Goal: Task Accomplishment & Management: Use online tool/utility

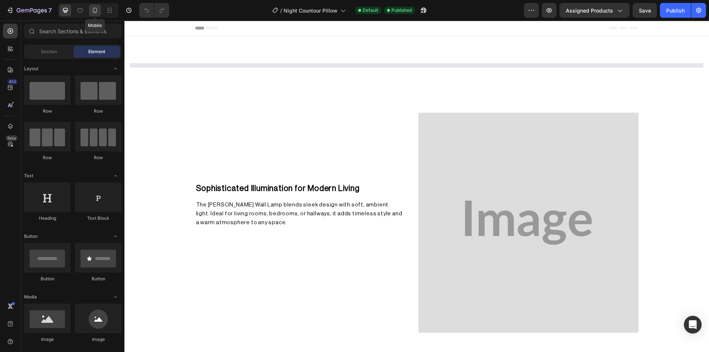
click at [97, 13] on icon at bounding box center [94, 10] width 7 height 7
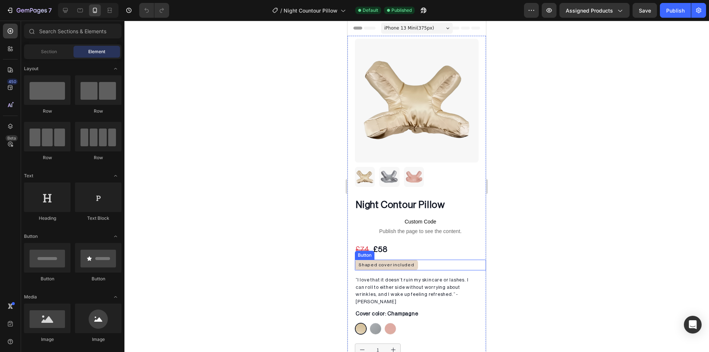
click at [366, 252] on div "Button" at bounding box center [364, 255] width 17 height 7
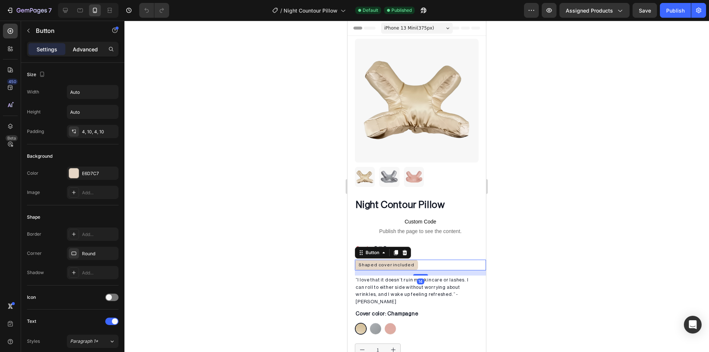
click at [76, 49] on p "Advanced" at bounding box center [85, 49] width 25 height 8
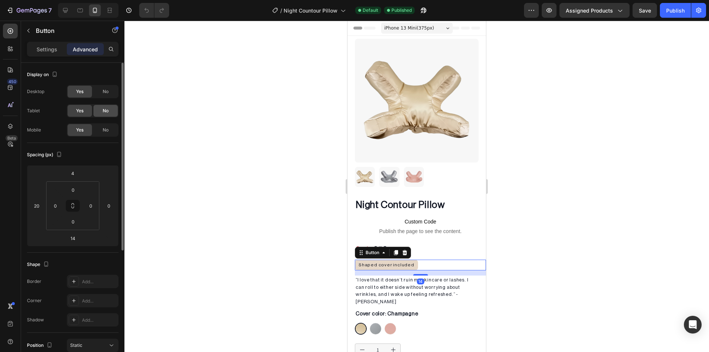
click at [106, 106] on div "No" at bounding box center [105, 111] width 24 height 12
click at [106, 93] on span "No" at bounding box center [106, 91] width 6 height 7
click at [42, 52] on p "Settings" at bounding box center [47, 49] width 21 height 8
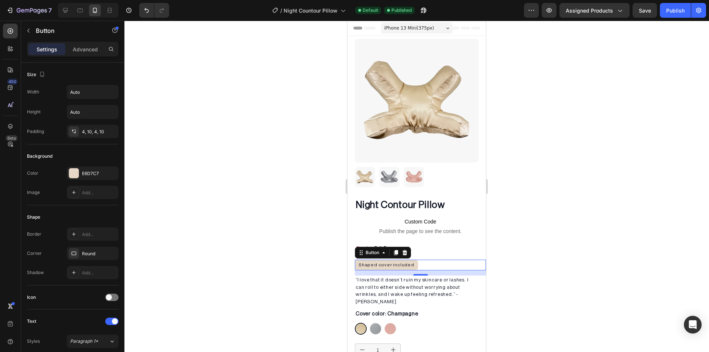
click at [230, 144] on div at bounding box center [416, 186] width 585 height 331
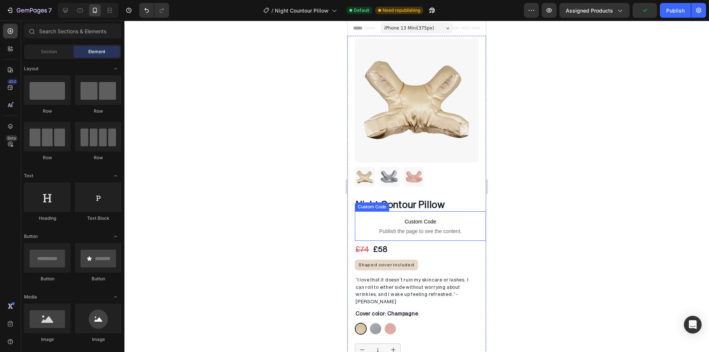
click at [466, 227] on span "Publish the page to see the content." at bounding box center [420, 230] width 131 height 7
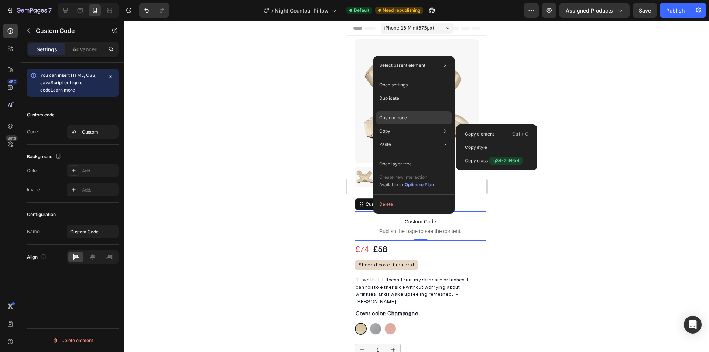
click at [400, 118] on p "Custom code" at bounding box center [393, 117] width 28 height 7
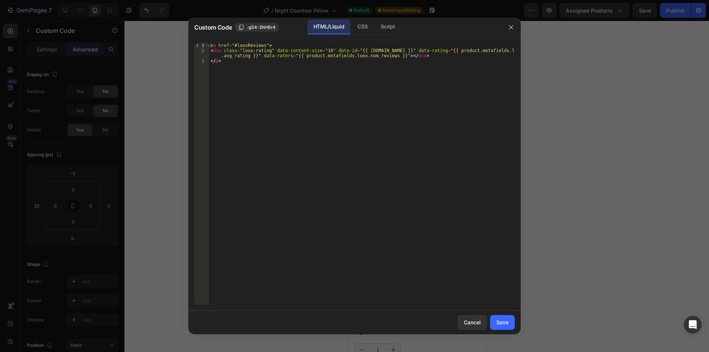
click at [321, 49] on div "< a href = "#looxReviews" > < div class = "loox-rating" data-content-size = "16…" at bounding box center [362, 179] width 306 height 272
type textarea "<div class="loox-rating" data-content-size="14" data-id="{{ product.id }}" data…"
click at [511, 325] on button "Save" at bounding box center [502, 322] width 25 height 15
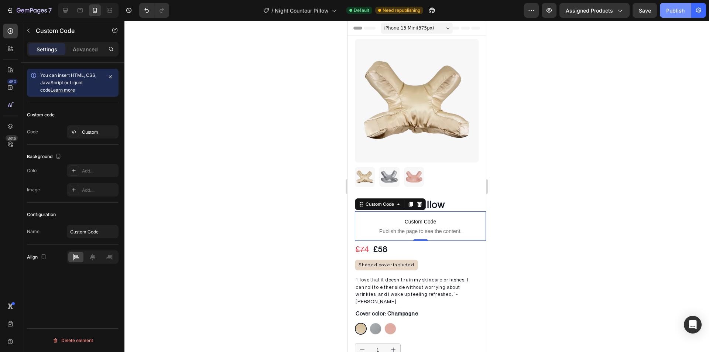
click at [686, 13] on button "Publish" at bounding box center [675, 10] width 31 height 15
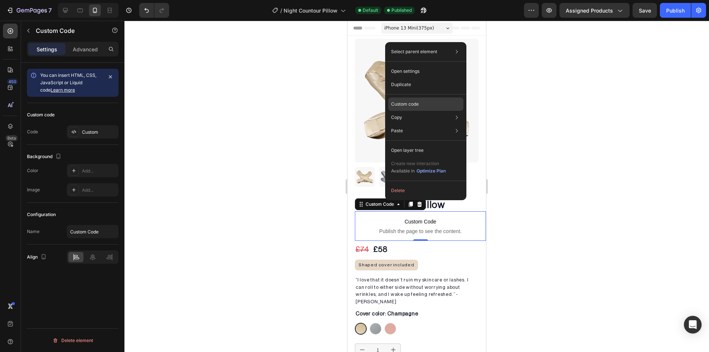
click at [407, 102] on p "Custom code" at bounding box center [405, 104] width 28 height 7
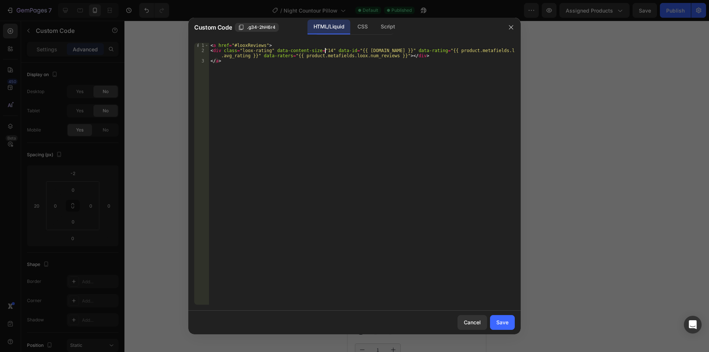
click at [324, 50] on div "< a href = "#looxReviews" > < div class = "loox-rating" data-content-size = "14…" at bounding box center [362, 179] width 306 height 272
click at [321, 50] on div "< a href = "#looxReviews" > < div class = "loox-rating" data-content-size = "14…" at bounding box center [362, 179] width 306 height 272
type textarea "<div class="loox-rating" data-content-size="15" data-id="{{ product.id }}" data…"
click at [501, 325] on div "Save" at bounding box center [502, 322] width 12 height 8
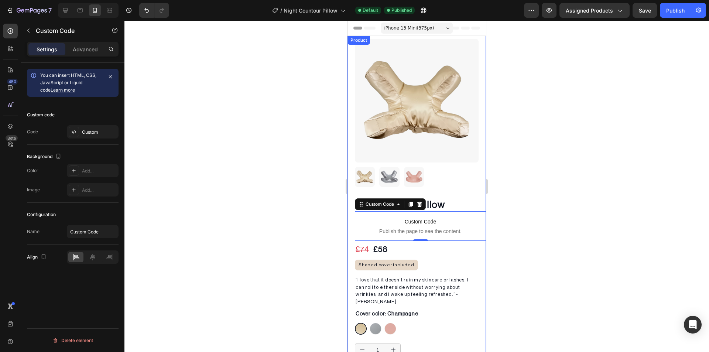
click at [606, 249] on div at bounding box center [416, 186] width 585 height 331
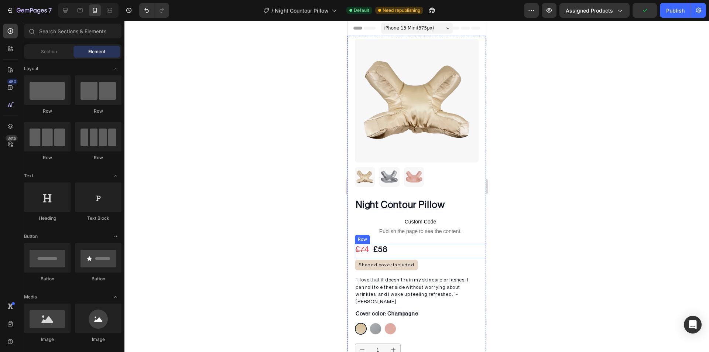
click at [422, 246] on div "£74 Product Price Product Price £58 Product Price Product Price Row" at bounding box center [424, 251] width 138 height 14
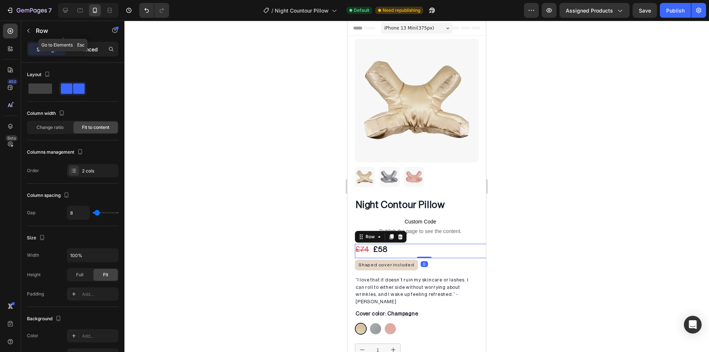
click at [74, 44] on div "Advanced" at bounding box center [85, 49] width 37 height 12
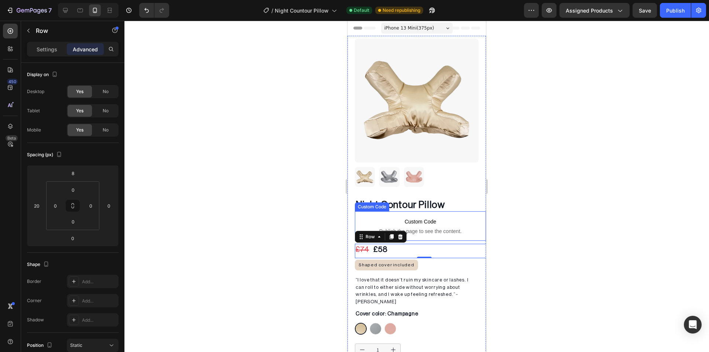
click at [470, 228] on span "Publish the page to see the content." at bounding box center [420, 230] width 131 height 7
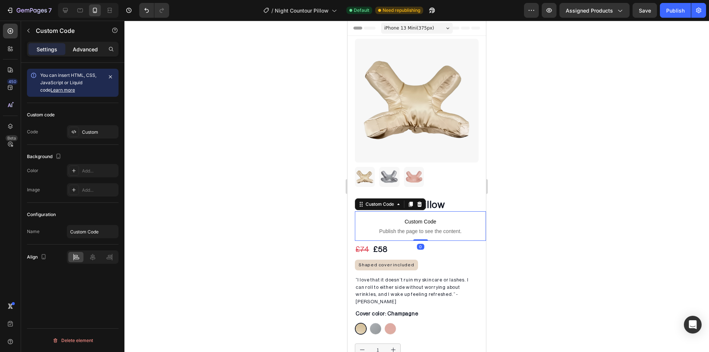
click at [75, 48] on p "Advanced" at bounding box center [85, 49] width 25 height 8
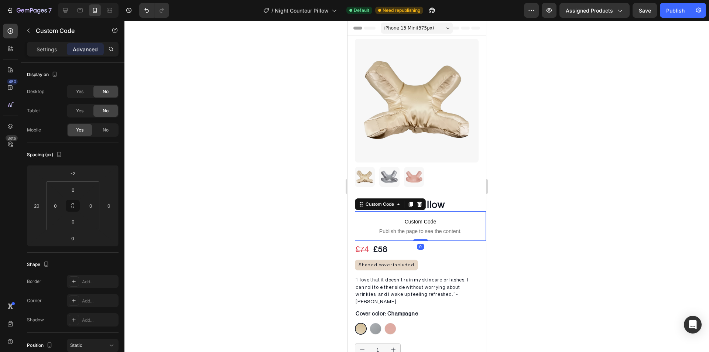
click at [230, 150] on div at bounding box center [416, 186] width 585 height 331
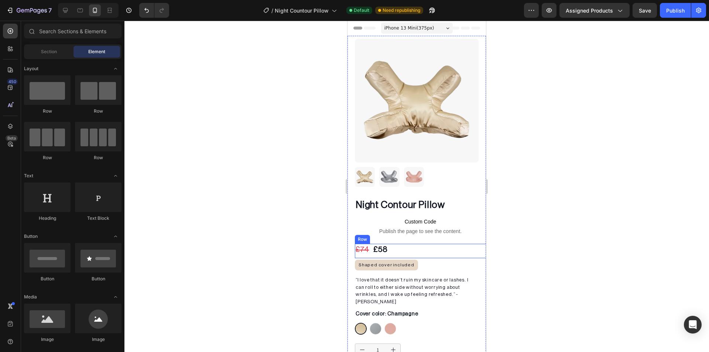
click at [458, 244] on div "£74 Product Price Product Price £58 Product Price Product Price Row" at bounding box center [424, 251] width 138 height 14
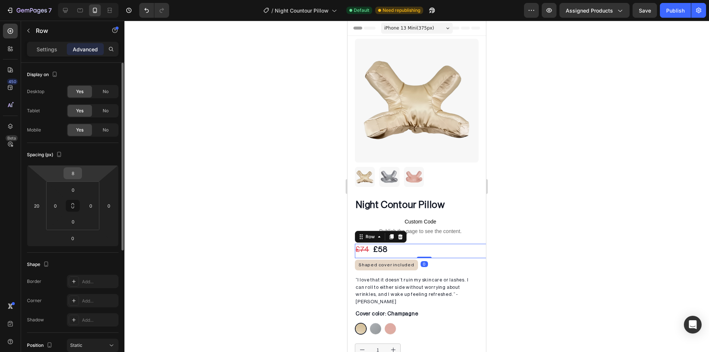
click at [78, 173] on input "8" at bounding box center [72, 173] width 15 height 11
type input "6"
click at [232, 174] on div at bounding box center [416, 186] width 585 height 331
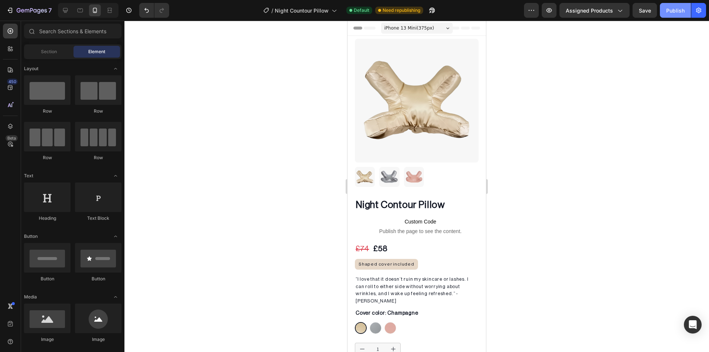
click at [677, 8] on div "Publish" at bounding box center [675, 11] width 18 height 8
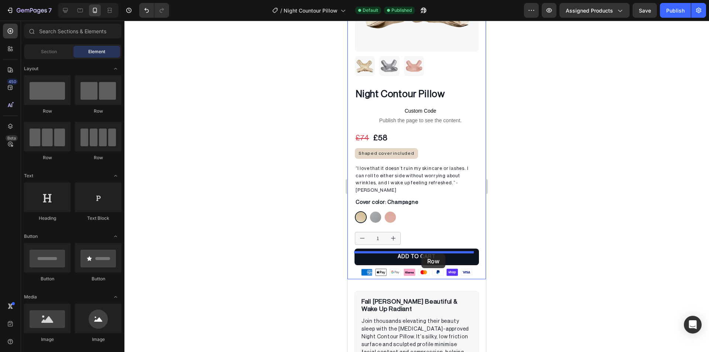
drag, startPoint x: 450, startPoint y: 119, endPoint x: 421, endPoint y: 254, distance: 138.2
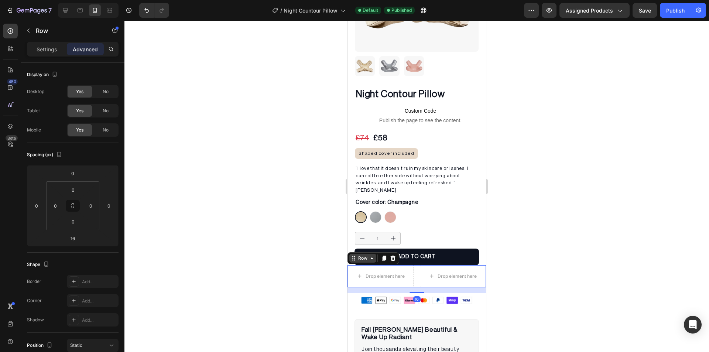
click at [363, 255] on div "Row" at bounding box center [363, 258] width 12 height 7
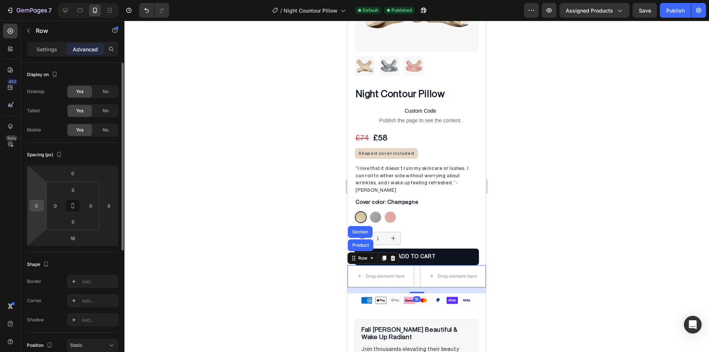
click at [36, 202] on input "0" at bounding box center [36, 205] width 11 height 11
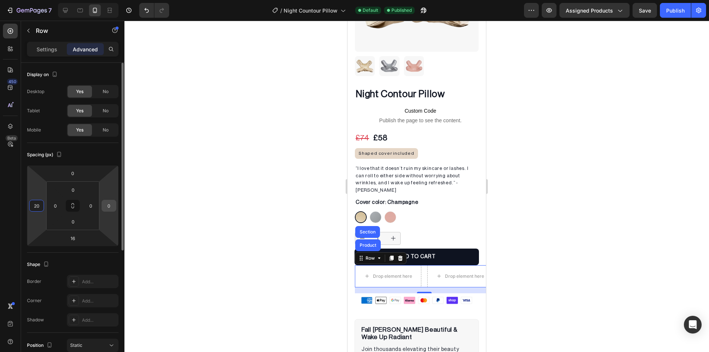
type input "20"
click at [109, 208] on input "0" at bounding box center [108, 205] width 11 height 11
click at [109, 208] on input "20" at bounding box center [108, 205] width 11 height 11
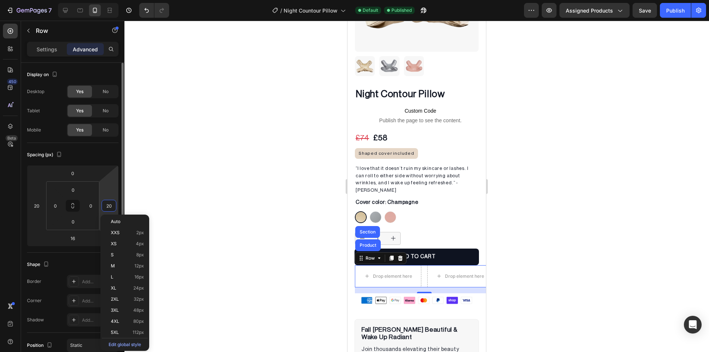
click at [109, 208] on input "20" at bounding box center [108, 205] width 11 height 11
type input "0"
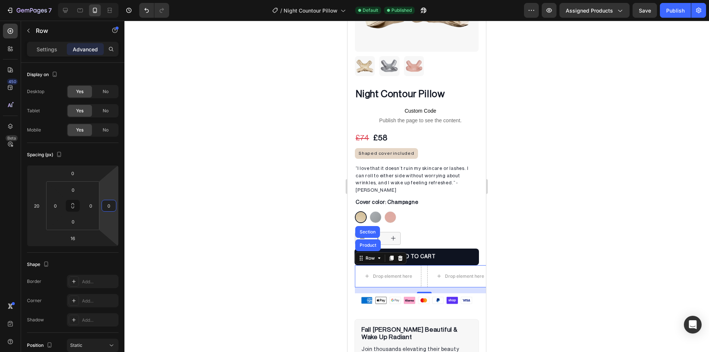
click at [205, 205] on div at bounding box center [416, 186] width 585 height 331
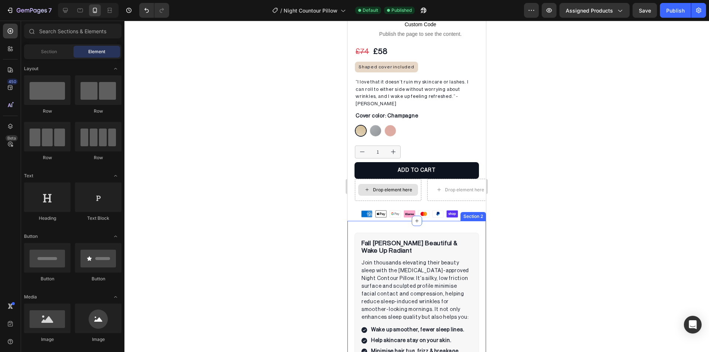
scroll to position [148, 0]
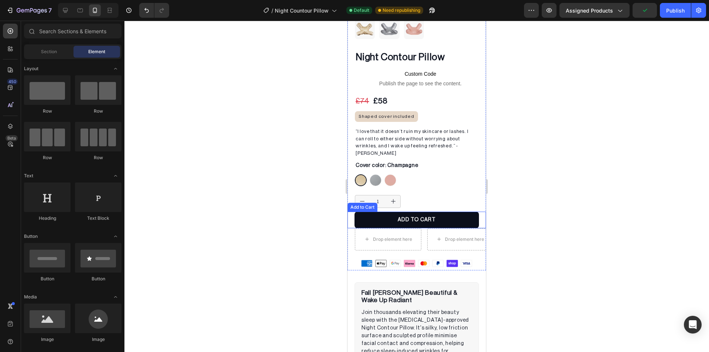
click at [384, 212] on button "ADD TO CART" at bounding box center [417, 220] width 125 height 17
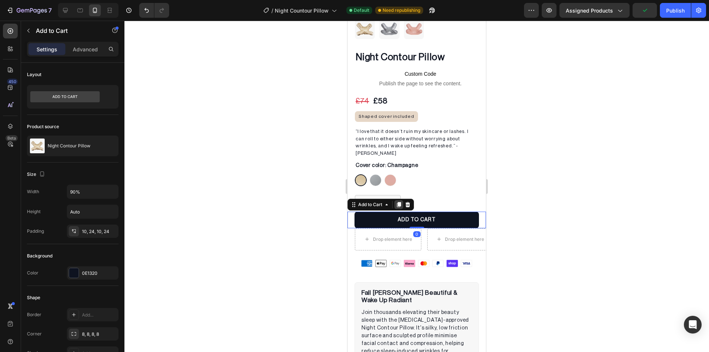
click at [400, 202] on icon at bounding box center [399, 204] width 4 height 5
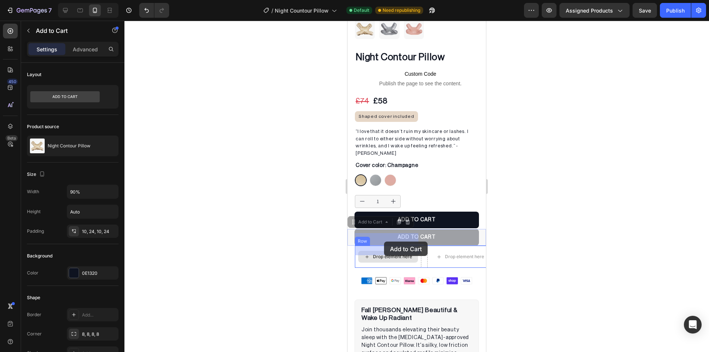
drag, startPoint x: 354, startPoint y: 210, endPoint x: 382, endPoint y: 243, distance: 42.7
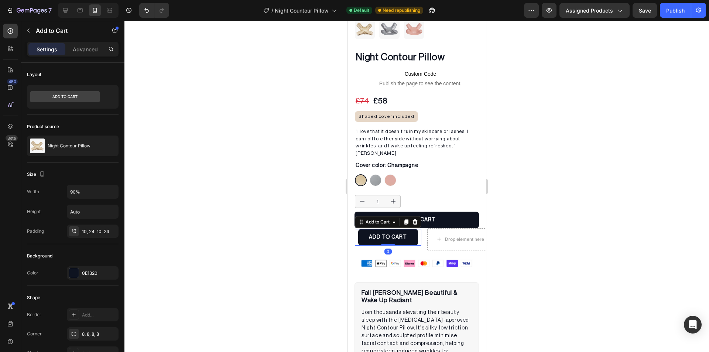
click at [312, 213] on div at bounding box center [416, 186] width 585 height 331
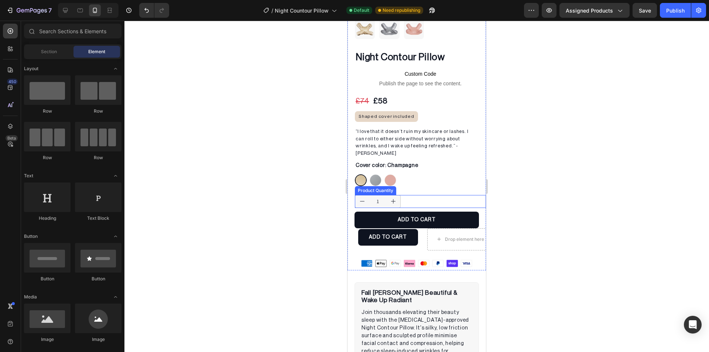
click at [407, 195] on div "1" at bounding box center [420, 201] width 131 height 13
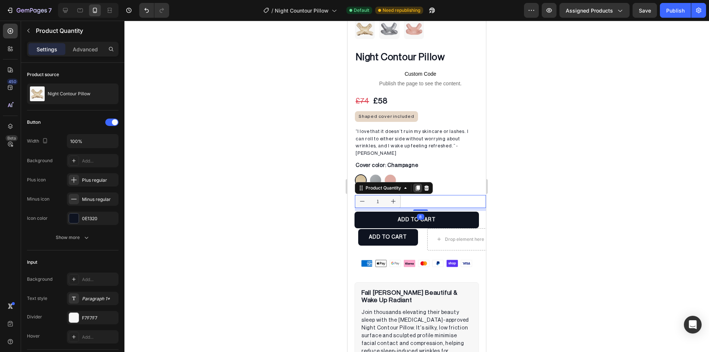
click at [418, 185] on icon at bounding box center [418, 187] width 4 height 5
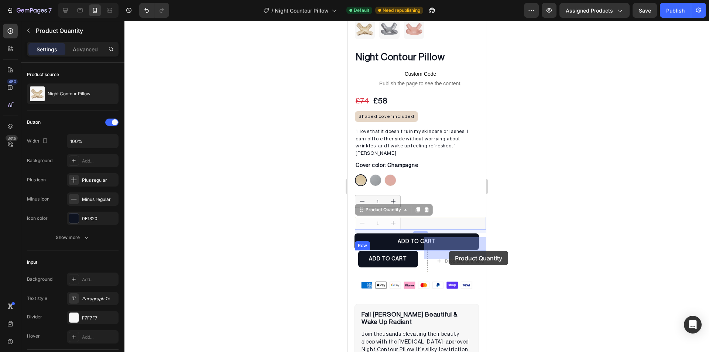
drag, startPoint x: 362, startPoint y: 199, endPoint x: 449, endPoint y: 251, distance: 101.7
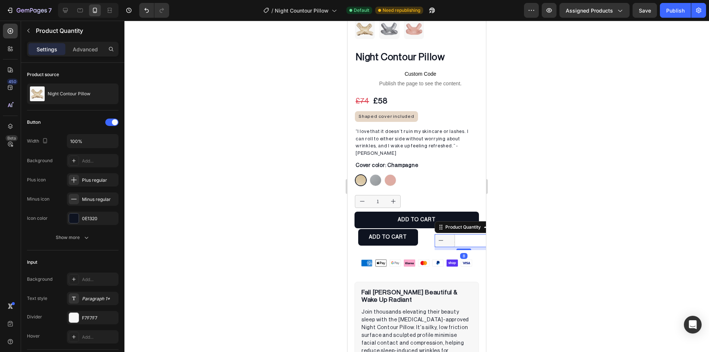
click at [323, 234] on div at bounding box center [416, 186] width 585 height 331
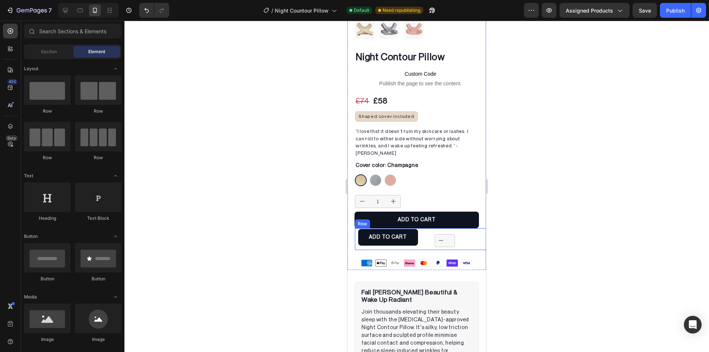
click at [369, 236] on div "ADD TO CART Add to Cart" at bounding box center [388, 239] width 66 height 22
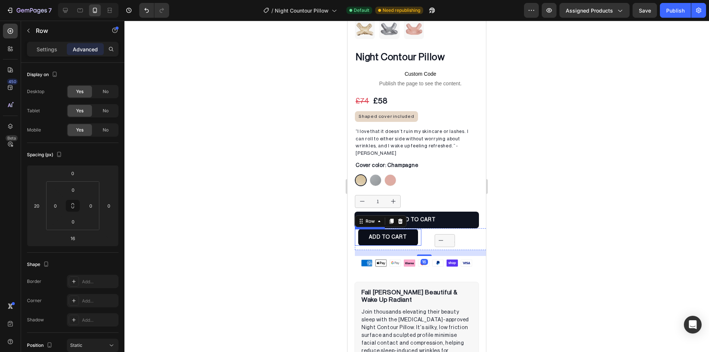
click at [370, 232] on button "ADD TO CART" at bounding box center [388, 237] width 60 height 17
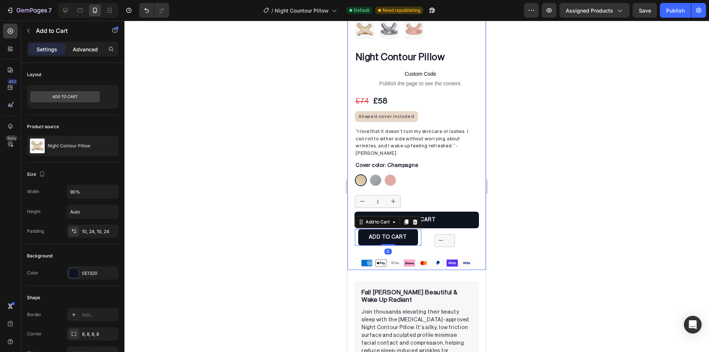
click at [95, 52] on p "Advanced" at bounding box center [85, 49] width 25 height 8
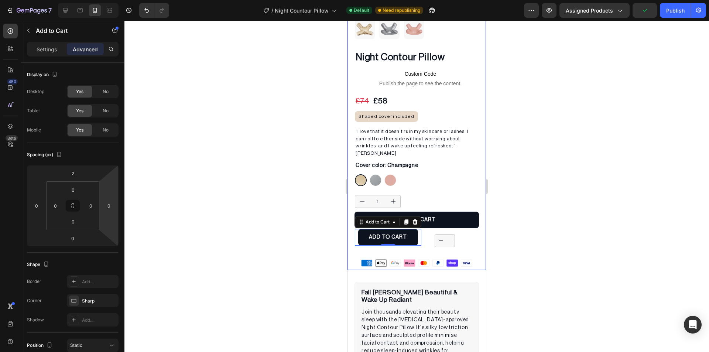
click at [249, 207] on div at bounding box center [416, 186] width 585 height 331
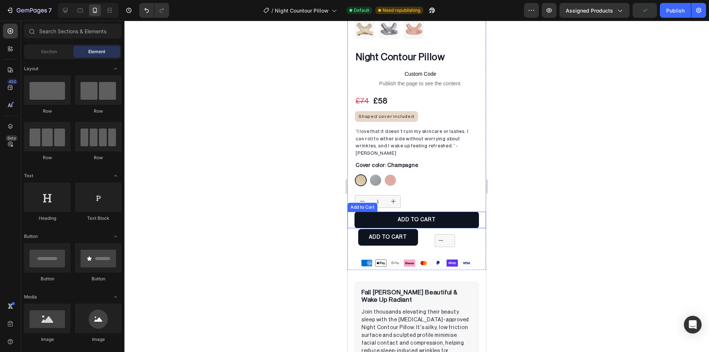
click at [353, 212] on div "ADD TO CART Add to Cart" at bounding box center [417, 220] width 138 height 17
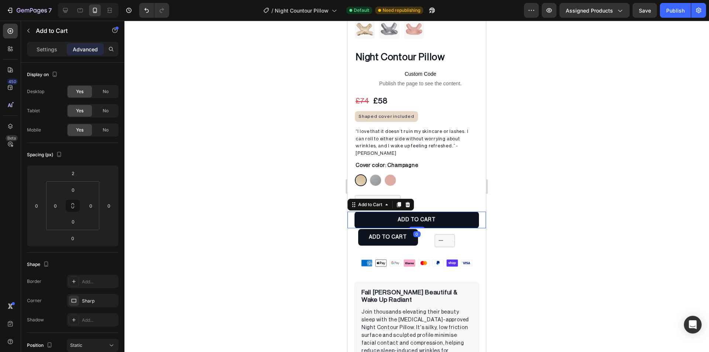
click at [187, 132] on div at bounding box center [416, 186] width 585 height 331
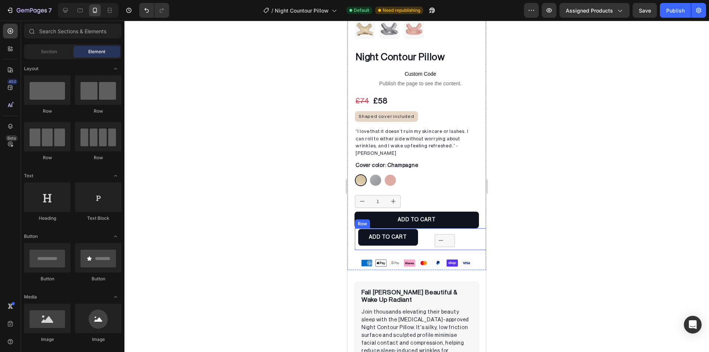
click at [420, 233] on div "ADD TO CART Add to Cart 1 Product Quantity Row" at bounding box center [424, 239] width 138 height 22
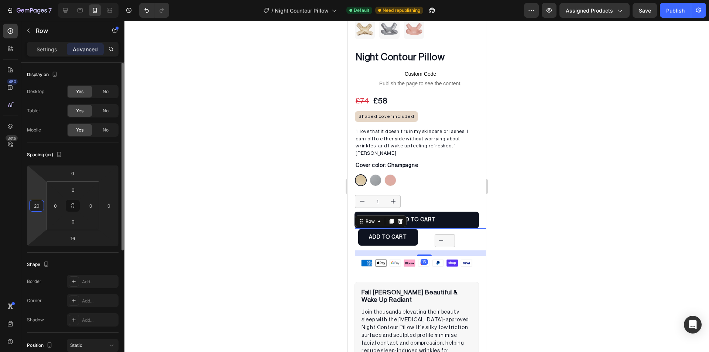
click at [37, 205] on input "20" at bounding box center [36, 205] width 11 height 11
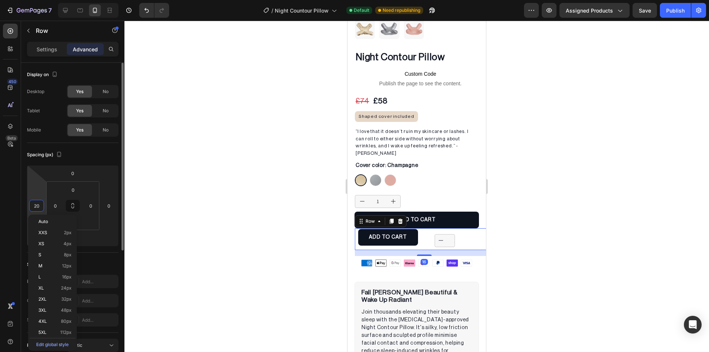
type input "0"
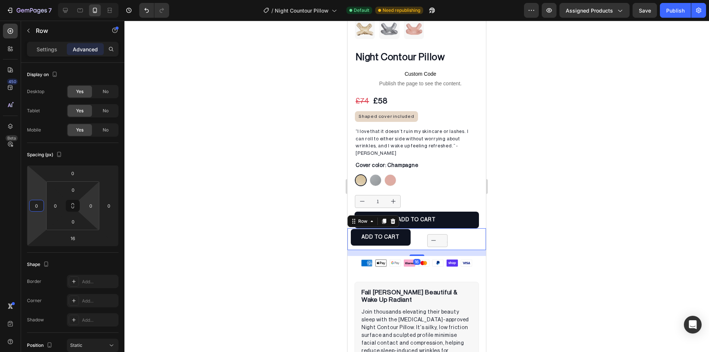
click at [216, 199] on div at bounding box center [416, 186] width 585 height 331
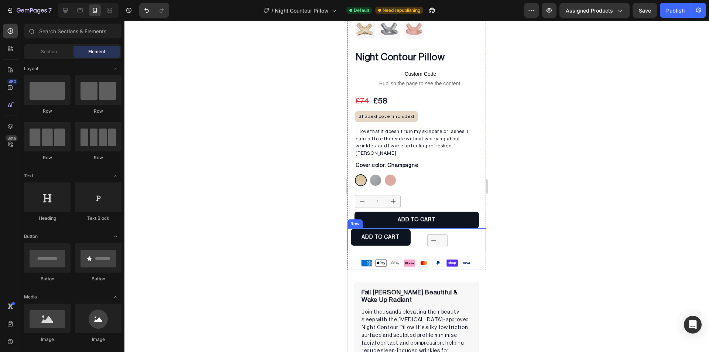
click at [415, 228] on div "ADD TO CART Add to Cart 1 Product Quantity Row" at bounding box center [417, 239] width 138 height 22
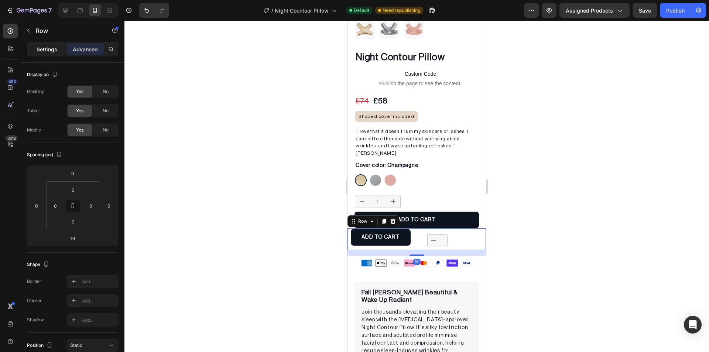
click at [31, 45] on div "Settings" at bounding box center [46, 49] width 37 height 12
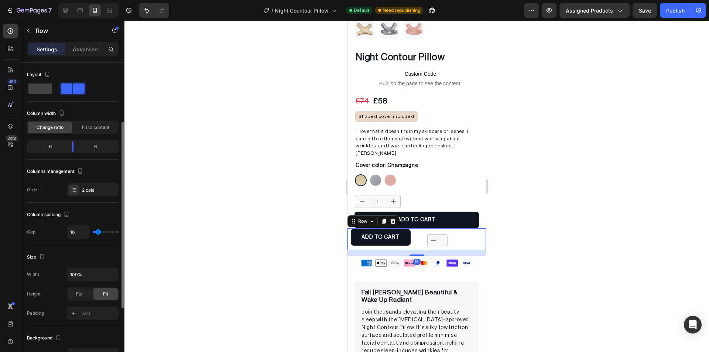
scroll to position [37, 0]
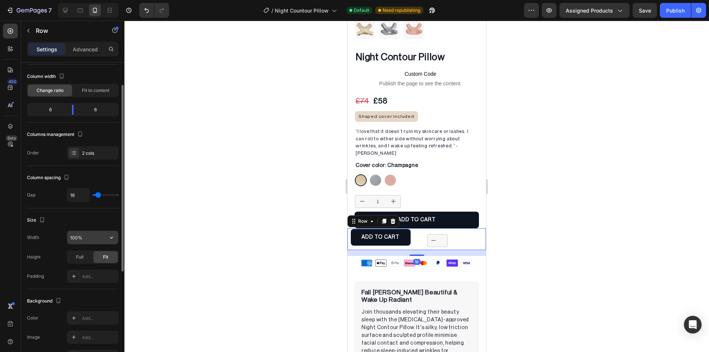
click at [92, 241] on input "100%" at bounding box center [92, 237] width 51 height 13
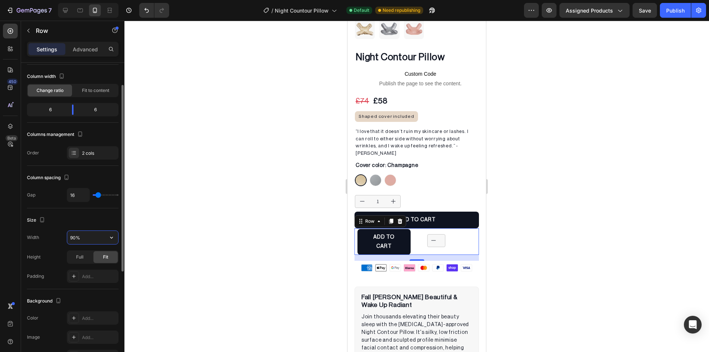
click at [92, 241] on input "90%" at bounding box center [92, 237] width 51 height 13
click at [92, 239] on input "90%" at bounding box center [92, 237] width 51 height 13
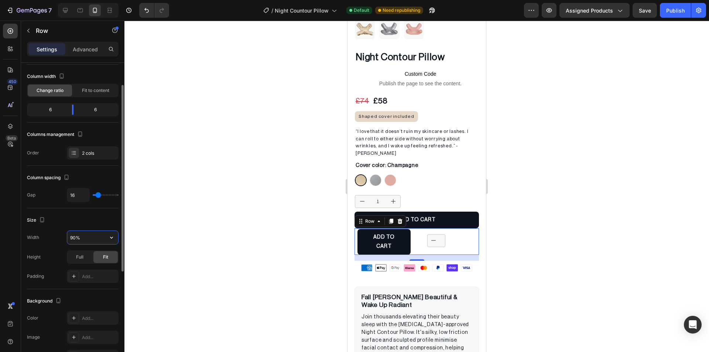
click at [92, 239] on input "90%" at bounding box center [92, 237] width 51 height 13
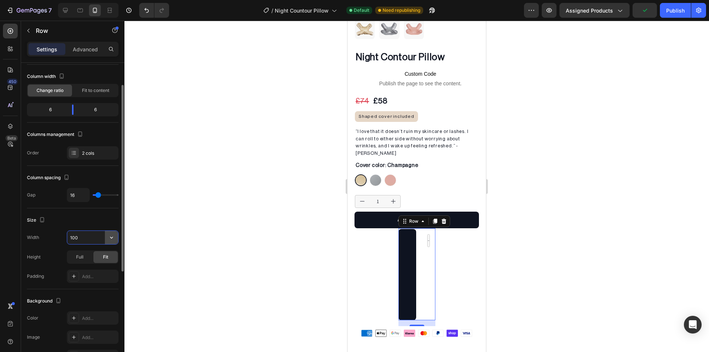
click at [111, 237] on icon "button" at bounding box center [111, 237] width 7 height 7
click at [91, 238] on input "100" at bounding box center [92, 237] width 51 height 13
click at [91, 238] on input "%" at bounding box center [92, 237] width 51 height 13
click at [105, 237] on div "%" at bounding box center [92, 237] width 51 height 13
click at [105, 239] on input "%" at bounding box center [92, 237] width 51 height 13
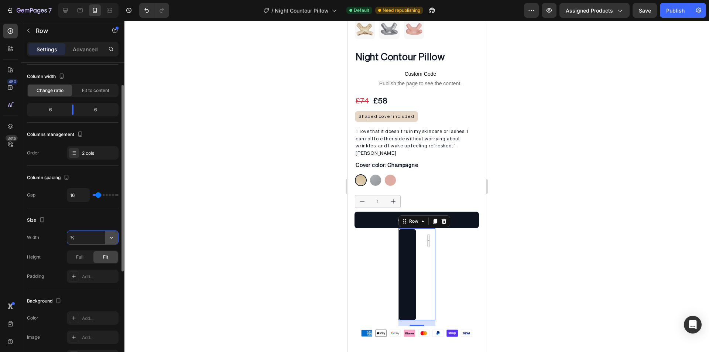
click at [109, 239] on icon "button" at bounding box center [111, 237] width 7 height 7
click at [100, 254] on span "100%" at bounding box center [106, 256] width 12 height 7
type input "100%"
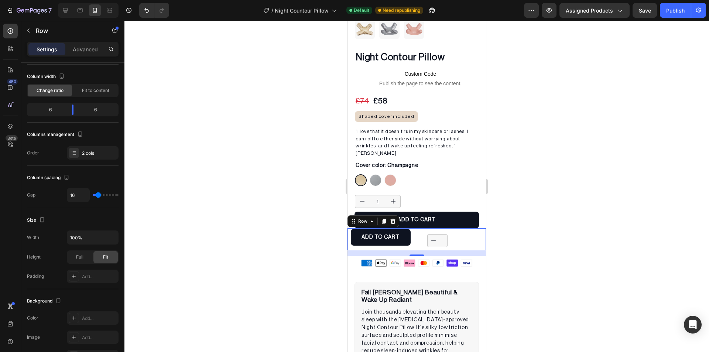
click at [200, 228] on div at bounding box center [416, 186] width 585 height 331
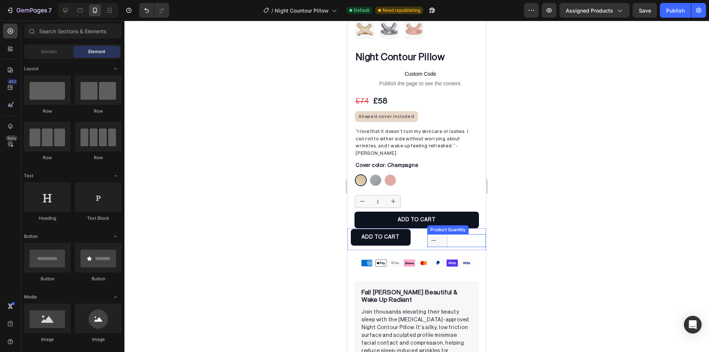
click at [453, 234] on div "1" at bounding box center [456, 240] width 59 height 13
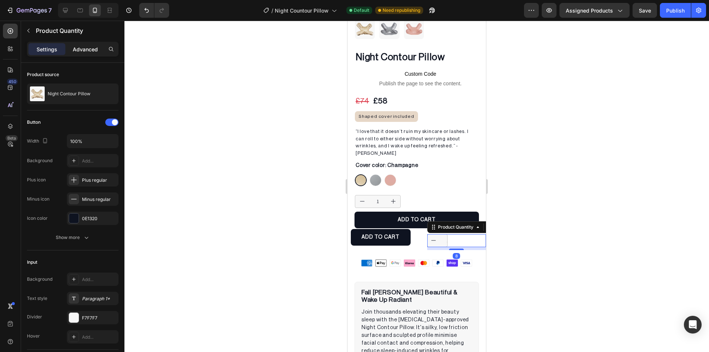
click at [78, 50] on p "Advanced" at bounding box center [85, 49] width 25 height 8
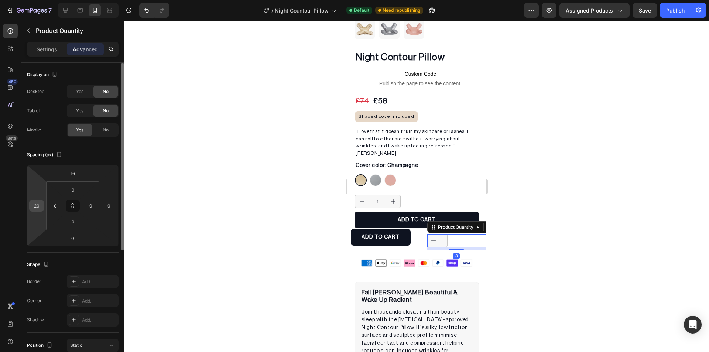
click at [37, 205] on input "20" at bounding box center [36, 205] width 11 height 11
type input "0"
click at [77, 169] on input "16" at bounding box center [72, 173] width 15 height 11
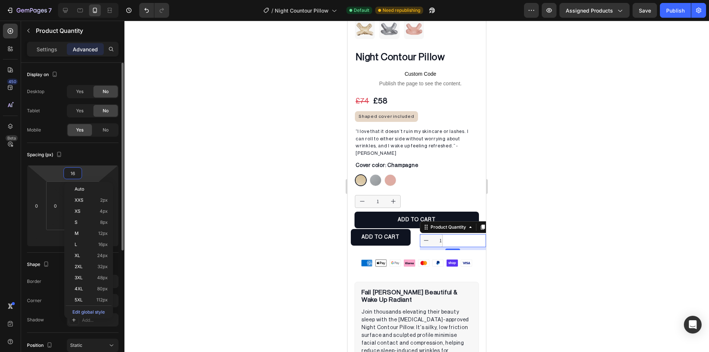
type input "0"
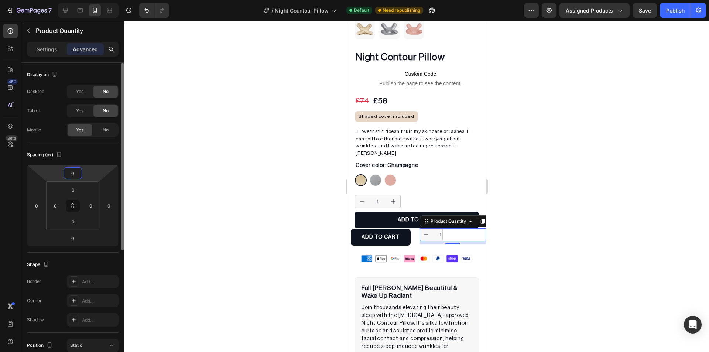
click at [77, 170] on input "0" at bounding box center [72, 173] width 15 height 11
click at [237, 197] on div at bounding box center [416, 186] width 585 height 331
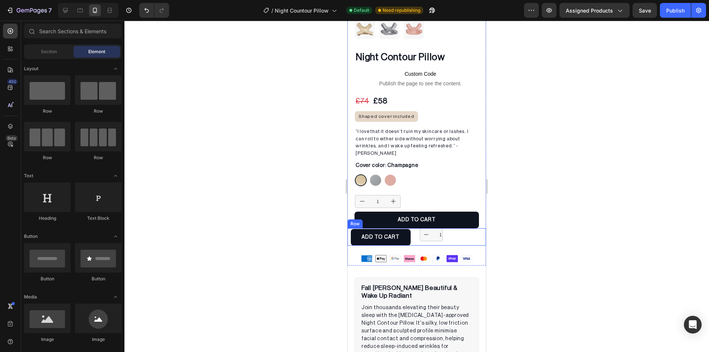
click at [412, 228] on div "ADD TO CART Add to Cart 1 Product Quantity Row" at bounding box center [417, 236] width 138 height 17
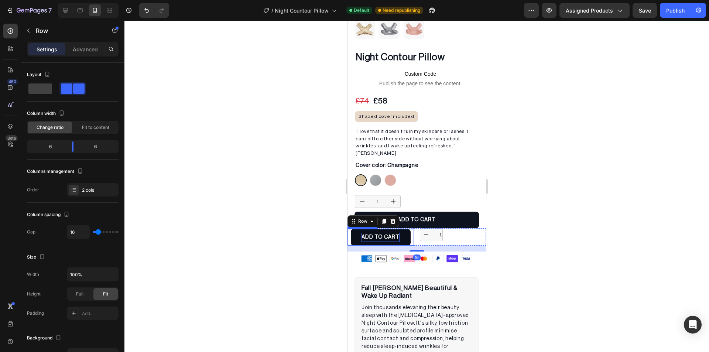
click at [382, 233] on div "ADD TO CART" at bounding box center [381, 237] width 38 height 9
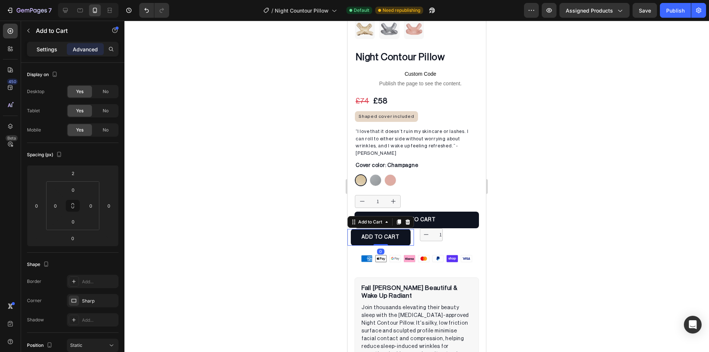
click at [52, 49] on p "Settings" at bounding box center [47, 49] width 21 height 8
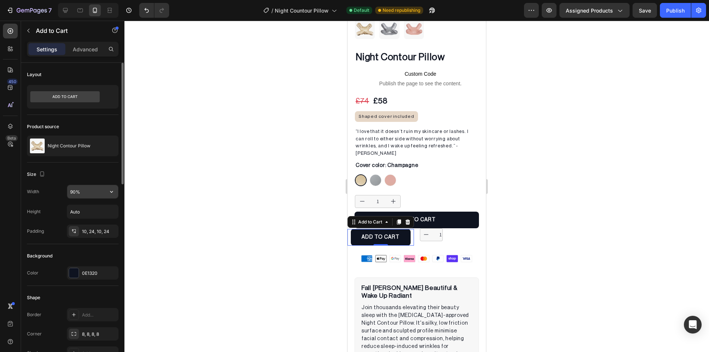
click at [99, 188] on input "90%" at bounding box center [92, 191] width 51 height 13
click at [100, 191] on input "a%" at bounding box center [92, 191] width 51 height 13
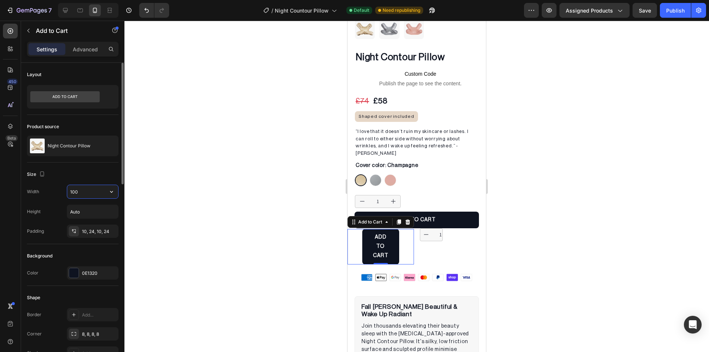
type input "100%"
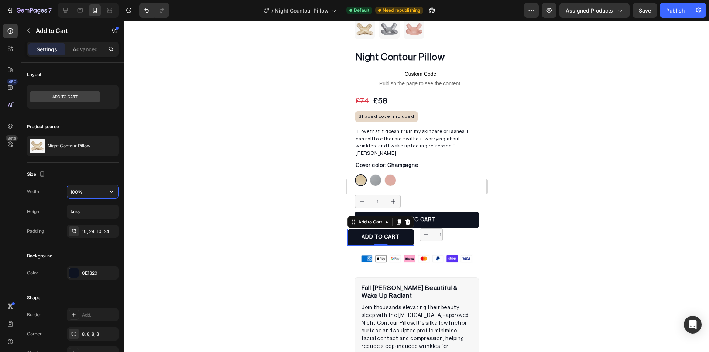
click at [191, 192] on div at bounding box center [416, 186] width 585 height 331
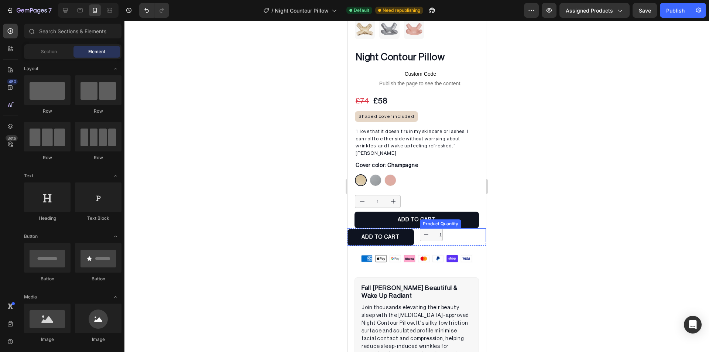
click at [435, 229] on input "1" at bounding box center [440, 235] width 17 height 12
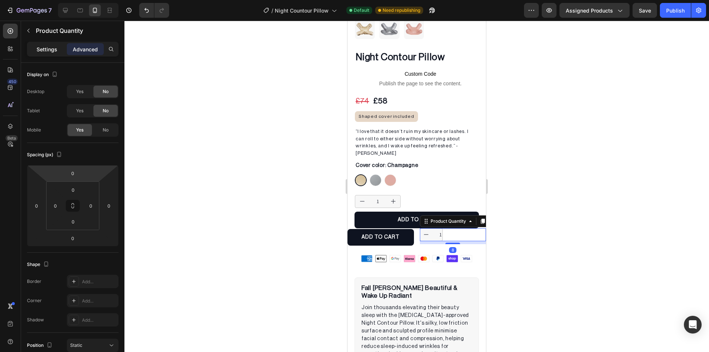
click at [48, 48] on p "Settings" at bounding box center [47, 49] width 21 height 8
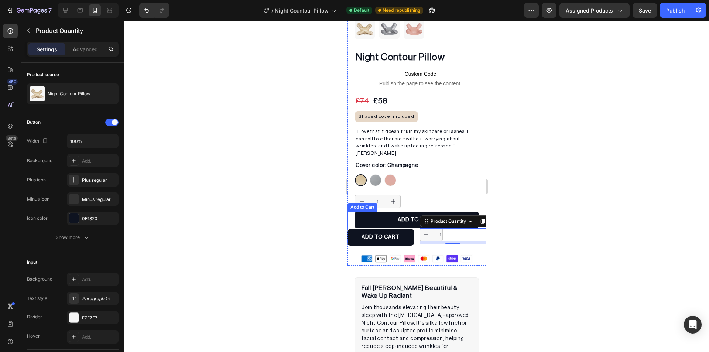
click at [252, 205] on div at bounding box center [416, 186] width 585 height 331
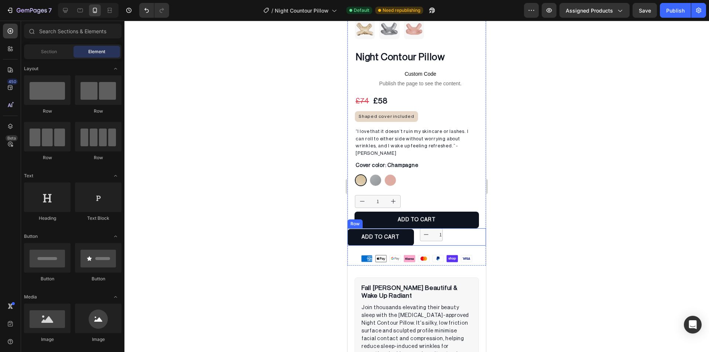
click at [413, 228] on div "ADD TO CART Add to Cart 1 Product Quantity Row" at bounding box center [417, 236] width 138 height 17
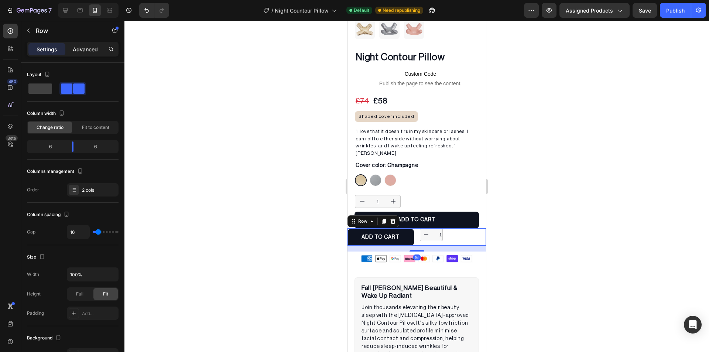
click at [78, 51] on p "Advanced" at bounding box center [85, 49] width 25 height 8
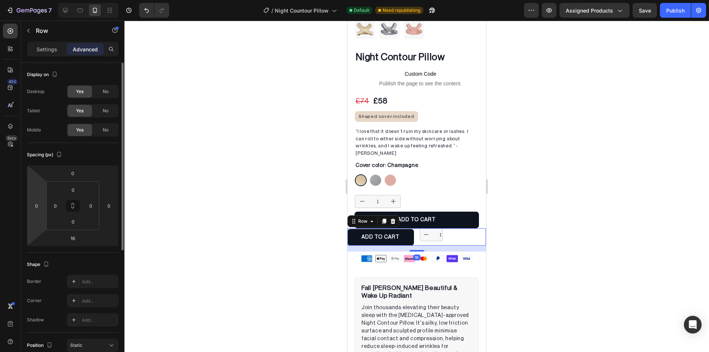
click at [35, 0] on html "7 / Night Countour Pillow Default Need republishing Preview Assigned Products S…" at bounding box center [354, 0] width 709 height 0
click at [34, 205] on input "0" at bounding box center [36, 205] width 11 height 11
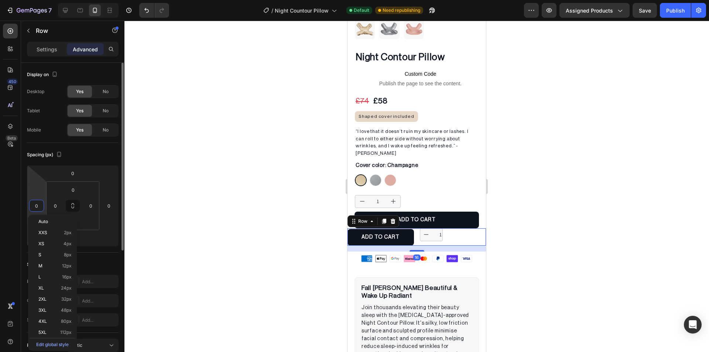
click at [34, 205] on input "0" at bounding box center [36, 205] width 11 height 11
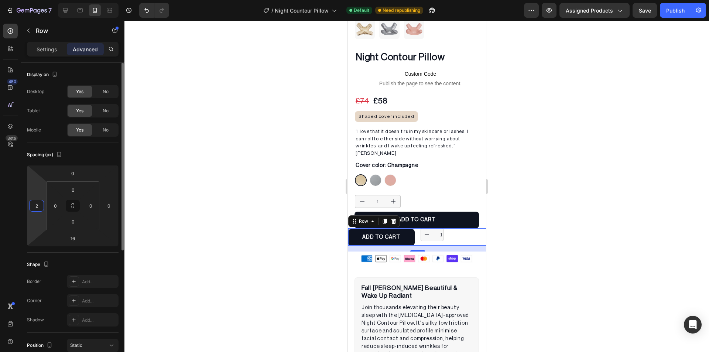
type input "20"
click at [262, 189] on div at bounding box center [416, 186] width 585 height 331
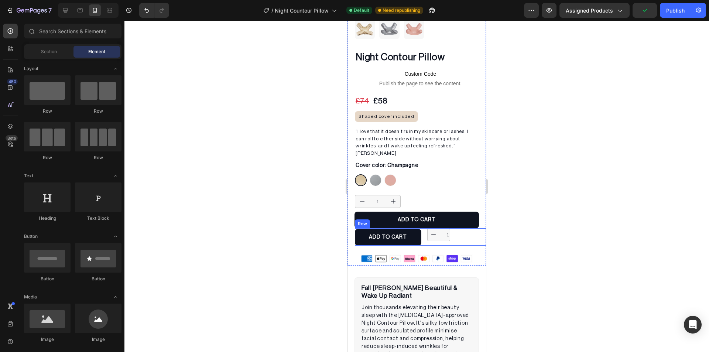
click at [467, 232] on div "1 Product Quantity" at bounding box center [460, 236] width 66 height 17
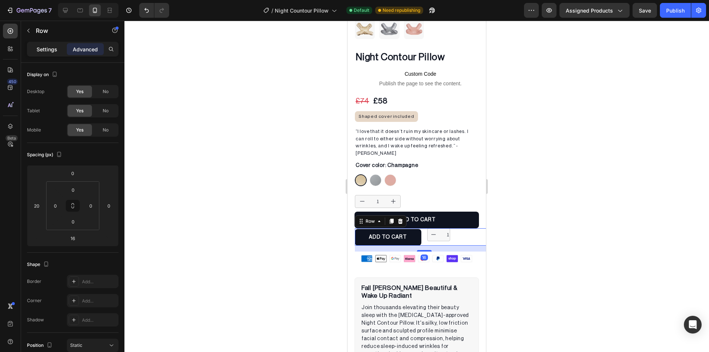
click at [37, 52] on p "Settings" at bounding box center [47, 49] width 21 height 8
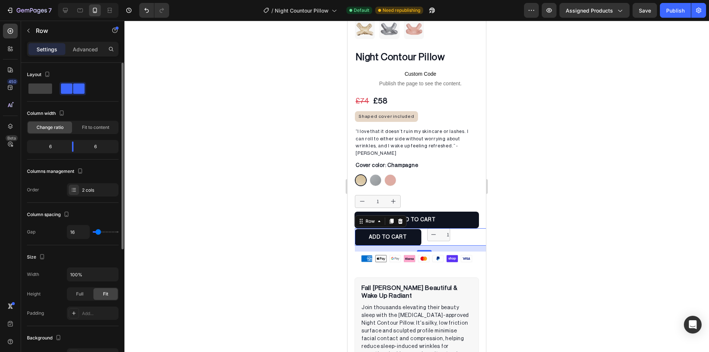
type input "13"
type input "4"
type input "7"
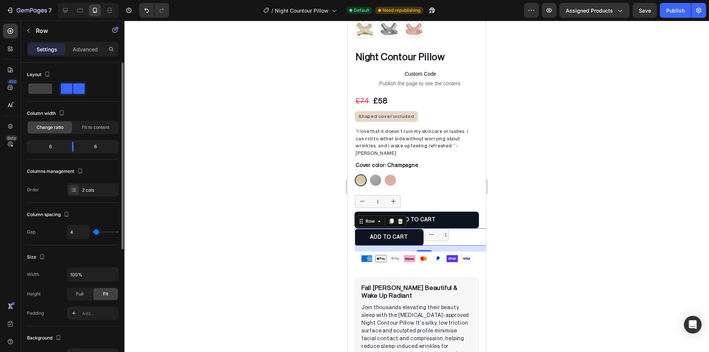
type input "7"
type input "9"
type input "4"
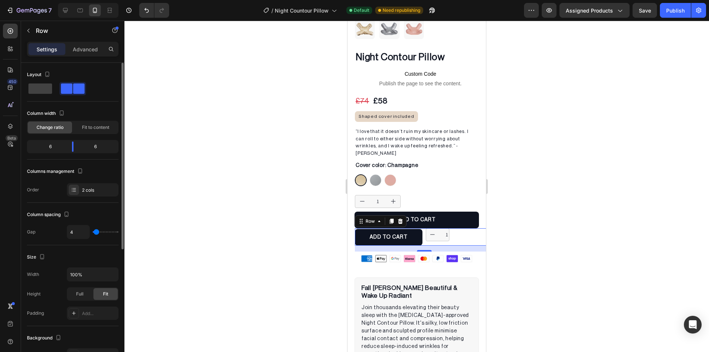
type input "2"
type input "0"
drag, startPoint x: 99, startPoint y: 233, endPoint x: 95, endPoint y: 232, distance: 4.2
type input "0"
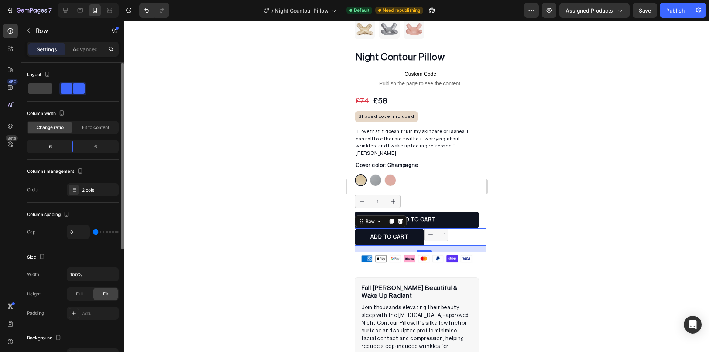
click at [95, 232] on input "range" at bounding box center [106, 231] width 26 height 1
click at [74, 233] on input "0" at bounding box center [78, 231] width 22 height 13
type input "1"
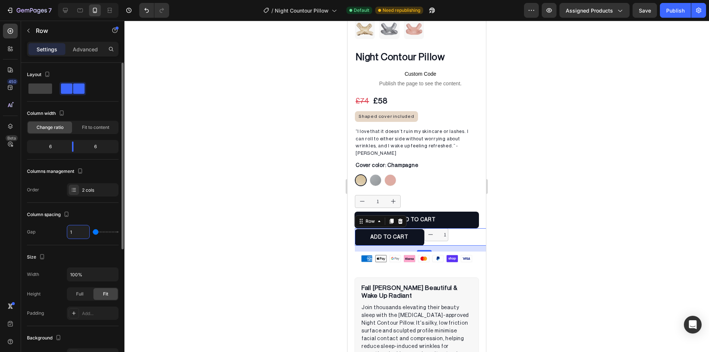
type input "16"
drag, startPoint x: 78, startPoint y: 147, endPoint x: 92, endPoint y: 151, distance: 14.8
click at [92, 151] on div "8 4" at bounding box center [73, 146] width 92 height 13
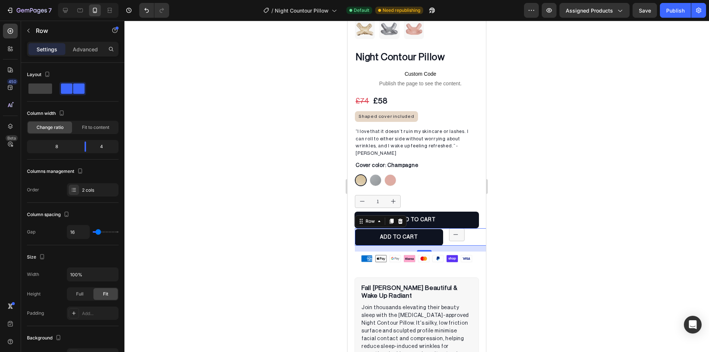
click at [201, 168] on div at bounding box center [416, 186] width 585 height 331
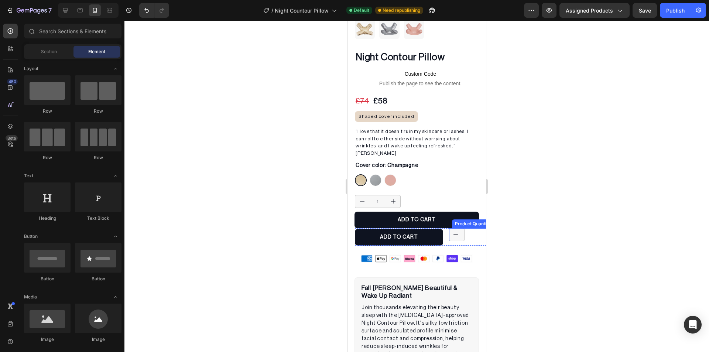
click at [473, 228] on div "1" at bounding box center [471, 234] width 44 height 13
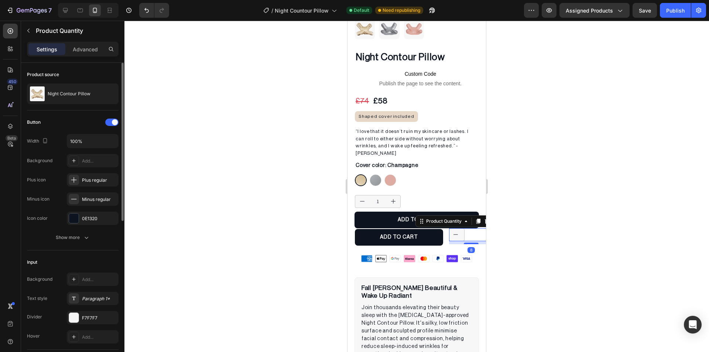
scroll to position [111, 0]
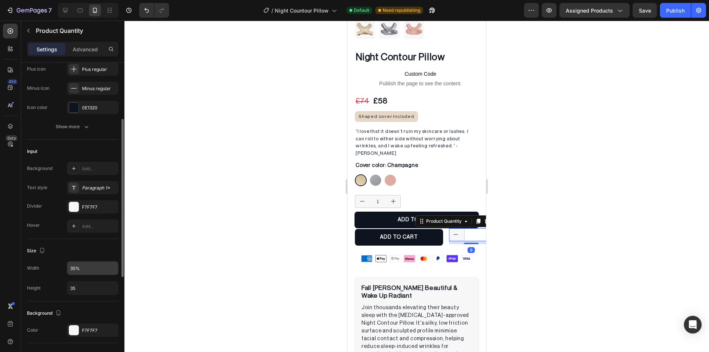
click at [89, 268] on input "35%" at bounding box center [92, 267] width 51 height 13
click at [94, 284] on input "35" at bounding box center [92, 287] width 51 height 13
type input "35%"
click at [92, 251] on div "Size" at bounding box center [73, 251] width 92 height 12
type input "35"
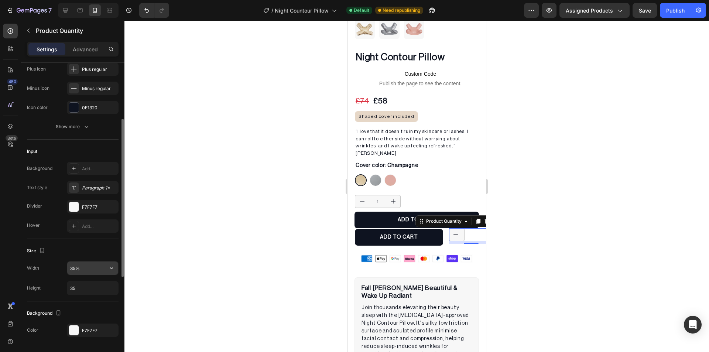
click at [89, 267] on input "35%" at bounding box center [92, 267] width 51 height 13
click at [106, 267] on button "button" at bounding box center [111, 267] width 13 height 13
click at [83, 285] on p "Full 100%" at bounding box center [91, 287] width 42 height 7
type input "100%"
click at [225, 243] on div at bounding box center [416, 186] width 585 height 331
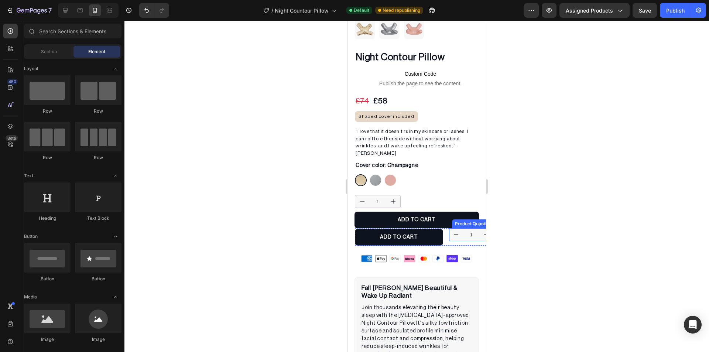
click at [462, 219] on div "Product Quantity" at bounding box center [472, 223] width 41 height 9
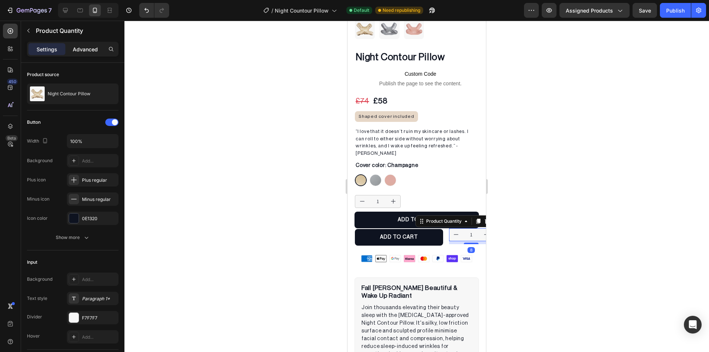
click at [88, 49] on p "Advanced" at bounding box center [85, 49] width 25 height 8
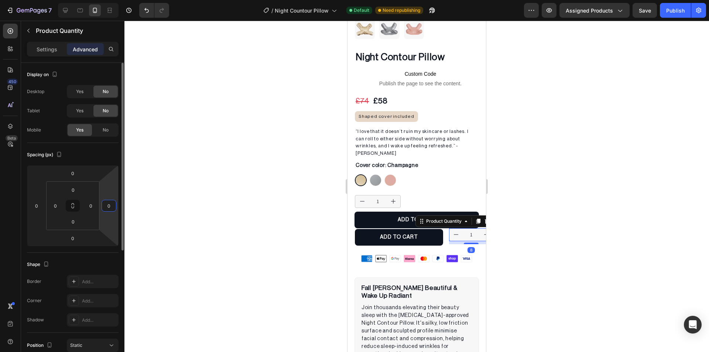
click at [113, 209] on input "0" at bounding box center [108, 205] width 11 height 11
click at [112, 209] on input "20" at bounding box center [108, 205] width 11 height 11
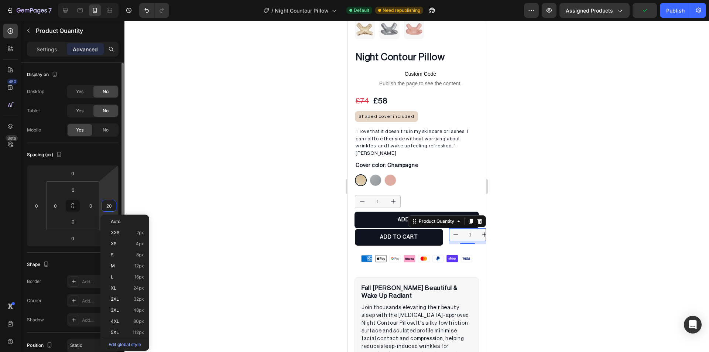
type input "0"
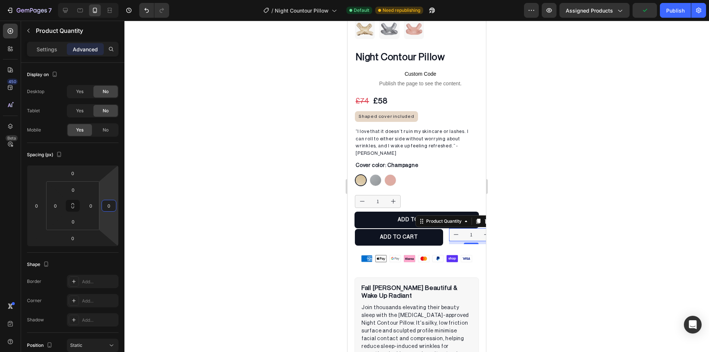
click at [206, 191] on div at bounding box center [416, 186] width 585 height 331
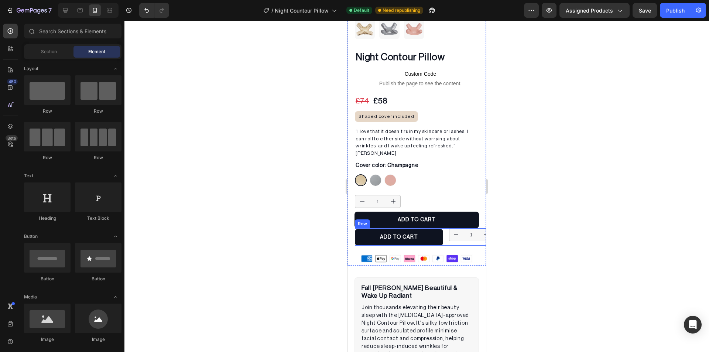
click at [441, 232] on div "ADD TO CART Add to Cart 1 Product Quantity Row" at bounding box center [424, 236] width 138 height 17
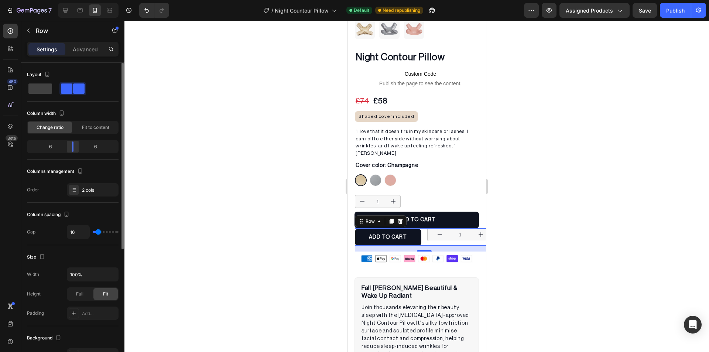
drag, startPoint x: 85, startPoint y: 150, endPoint x: 71, endPoint y: 151, distance: 14.1
click at [71, 151] on div at bounding box center [72, 146] width 13 height 10
click at [234, 180] on div at bounding box center [416, 186] width 585 height 331
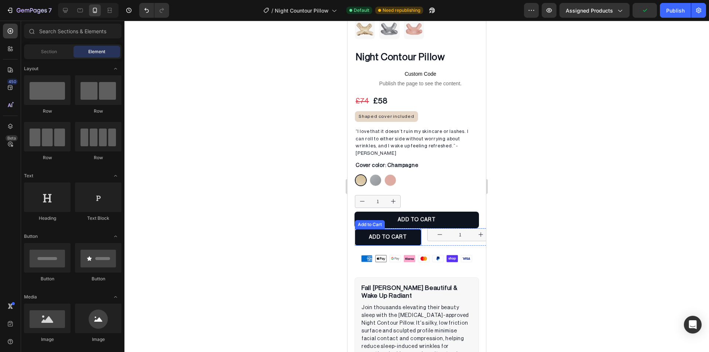
click at [375, 220] on div "Add to Cart" at bounding box center [370, 224] width 30 height 9
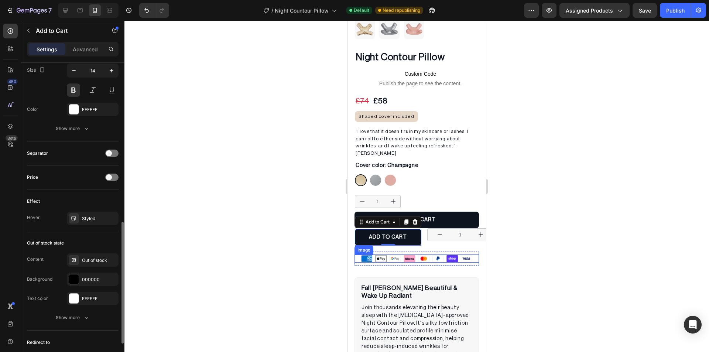
scroll to position [481, 0]
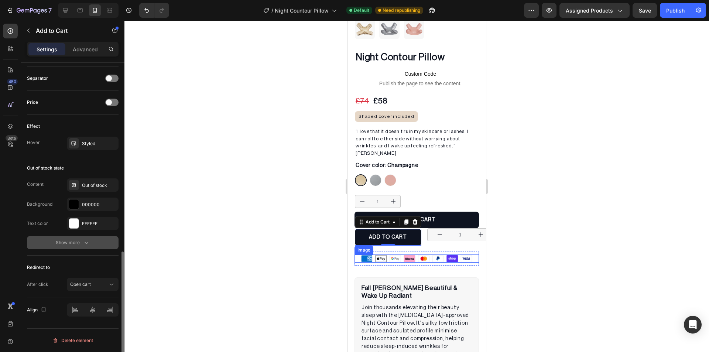
click at [91, 240] on button "Show more" at bounding box center [73, 242] width 92 height 13
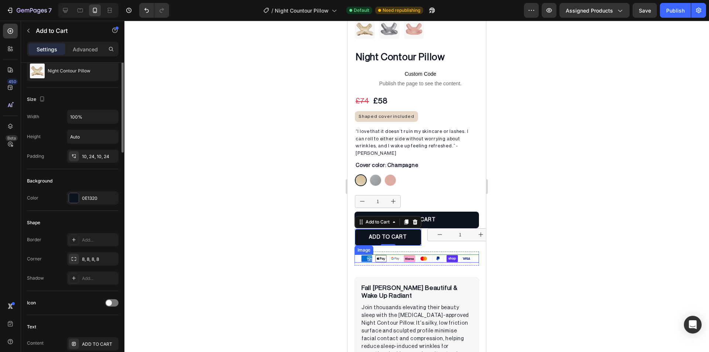
scroll to position [38, 0]
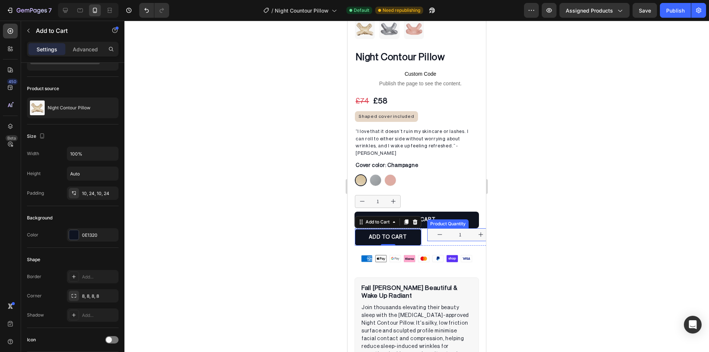
click at [436, 219] on div "Product Quantity" at bounding box center [447, 223] width 41 height 9
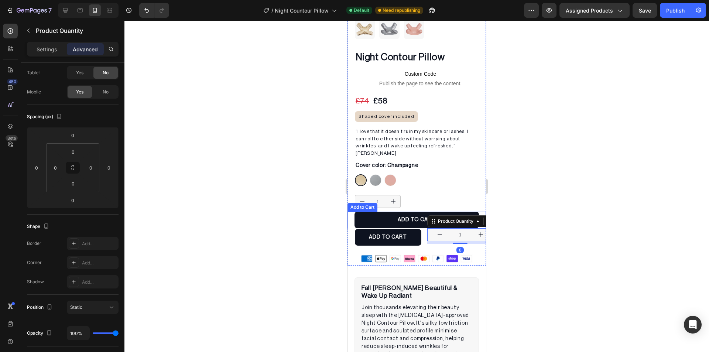
scroll to position [0, 0]
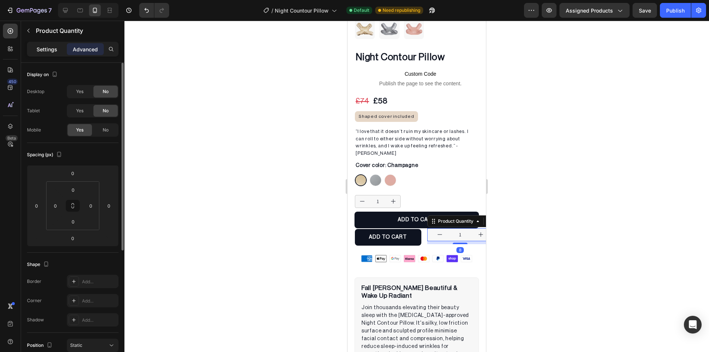
click at [54, 50] on p "Settings" at bounding box center [47, 49] width 21 height 8
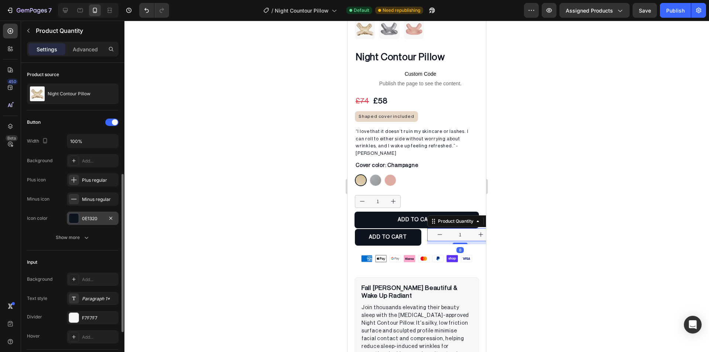
scroll to position [148, 0]
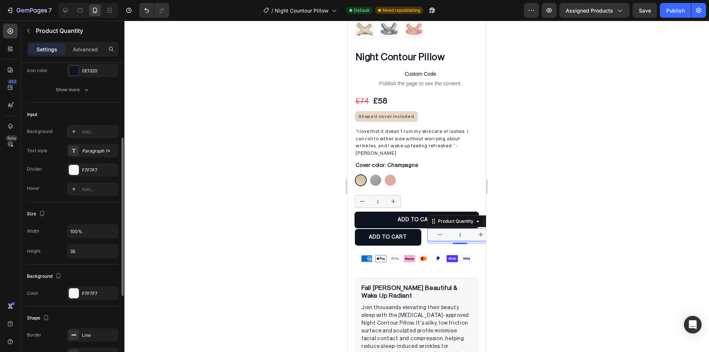
click at [81, 97] on div "Button Width 100% Background Add... Plus icon Plus regular Minus icon Minus reg…" at bounding box center [73, 33] width 92 height 140
click at [81, 90] on div "Show more" at bounding box center [73, 89] width 34 height 7
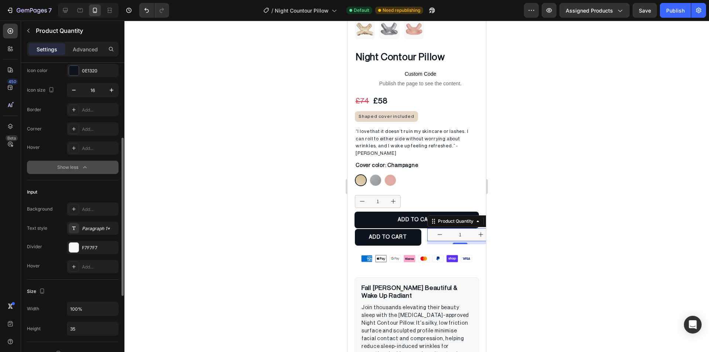
click at [82, 169] on icon "button" at bounding box center [84, 167] width 7 height 7
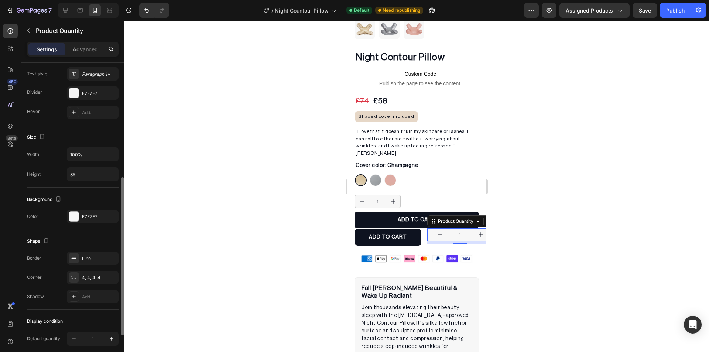
scroll to position [188, 0]
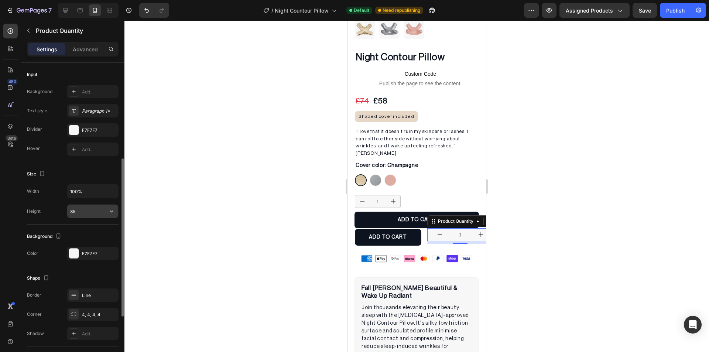
click at [85, 209] on input "35" at bounding box center [92, 211] width 51 height 13
type input "45"
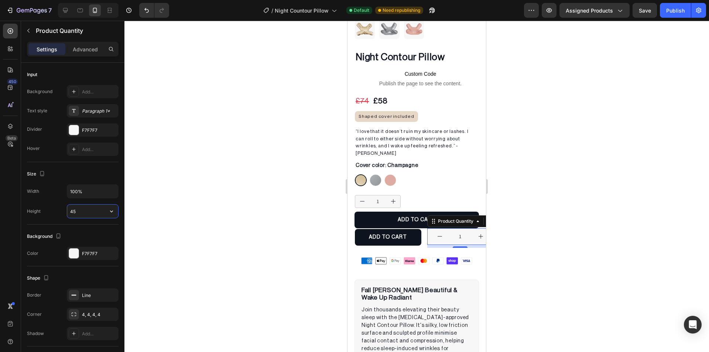
click at [223, 216] on div at bounding box center [416, 186] width 585 height 331
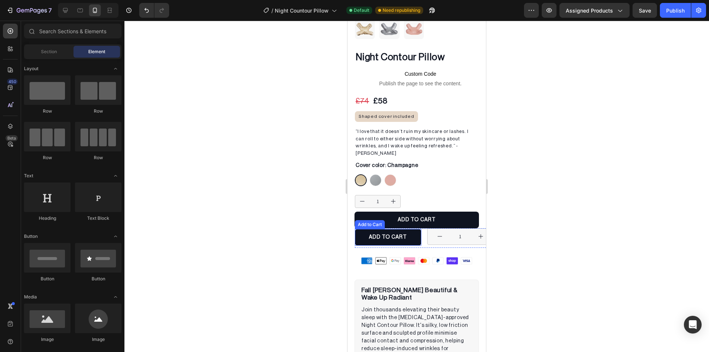
click at [366, 228] on div "ADD TO CART Add to Cart" at bounding box center [388, 236] width 66 height 17
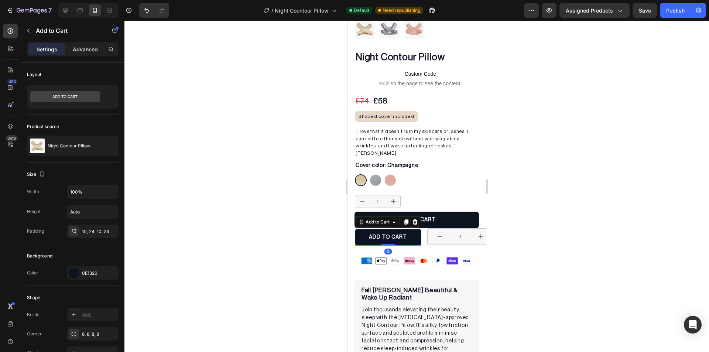
click at [76, 44] on div "Advanced" at bounding box center [85, 49] width 37 height 12
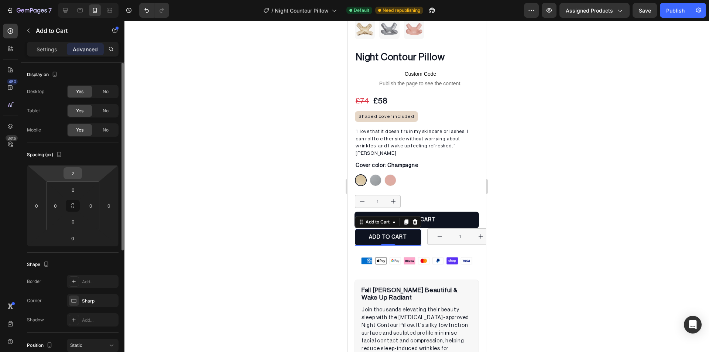
click at [75, 174] on input "2" at bounding box center [72, 173] width 15 height 11
type input "0"
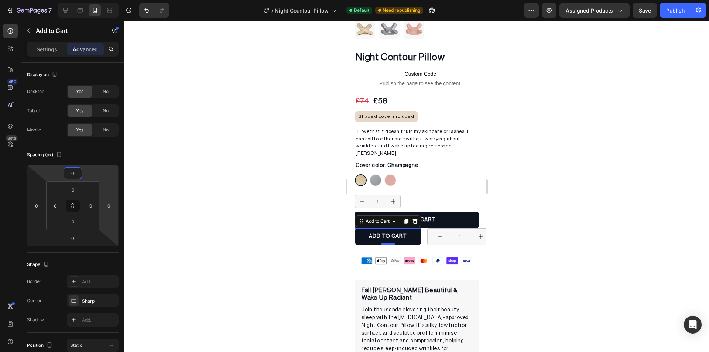
click at [240, 179] on div at bounding box center [416, 186] width 585 height 331
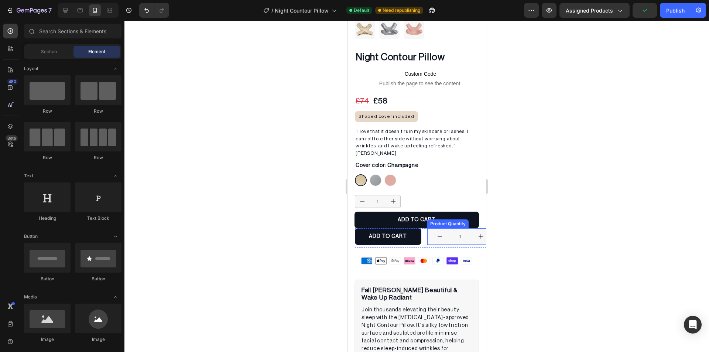
click at [442, 220] on div "Product Quantity" at bounding box center [448, 223] width 38 height 7
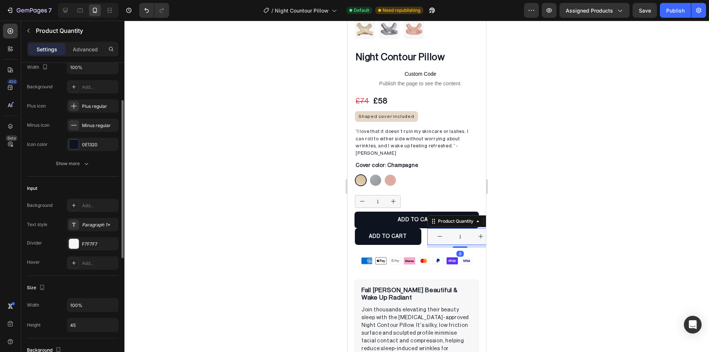
scroll to position [148, 0]
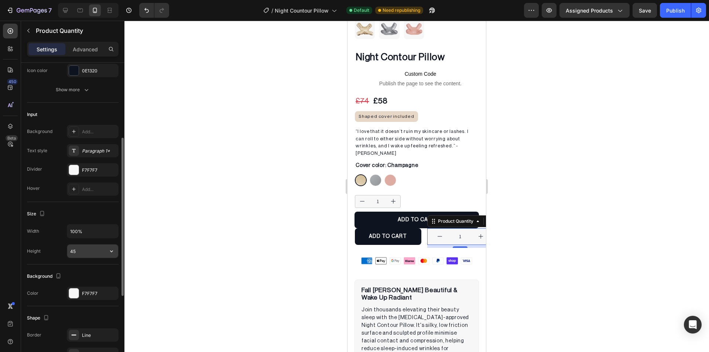
click at [87, 251] on input "45" at bounding box center [92, 250] width 51 height 13
type input "50"
click at [235, 225] on div at bounding box center [416, 186] width 585 height 331
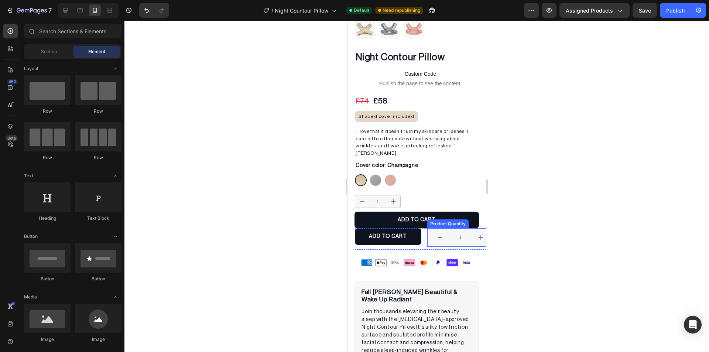
click at [438, 219] on div "Product Quantity" at bounding box center [447, 223] width 41 height 9
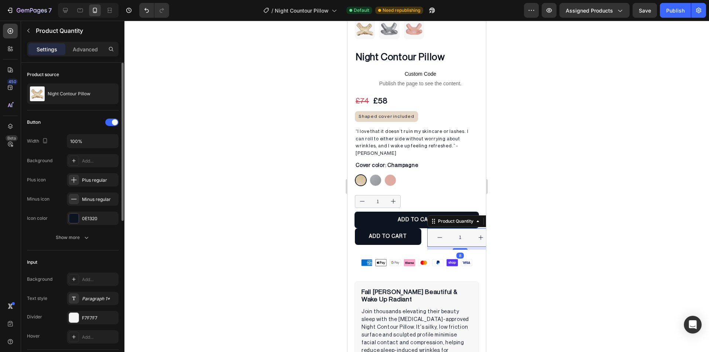
scroll to position [111, 0]
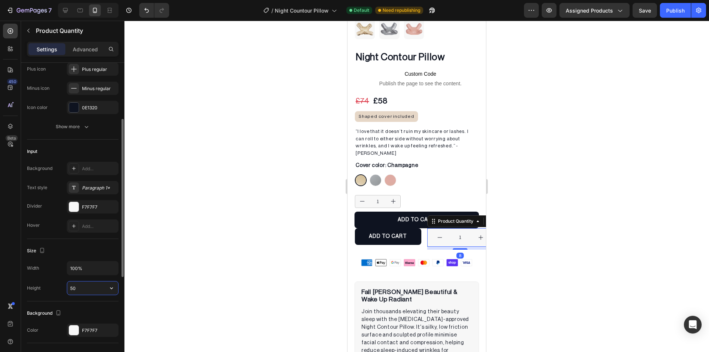
click at [89, 286] on input "50" at bounding box center [92, 287] width 51 height 13
type input "45"
click at [231, 269] on div at bounding box center [416, 186] width 585 height 331
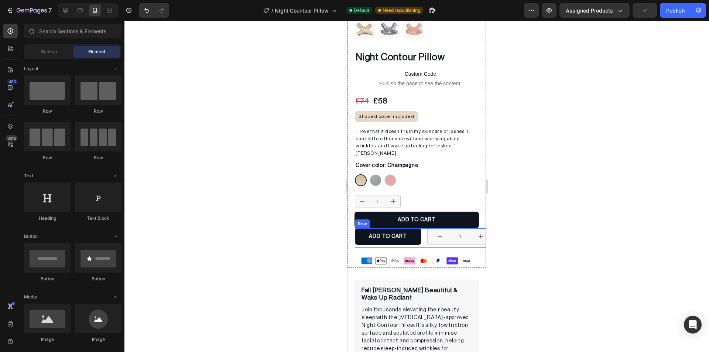
click at [420, 233] on div "ADD TO CART Add to Cart 1 Product Quantity Row" at bounding box center [424, 238] width 138 height 20
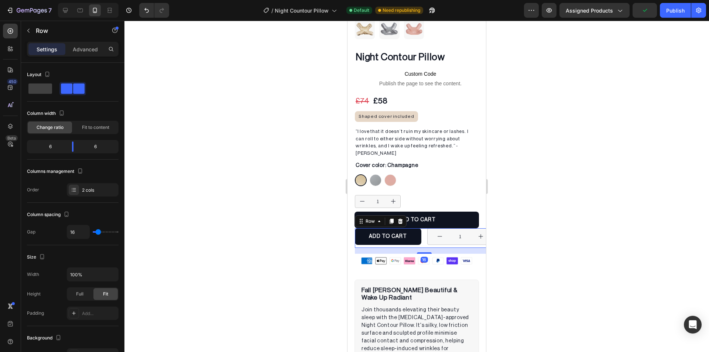
click at [81, 57] on div "Settings Advanced" at bounding box center [72, 52] width 103 height 21
click at [82, 55] on div "Advanced" at bounding box center [85, 49] width 37 height 12
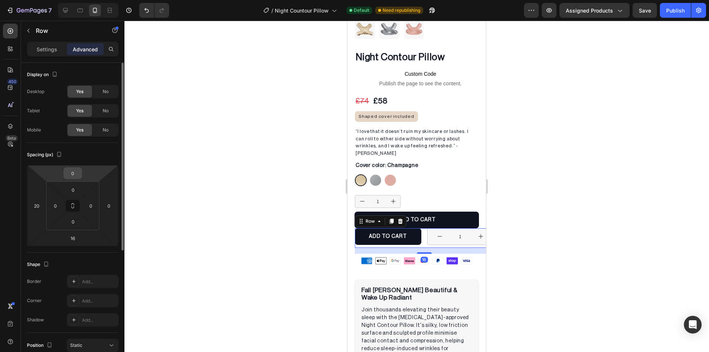
click at [75, 171] on input "0" at bounding box center [72, 173] width 15 height 11
type input "32"
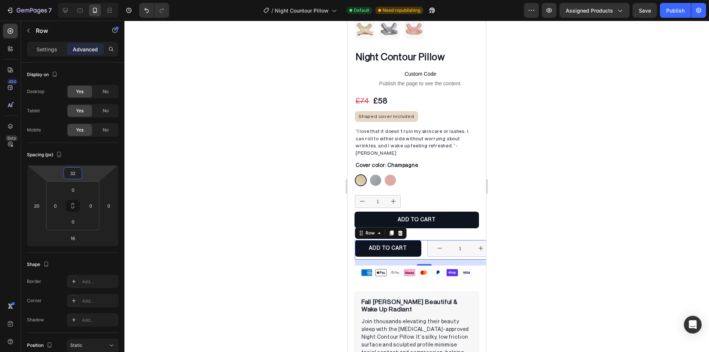
click at [229, 199] on div at bounding box center [416, 186] width 585 height 331
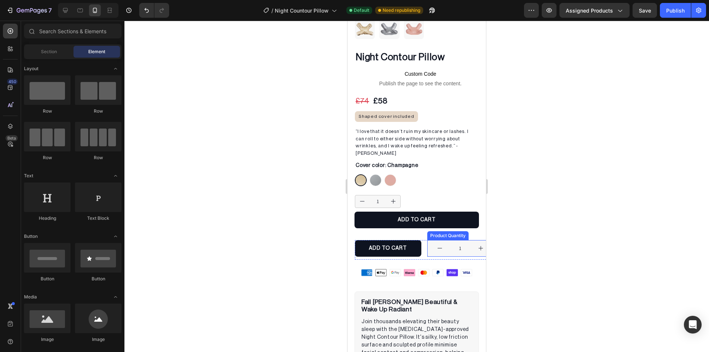
click at [435, 226] on div "Night Contour Pillow (P) Title Custom Code Publish the page to see the content.…" at bounding box center [417, 165] width 138 height 229
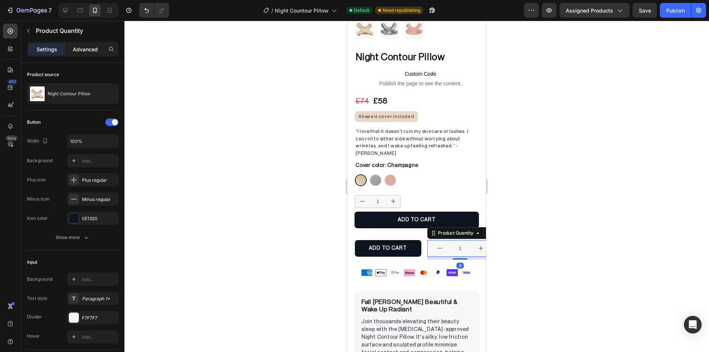
click at [83, 50] on p "Advanced" at bounding box center [85, 49] width 25 height 8
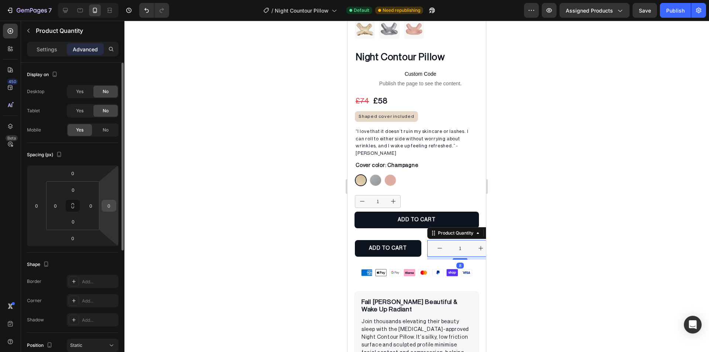
click at [110, 201] on input "0" at bounding box center [108, 205] width 11 height 11
type input "40"
click at [211, 171] on div at bounding box center [416, 186] width 585 height 331
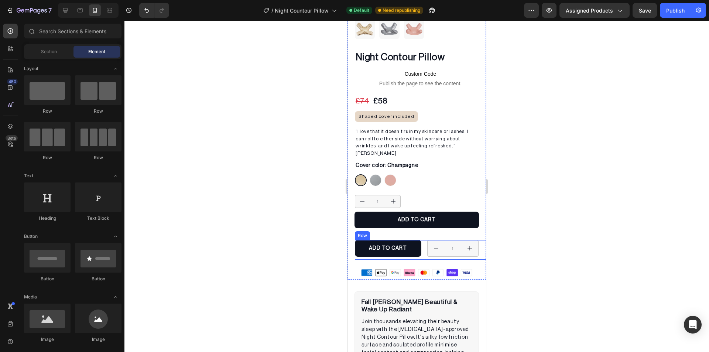
click at [421, 240] on div "ADD TO CART Add to Cart 1 Product Quantity Row" at bounding box center [424, 250] width 138 height 20
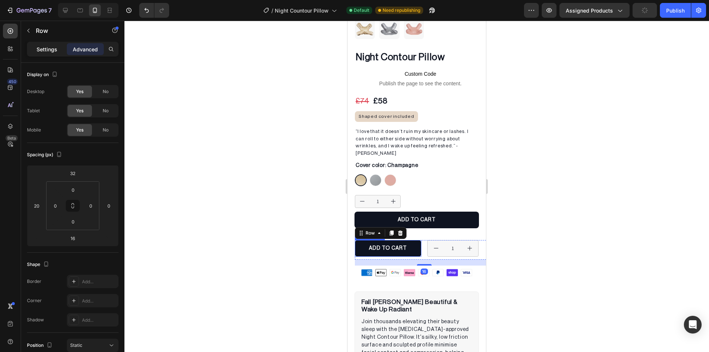
click at [47, 54] on div "Settings" at bounding box center [46, 49] width 37 height 12
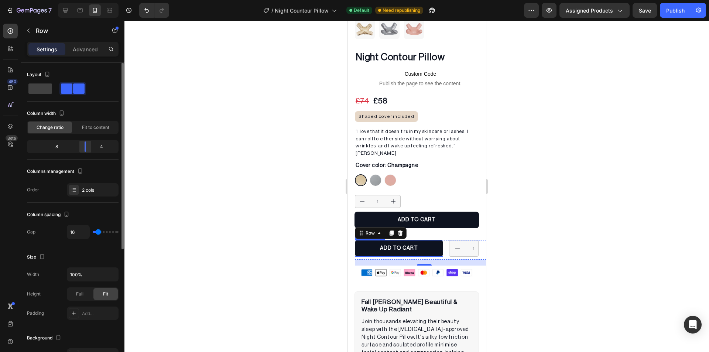
drag, startPoint x: 76, startPoint y: 150, endPoint x: 90, endPoint y: 151, distance: 14.1
click at [90, 151] on div at bounding box center [85, 146] width 13 height 10
click at [224, 175] on div at bounding box center [416, 186] width 585 height 331
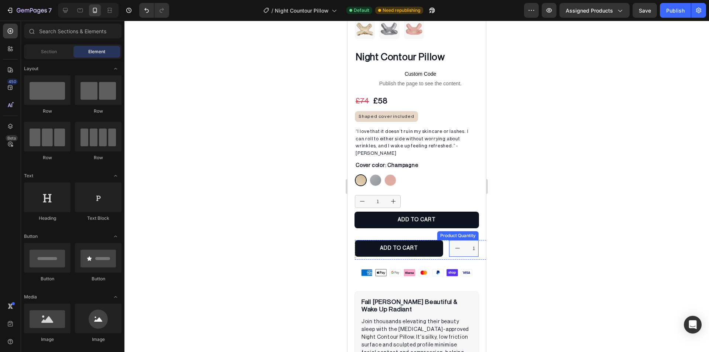
click at [465, 240] on input "1" at bounding box center [473, 248] width 17 height 16
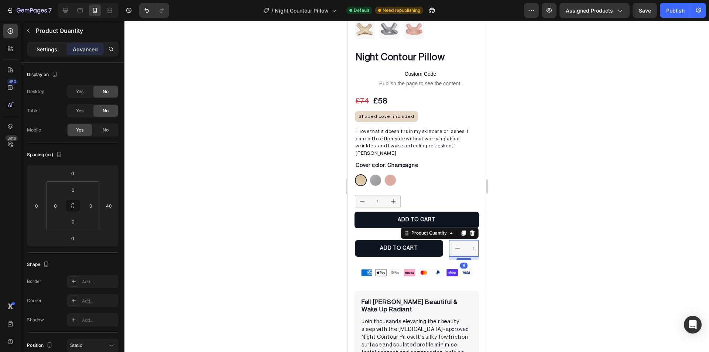
click at [42, 54] on div "Settings" at bounding box center [46, 49] width 37 height 12
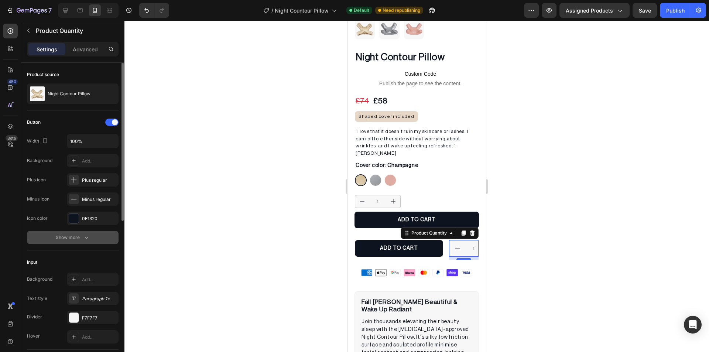
click at [91, 236] on button "Show more" at bounding box center [73, 237] width 92 height 13
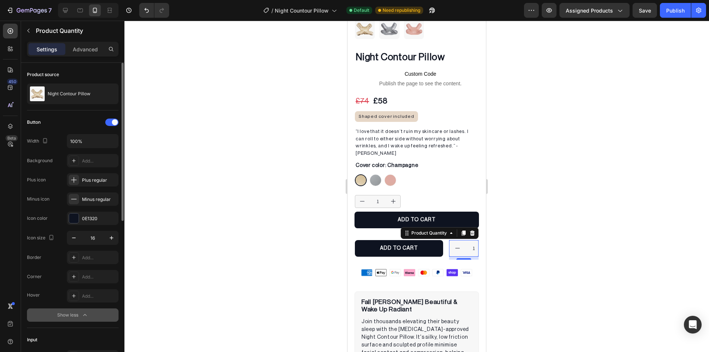
click at [72, 314] on div "Show less" at bounding box center [72, 314] width 31 height 7
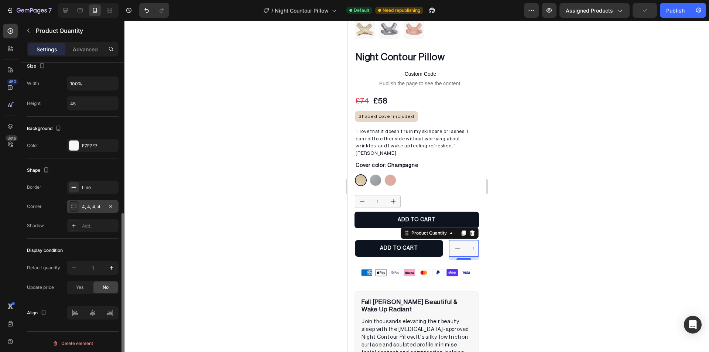
scroll to position [298, 0]
click at [90, 211] on div "Border Line Corner 4, 4, 4, 4 Shadow Add..." at bounding box center [73, 204] width 92 height 52
click at [88, 208] on div "4, 4, 4, 4" at bounding box center [93, 203] width 52 height 13
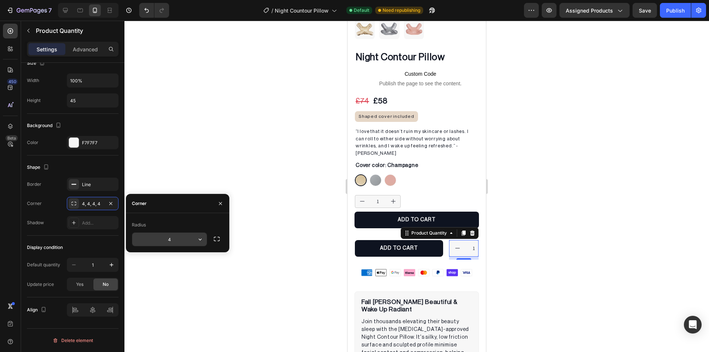
click at [160, 239] on input "4" at bounding box center [169, 239] width 75 height 13
type input "8"
click at [313, 193] on div at bounding box center [416, 186] width 585 height 331
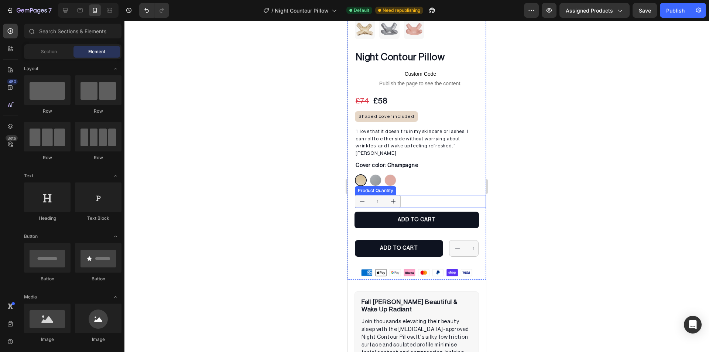
click at [380, 186] on div "Product Quantity" at bounding box center [375, 190] width 41 height 9
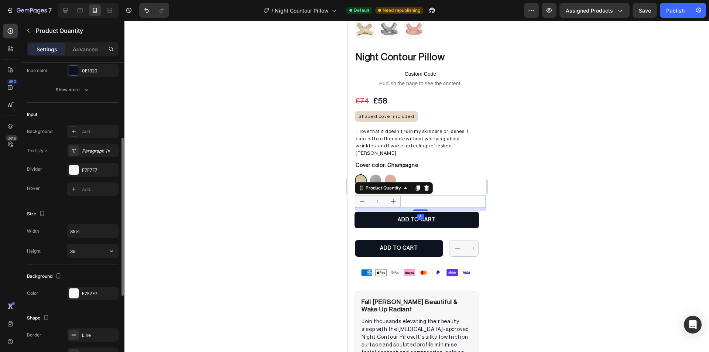
scroll to position [295, 0]
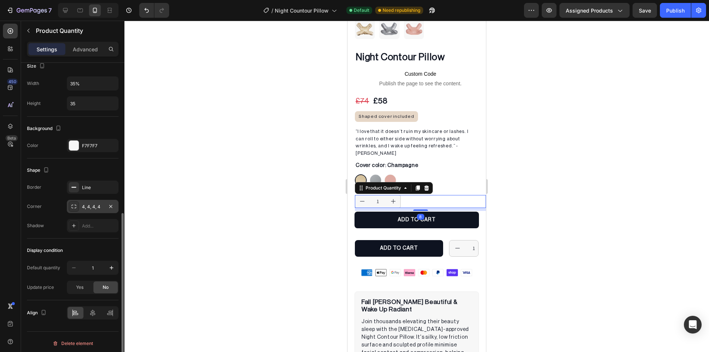
click at [88, 210] on div "4, 4, 4, 4" at bounding box center [92, 206] width 21 height 7
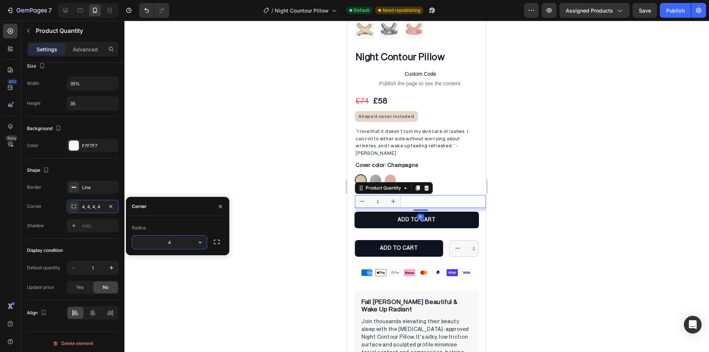
click at [168, 242] on input "4" at bounding box center [169, 242] width 75 height 13
type input "8"
click at [301, 186] on div at bounding box center [416, 186] width 585 height 331
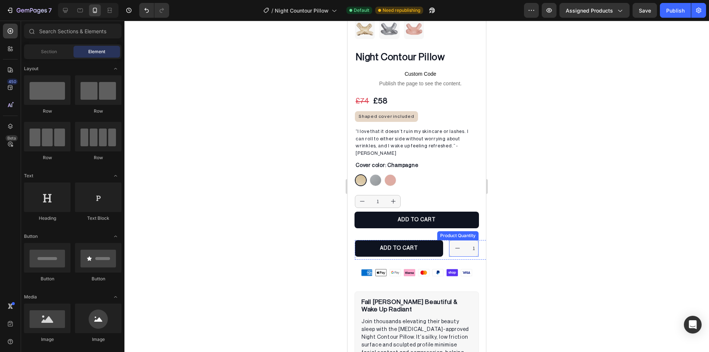
click at [455, 240] on div "1 Product Quantity" at bounding box center [464, 248] width 30 height 17
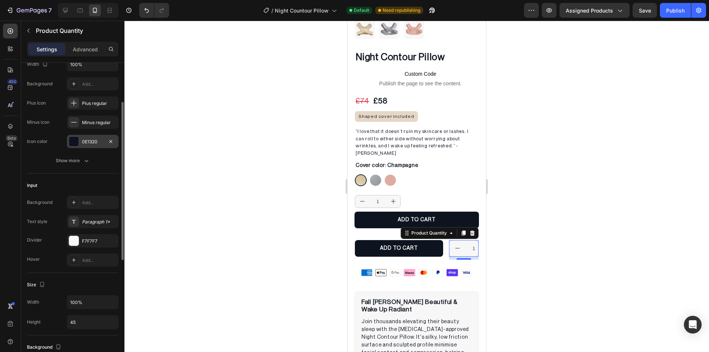
scroll to position [0, 0]
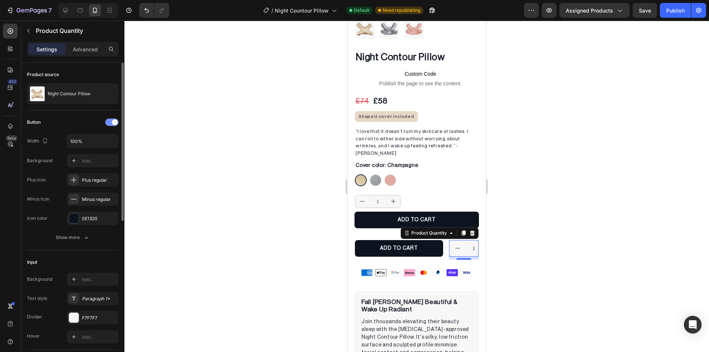
click at [112, 122] on span at bounding box center [115, 122] width 6 height 6
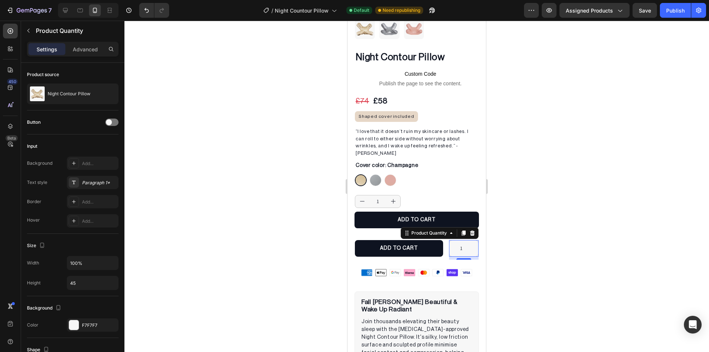
click at [275, 206] on div at bounding box center [416, 186] width 585 height 331
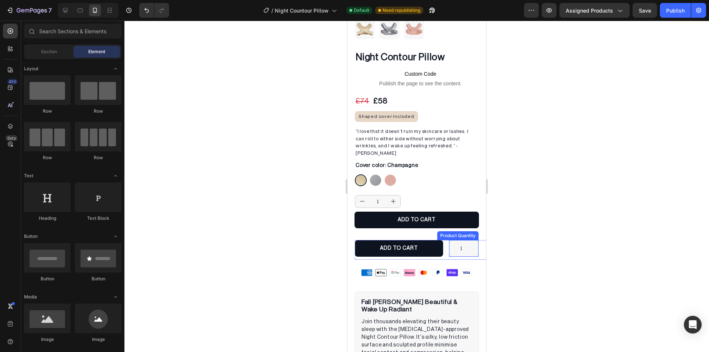
type input "2"
click at [468, 240] on input "2" at bounding box center [463, 248] width 29 height 16
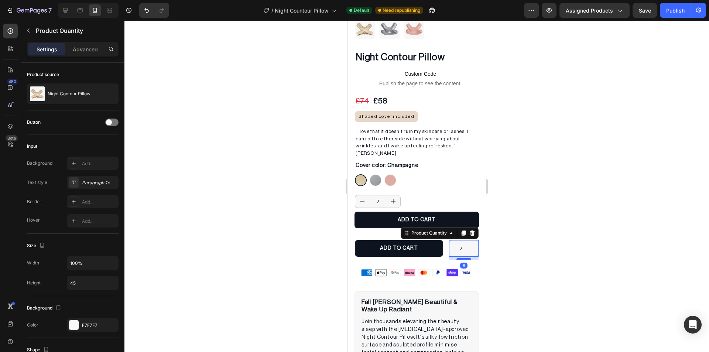
type input "1"
click at [468, 240] on input "1" at bounding box center [463, 248] width 29 height 16
drag, startPoint x: 560, startPoint y: 232, endPoint x: 130, endPoint y: 218, distance: 430.1
click at [560, 232] on div at bounding box center [416, 186] width 585 height 331
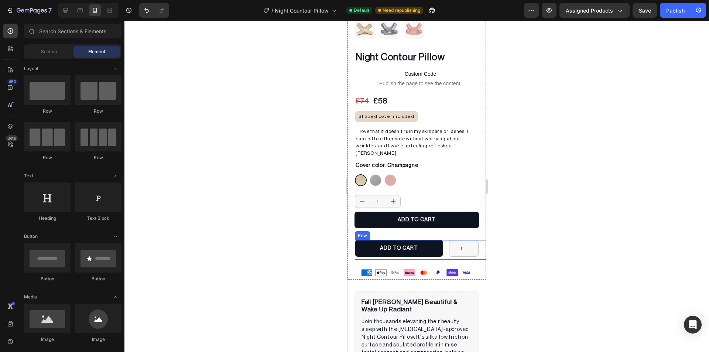
click at [443, 240] on div "ADD TO CART Add to Cart 1 Product Quantity Row" at bounding box center [424, 250] width 138 height 20
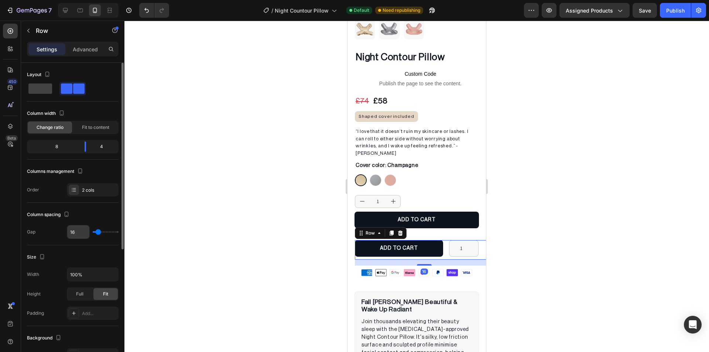
click at [83, 233] on input "16" at bounding box center [78, 231] width 22 height 13
type input "1"
type input "12"
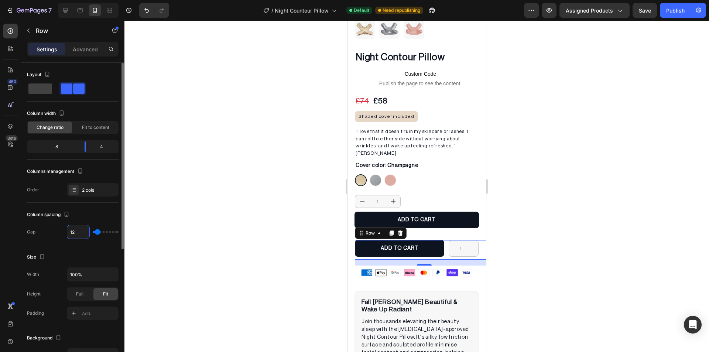
click at [83, 233] on input "12" at bounding box center [78, 231] width 22 height 13
type input "8"
click at [83, 233] on input "8" at bounding box center [78, 231] width 22 height 13
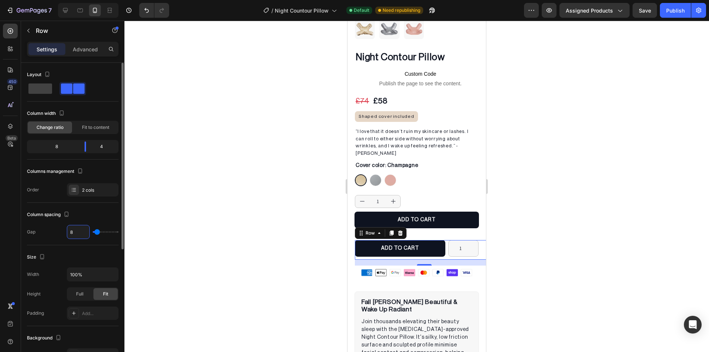
click at [83, 233] on input "8" at bounding box center [78, 231] width 22 height 13
type input "4"
click at [176, 206] on div at bounding box center [416, 186] width 585 height 331
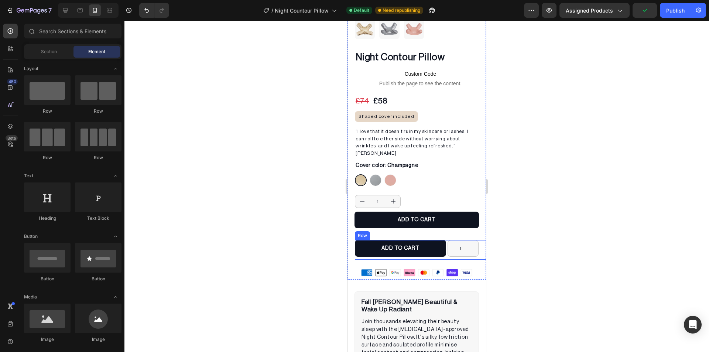
click at [478, 240] on div "1 Product Quantity" at bounding box center [471, 250] width 46 height 20
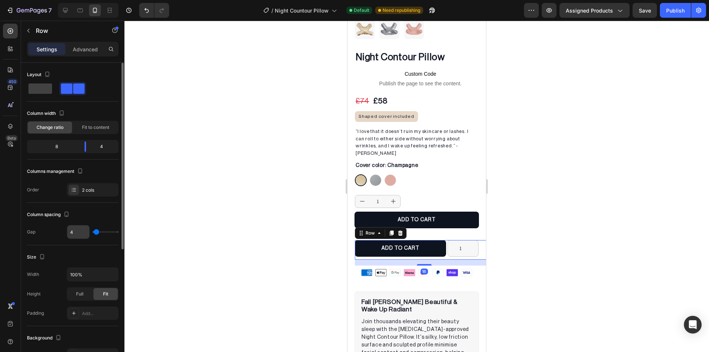
click at [82, 238] on input "4" at bounding box center [78, 231] width 22 height 13
type input "12"
click at [203, 210] on div at bounding box center [416, 186] width 585 height 331
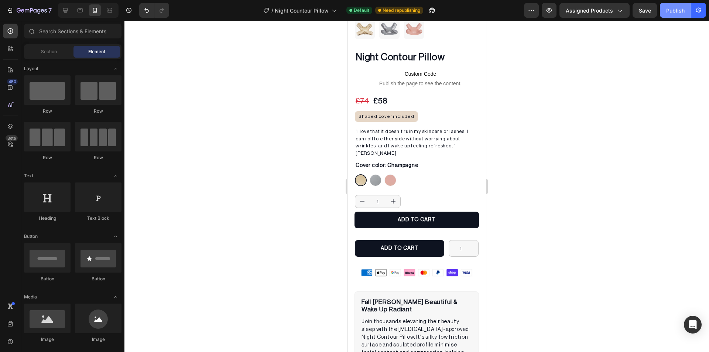
click at [678, 8] on div "Publish" at bounding box center [675, 11] width 18 height 8
click at [426, 160] on div "Cover color: Champagne Champagne Champagne Moonlight Moonlight Blush Blush" at bounding box center [420, 172] width 131 height 25
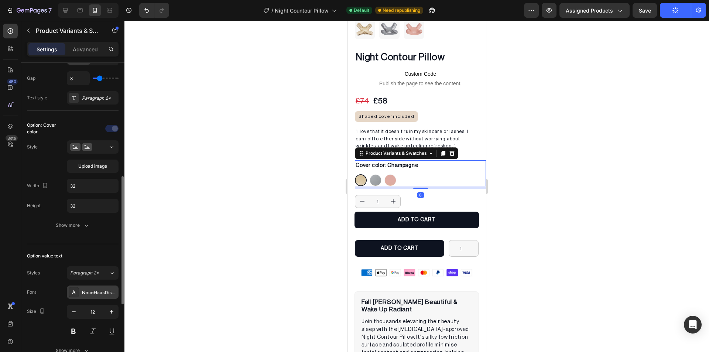
scroll to position [185, 0]
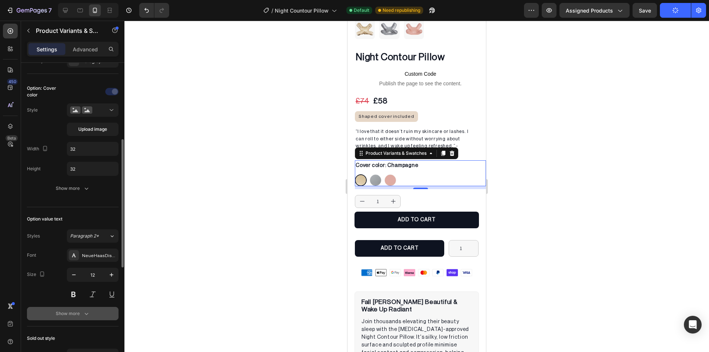
click at [81, 313] on div "Show more" at bounding box center [73, 313] width 34 height 7
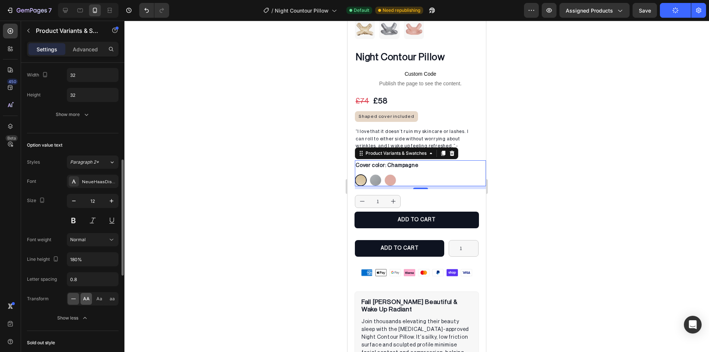
click at [86, 298] on span "AA" at bounding box center [86, 298] width 7 height 7
click at [103, 300] on div "Aa" at bounding box center [98, 299] width 11 height 12
click at [108, 300] on div "aa" at bounding box center [111, 299] width 11 height 12
click at [68, 300] on div at bounding box center [73, 299] width 11 height 12
click at [225, 238] on div at bounding box center [416, 186] width 585 height 331
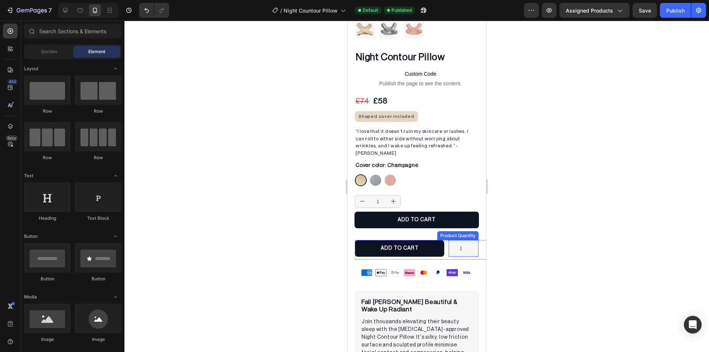
click at [462, 232] on div "Product Quantity" at bounding box center [458, 235] width 38 height 7
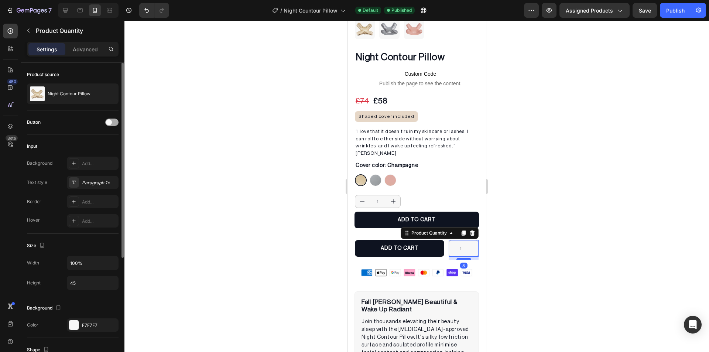
click at [109, 123] on span at bounding box center [109, 122] width 6 height 6
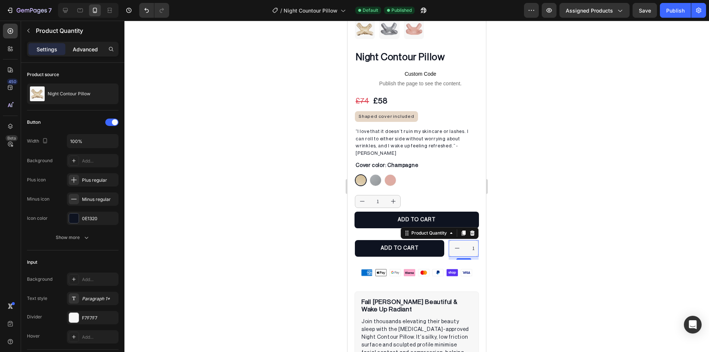
click at [77, 49] on p "Advanced" at bounding box center [85, 49] width 25 height 8
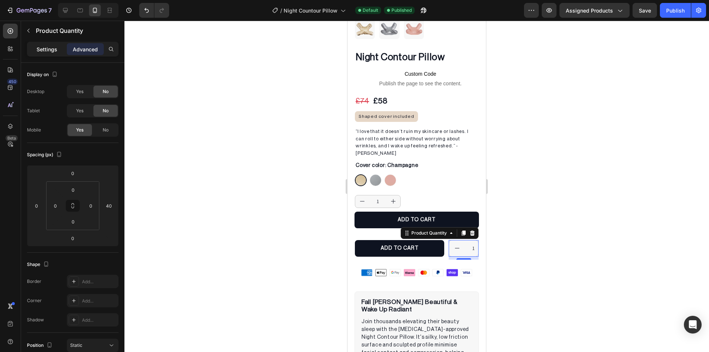
click at [54, 49] on p "Settings" at bounding box center [47, 49] width 21 height 8
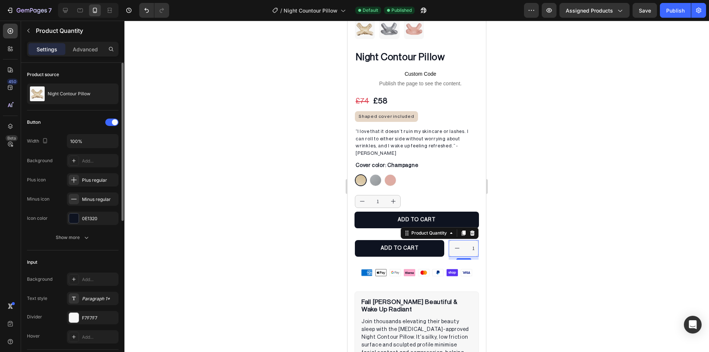
scroll to position [148, 0]
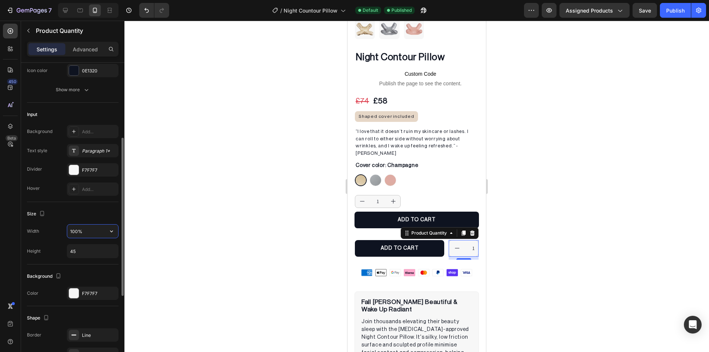
click at [88, 236] on input "100%" at bounding box center [92, 231] width 51 height 13
click at [92, 233] on input "50%" at bounding box center [92, 231] width 51 height 13
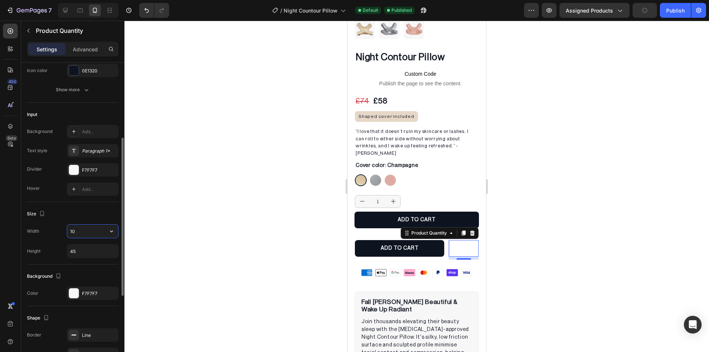
type input "100"
click at [212, 225] on div at bounding box center [416, 186] width 585 height 331
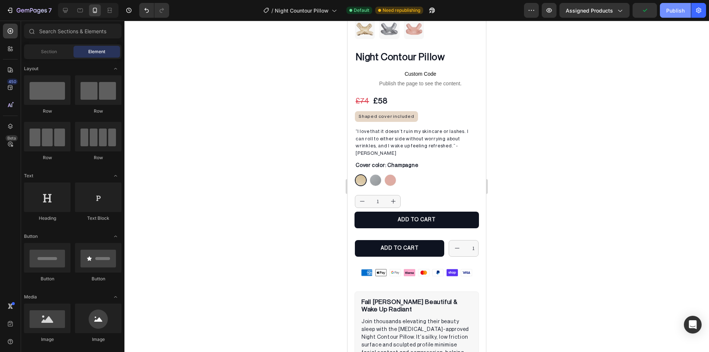
click at [680, 10] on div "Publish" at bounding box center [675, 11] width 18 height 8
click at [442, 240] on div "ADD TO CART Add to Cart 1 Product Quantity Row" at bounding box center [424, 250] width 138 height 20
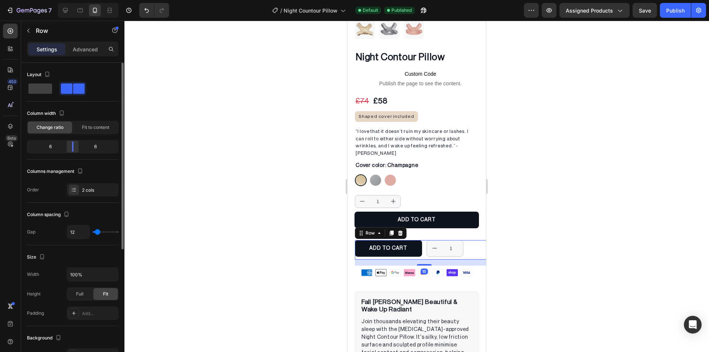
drag, startPoint x: 86, startPoint y: 147, endPoint x: 76, endPoint y: 149, distance: 10.6
click at [76, 149] on div at bounding box center [72, 146] width 13 height 10
click at [86, 129] on span "Fit to content" at bounding box center [95, 127] width 27 height 7
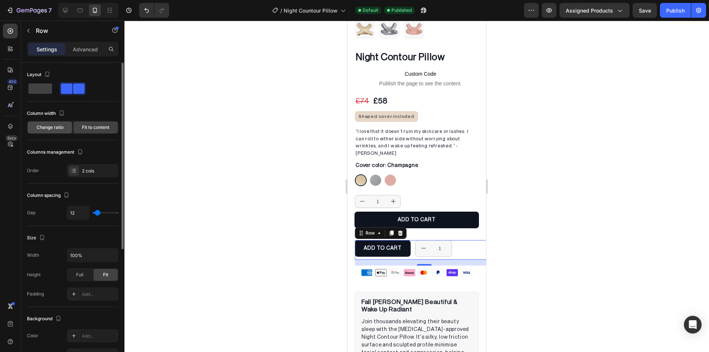
click at [51, 129] on span "Change ratio" at bounding box center [50, 127] width 27 height 7
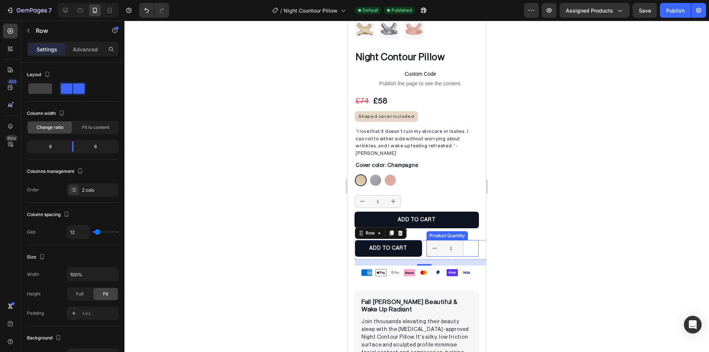
click at [455, 240] on input "1" at bounding box center [451, 248] width 17 height 16
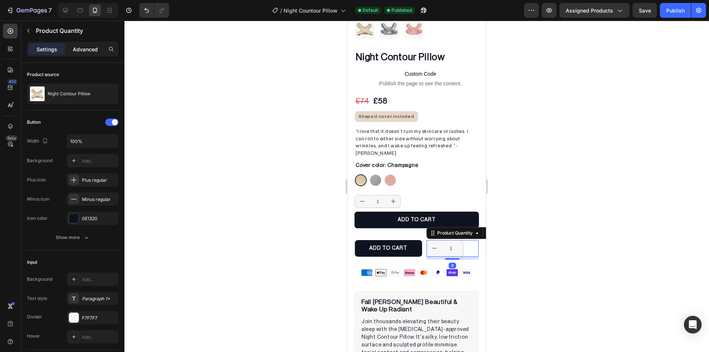
click at [85, 50] on p "Advanced" at bounding box center [85, 49] width 25 height 8
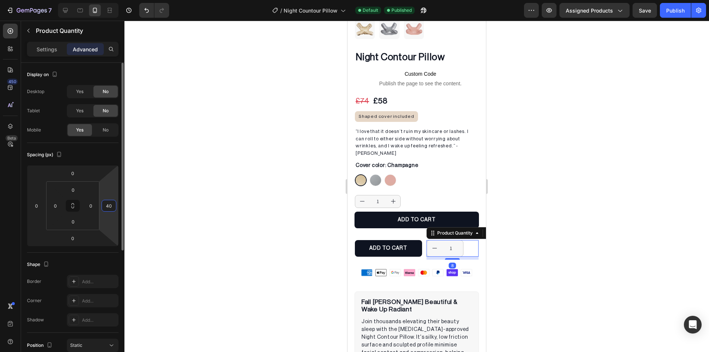
click at [112, 210] on input "40" at bounding box center [108, 205] width 11 height 11
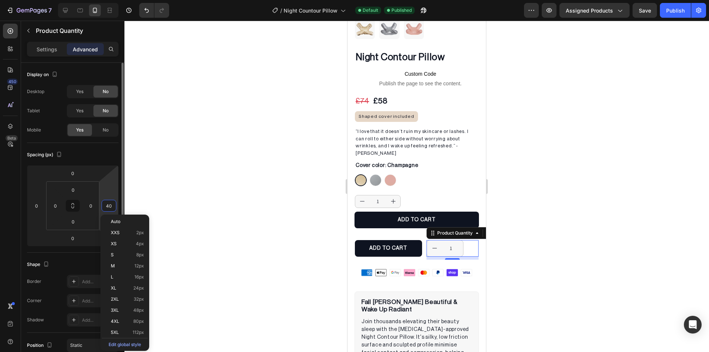
type input "0"
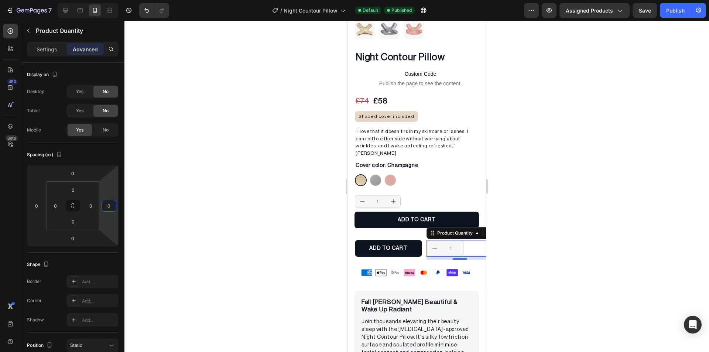
click at [195, 211] on div at bounding box center [416, 186] width 585 height 331
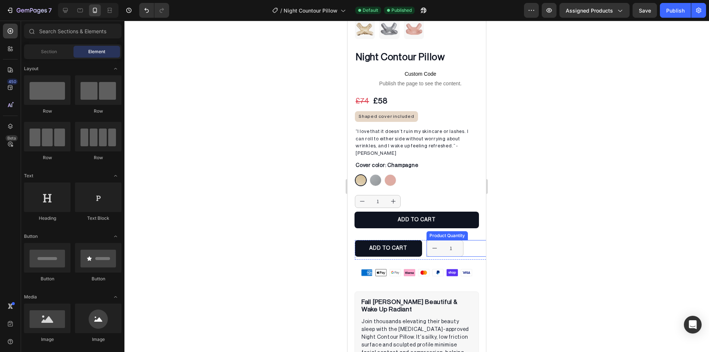
click at [466, 240] on div "1" at bounding box center [460, 248] width 67 height 17
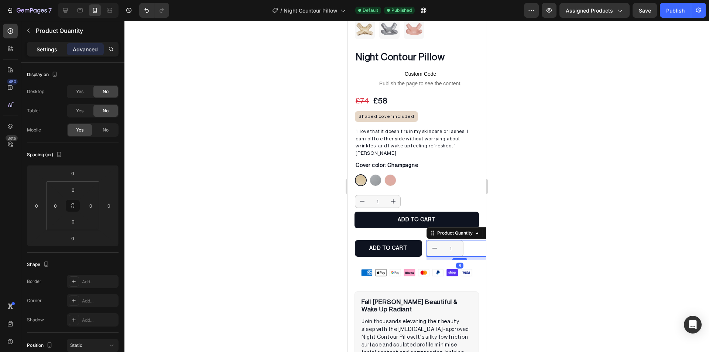
click at [46, 51] on p "Settings" at bounding box center [47, 49] width 21 height 8
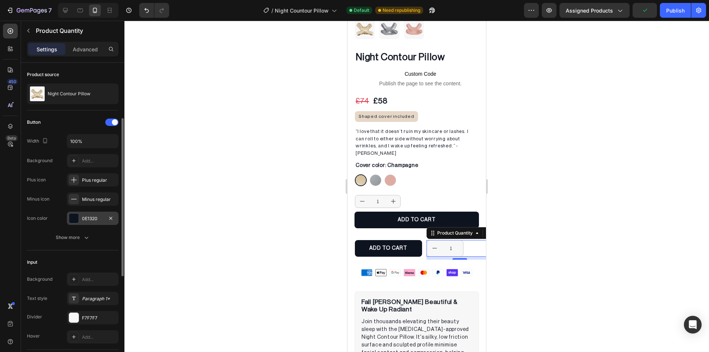
scroll to position [111, 0]
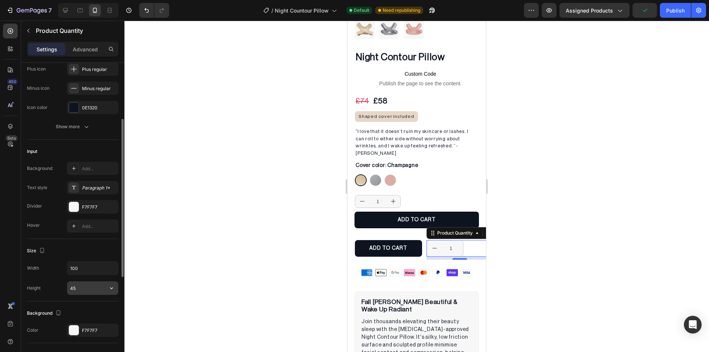
click at [90, 290] on input "45" at bounding box center [92, 287] width 51 height 13
click at [89, 272] on input "100" at bounding box center [92, 267] width 51 height 13
click at [206, 238] on div at bounding box center [416, 186] width 585 height 331
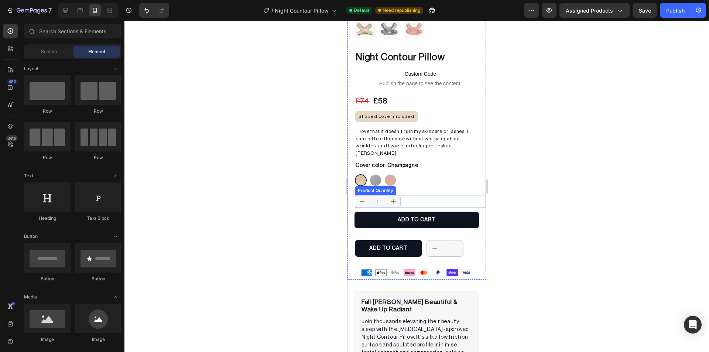
click at [418, 195] on div "1" at bounding box center [420, 201] width 131 height 13
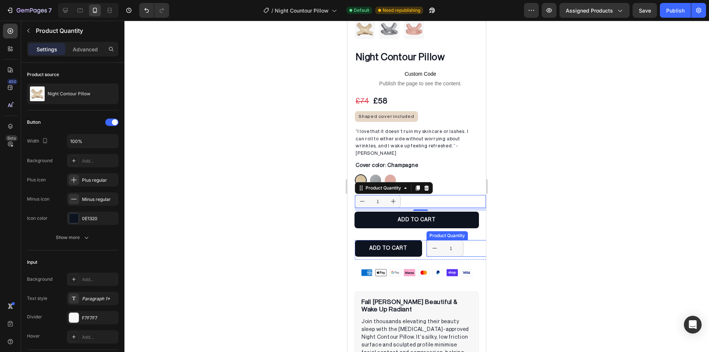
click at [472, 240] on div "1" at bounding box center [460, 248] width 67 height 17
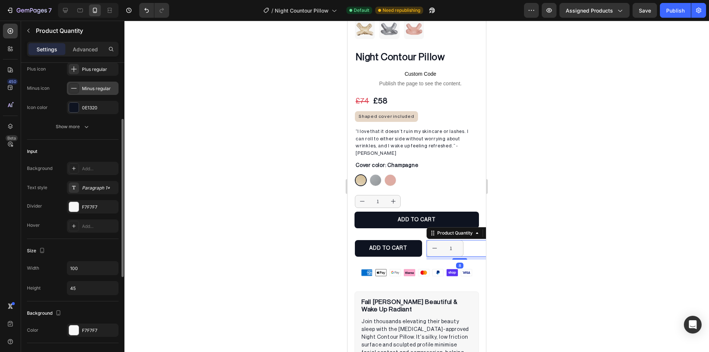
scroll to position [0, 0]
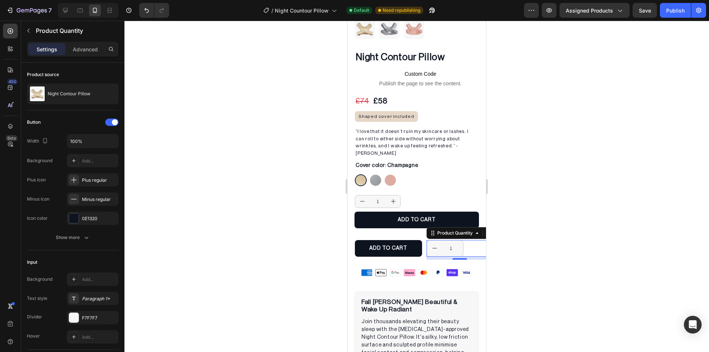
click at [442, 227] on div "Product Quantity" at bounding box center [466, 233] width 78 height 12
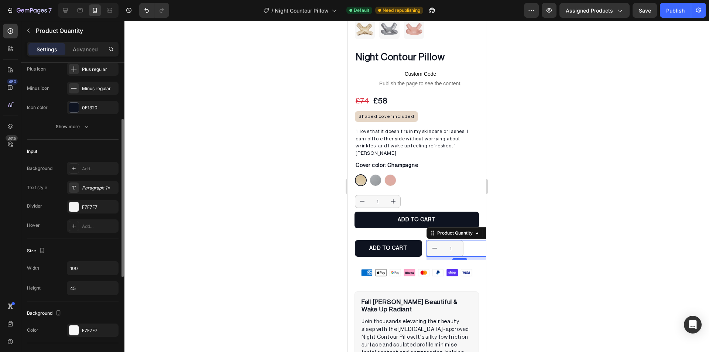
scroll to position [148, 0]
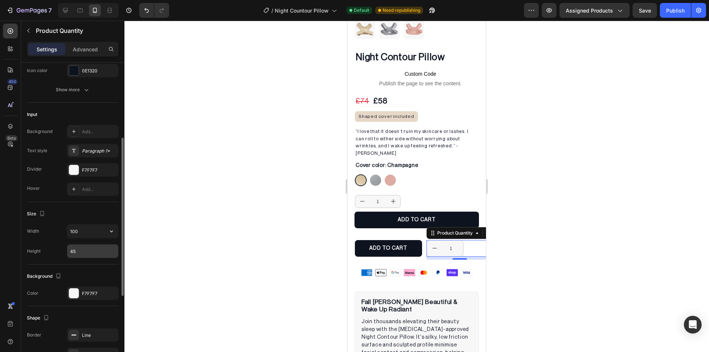
click at [88, 246] on input "45" at bounding box center [92, 250] width 51 height 13
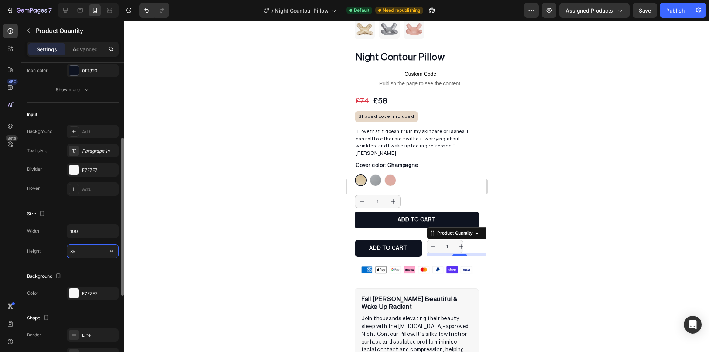
click at [88, 245] on input "35" at bounding box center [92, 250] width 51 height 13
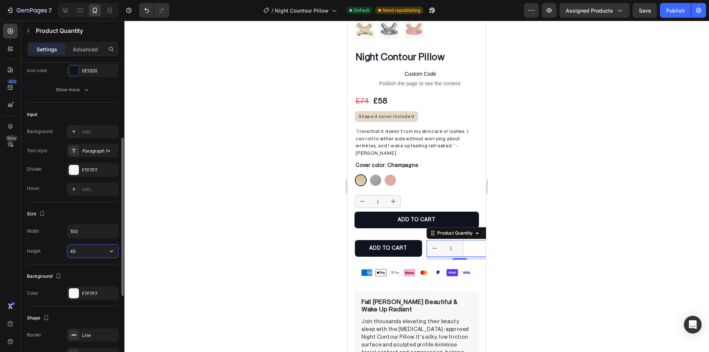
click at [89, 247] on input "45" at bounding box center [92, 250] width 51 height 13
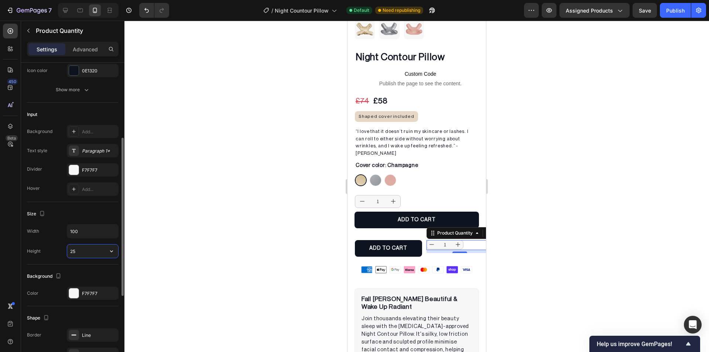
click at [90, 247] on input "25" at bounding box center [92, 250] width 51 height 13
click at [96, 247] on input "20" at bounding box center [92, 250] width 51 height 13
type input "25"
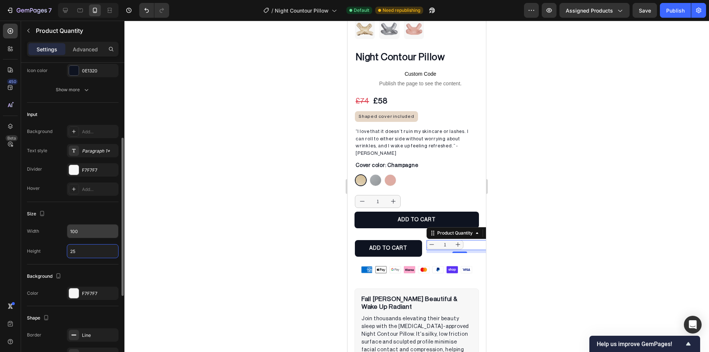
click at [89, 234] on input "100" at bounding box center [92, 231] width 51 height 13
click at [109, 232] on icon "button" at bounding box center [111, 230] width 7 height 7
click at [95, 248] on p "Full 100%" at bounding box center [91, 250] width 42 height 7
type input "100%"
click at [97, 230] on input "100%" at bounding box center [92, 231] width 51 height 13
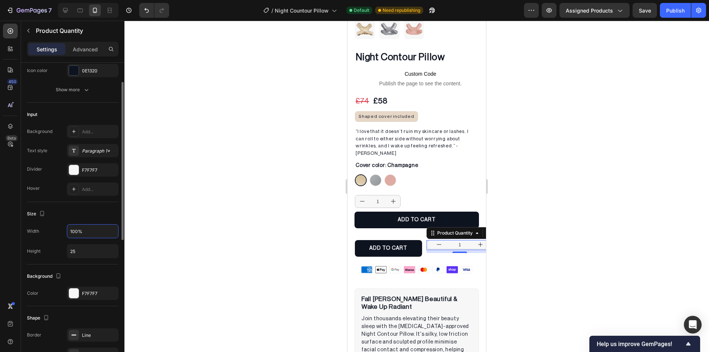
scroll to position [0, 0]
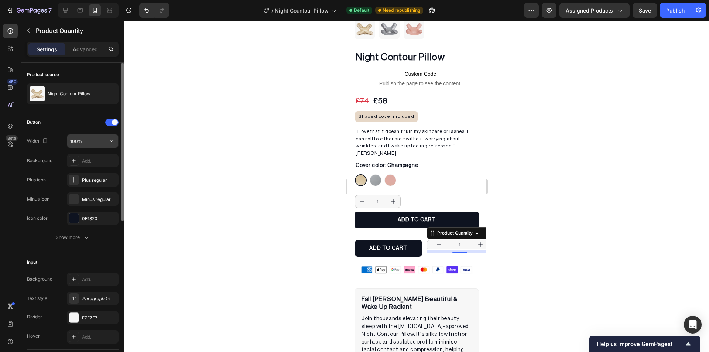
click at [92, 141] on input "100%" at bounding box center [92, 140] width 51 height 13
click at [92, 141] on input "50%" at bounding box center [92, 140] width 51 height 13
click at [104, 142] on input "50%" at bounding box center [92, 140] width 51 height 13
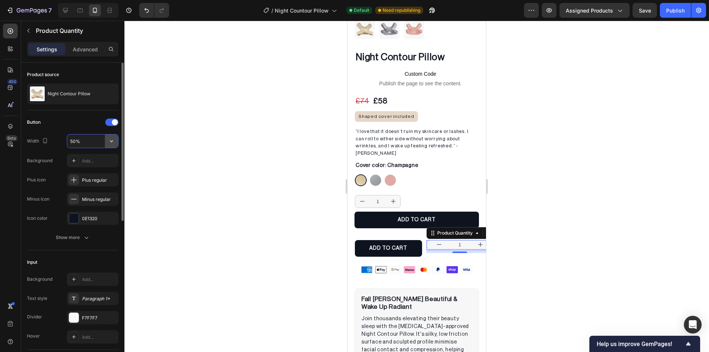
click at [111, 143] on icon "button" at bounding box center [111, 140] width 7 height 7
click at [100, 157] on p "Full 100%" at bounding box center [91, 160] width 42 height 7
type input "100%"
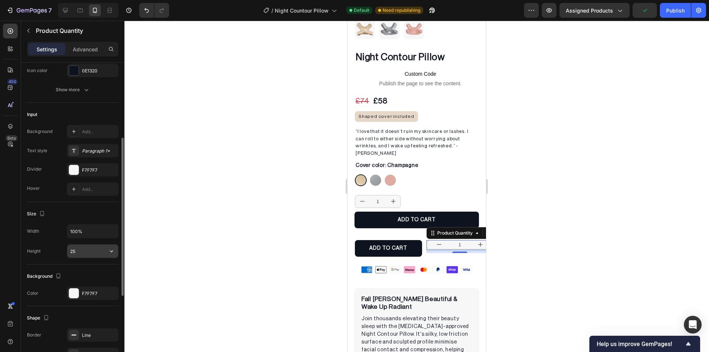
click at [90, 253] on input "25" at bounding box center [92, 250] width 51 height 13
type input "45"
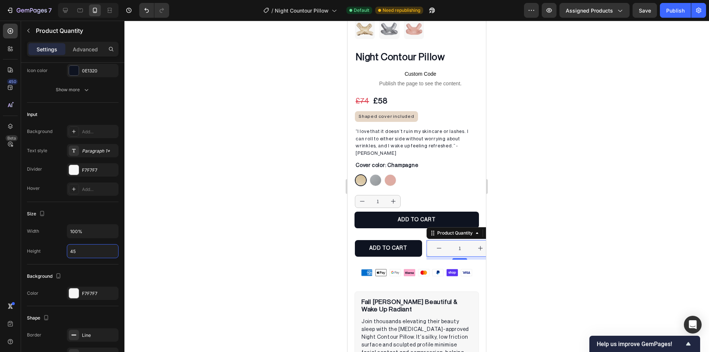
click at [225, 225] on div at bounding box center [416, 186] width 585 height 331
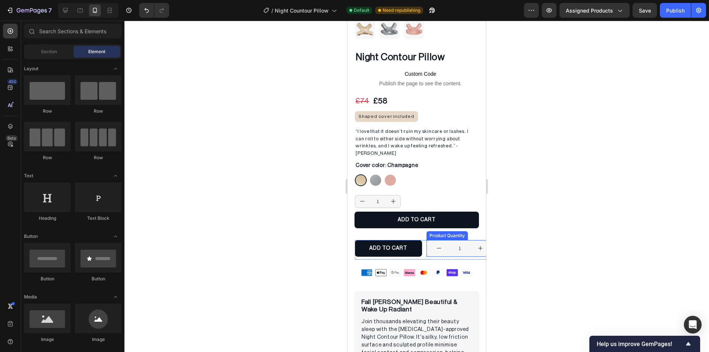
click at [434, 232] on div "Product Quantity" at bounding box center [447, 235] width 38 height 7
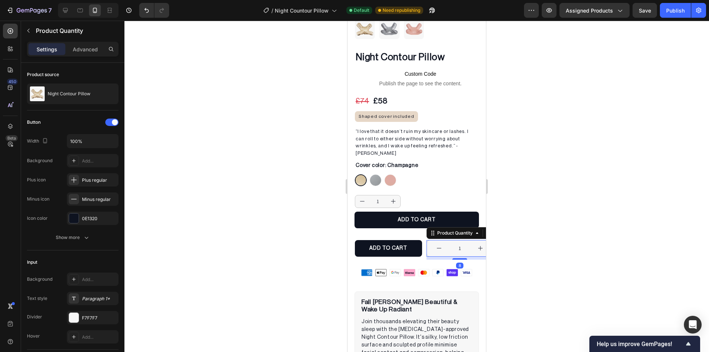
click at [79, 53] on p "Advanced" at bounding box center [85, 49] width 25 height 8
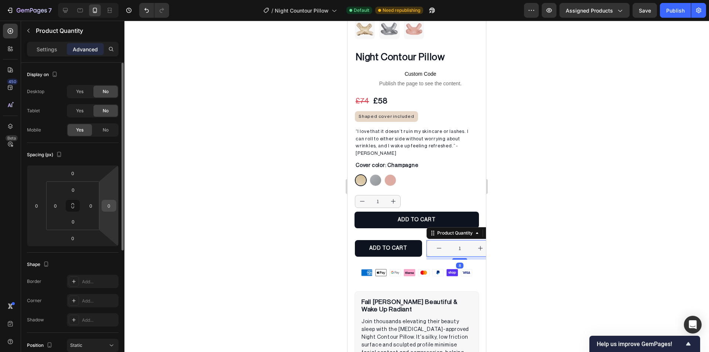
click at [116, 204] on div "0" at bounding box center [109, 206] width 15 height 12
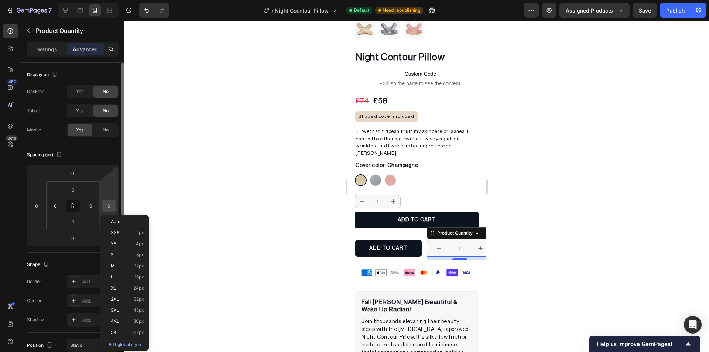
click at [111, 205] on input "0" at bounding box center [108, 205] width 11 height 11
type input "40"
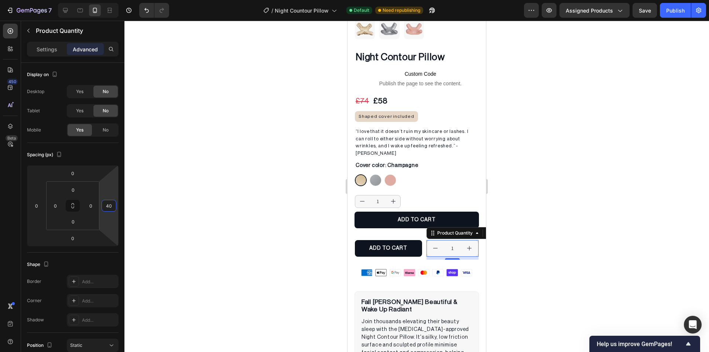
click at [239, 186] on div at bounding box center [416, 186] width 585 height 331
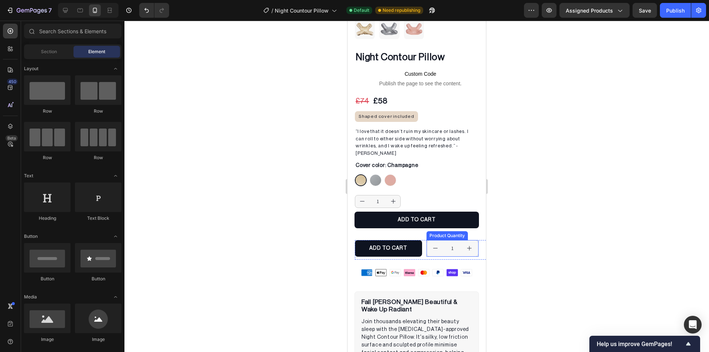
click at [446, 231] on div "Product Quantity" at bounding box center [447, 235] width 41 height 9
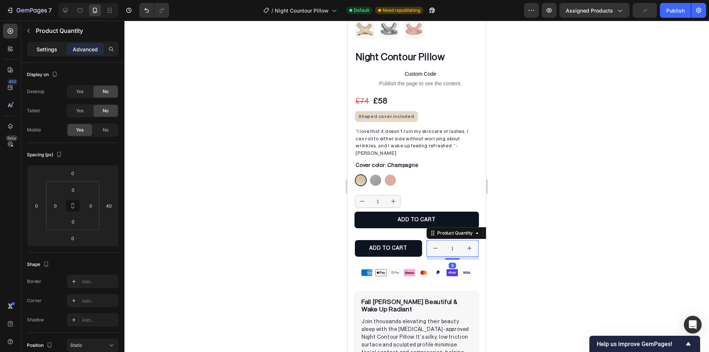
click at [47, 54] on div "Settings" at bounding box center [46, 49] width 37 height 12
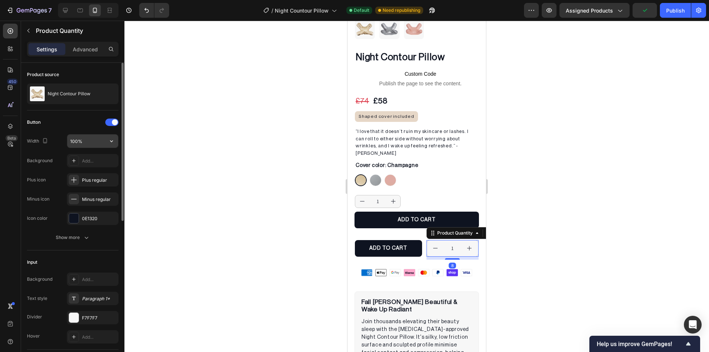
click at [76, 142] on input "100%" at bounding box center [92, 140] width 51 height 13
type input "75%"
click at [189, 162] on div at bounding box center [416, 186] width 585 height 331
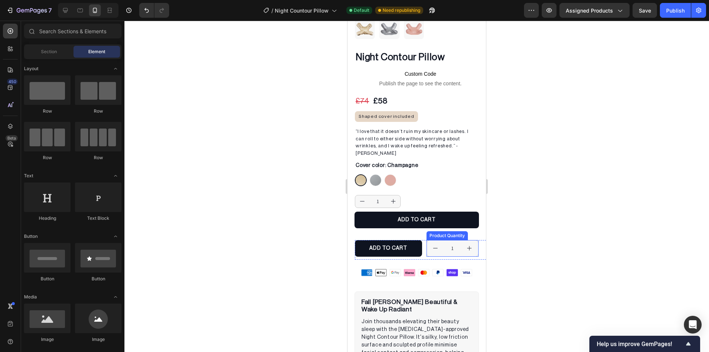
click at [432, 232] on div "Product Quantity" at bounding box center [447, 235] width 38 height 7
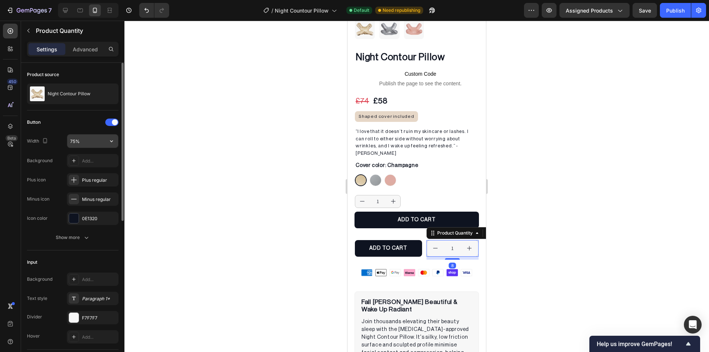
click at [78, 141] on input "75%" at bounding box center [92, 140] width 51 height 13
type input "25%"
click at [243, 170] on div at bounding box center [416, 186] width 585 height 331
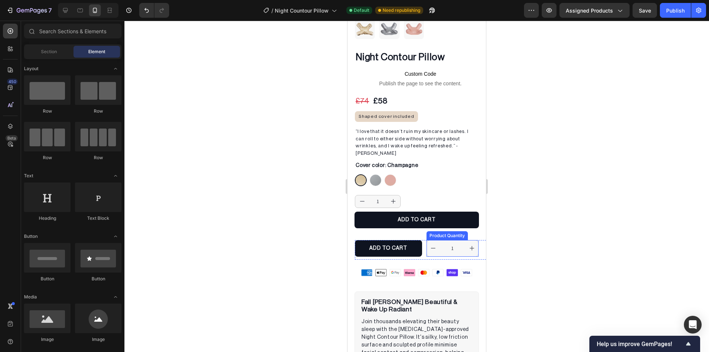
click at [442, 231] on div "Product Quantity" at bounding box center [447, 235] width 41 height 9
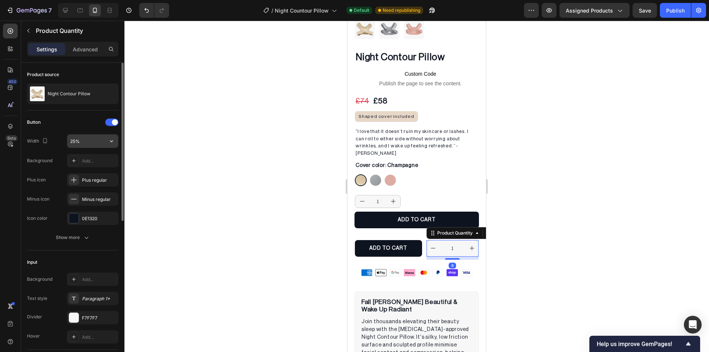
click at [77, 142] on input "25%" at bounding box center [92, 140] width 51 height 13
type input "10%"
click at [192, 161] on div at bounding box center [416, 186] width 585 height 331
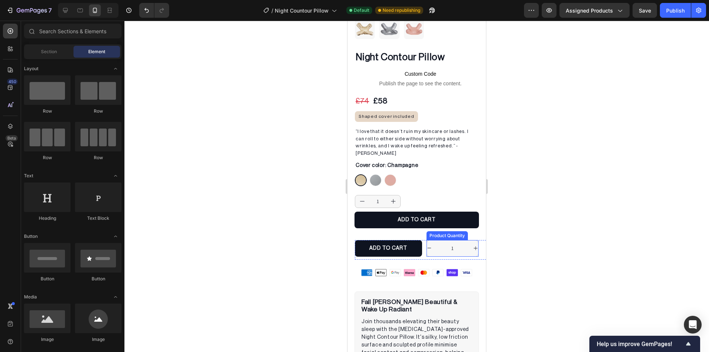
click at [446, 232] on div "Product Quantity" at bounding box center [447, 235] width 38 height 7
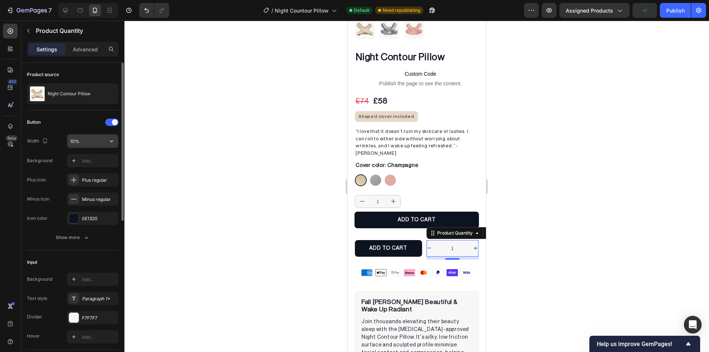
click at [78, 139] on input "10%" at bounding box center [92, 140] width 51 height 13
click at [99, 140] on input "10%" at bounding box center [92, 140] width 51 height 13
click at [78, 140] on input "10%" at bounding box center [92, 140] width 51 height 13
drag, startPoint x: 72, startPoint y: 139, endPoint x: 63, endPoint y: 139, distance: 9.6
click at [63, 139] on div "Width 10%" at bounding box center [73, 141] width 92 height 14
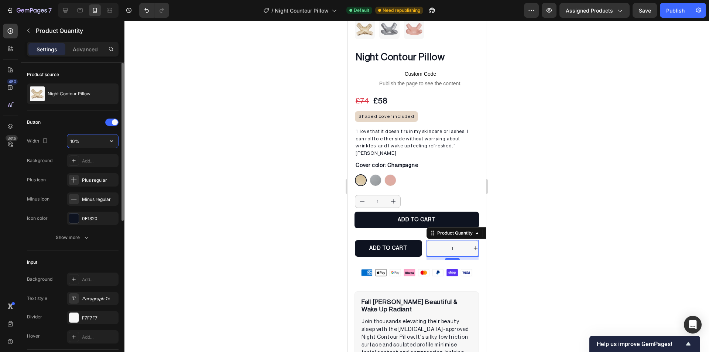
click at [73, 140] on input "10%" at bounding box center [92, 140] width 51 height 13
type input "50%"
click at [204, 184] on div at bounding box center [416, 186] width 585 height 331
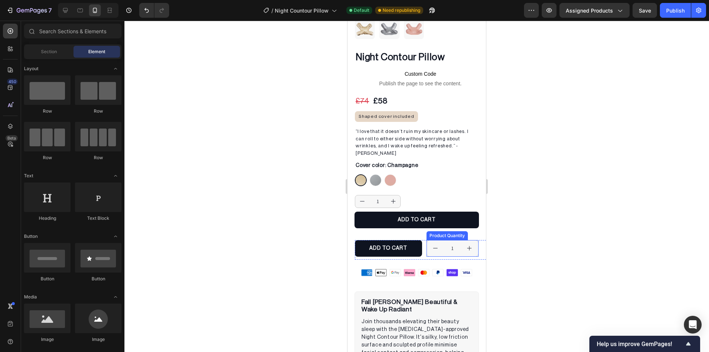
click at [449, 232] on div "Product Quantity" at bounding box center [447, 235] width 38 height 7
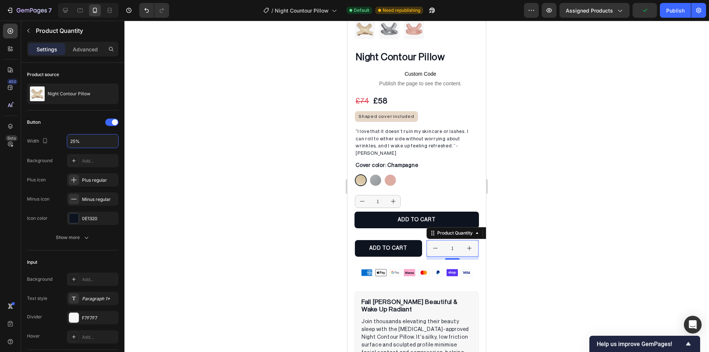
type input "250%"
click at [208, 176] on div at bounding box center [416, 186] width 585 height 331
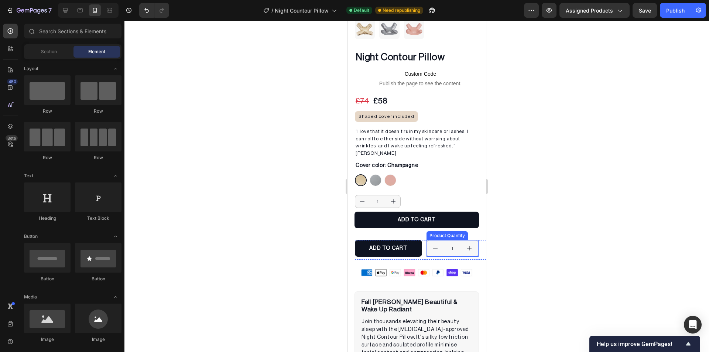
click at [438, 231] on div "Product Quantity" at bounding box center [447, 235] width 41 height 9
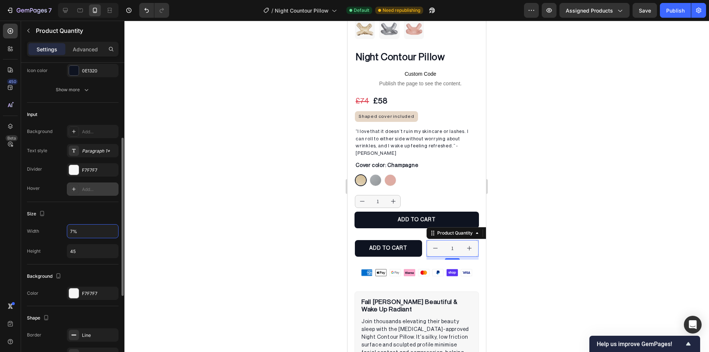
type input "70%"
click at [240, 244] on div at bounding box center [416, 186] width 585 height 331
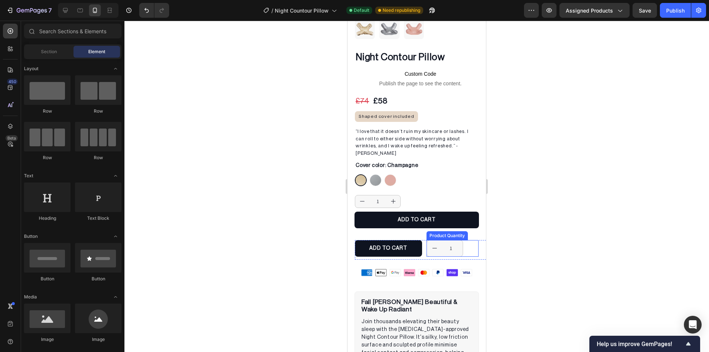
click at [444, 227] on div "Night Contour Pillow (P) Title Custom Code Publish the page to see the content.…" at bounding box center [417, 165] width 138 height 229
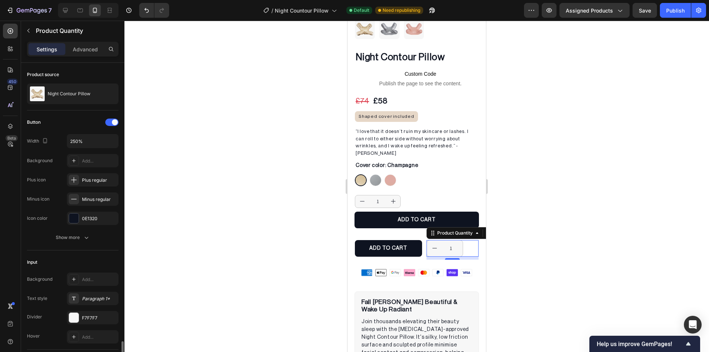
scroll to position [185, 0]
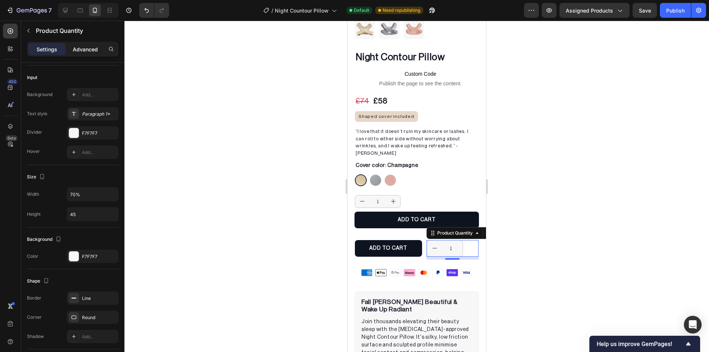
click at [85, 52] on p "Advanced" at bounding box center [85, 49] width 25 height 8
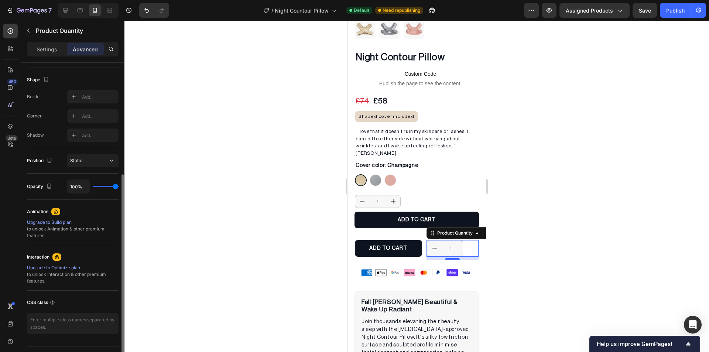
scroll to position [0, 0]
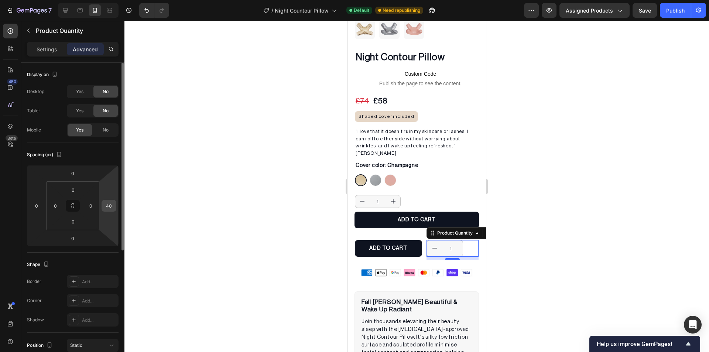
click at [112, 209] on input "40" at bounding box center [108, 205] width 11 height 11
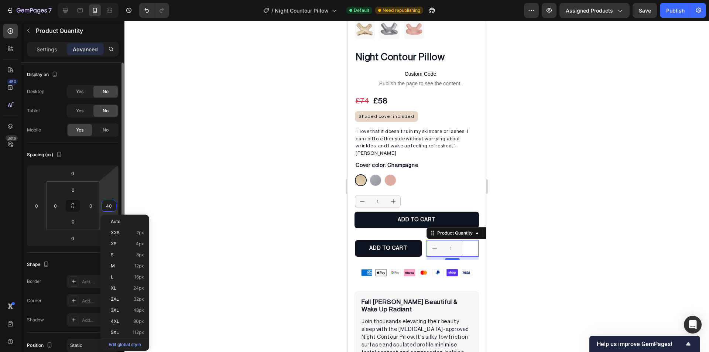
type input "0"
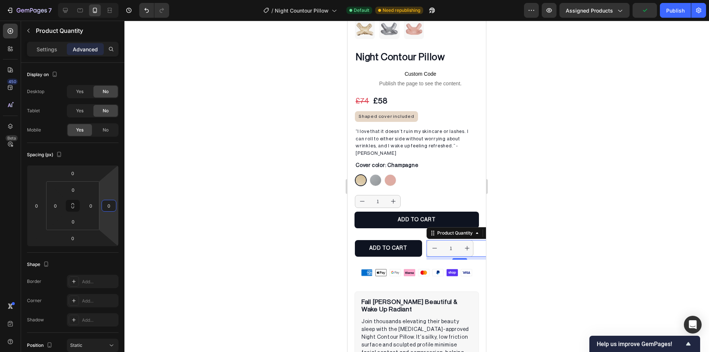
click at [214, 201] on div at bounding box center [416, 186] width 585 height 331
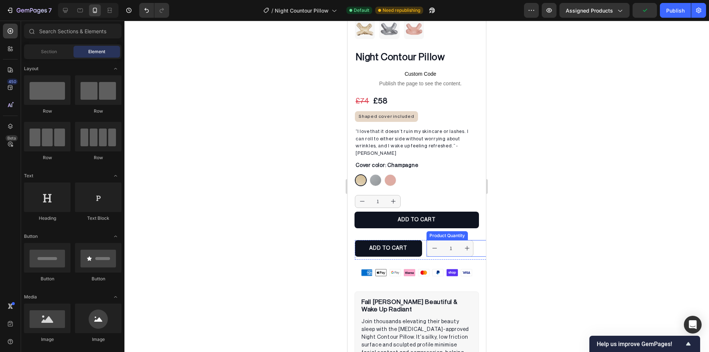
click at [437, 240] on div "1 Product Quantity" at bounding box center [460, 248] width 67 height 17
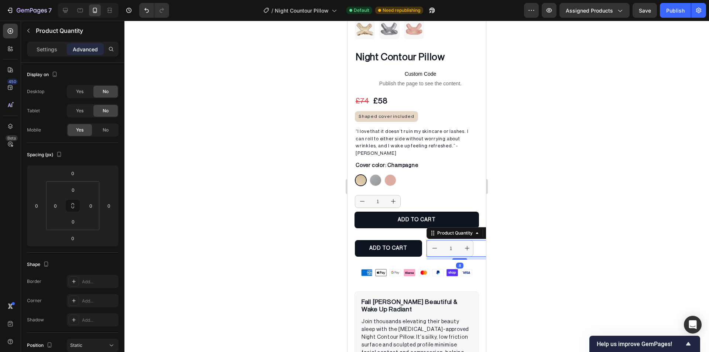
click at [274, 212] on div at bounding box center [416, 186] width 585 height 331
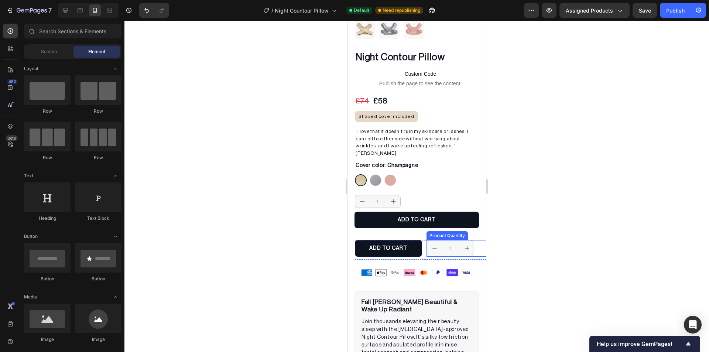
click at [444, 240] on input "1" at bounding box center [451, 248] width 17 height 16
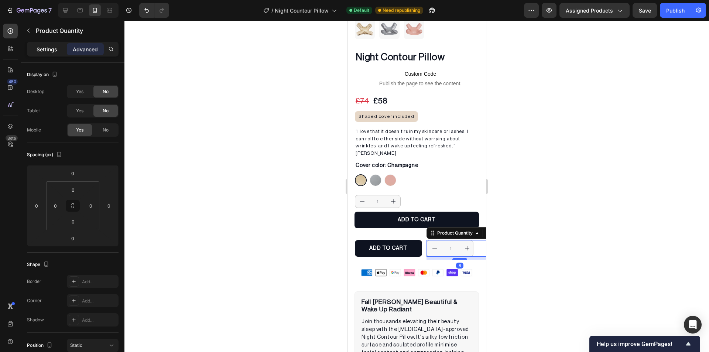
click at [47, 51] on p "Settings" at bounding box center [47, 49] width 21 height 8
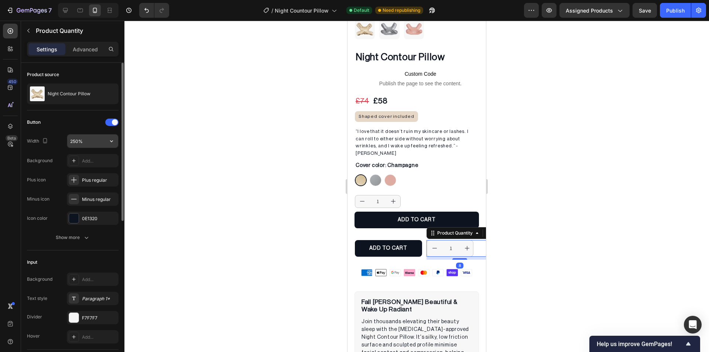
click at [79, 138] on input "250%" at bounding box center [92, 140] width 51 height 13
click at [75, 138] on input "250%" at bounding box center [92, 140] width 51 height 13
drag, startPoint x: 78, startPoint y: 140, endPoint x: 55, endPoint y: 140, distance: 22.9
click at [56, 140] on div "Width 250%" at bounding box center [73, 141] width 92 height 14
type input "50%"
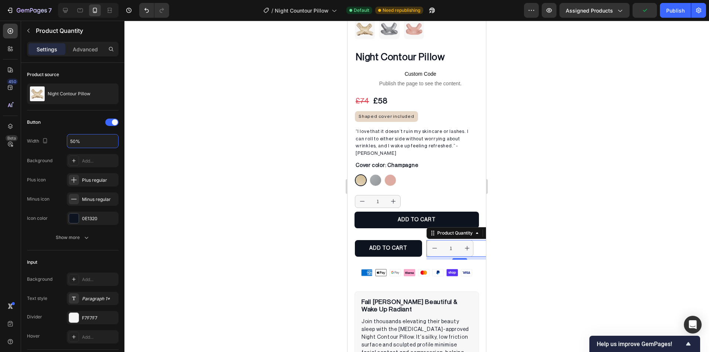
click at [187, 141] on div at bounding box center [416, 186] width 585 height 331
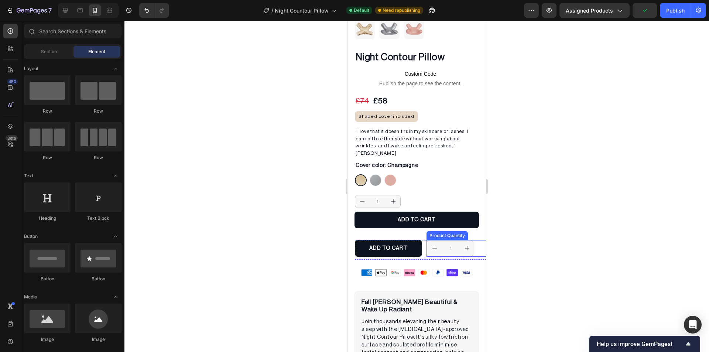
click at [443, 232] on div "Product Quantity" at bounding box center [447, 235] width 38 height 7
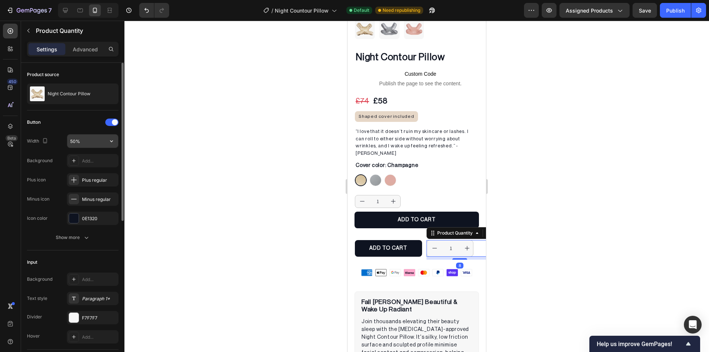
click at [75, 144] on input "50%" at bounding box center [92, 140] width 51 height 13
type input "1%"
click at [227, 169] on div at bounding box center [416, 186] width 585 height 331
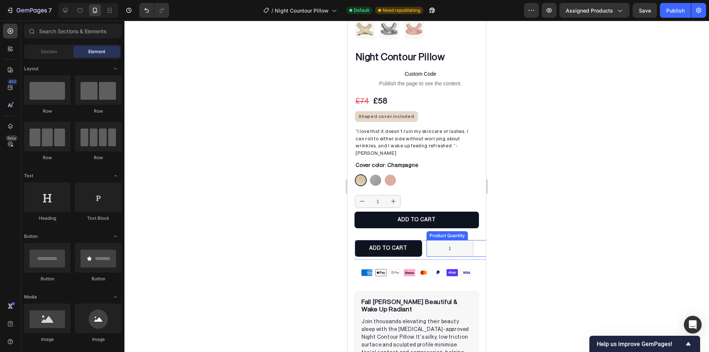
click at [451, 231] on div "Product Quantity" at bounding box center [447, 235] width 41 height 9
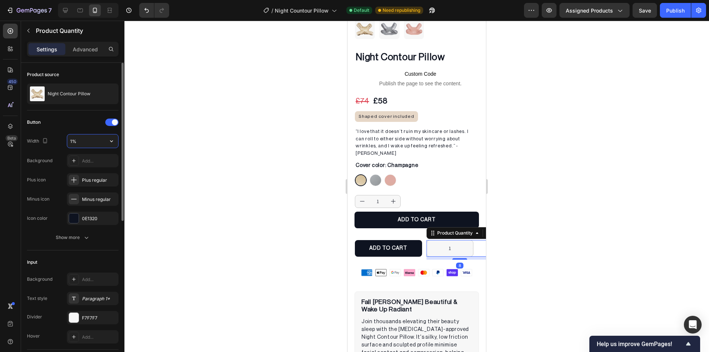
click at [73, 141] on input "1%" at bounding box center [92, 140] width 51 height 13
type input "10%"
click at [208, 174] on div at bounding box center [416, 186] width 585 height 331
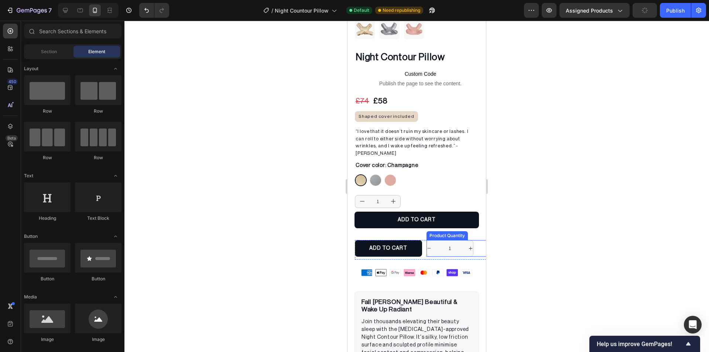
click at [444, 232] on div "Product Quantity" at bounding box center [447, 235] width 38 height 7
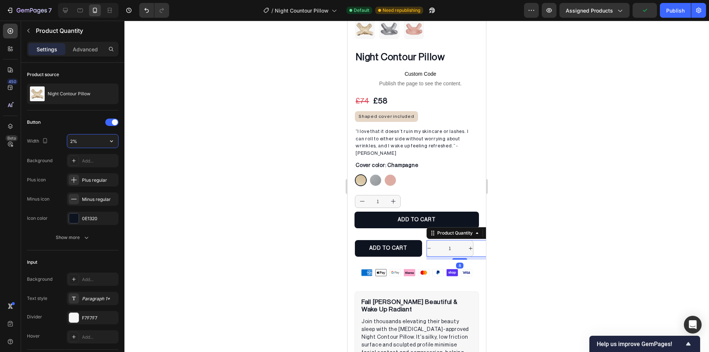
type input "25%"
click at [259, 174] on div at bounding box center [416, 186] width 585 height 331
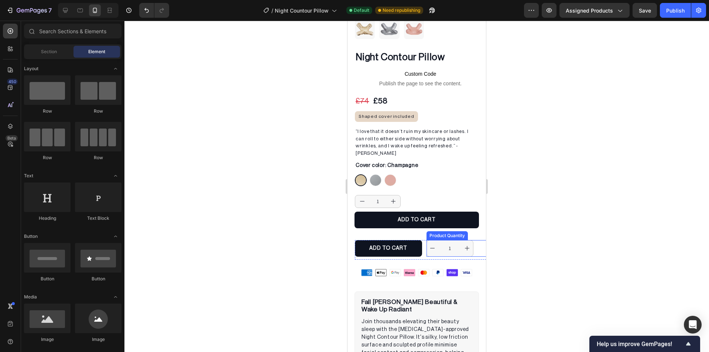
click at [446, 231] on div "Product Quantity" at bounding box center [447, 235] width 41 height 9
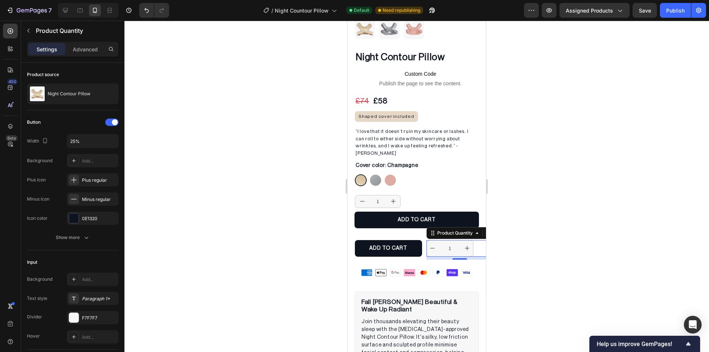
click at [265, 200] on div at bounding box center [416, 186] width 585 height 331
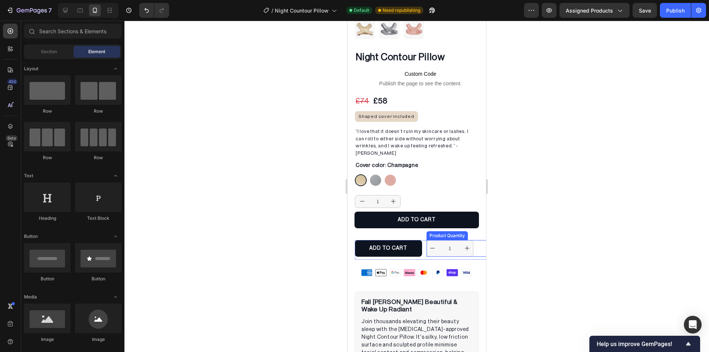
click at [473, 240] on div "1" at bounding box center [460, 248] width 67 height 17
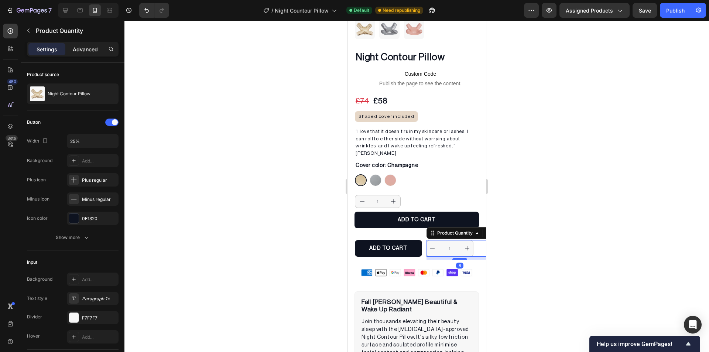
click at [88, 51] on p "Advanced" at bounding box center [85, 49] width 25 height 8
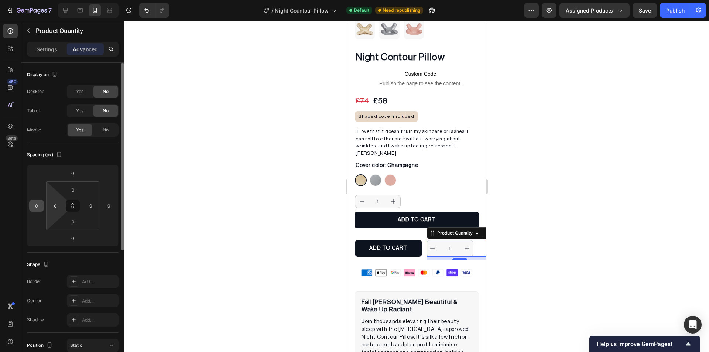
click at [40, 209] on input "0" at bounding box center [36, 205] width 11 height 11
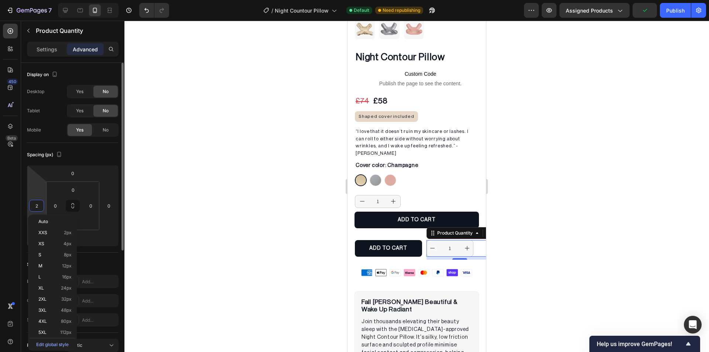
type input "20"
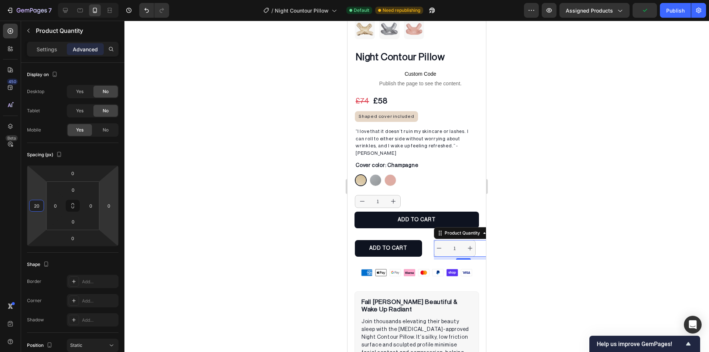
click at [234, 191] on div at bounding box center [416, 186] width 585 height 331
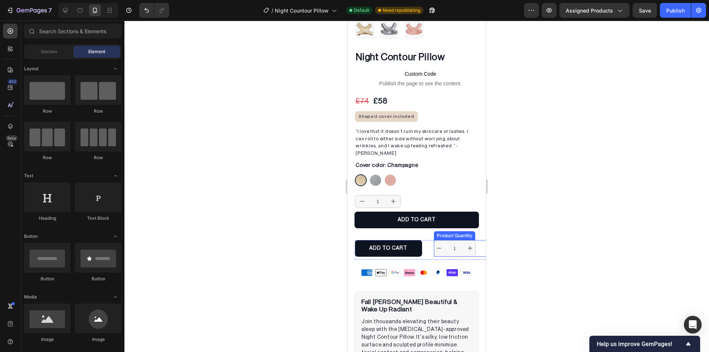
click at [445, 231] on div "Product Quantity" at bounding box center [454, 235] width 41 height 9
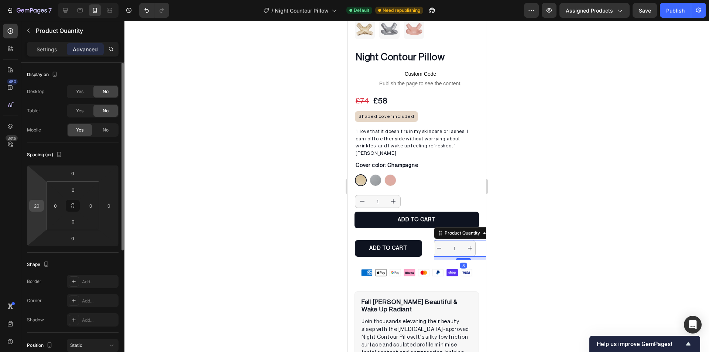
click at [36, 205] on input "20" at bounding box center [36, 205] width 11 height 11
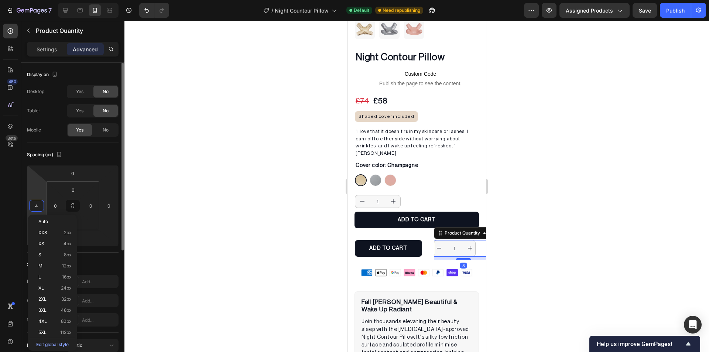
type input "40"
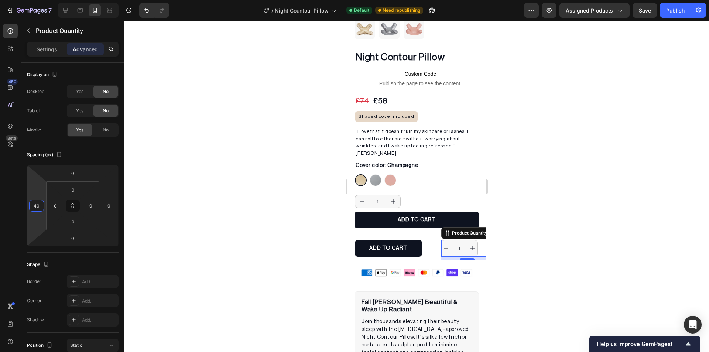
click at [232, 199] on div at bounding box center [416, 186] width 585 height 331
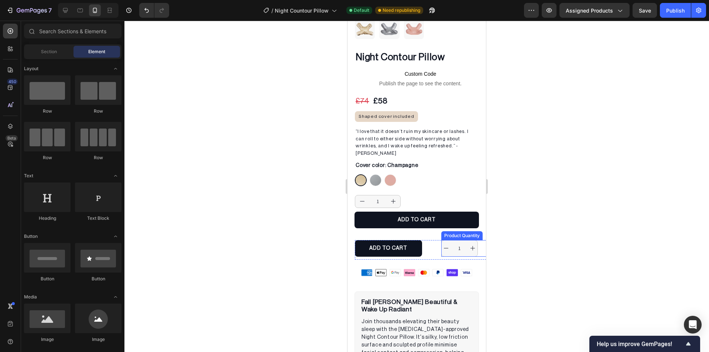
click at [455, 231] on div "Product Quantity" at bounding box center [461, 235] width 41 height 9
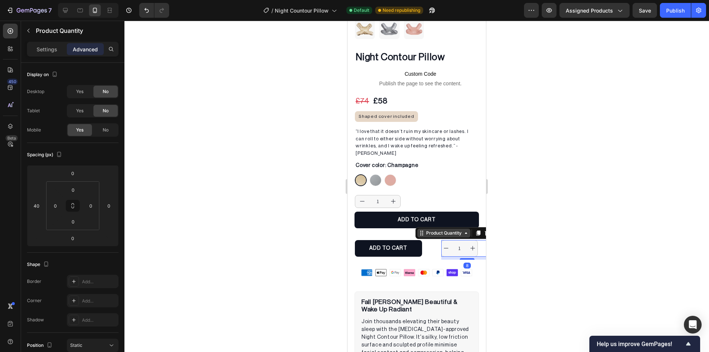
click at [448, 230] on div "Product Quantity" at bounding box center [444, 233] width 38 height 7
click at [47, 48] on p "Settings" at bounding box center [47, 49] width 21 height 8
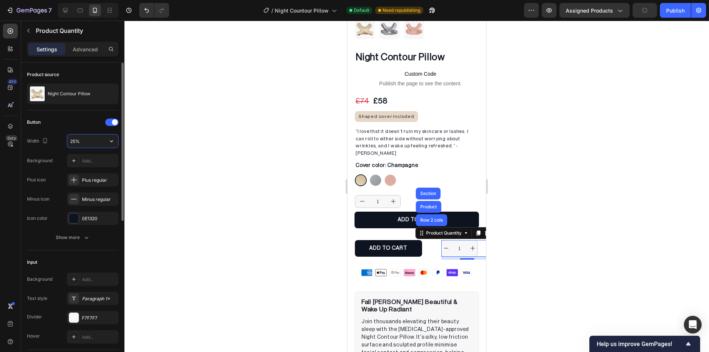
click at [76, 139] on input "25%" at bounding box center [92, 140] width 51 height 13
type input "25%"
click at [150, 147] on div at bounding box center [416, 186] width 585 height 331
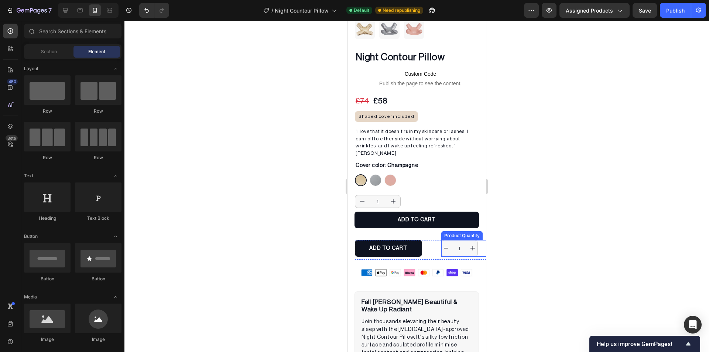
click at [456, 232] on div "Product Quantity" at bounding box center [462, 235] width 38 height 7
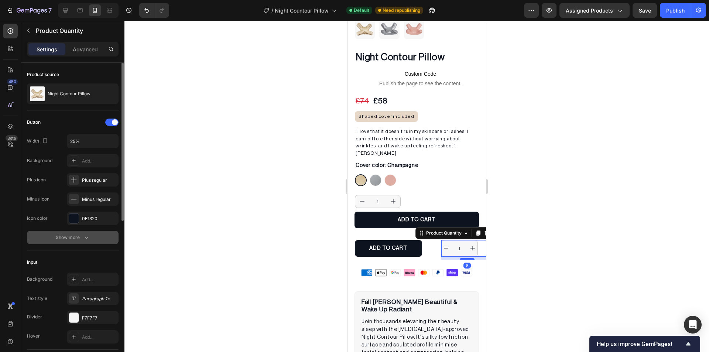
click at [75, 233] on button "Show more" at bounding box center [73, 237] width 92 height 13
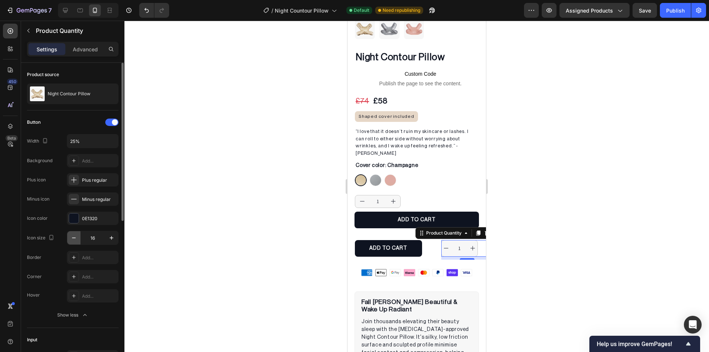
click at [71, 237] on icon "button" at bounding box center [73, 237] width 7 height 7
type input "14"
click at [236, 236] on div at bounding box center [416, 186] width 585 height 331
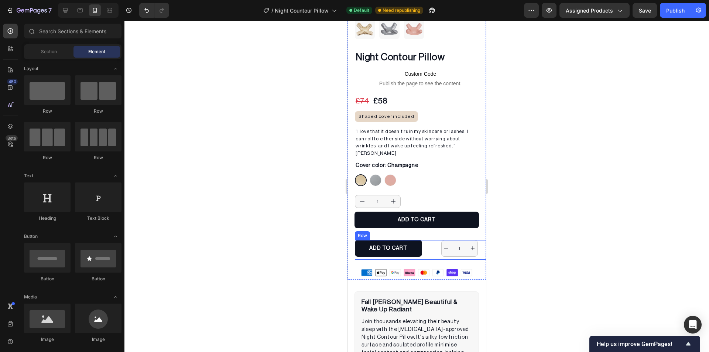
click at [423, 240] on div "ADD TO CART Add to Cart 1 Product Quantity Row" at bounding box center [424, 250] width 138 height 20
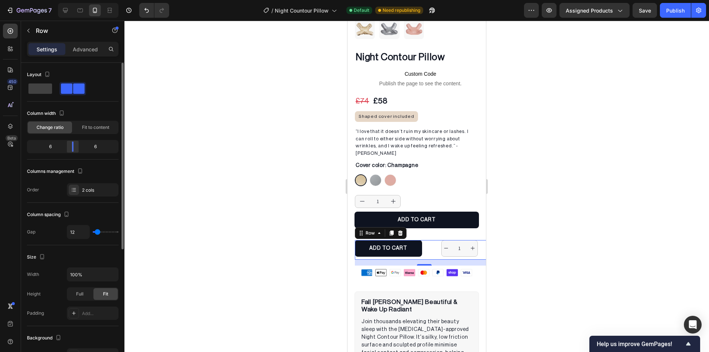
click at [76, 148] on div at bounding box center [72, 146] width 13 height 10
click at [221, 175] on div at bounding box center [416, 186] width 585 height 331
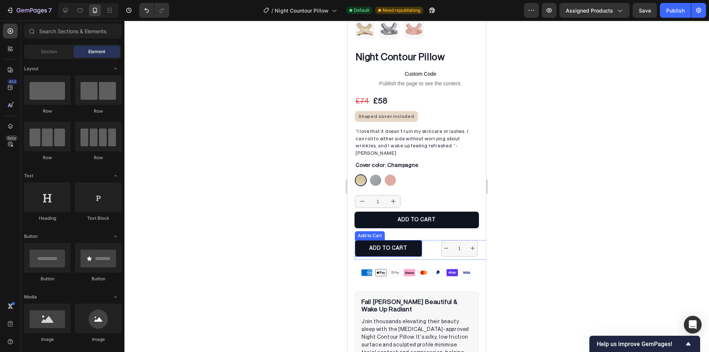
click at [370, 232] on div "Add to Cart" at bounding box center [369, 235] width 27 height 7
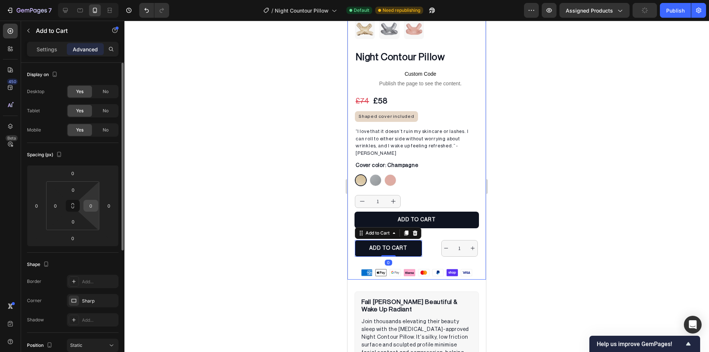
click at [91, 203] on input "0" at bounding box center [90, 205] width 11 height 11
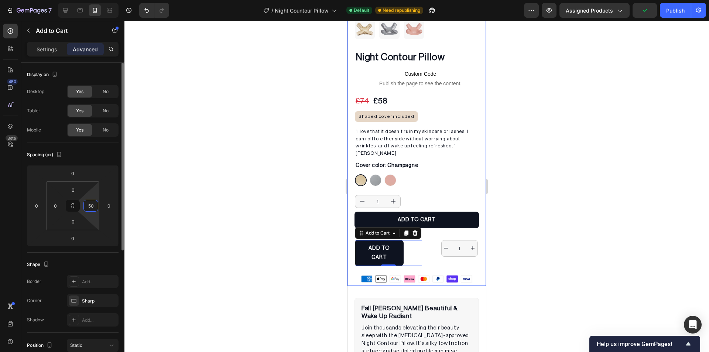
click at [91, 203] on input "50" at bounding box center [90, 205] width 11 height 11
type input "0"
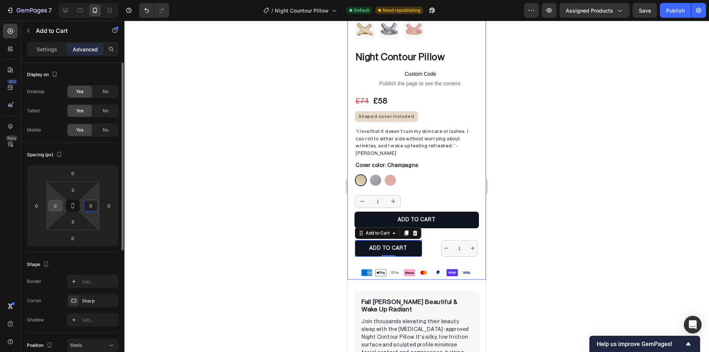
click at [61, 203] on div "0" at bounding box center [55, 206] width 15 height 12
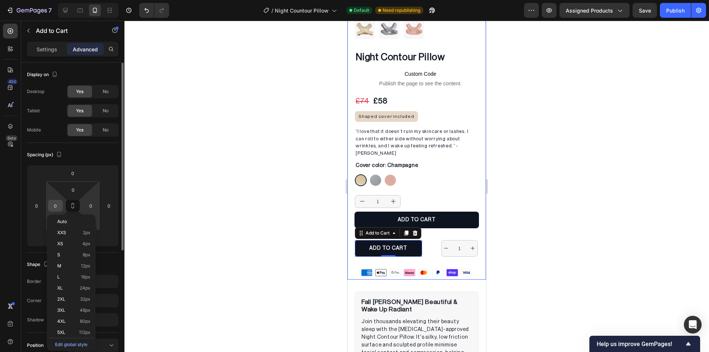
click at [58, 203] on input "0" at bounding box center [55, 205] width 11 height 11
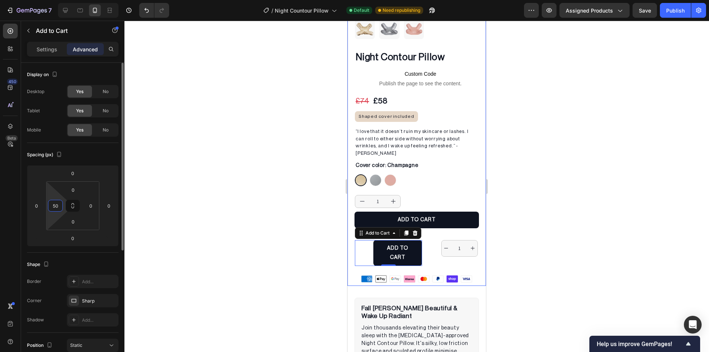
click at [52, 204] on input "50" at bounding box center [55, 205] width 11 height 11
type input "0"
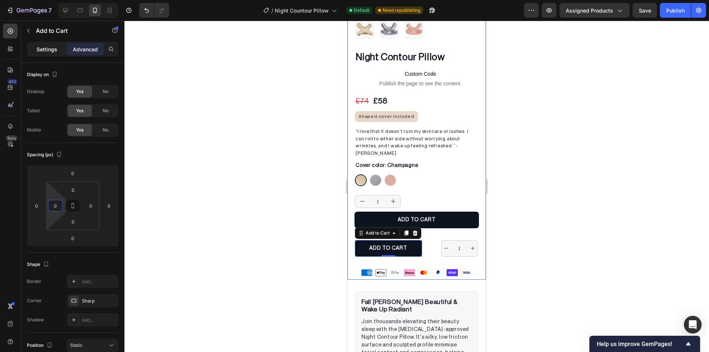
click at [51, 48] on p "Settings" at bounding box center [47, 49] width 21 height 8
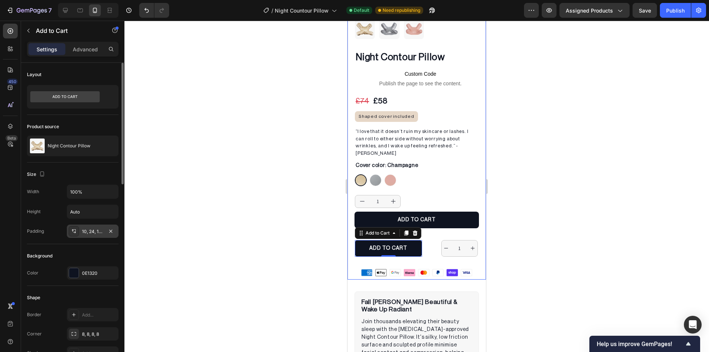
click at [85, 234] on div "10, 24, 10, 24" at bounding box center [92, 231] width 21 height 7
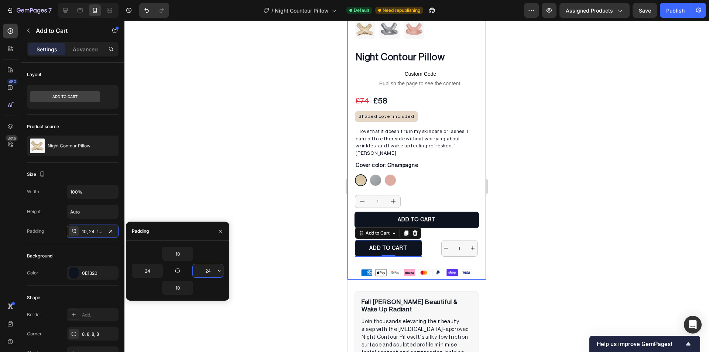
click at [207, 274] on input "24" at bounding box center [208, 270] width 30 height 13
click at [207, 274] on input "50" at bounding box center [208, 270] width 30 height 13
type input "50"
click at [144, 273] on input "24" at bounding box center [147, 270] width 30 height 13
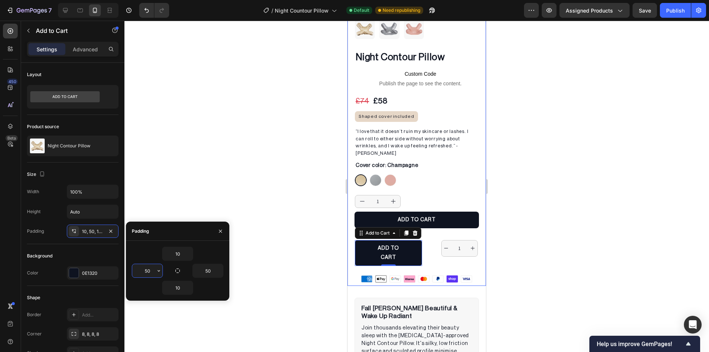
click at [144, 273] on input "50" at bounding box center [147, 270] width 30 height 13
type input "24"
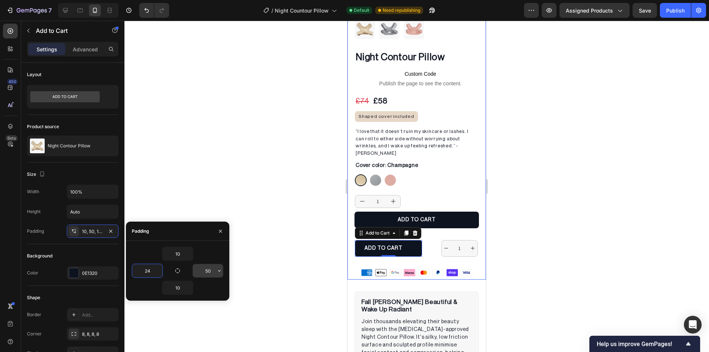
click at [206, 270] on input "50" at bounding box center [208, 270] width 30 height 13
type input "24"
click at [277, 252] on div at bounding box center [416, 186] width 585 height 331
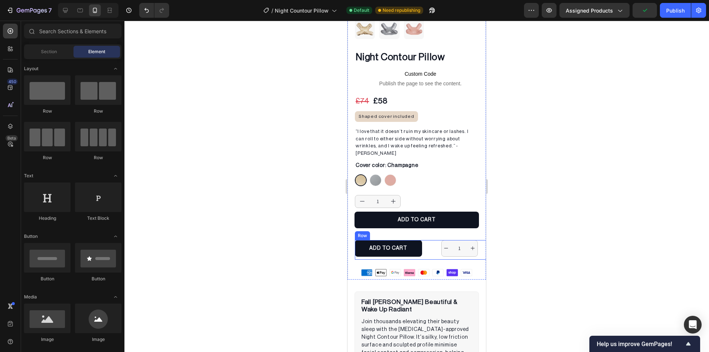
click at [432, 240] on div "1 Product Quantity" at bounding box center [460, 250] width 67 height 20
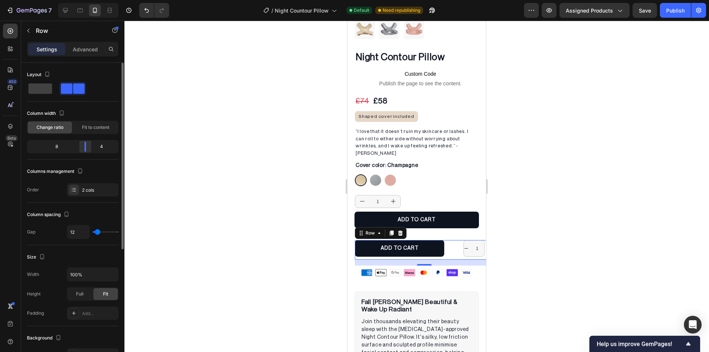
drag, startPoint x: 78, startPoint y: 150, endPoint x: 86, endPoint y: 149, distance: 8.2
click at [86, 149] on div at bounding box center [85, 146] width 13 height 10
click at [203, 175] on div at bounding box center [416, 186] width 585 height 331
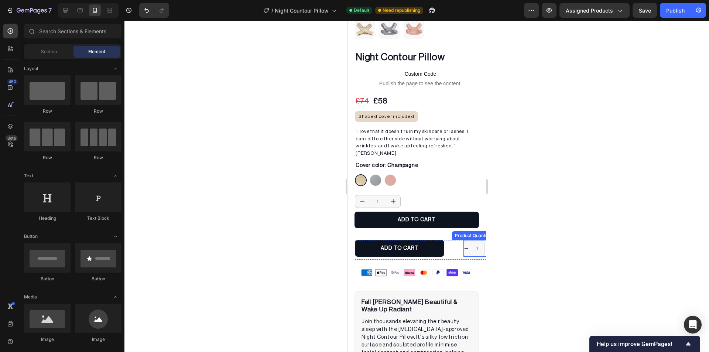
click at [461, 231] on div "Product Quantity" at bounding box center [472, 235] width 41 height 9
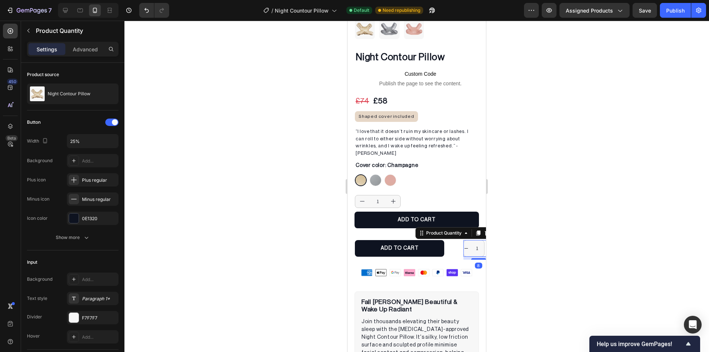
click at [83, 56] on div "Settings Advanced" at bounding box center [73, 49] width 92 height 15
click at [83, 48] on p "Advanced" at bounding box center [85, 49] width 25 height 8
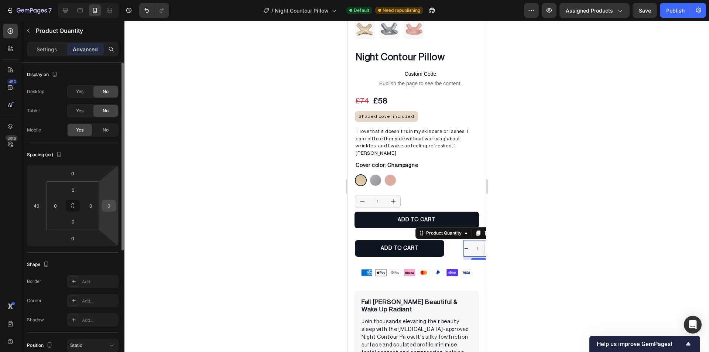
click at [107, 205] on input "0" at bounding box center [108, 205] width 11 height 11
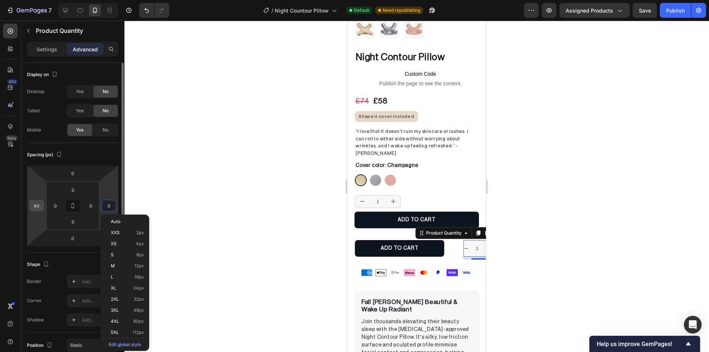
click at [35, 208] on input "40" at bounding box center [36, 205] width 11 height 11
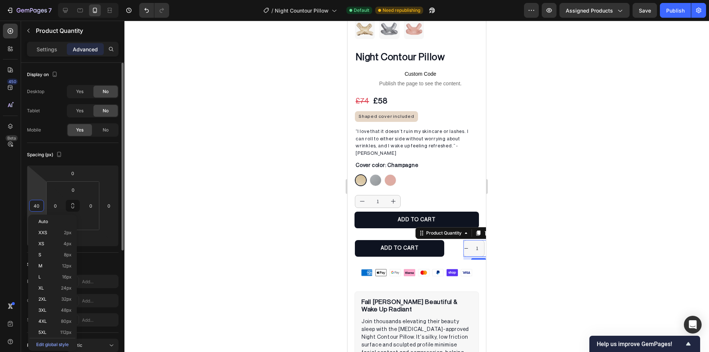
type input "0"
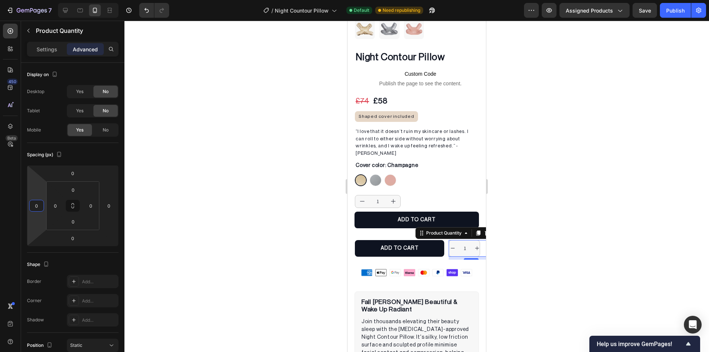
click at [183, 188] on div at bounding box center [416, 186] width 585 height 331
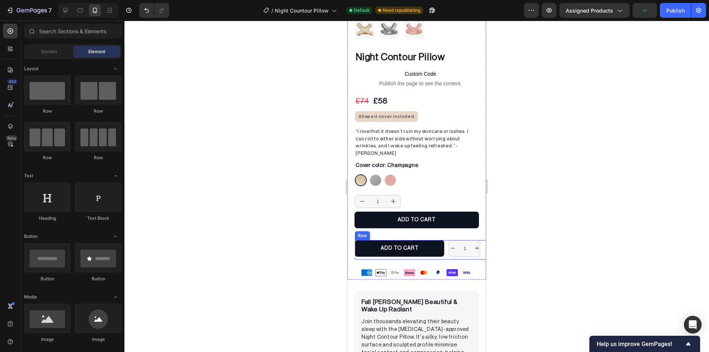
click at [443, 240] on div "ADD TO CART Add to Cart 1 Product Quantity Row" at bounding box center [424, 250] width 138 height 20
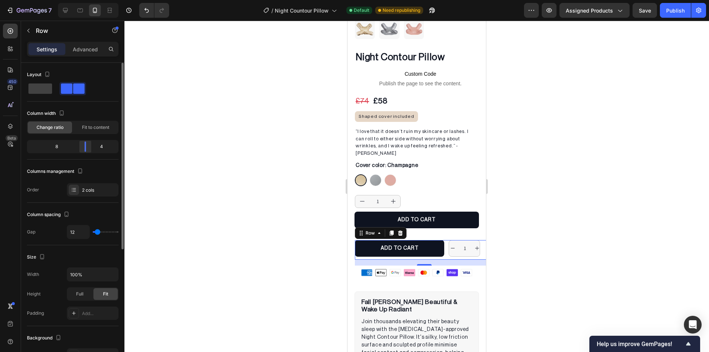
drag, startPoint x: 86, startPoint y: 148, endPoint x: 92, endPoint y: 148, distance: 5.6
click at [92, 148] on div at bounding box center [85, 146] width 13 height 10
click at [224, 154] on div at bounding box center [416, 186] width 585 height 331
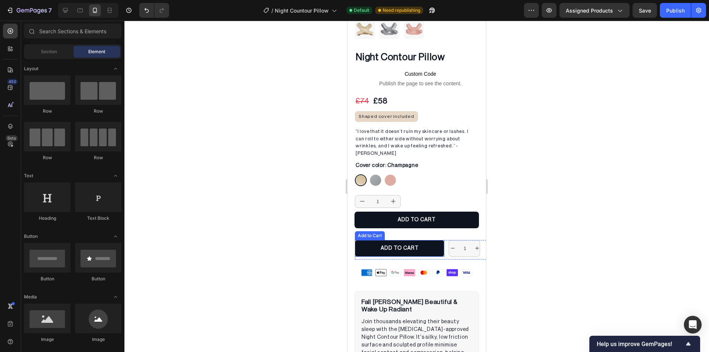
click at [371, 231] on div "Add to Cart" at bounding box center [370, 235] width 30 height 9
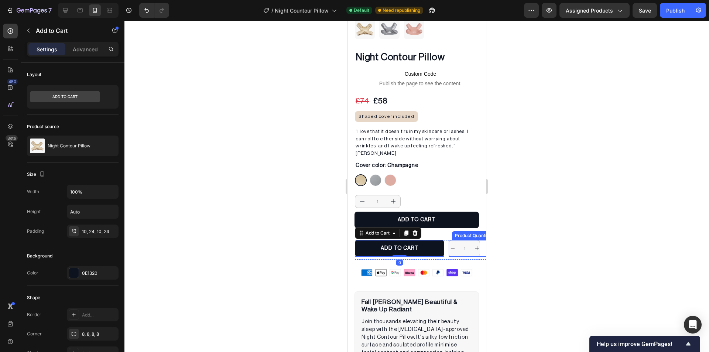
click at [457, 231] on div "Product Quantity" at bounding box center [472, 235] width 41 height 9
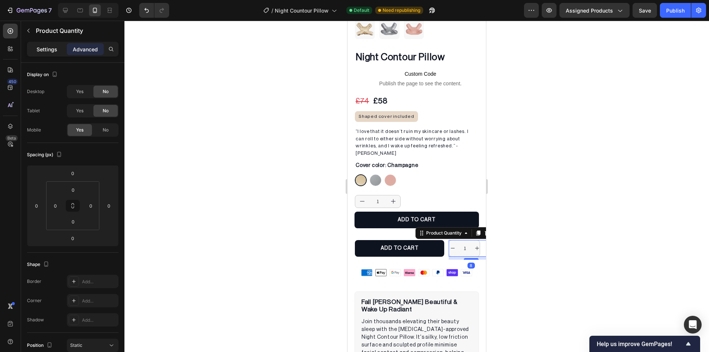
click at [47, 45] on div "Settings" at bounding box center [46, 49] width 37 height 12
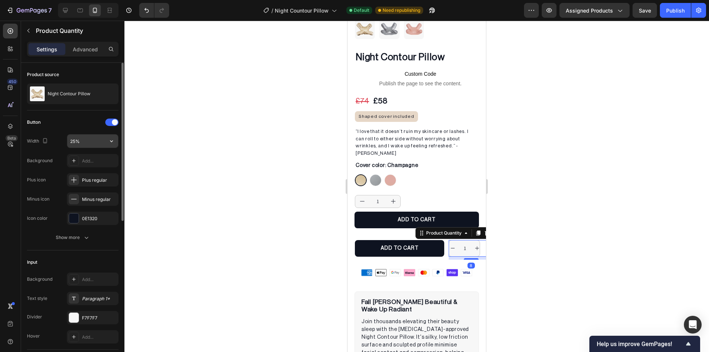
click at [75, 139] on input "25%" at bounding box center [92, 140] width 51 height 13
type input "20%"
click at [217, 115] on div at bounding box center [416, 186] width 585 height 331
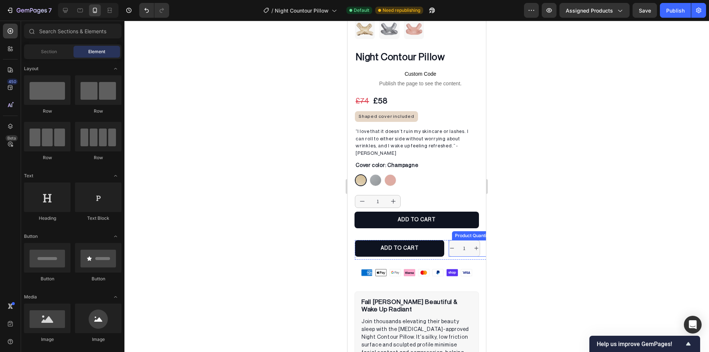
click at [460, 231] on div "Product Quantity" at bounding box center [472, 235] width 41 height 9
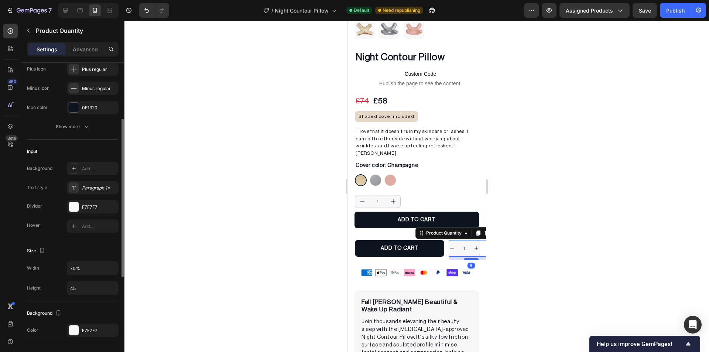
scroll to position [185, 0]
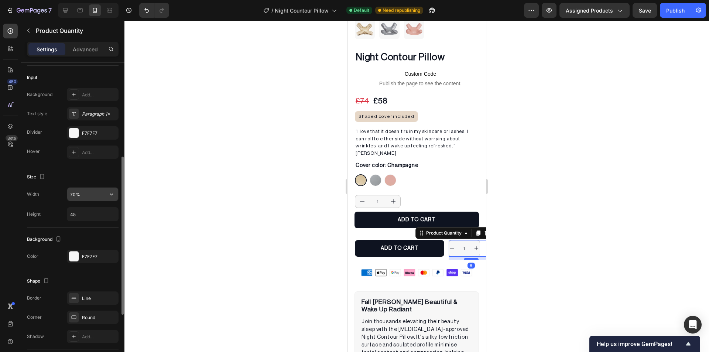
click at [69, 192] on input "70%" at bounding box center [92, 194] width 51 height 13
type input "75%"
click at [198, 207] on div at bounding box center [416, 186] width 585 height 331
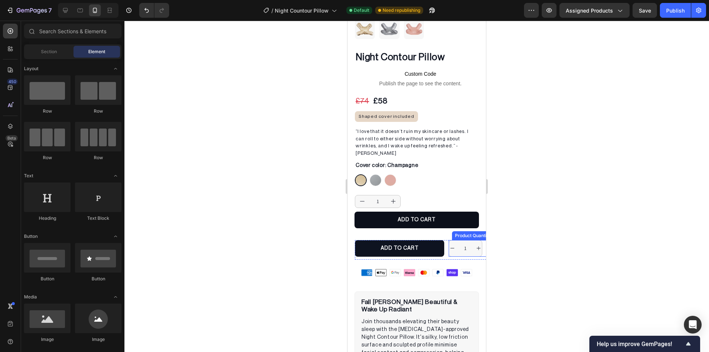
click at [459, 231] on div "Product Quantity" at bounding box center [472, 235] width 41 height 9
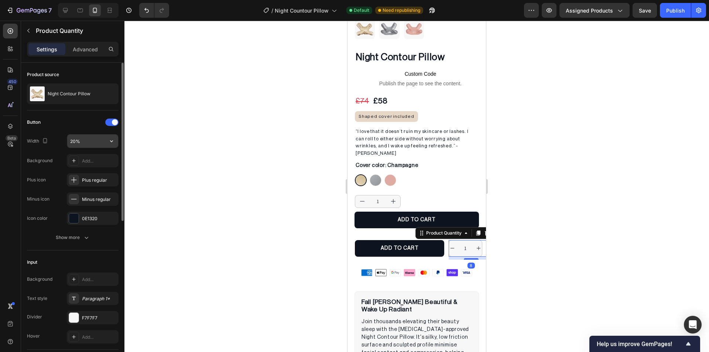
click at [80, 140] on input "20%" at bounding box center [92, 140] width 51 height 13
click at [80, 140] on input "25%" at bounding box center [92, 140] width 51 height 13
click at [71, 140] on input "25%" at bounding box center [92, 140] width 51 height 13
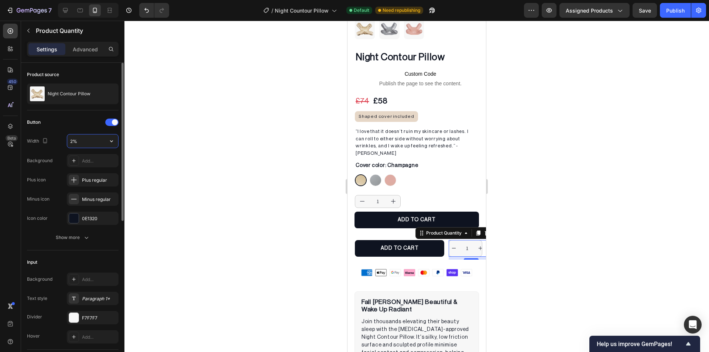
type input "25%"
click at [212, 129] on div at bounding box center [416, 186] width 585 height 331
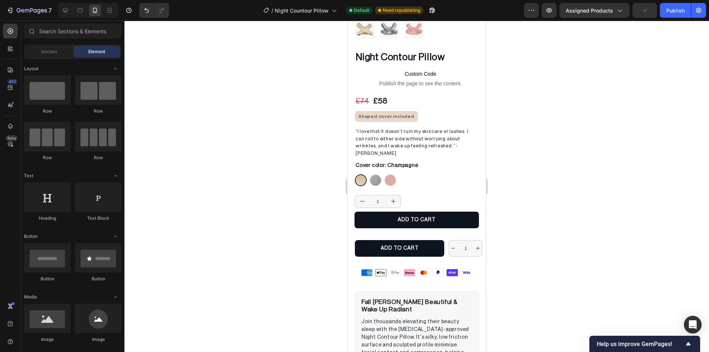
click at [680, 8] on div "Publish" at bounding box center [675, 11] width 18 height 8
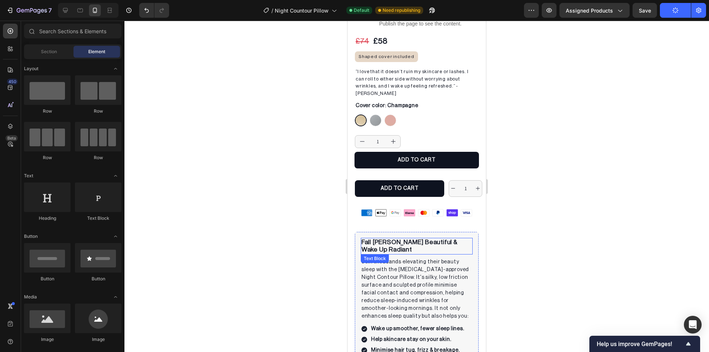
scroll to position [222, 0]
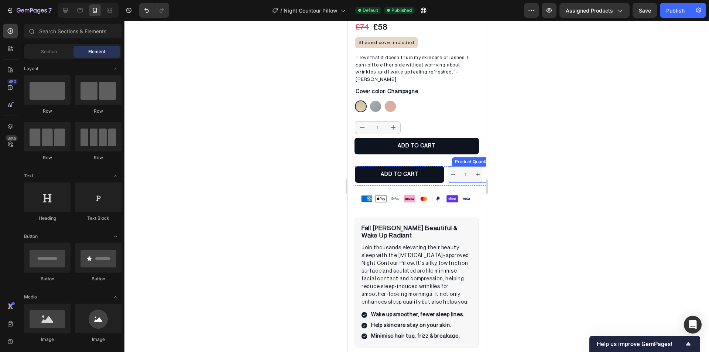
click at [461, 158] on div "Product Quantity" at bounding box center [473, 161] width 38 height 7
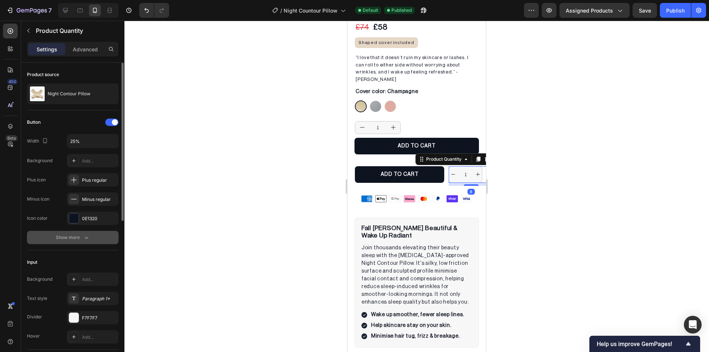
click at [74, 235] on div "Show more" at bounding box center [73, 237] width 34 height 7
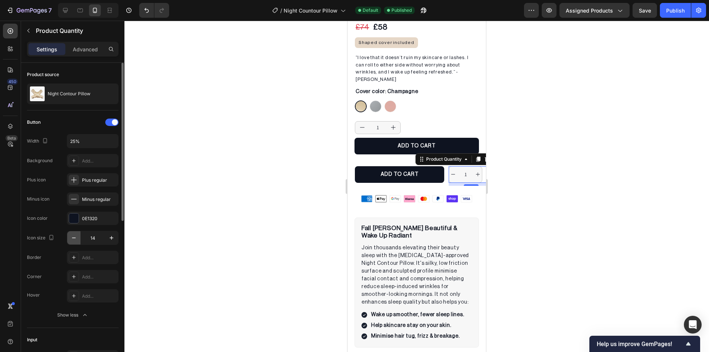
click at [75, 237] on icon "button" at bounding box center [73, 237] width 7 height 7
type input "12"
click at [191, 221] on div at bounding box center [416, 186] width 585 height 331
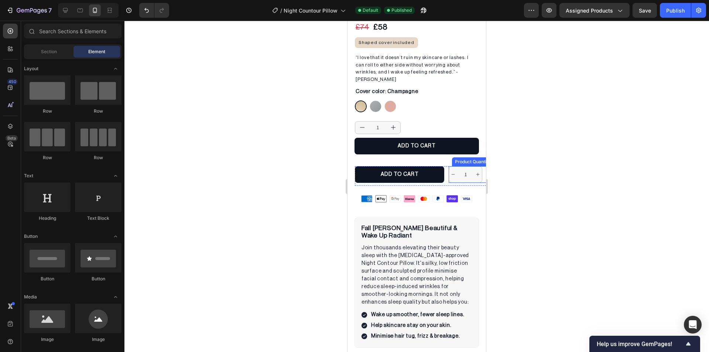
click at [455, 158] on div "Product Quantity" at bounding box center [473, 161] width 38 height 7
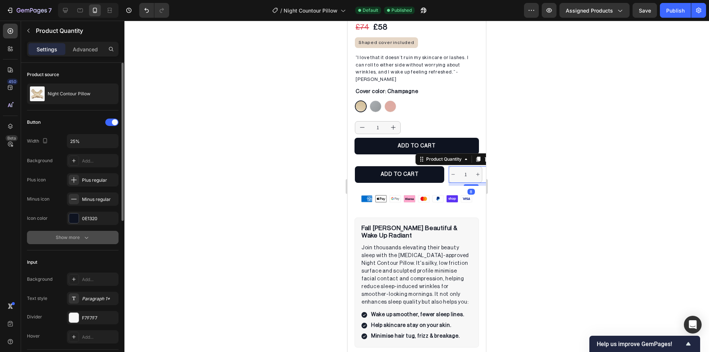
click at [77, 233] on button "Show more" at bounding box center [73, 237] width 92 height 13
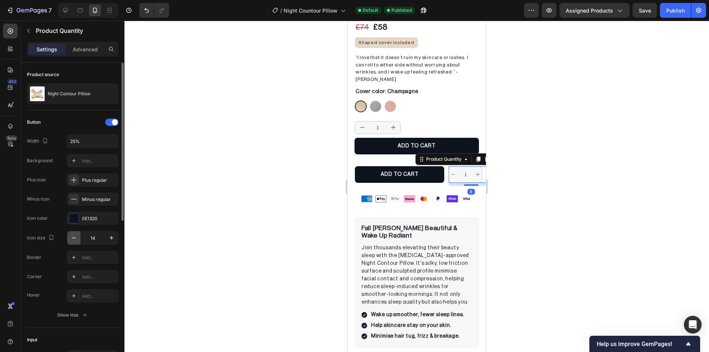
click at [76, 242] on button "button" at bounding box center [73, 237] width 13 height 13
click at [67, 235] on button "button" at bounding box center [73, 237] width 13 height 13
type input "10"
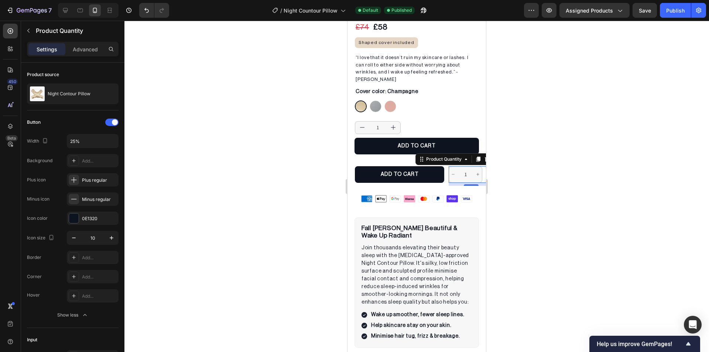
click at [238, 209] on div at bounding box center [416, 186] width 585 height 331
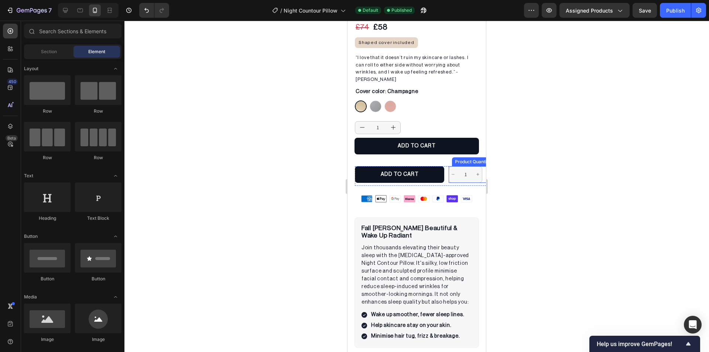
click at [456, 158] on div "Product Quantity" at bounding box center [473, 161] width 38 height 7
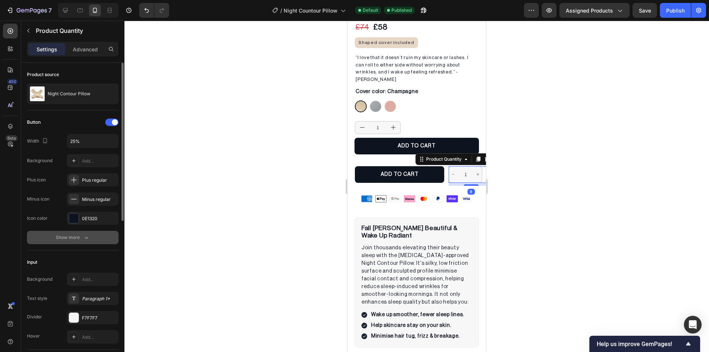
click at [75, 239] on div "Show more" at bounding box center [73, 237] width 34 height 7
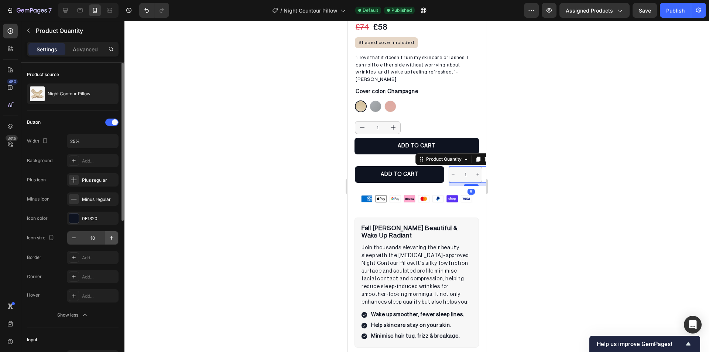
click at [114, 239] on icon "button" at bounding box center [111, 237] width 7 height 7
type input "12"
click at [236, 219] on div at bounding box center [416, 186] width 585 height 331
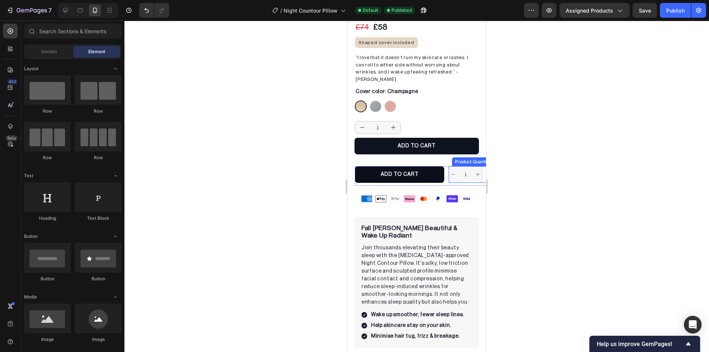
click at [458, 158] on div "Product Quantity" at bounding box center [473, 161] width 38 height 7
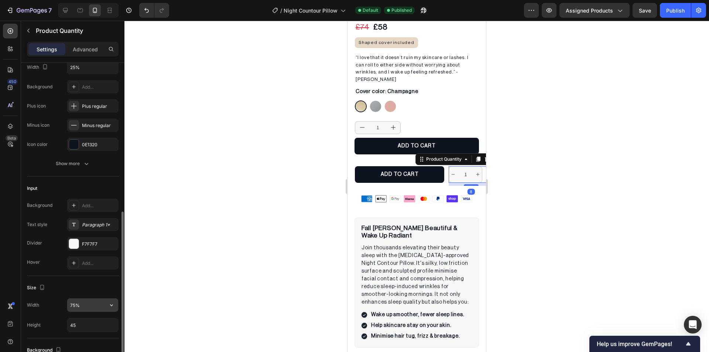
scroll to position [148, 0]
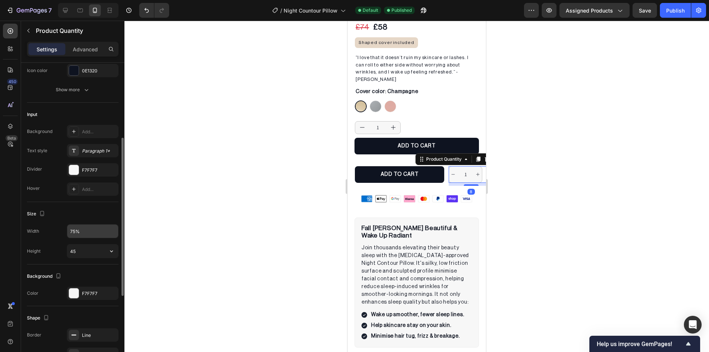
click at [82, 237] on input "75%" at bounding box center [92, 231] width 51 height 13
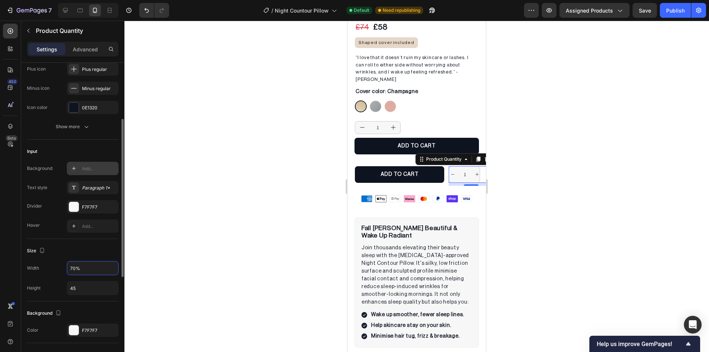
scroll to position [0, 0]
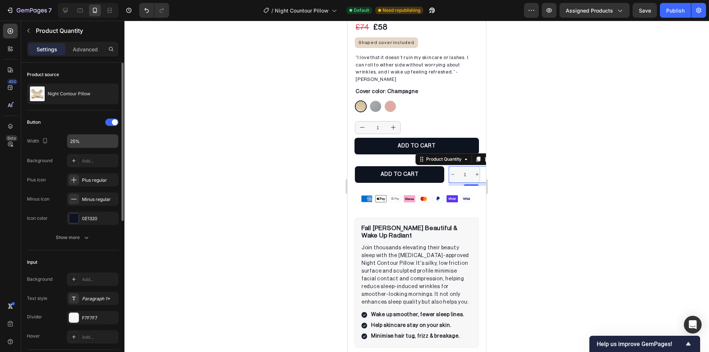
type input "70%"
click at [72, 145] on input "25%" at bounding box center [92, 140] width 51 height 13
click at [73, 143] on input "30%" at bounding box center [92, 140] width 51 height 13
type input "25%"
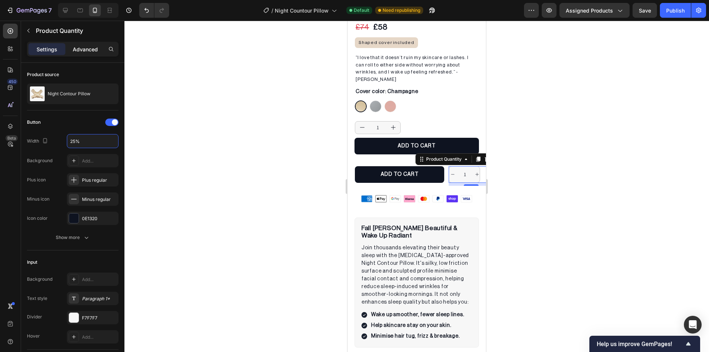
click at [77, 52] on p "Advanced" at bounding box center [85, 49] width 25 height 8
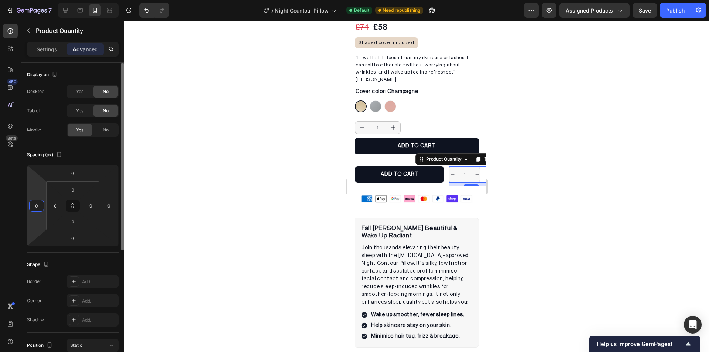
click at [39, 201] on input "0" at bounding box center [36, 205] width 11 height 11
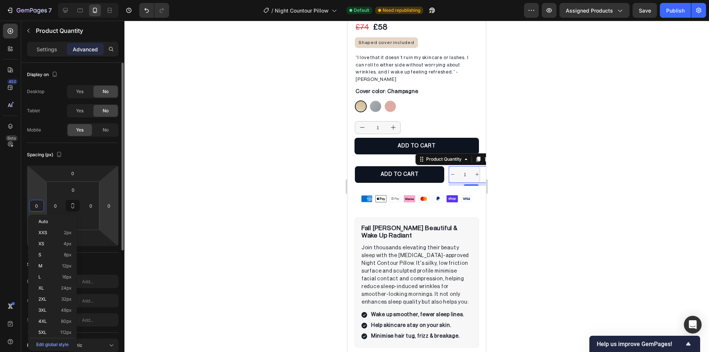
click at [117, 0] on html "7 / Night Countour Pillow Default Need republishing Preview Assigned Products S…" at bounding box center [354, 0] width 709 height 0
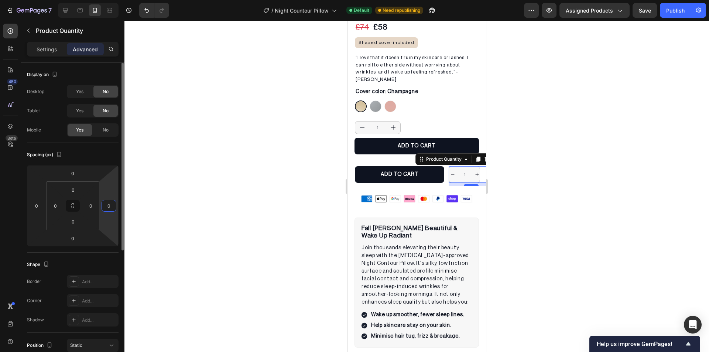
click at [106, 202] on input "0" at bounding box center [108, 205] width 11 height 11
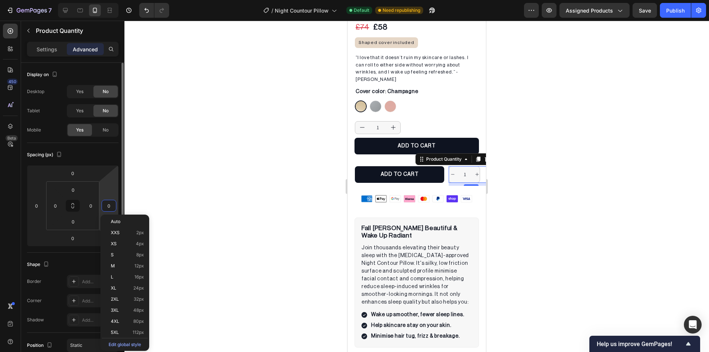
click at [106, 202] on input "0" at bounding box center [108, 205] width 11 height 11
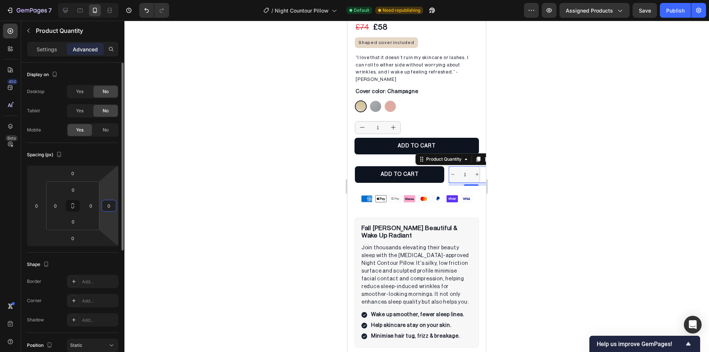
click at [106, 202] on input "0" at bounding box center [108, 205] width 11 height 11
click at [109, 202] on input "15" at bounding box center [108, 205] width 11 height 11
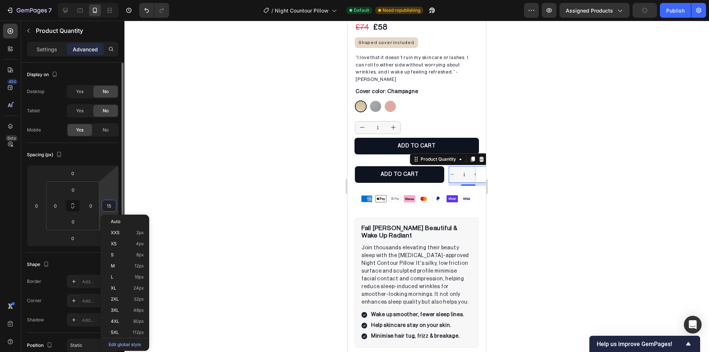
click at [109, 202] on input "15" at bounding box center [108, 205] width 11 height 11
type input "0"
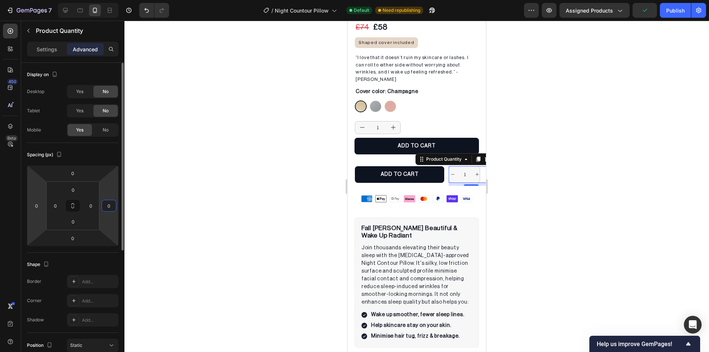
click at [44, 0] on html "7 / Night Countour Pillow Default Need republishing Preview Assigned Products P…" at bounding box center [354, 0] width 709 height 0
click at [41, 203] on input "0" at bounding box center [36, 205] width 11 height 11
drag, startPoint x: 37, startPoint y: 207, endPoint x: 32, endPoint y: 206, distance: 4.5
click at [33, 207] on input "0" at bounding box center [36, 205] width 11 height 11
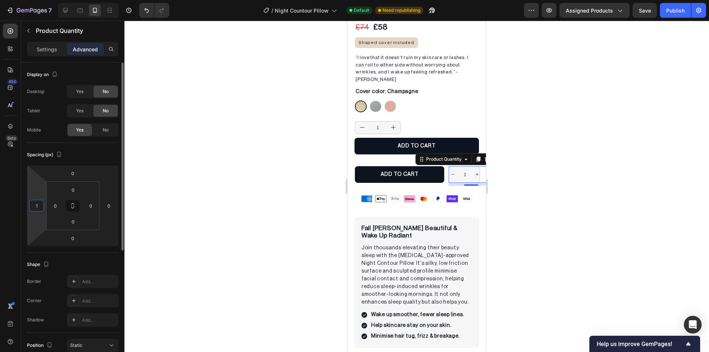
type input "15"
click at [35, 206] on input "15" at bounding box center [36, 205] width 11 height 11
drag, startPoint x: 29, startPoint y: 208, endPoint x: 23, endPoint y: 207, distance: 6.3
click at [23, 207] on div "Display on Desktop Yes No Tablet Yes No Mobile Yes No Spacing (px) 0 0 0 0 0 0 …" at bounding box center [72, 319] width 103 height 513
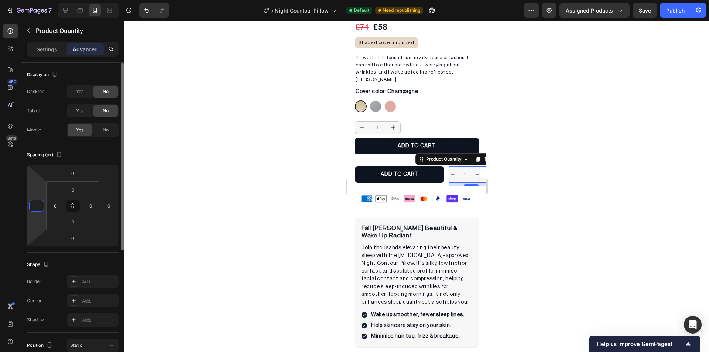
click at [38, 206] on input "number" at bounding box center [36, 205] width 11 height 11
type input "0"
click at [231, 187] on div at bounding box center [416, 186] width 585 height 331
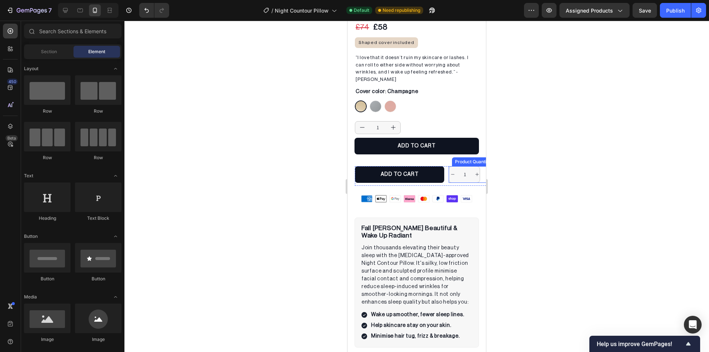
click at [467, 158] on div "Product Quantity" at bounding box center [473, 161] width 38 height 7
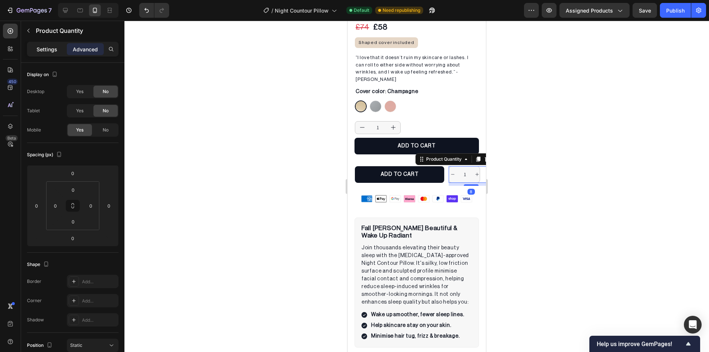
click at [57, 46] on div "Settings" at bounding box center [46, 49] width 37 height 12
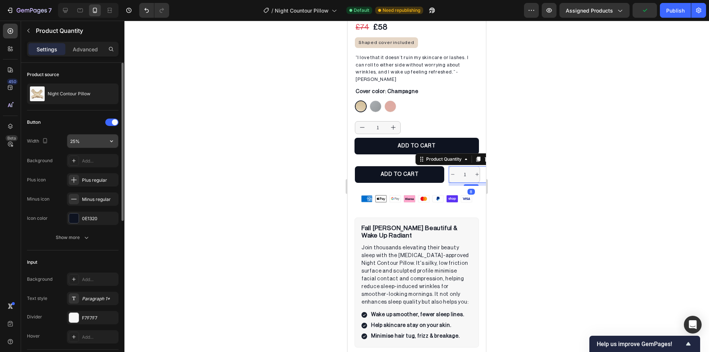
click at [75, 141] on input "25%" at bounding box center [92, 140] width 51 height 13
type input "20%"
click at [266, 148] on div at bounding box center [416, 186] width 585 height 331
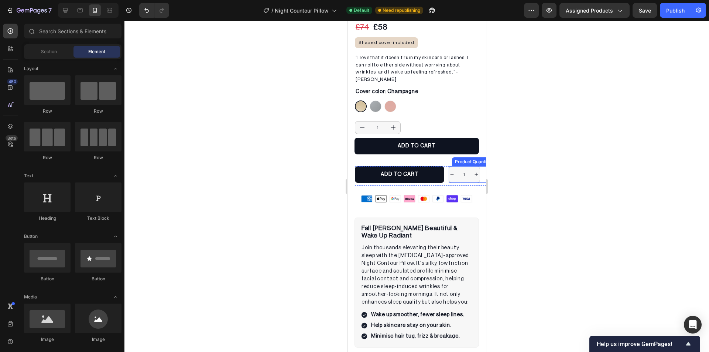
click at [452, 157] on div "Product Quantity" at bounding box center [472, 161] width 41 height 9
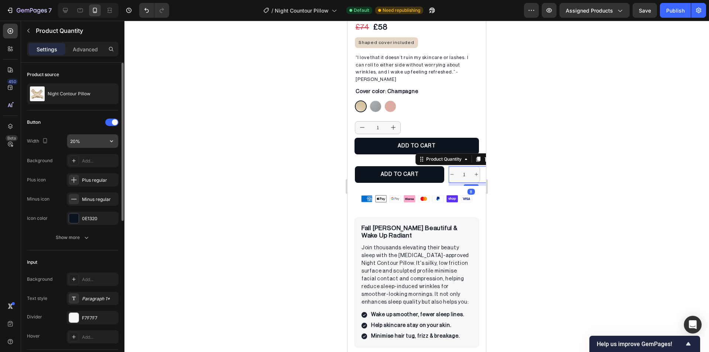
click at [71, 138] on input "20%" at bounding box center [92, 140] width 51 height 13
click at [71, 141] on input "15%" at bounding box center [92, 140] width 51 height 13
type input "10%"
click at [206, 153] on div at bounding box center [416, 186] width 585 height 331
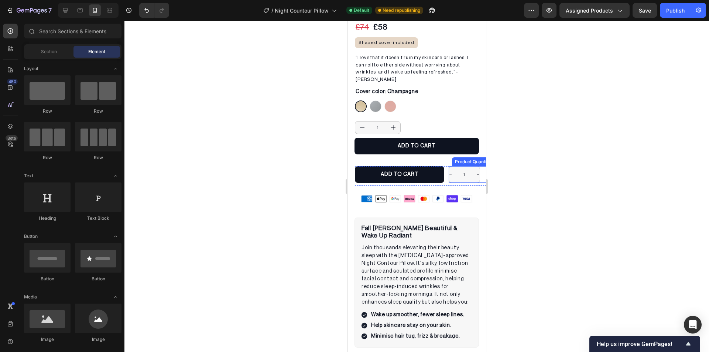
click at [463, 158] on div "Product Quantity" at bounding box center [473, 161] width 38 height 7
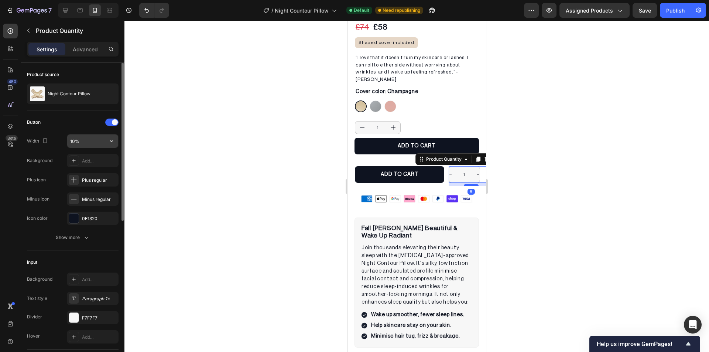
click at [69, 139] on input "10%" at bounding box center [92, 140] width 51 height 13
type input "25%"
click at [259, 166] on div at bounding box center [416, 186] width 585 height 331
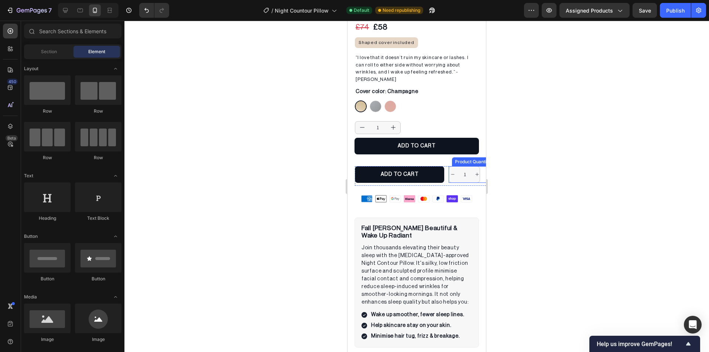
click at [458, 158] on div "Product Quantity" at bounding box center [473, 161] width 38 height 7
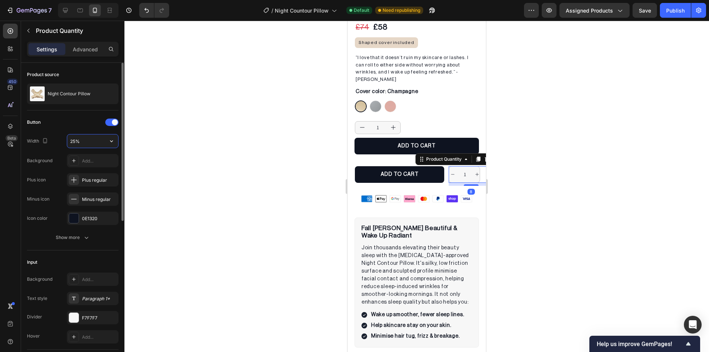
click at [71, 139] on input "25%" at bounding box center [92, 140] width 51 height 13
type input "40%"
click at [236, 155] on div at bounding box center [416, 186] width 585 height 331
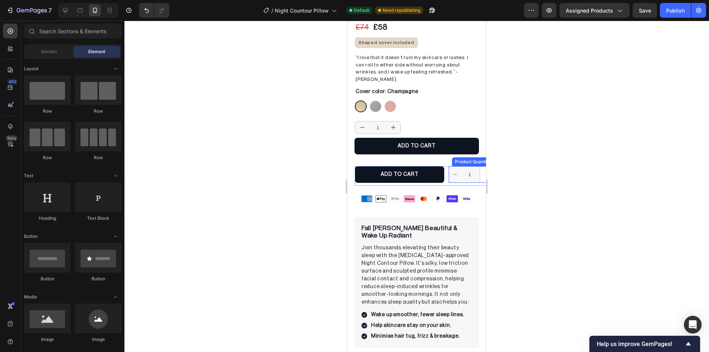
click at [462, 157] on div "Product Quantity" at bounding box center [472, 161] width 41 height 9
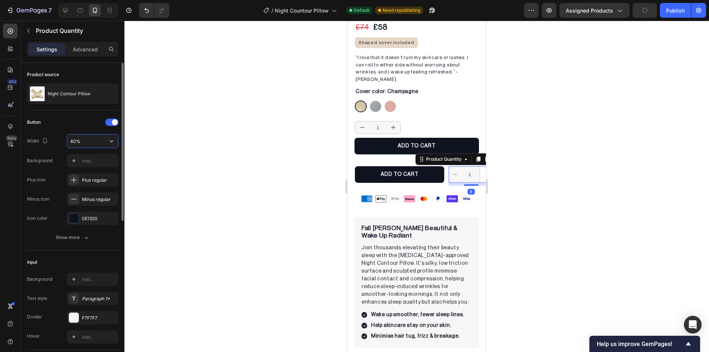
click at [76, 144] on input "40%" at bounding box center [92, 140] width 51 height 13
type input "25%"
click at [202, 148] on div at bounding box center [416, 186] width 585 height 331
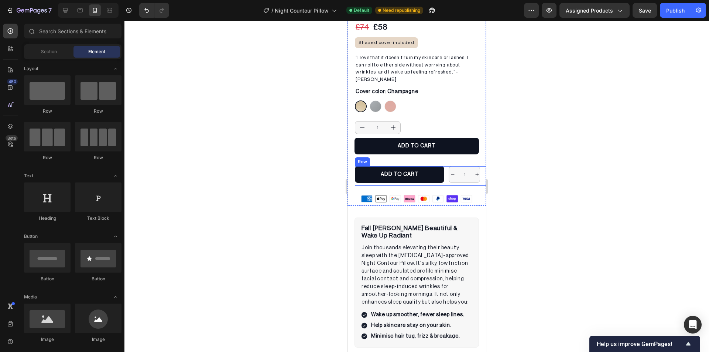
click at [442, 166] on div "ADD TO CART Add to Cart 1 Product Quantity Row" at bounding box center [424, 176] width 138 height 20
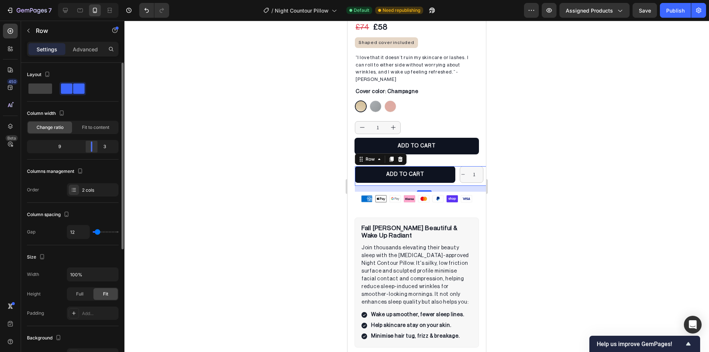
drag, startPoint x: 86, startPoint y: 146, endPoint x: 97, endPoint y: 151, distance: 12.3
click at [97, 151] on div at bounding box center [91, 146] width 13 height 10
click at [205, 157] on div at bounding box center [416, 186] width 585 height 331
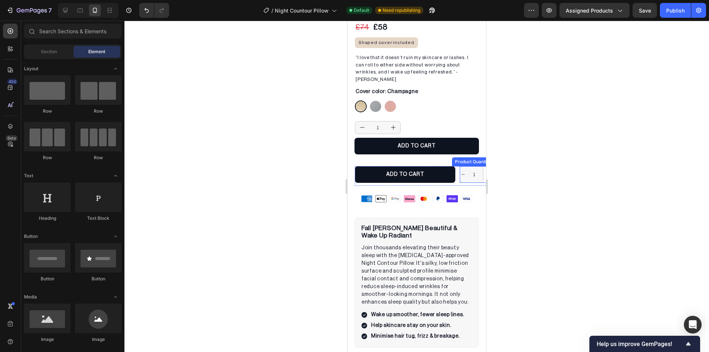
click at [465, 158] on div "Product Quantity" at bounding box center [473, 161] width 38 height 7
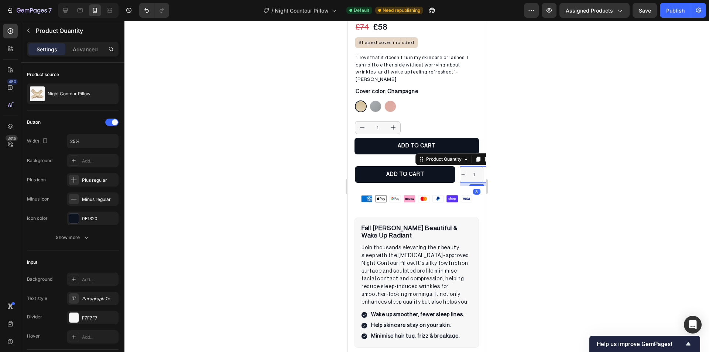
click at [246, 160] on div at bounding box center [416, 186] width 585 height 331
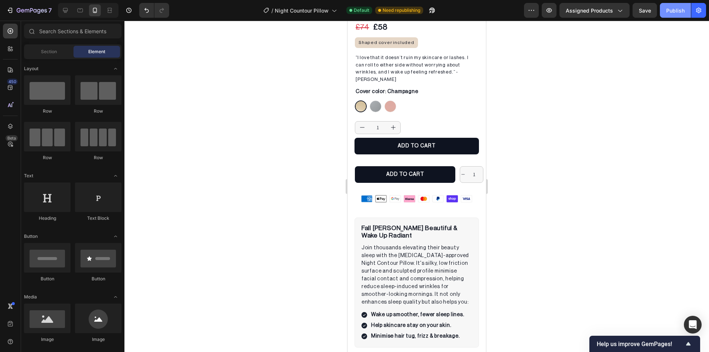
click at [674, 13] on div "Publish" at bounding box center [675, 11] width 18 height 8
click at [453, 166] on div "ADD TO CART Add to Cart 1 Product Quantity Row" at bounding box center [424, 176] width 138 height 20
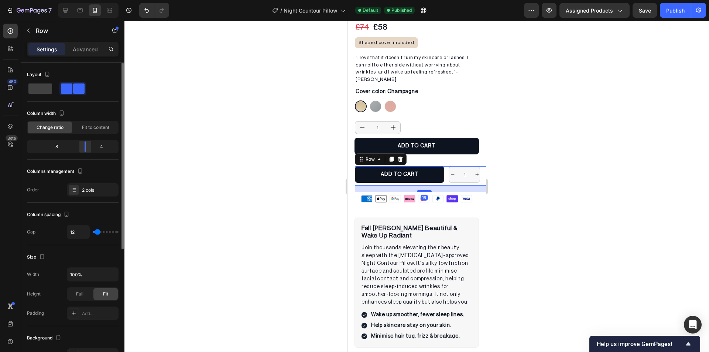
click at [92, 148] on div at bounding box center [85, 146] width 13 height 10
click at [220, 154] on div at bounding box center [416, 186] width 585 height 331
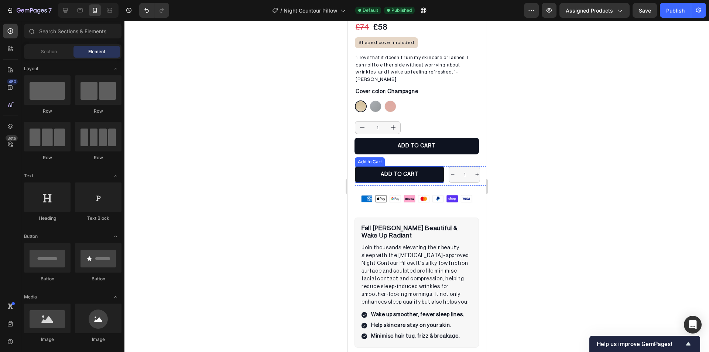
click at [365, 157] on div "Add to Cart" at bounding box center [370, 161] width 30 height 9
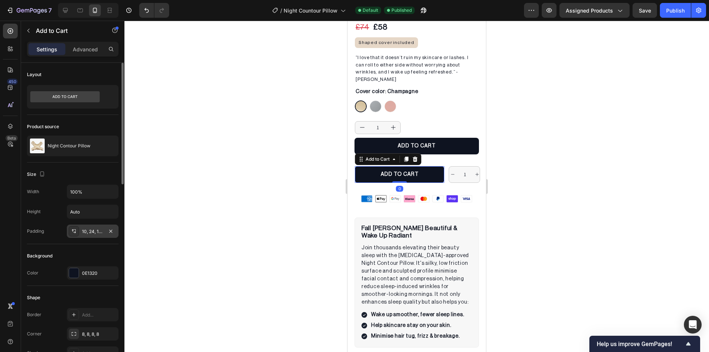
click at [87, 233] on div "10, 24, 10, 24" at bounding box center [92, 231] width 21 height 7
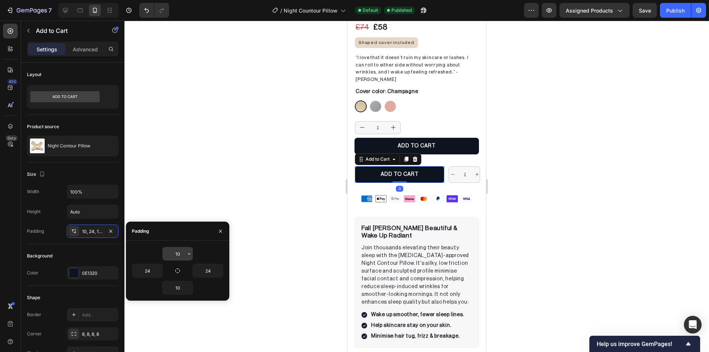
click at [177, 256] on input "10" at bounding box center [177, 253] width 30 height 13
click at [177, 256] on input "12" at bounding box center [177, 253] width 30 height 13
type input "14"
click at [178, 285] on input "10" at bounding box center [177, 287] width 30 height 13
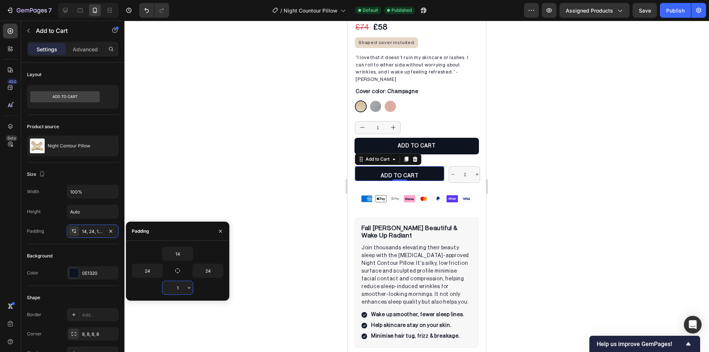
type input "14"
click at [254, 179] on div at bounding box center [416, 186] width 585 height 331
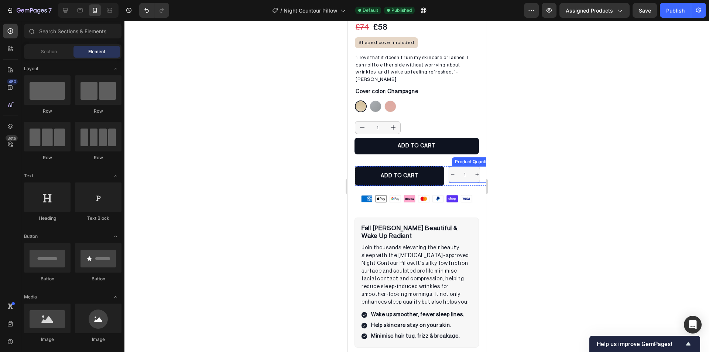
drag, startPoint x: 459, startPoint y: 150, endPoint x: 490, endPoint y: 225, distance: 81.6
click at [459, 158] on div "Product Quantity" at bounding box center [473, 161] width 38 height 7
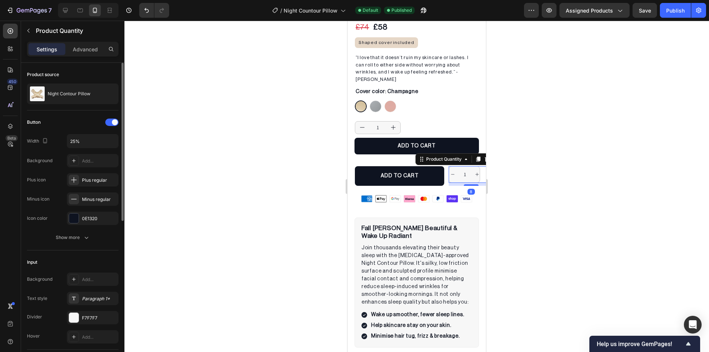
scroll to position [111, 0]
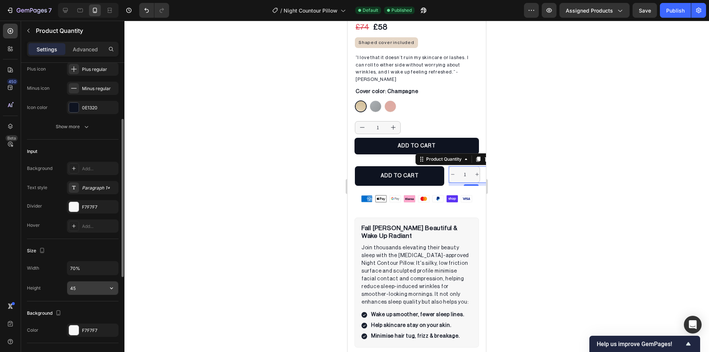
click at [85, 288] on input "45" at bounding box center [92, 287] width 51 height 13
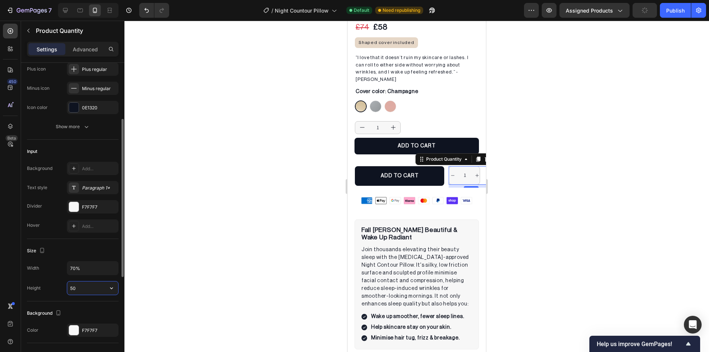
click at [85, 288] on input "50" at bounding box center [92, 287] width 51 height 13
type input "60"
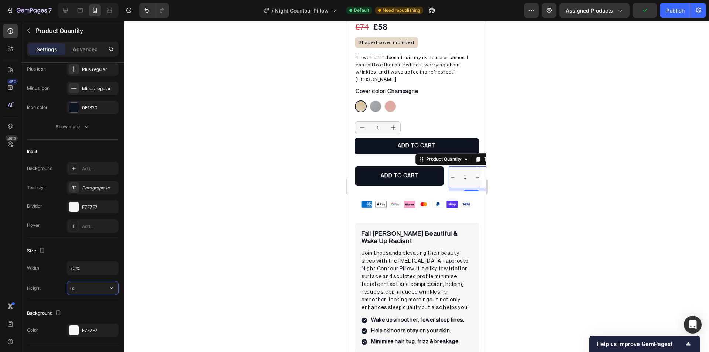
click at [190, 246] on div at bounding box center [416, 186] width 585 height 331
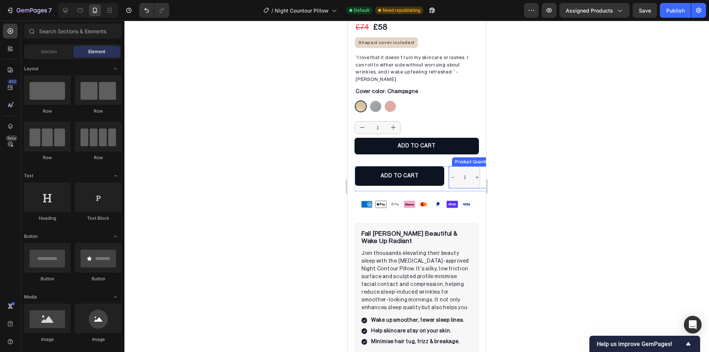
click at [457, 153] on div "Night Contour Pillow (P) Title Custom Code Publish the page to see the content.…" at bounding box center [417, 94] width 138 height 234
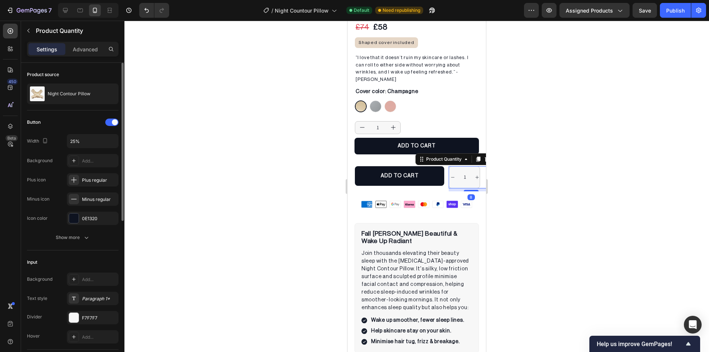
scroll to position [74, 0]
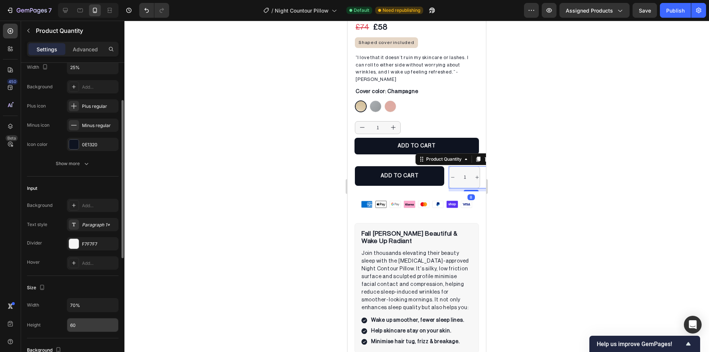
click at [82, 326] on input "60" at bounding box center [92, 324] width 51 height 13
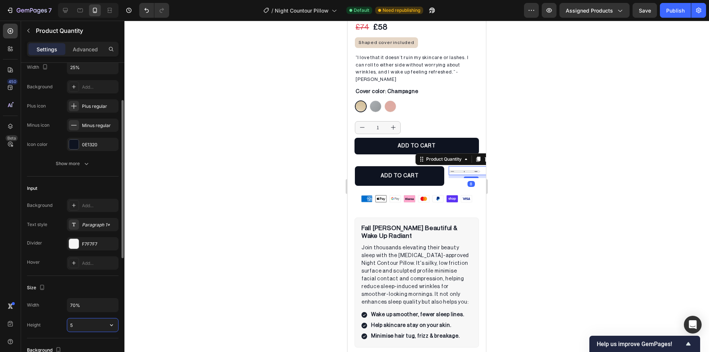
type input "55"
click at [268, 209] on div at bounding box center [416, 186] width 585 height 331
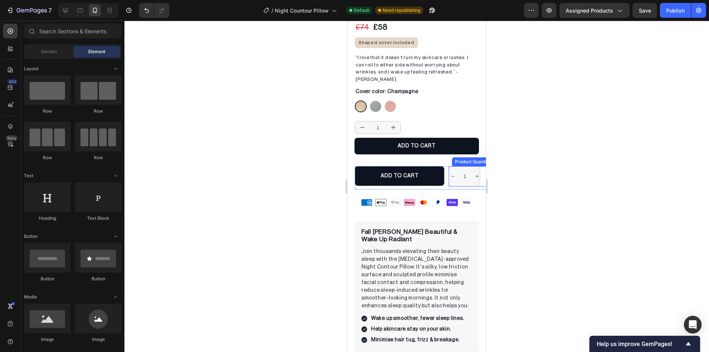
click at [457, 158] on div "Product Quantity" at bounding box center [473, 161] width 38 height 7
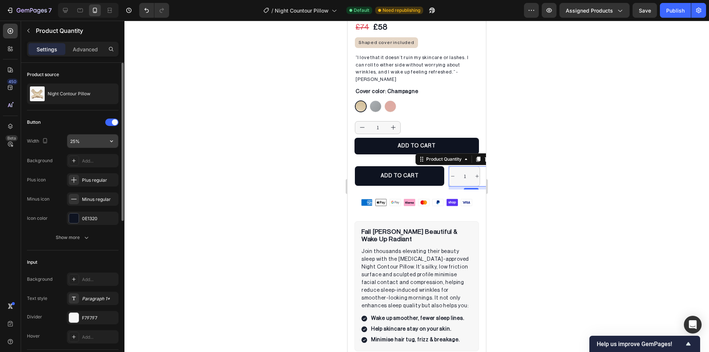
click at [75, 136] on input "25%" at bounding box center [92, 140] width 51 height 13
type input "20%"
click at [178, 139] on div at bounding box center [416, 186] width 585 height 331
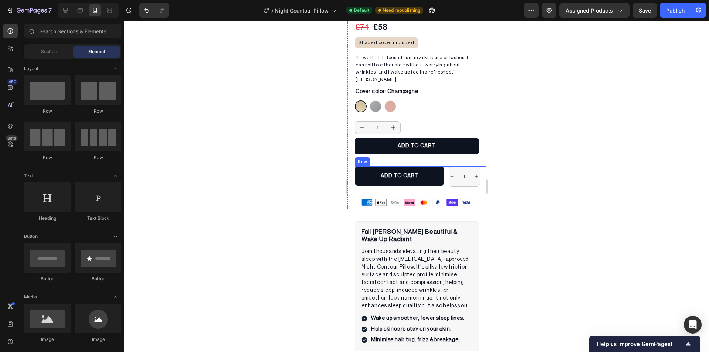
click at [443, 166] on div "ADD TO CART Add to Cart 1 Product Quantity Row" at bounding box center [424, 177] width 138 height 23
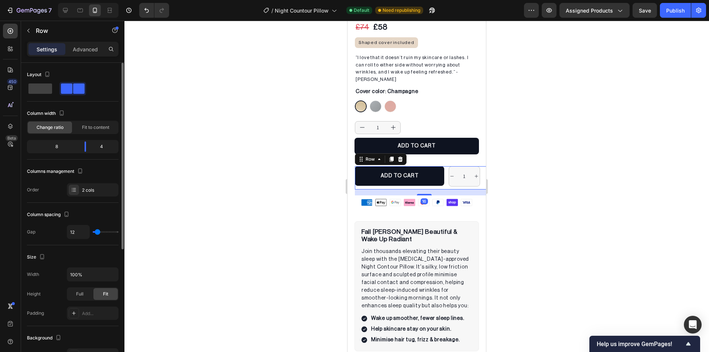
type input "22"
type input "16"
type input "13"
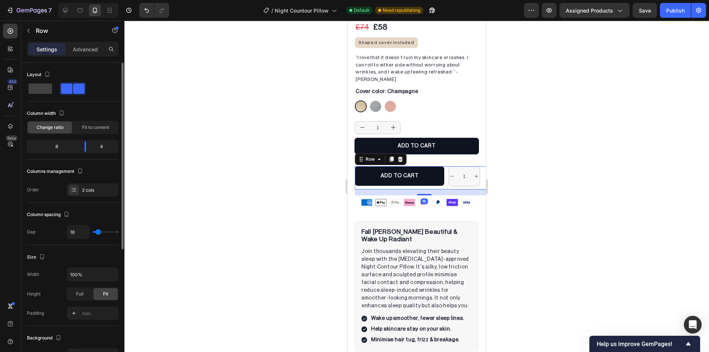
type input "13"
type input "11"
type input "4"
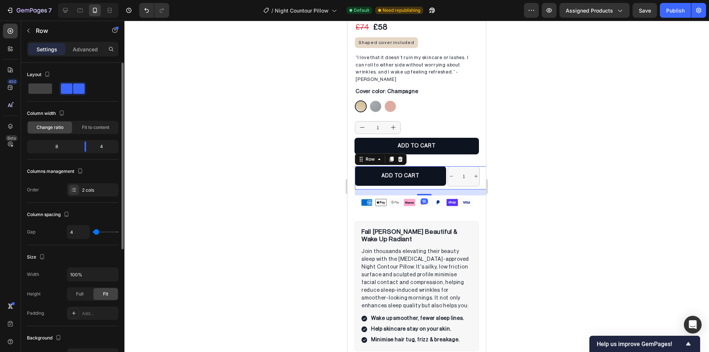
type input "0"
drag, startPoint x: 100, startPoint y: 233, endPoint x: 83, endPoint y: 232, distance: 16.3
type input "0"
click at [93, 232] on input "range" at bounding box center [106, 231] width 26 height 1
click at [83, 232] on input "0" at bounding box center [78, 231] width 22 height 13
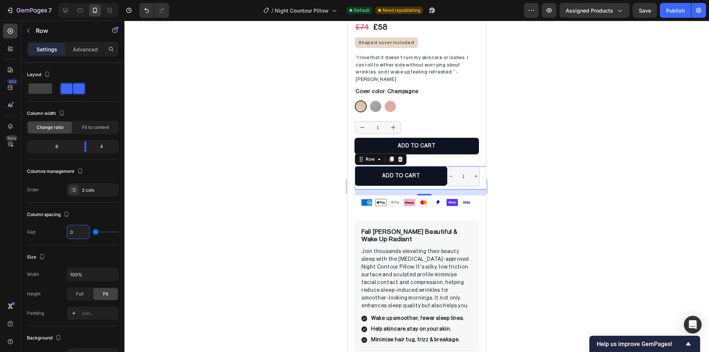
click at [228, 201] on div at bounding box center [416, 186] width 585 height 331
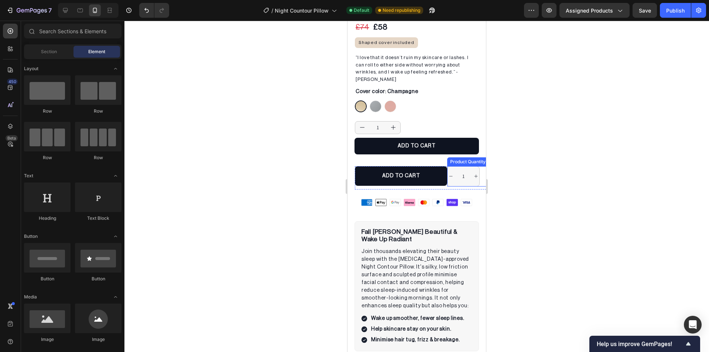
click at [455, 158] on div "Product Quantity" at bounding box center [468, 161] width 38 height 7
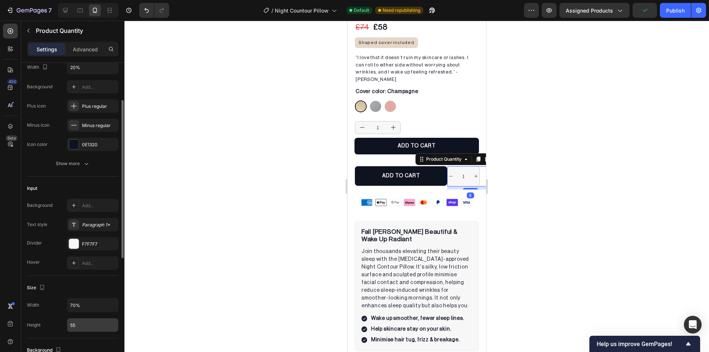
click at [78, 324] on input "55" at bounding box center [92, 324] width 51 height 13
type input "54"
click at [205, 247] on div at bounding box center [416, 186] width 585 height 331
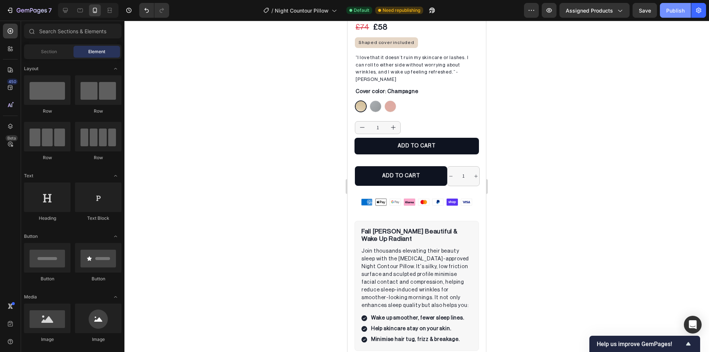
click at [677, 10] on div "Publish" at bounding box center [675, 11] width 18 height 8
click at [454, 171] on input "1" at bounding box center [463, 176] width 19 height 19
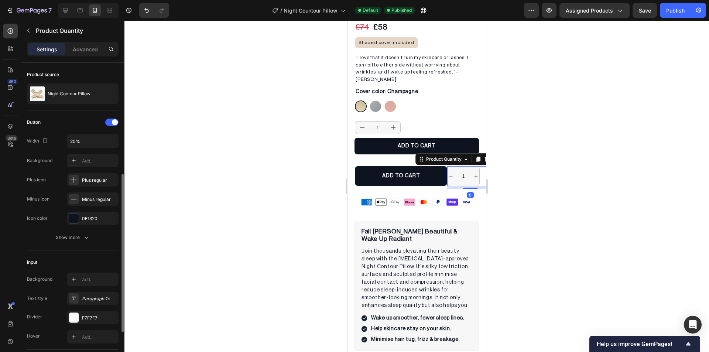
scroll to position [111, 0]
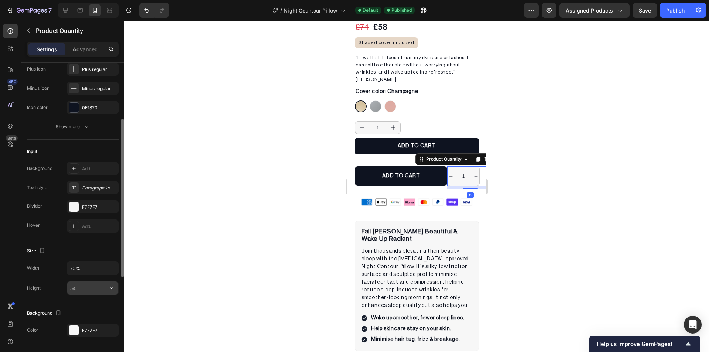
click at [86, 288] on input "54" at bounding box center [92, 287] width 51 height 13
type input "52"
click at [213, 244] on div at bounding box center [416, 186] width 585 height 331
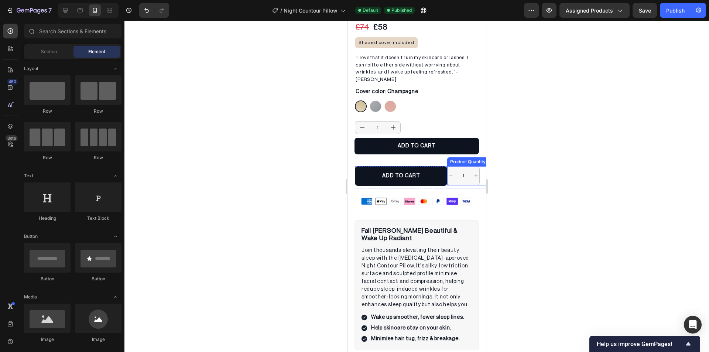
click at [478, 166] on div "1" at bounding box center [470, 175] width 46 height 19
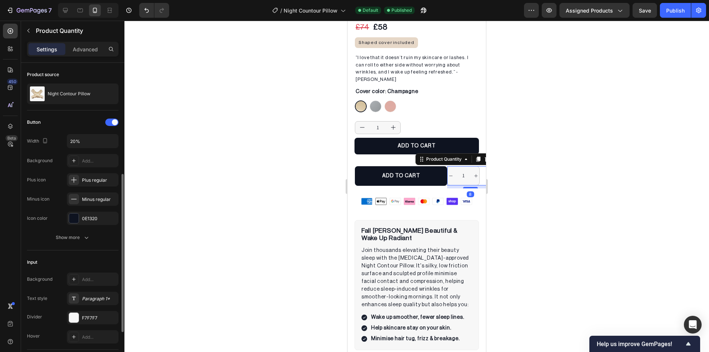
scroll to position [74, 0]
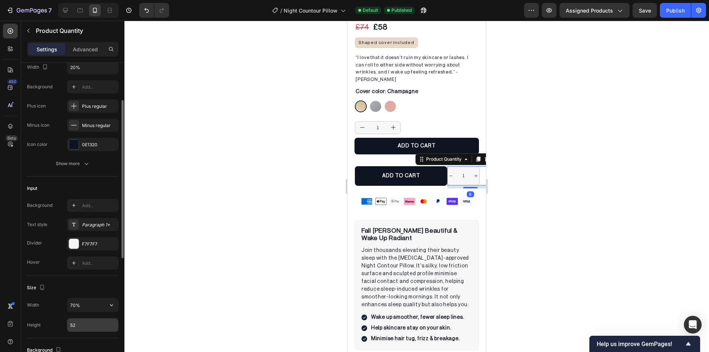
click at [80, 318] on input "52" at bounding box center [92, 324] width 51 height 13
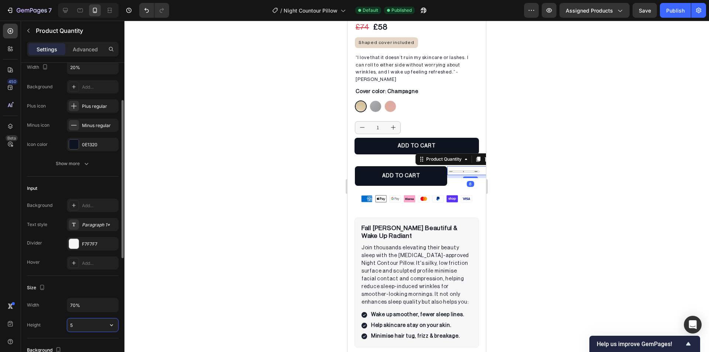
type input "53"
click at [265, 234] on div at bounding box center [416, 186] width 585 height 331
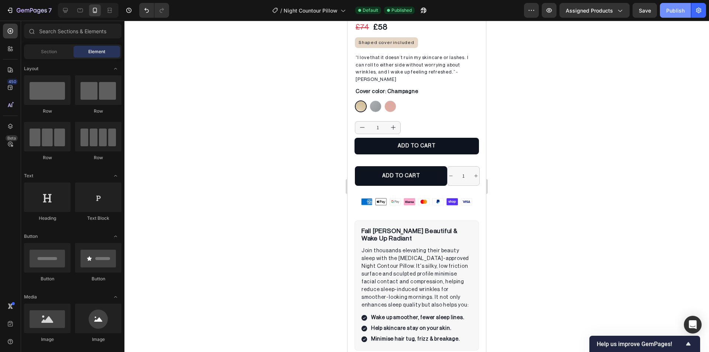
click at [674, 15] on button "Publish" at bounding box center [675, 10] width 31 height 15
click at [443, 175] on div "ADD TO CART Add to Cart" at bounding box center [401, 177] width 92 height 23
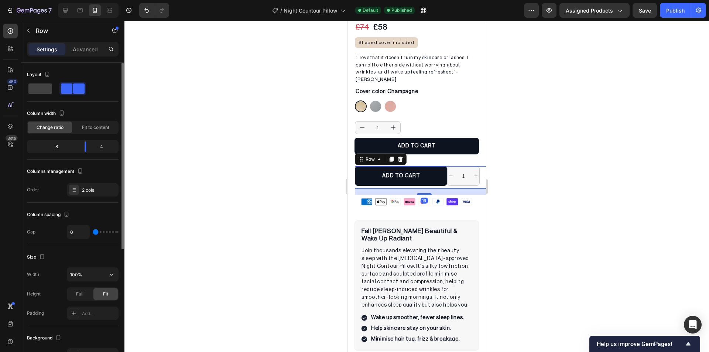
scroll to position [148, 0]
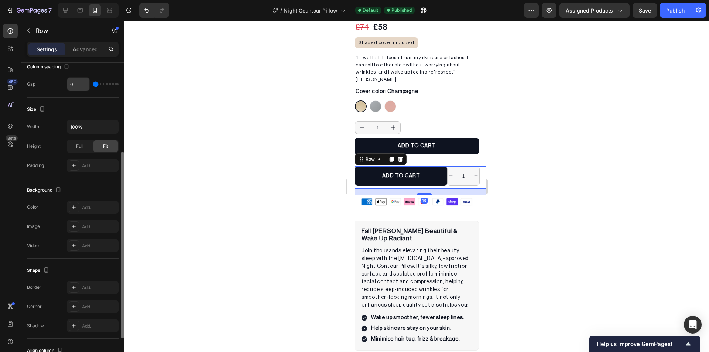
click at [77, 88] on input "0" at bounding box center [78, 84] width 22 height 13
type input "1"
type input "12"
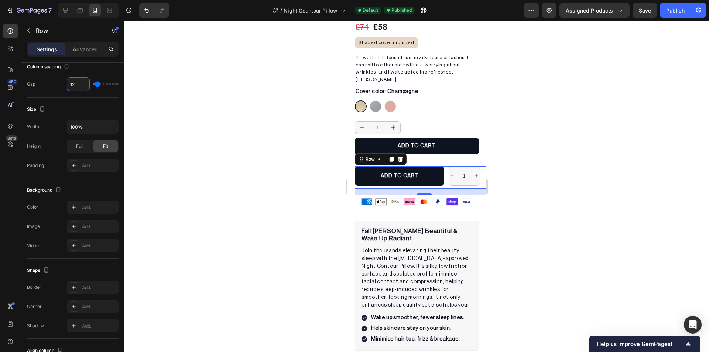
click at [198, 101] on div at bounding box center [416, 186] width 585 height 331
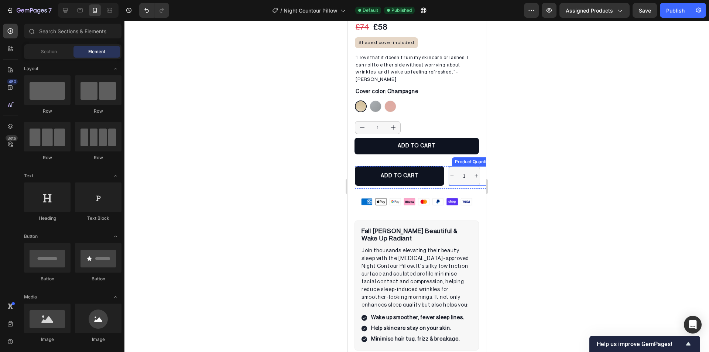
click at [473, 167] on button "increment" at bounding box center [476, 176] width 6 height 19
type input "2"
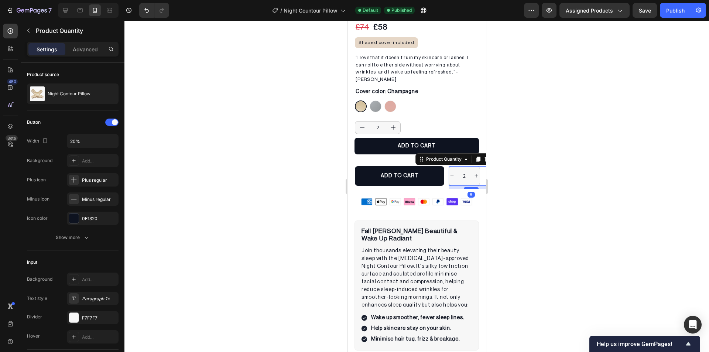
click at [450, 174] on icon "decrement" at bounding box center [452, 176] width 4 height 4
type input "1"
click at [84, 140] on input "20%" at bounding box center [92, 140] width 51 height 13
click at [84, 140] on input "25%" at bounding box center [92, 140] width 51 height 13
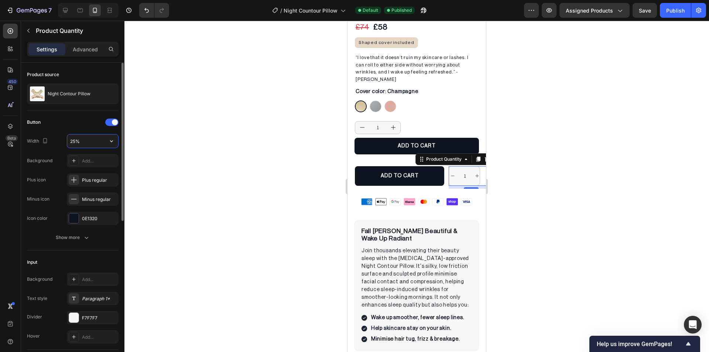
click at [84, 140] on input "25%" at bounding box center [92, 140] width 51 height 13
click at [72, 139] on input "25%" at bounding box center [92, 140] width 51 height 13
click at [72, 139] on input "40%" at bounding box center [92, 140] width 51 height 13
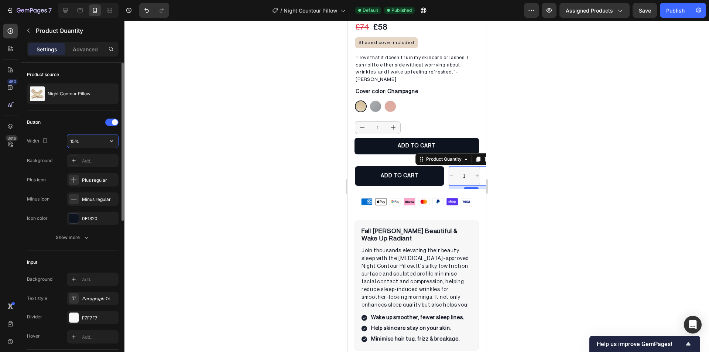
click at [72, 139] on input "15%" at bounding box center [92, 140] width 51 height 13
type input "25%"
click at [214, 141] on div at bounding box center [416, 186] width 585 height 331
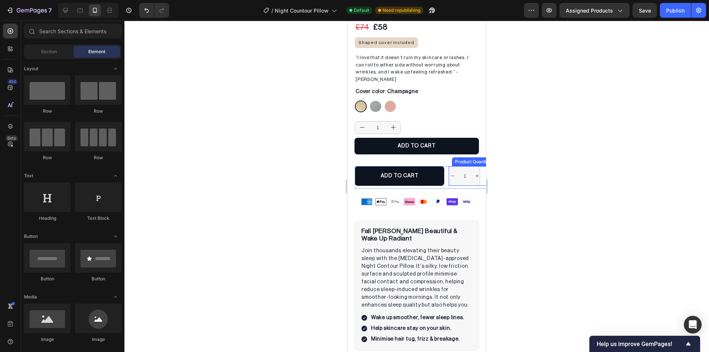
click at [460, 157] on div "Product Quantity" at bounding box center [472, 161] width 41 height 9
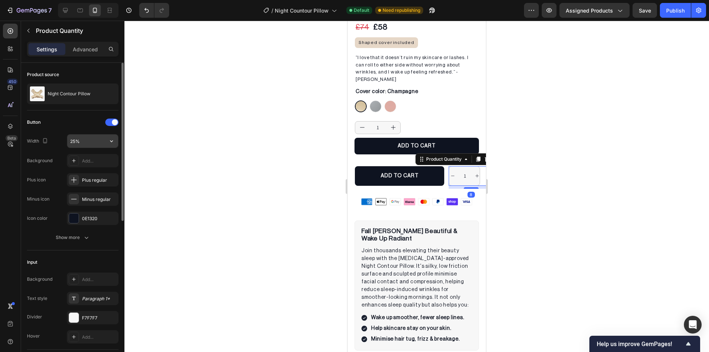
click at [72, 143] on input "25%" at bounding box center [92, 140] width 51 height 13
type input "20%"
click at [248, 130] on div at bounding box center [416, 186] width 585 height 331
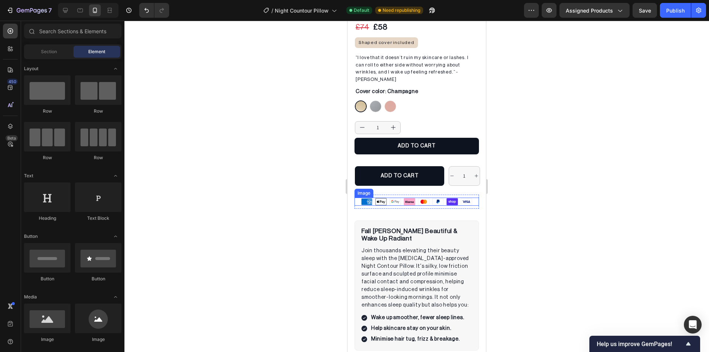
scroll to position [111, 0]
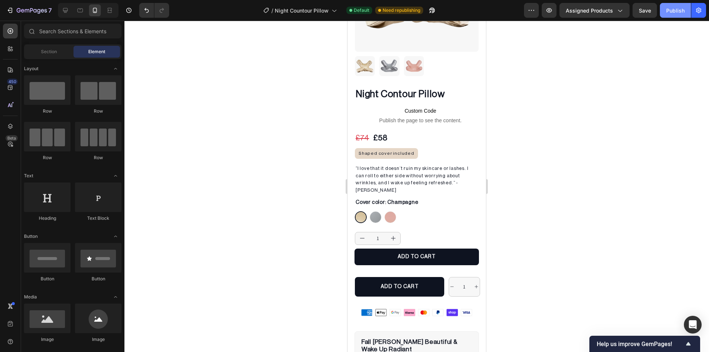
click at [682, 11] on div "Publish" at bounding box center [675, 11] width 18 height 8
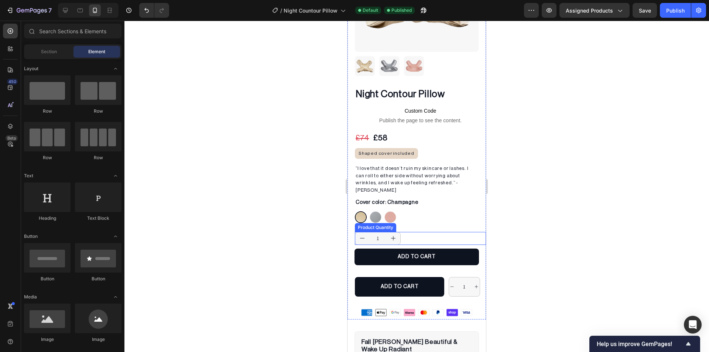
click at [413, 232] on div "1" at bounding box center [420, 238] width 131 height 13
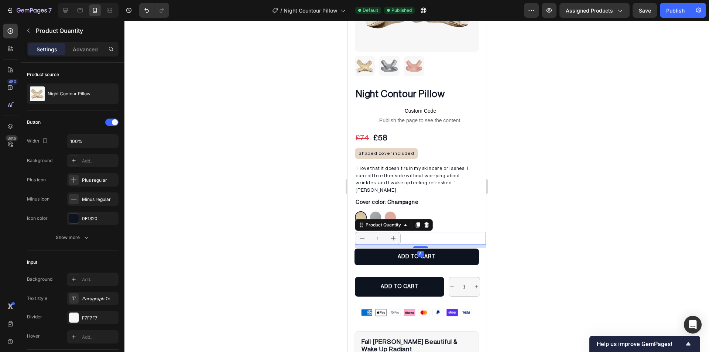
click at [89, 43] on div "Settings Advanced" at bounding box center [73, 49] width 92 height 15
click at [87, 50] on p "Advanced" at bounding box center [85, 49] width 25 height 8
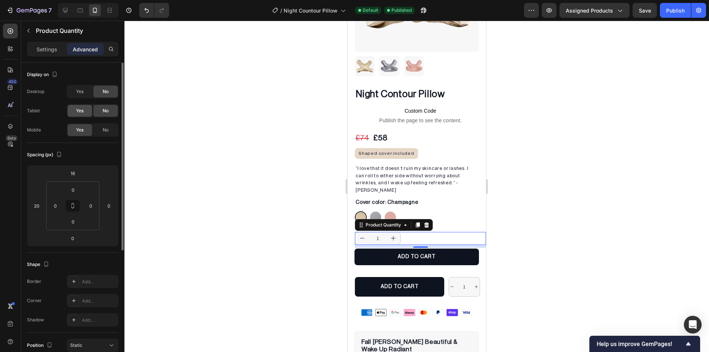
click at [81, 113] on span "Yes" at bounding box center [79, 110] width 7 height 7
click at [78, 95] on span "Yes" at bounding box center [79, 91] width 7 height 7
click at [101, 130] on div "No" at bounding box center [105, 130] width 24 height 12
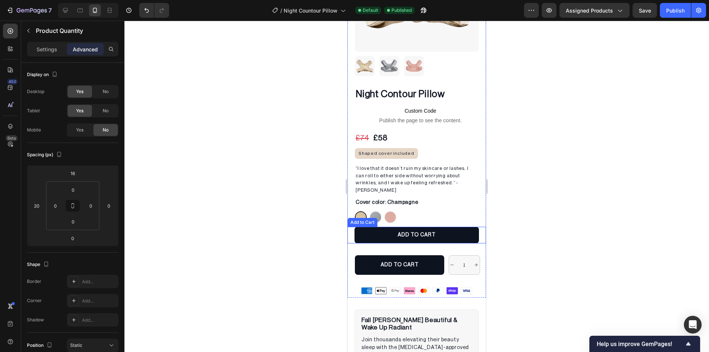
click at [477, 227] on div "ADD TO CART Add to Cart" at bounding box center [417, 235] width 138 height 17
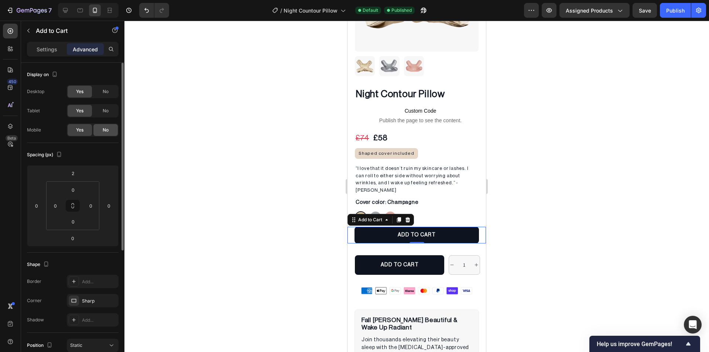
click at [104, 128] on span "No" at bounding box center [106, 130] width 6 height 7
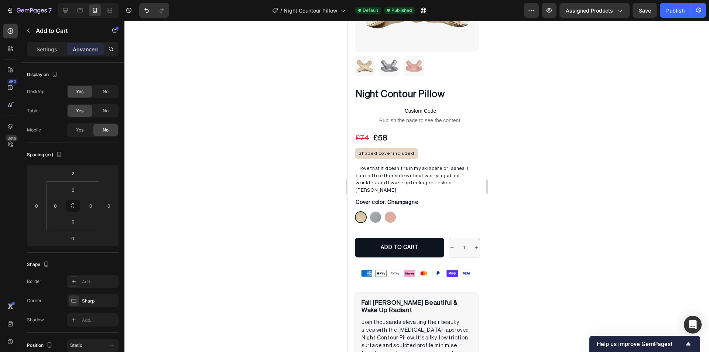
click at [241, 147] on div at bounding box center [416, 186] width 585 height 331
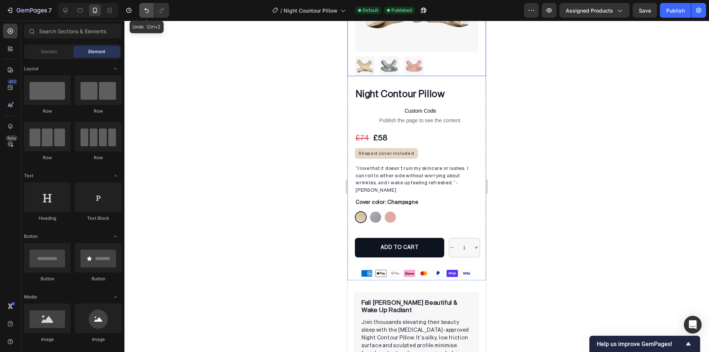
click at [147, 11] on icon "Undo/Redo" at bounding box center [146, 10] width 7 height 7
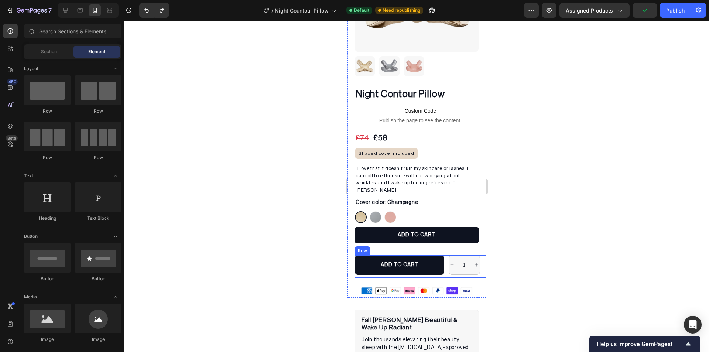
click at [443, 255] on div "ADD TO CART Add to Cart 1 Product Quantity Row" at bounding box center [424, 266] width 138 height 23
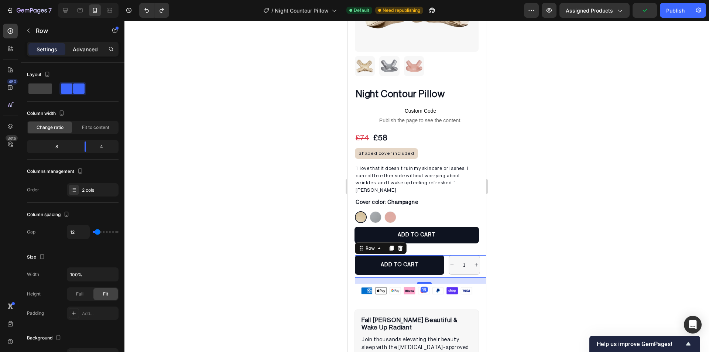
click at [85, 48] on p "Advanced" at bounding box center [85, 49] width 25 height 8
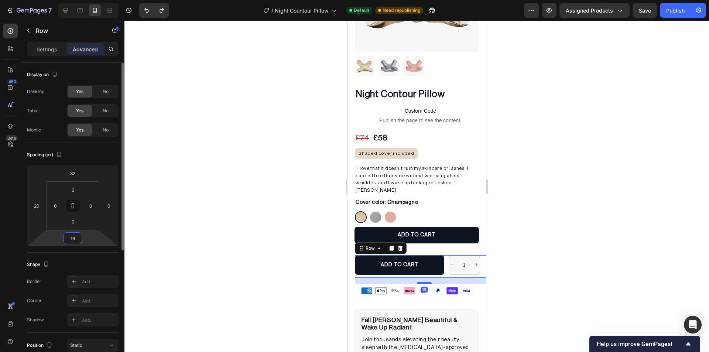
click at [75, 237] on input "16" at bounding box center [72, 238] width 15 height 11
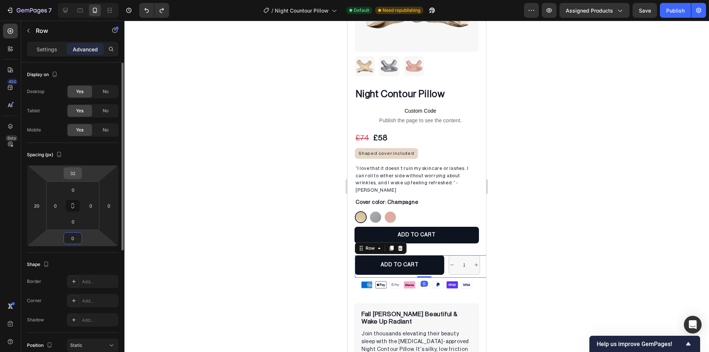
type input "0"
click at [75, 168] on input "32" at bounding box center [72, 173] width 15 height 11
type input "0"
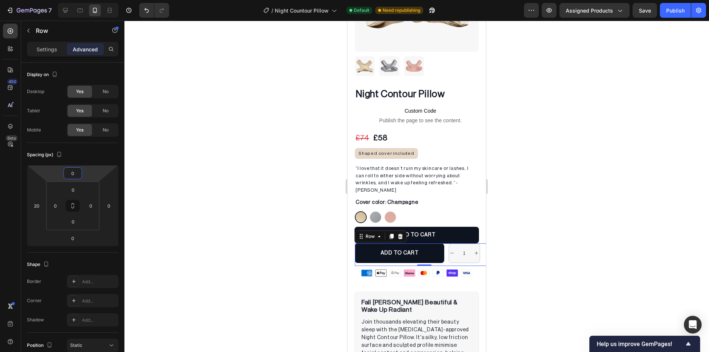
click at [184, 175] on div at bounding box center [416, 186] width 585 height 331
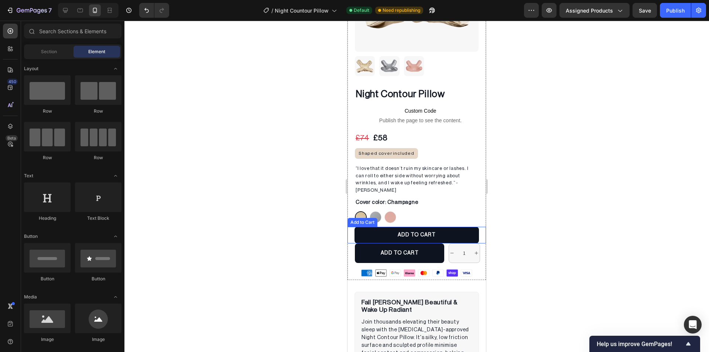
click at [477, 227] on div "ADD TO CART Add to Cart" at bounding box center [417, 235] width 138 height 17
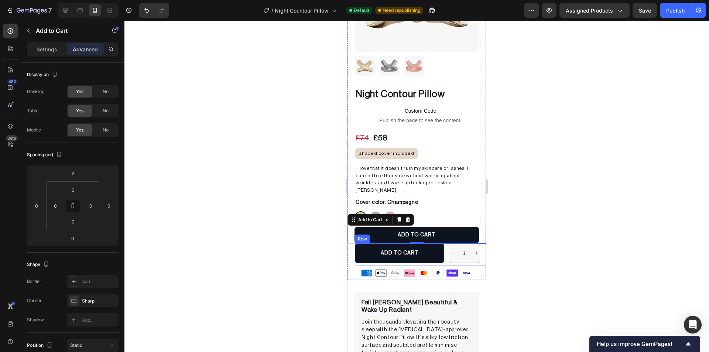
click at [443, 243] on div "ADD TO CART Add to Cart 1 Product Quantity Row" at bounding box center [424, 254] width 138 height 23
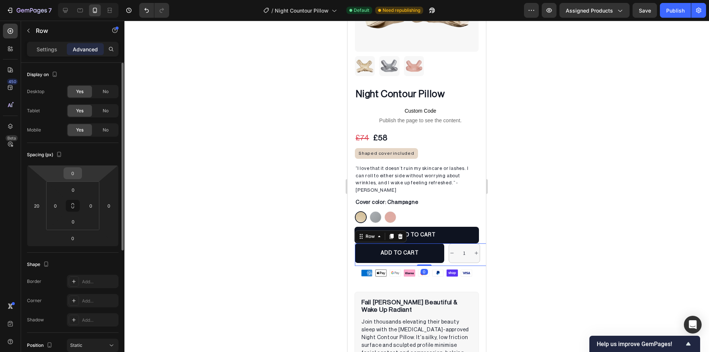
click at [76, 171] on input "0" at bounding box center [72, 173] width 15 height 11
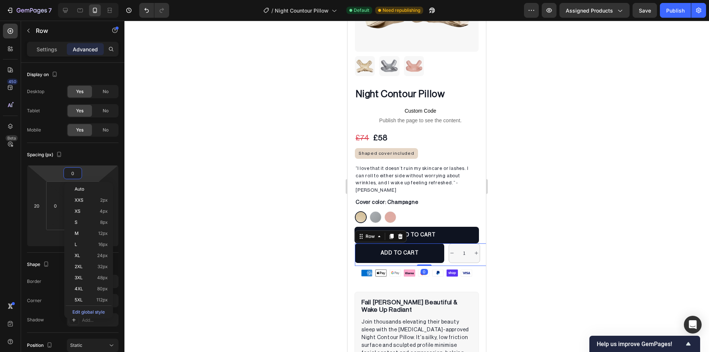
type input "2"
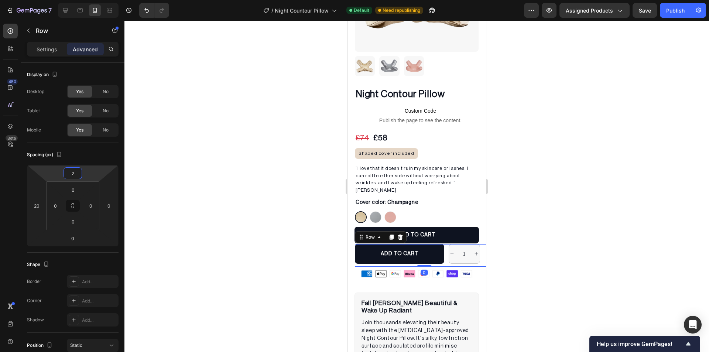
click at [213, 178] on div at bounding box center [416, 186] width 585 height 331
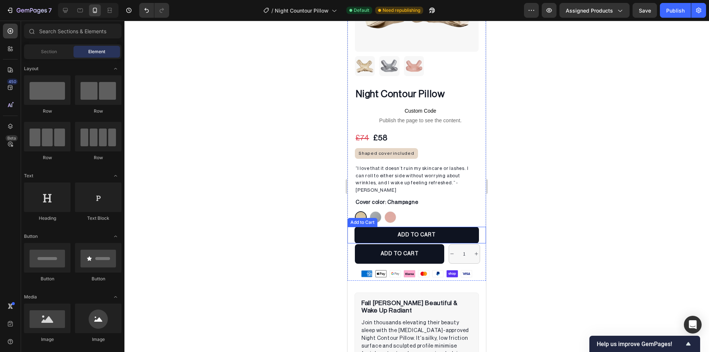
click at [477, 227] on div "ADD TO CART Add to Cart" at bounding box center [417, 235] width 138 height 17
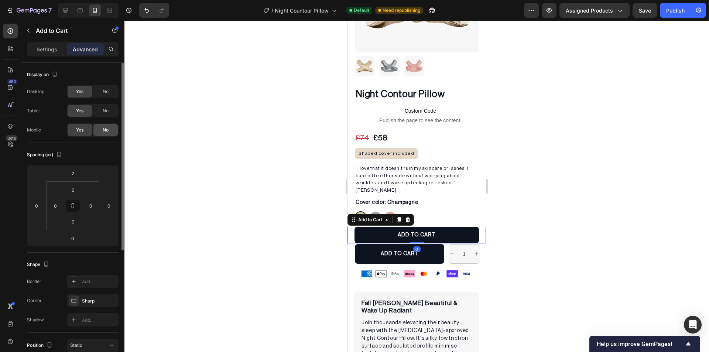
click at [107, 127] on span "No" at bounding box center [106, 130] width 6 height 7
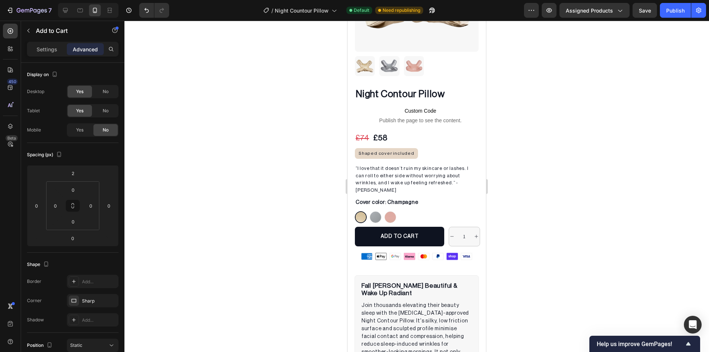
click at [199, 138] on div at bounding box center [416, 186] width 585 height 331
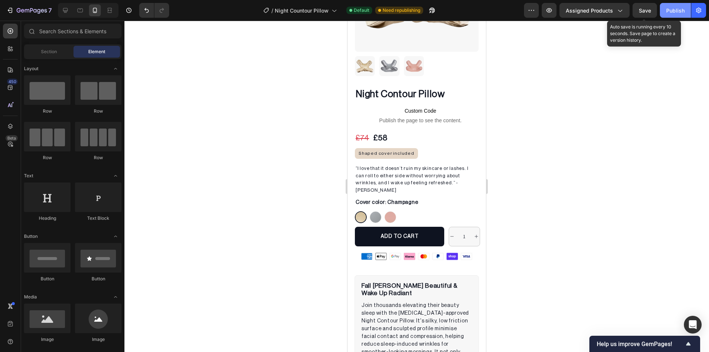
click at [668, 9] on div "Publish" at bounding box center [675, 11] width 18 height 8
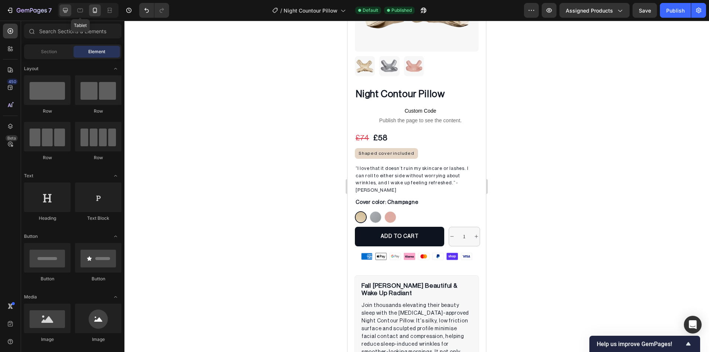
click at [70, 7] on div at bounding box center [65, 10] width 12 height 12
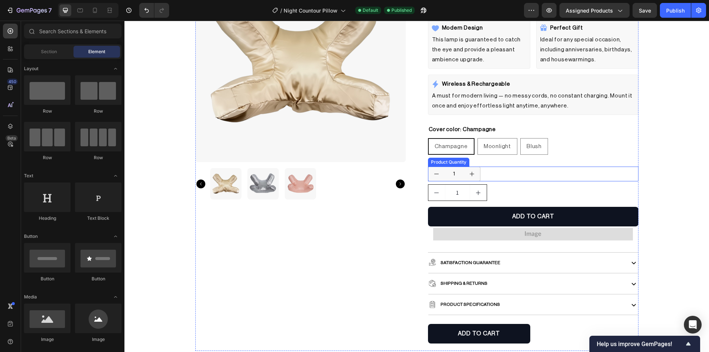
click at [535, 177] on div "1" at bounding box center [533, 174] width 211 height 15
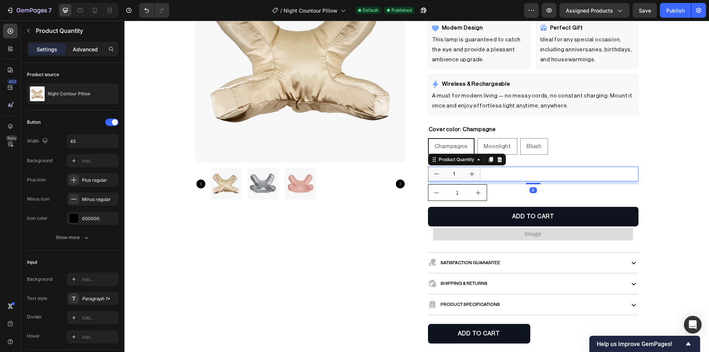
click at [75, 54] on div "Advanced" at bounding box center [85, 49] width 37 height 12
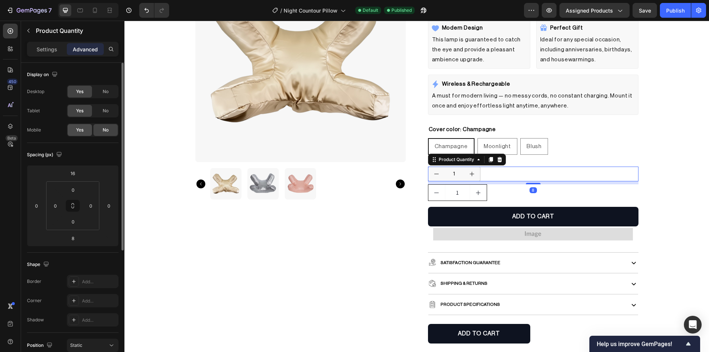
click at [80, 131] on span "Yes" at bounding box center [79, 130] width 7 height 7
click at [94, 13] on icon at bounding box center [94, 10] width 7 height 7
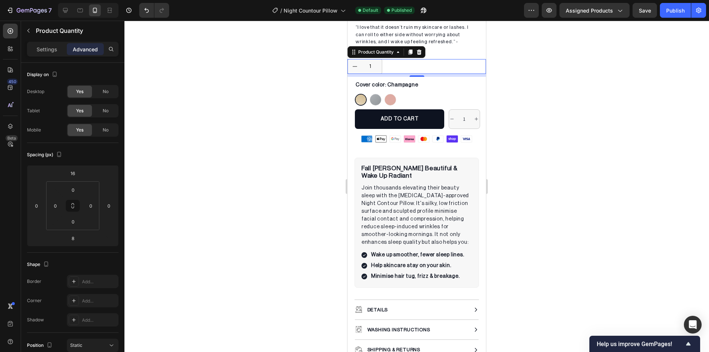
click at [275, 163] on div at bounding box center [416, 186] width 585 height 331
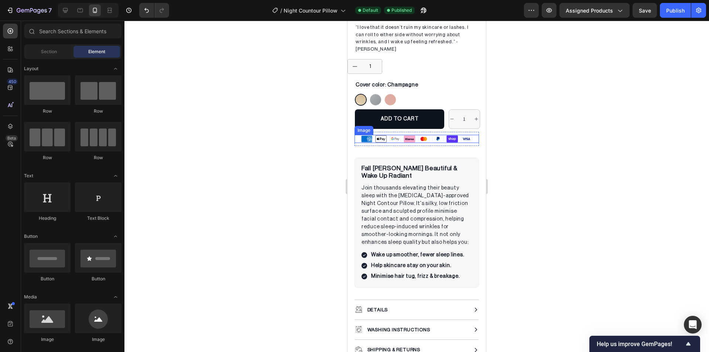
scroll to position [178, 0]
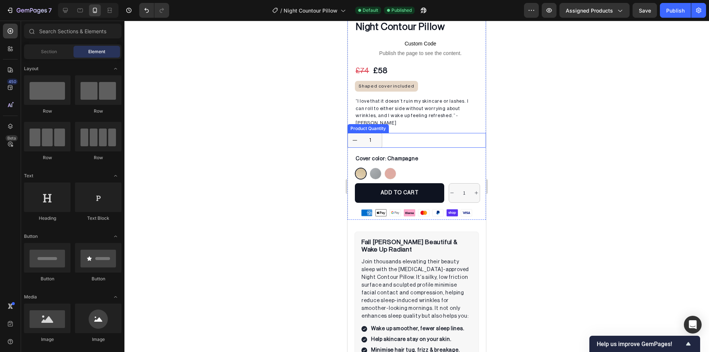
click at [415, 133] on div "1" at bounding box center [417, 140] width 138 height 15
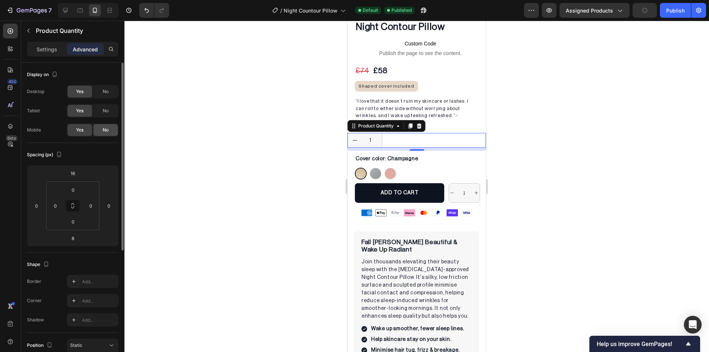
click at [111, 126] on div "No" at bounding box center [105, 130] width 24 height 12
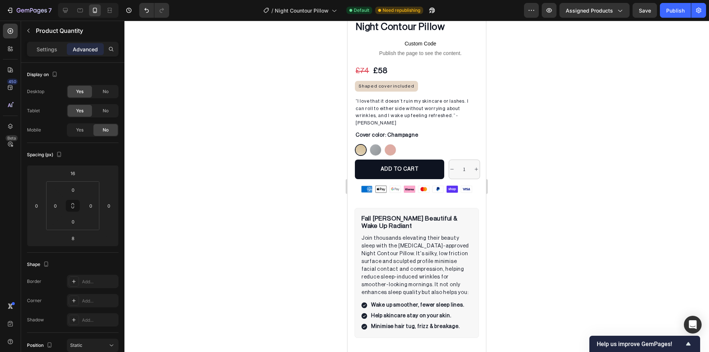
click at [58, 11] on div at bounding box center [88, 10] width 61 height 15
click at [61, 10] on div at bounding box center [65, 10] width 12 height 12
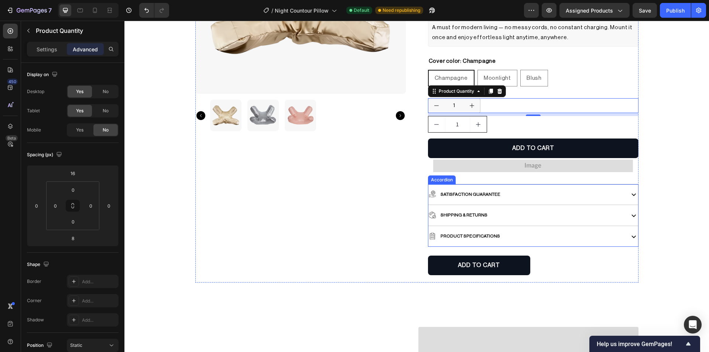
scroll to position [120, 0]
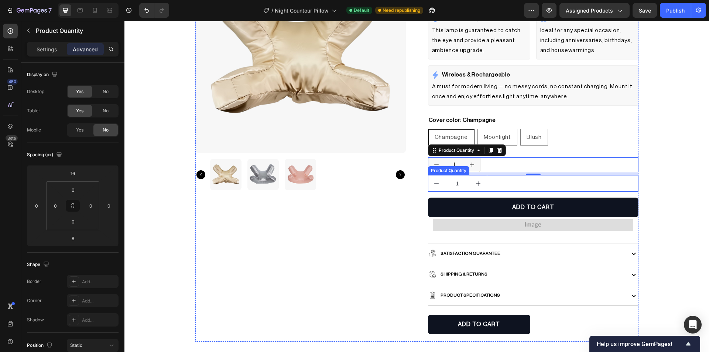
click at [553, 187] on div "1" at bounding box center [533, 183] width 211 height 17
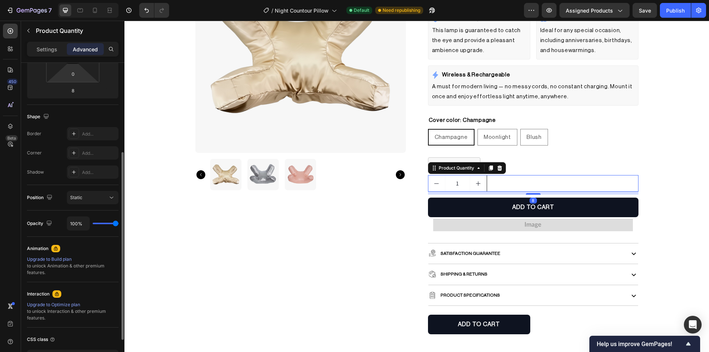
scroll to position [0, 0]
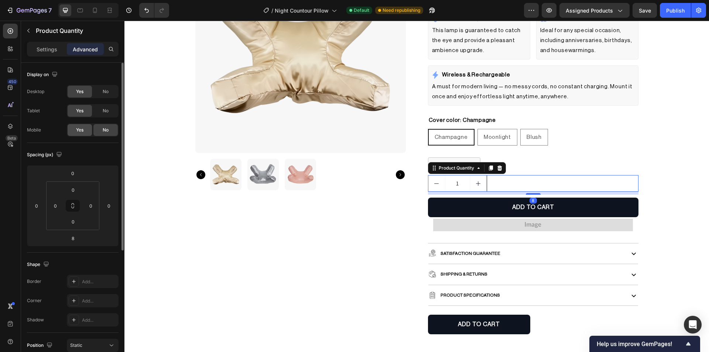
click at [85, 131] on div "Yes" at bounding box center [80, 130] width 24 height 12
click at [94, 7] on icon at bounding box center [94, 10] width 7 height 7
type input "16"
type input "20"
type input "0"
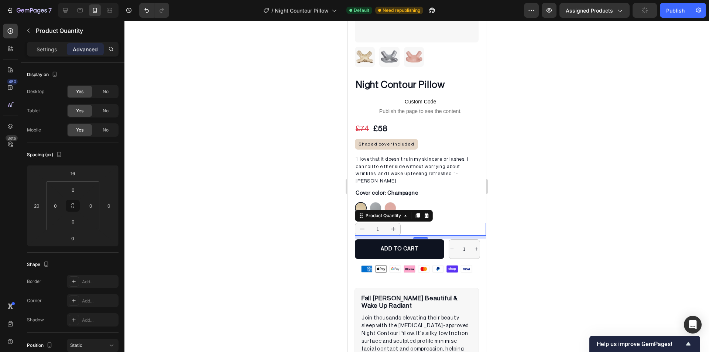
scroll to position [283, 0]
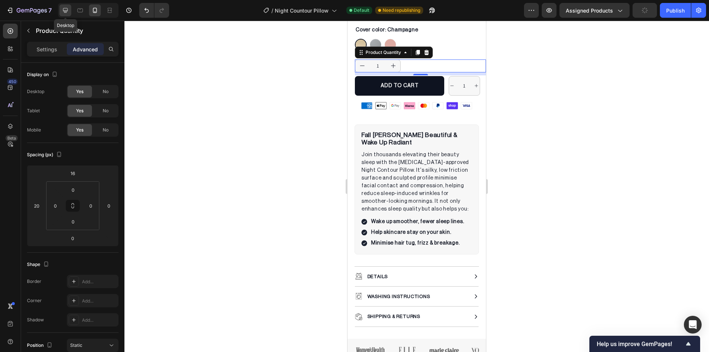
click at [61, 11] on div at bounding box center [65, 10] width 12 height 12
type input "0"
type input "8"
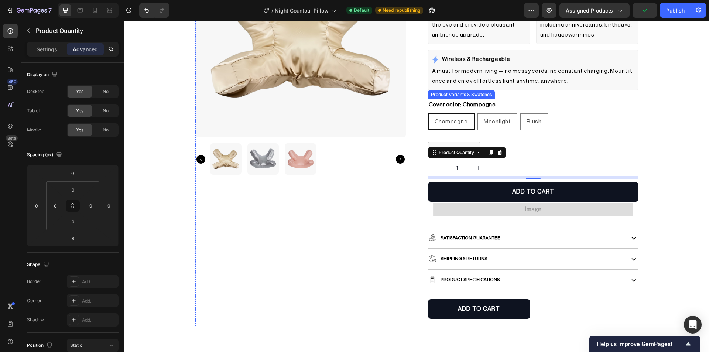
scroll to position [99, 0]
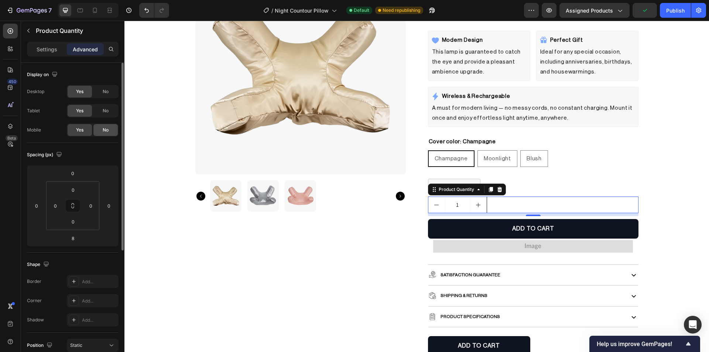
click at [106, 129] on span "No" at bounding box center [106, 130] width 6 height 7
click at [91, 9] on div at bounding box center [95, 10] width 12 height 12
type input "16"
type input "20"
type input "0"
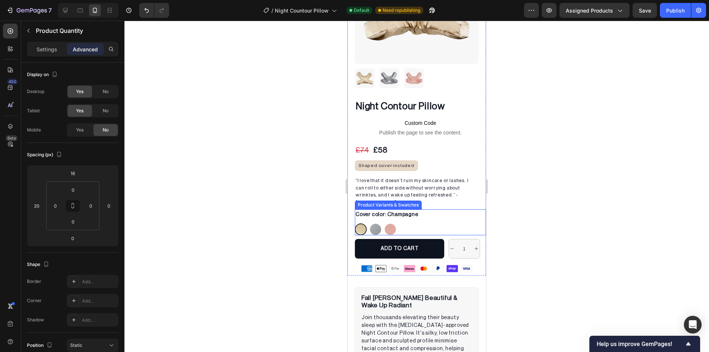
scroll to position [73, 0]
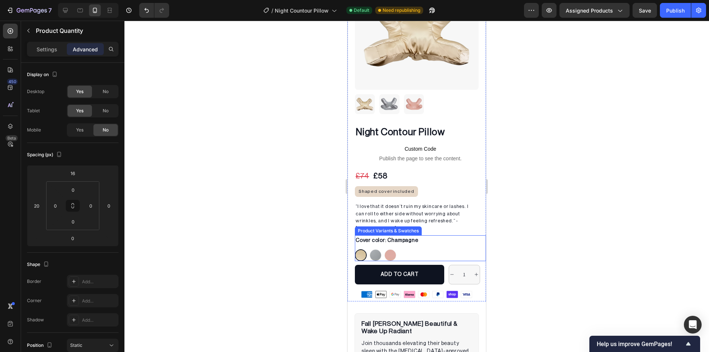
click at [443, 249] on div "Champagne Champagne Moonlight Moonlight Blush Blush" at bounding box center [420, 255] width 131 height 12
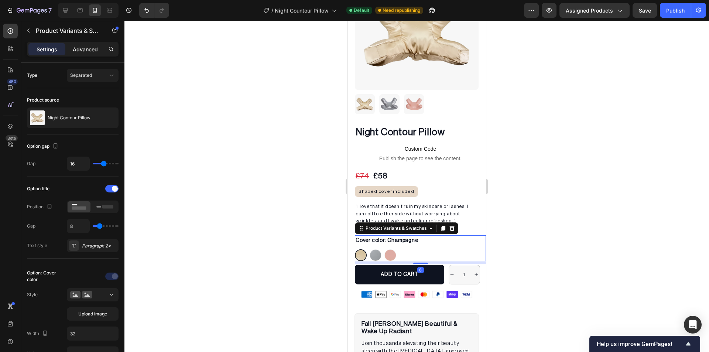
click at [80, 49] on p "Advanced" at bounding box center [85, 49] width 25 height 8
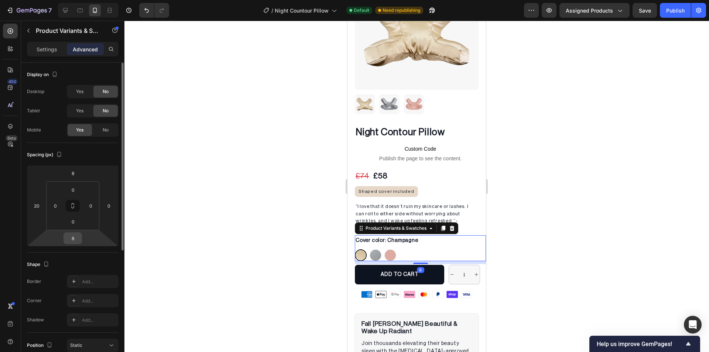
click at [71, 239] on input "8" at bounding box center [72, 238] width 15 height 11
click at [76, 319] on span "XL" at bounding box center [78, 320] width 6 height 5
type input "24"
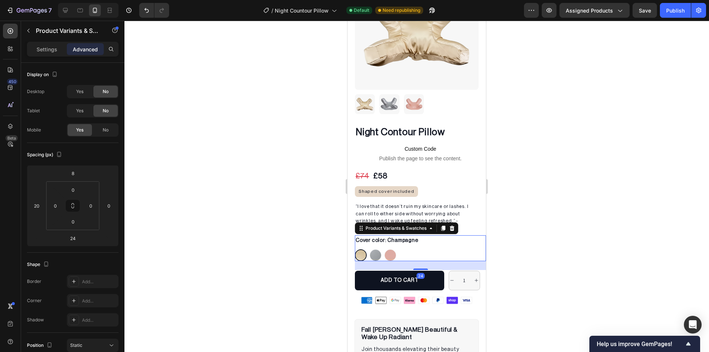
click at [243, 247] on div at bounding box center [416, 186] width 585 height 331
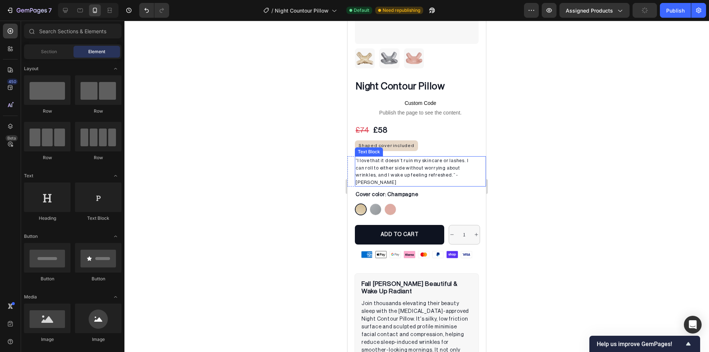
scroll to position [184, 0]
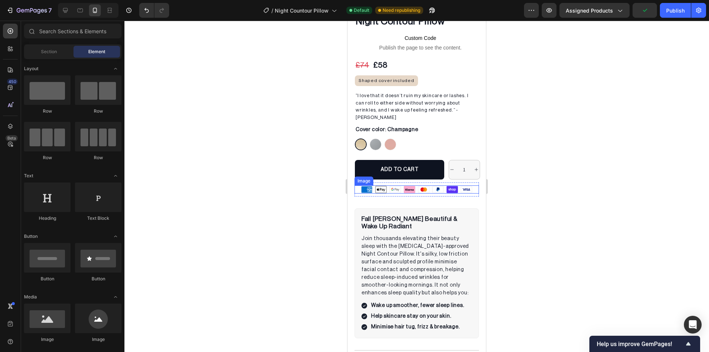
click at [379, 185] on img at bounding box center [417, 189] width 112 height 8
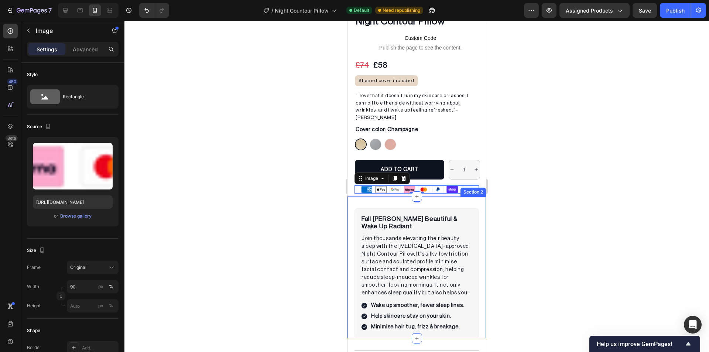
click at [272, 163] on div at bounding box center [416, 186] width 585 height 331
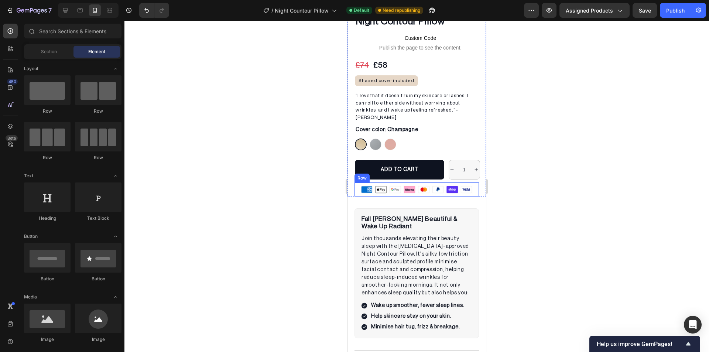
click at [359, 185] on div at bounding box center [417, 189] width 125 height 8
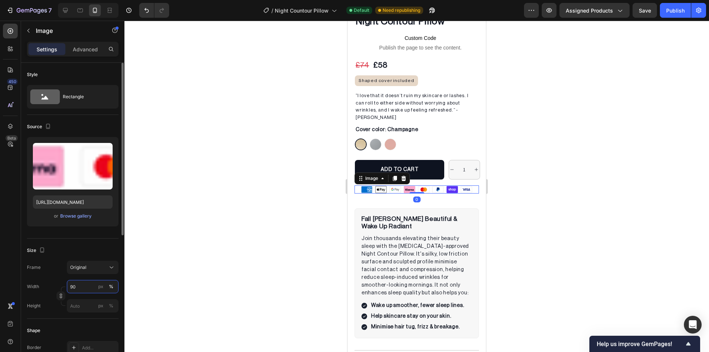
click at [84, 288] on input "90" at bounding box center [93, 286] width 52 height 13
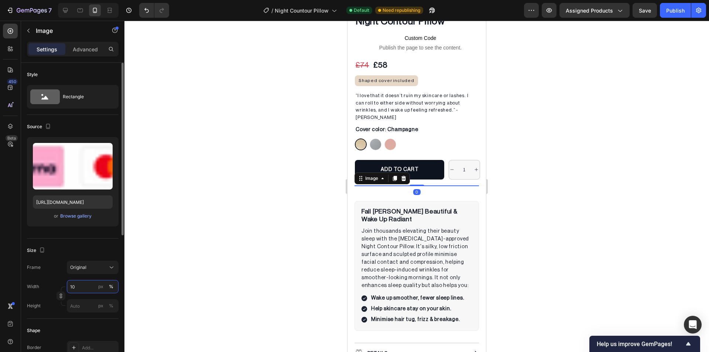
type input "100"
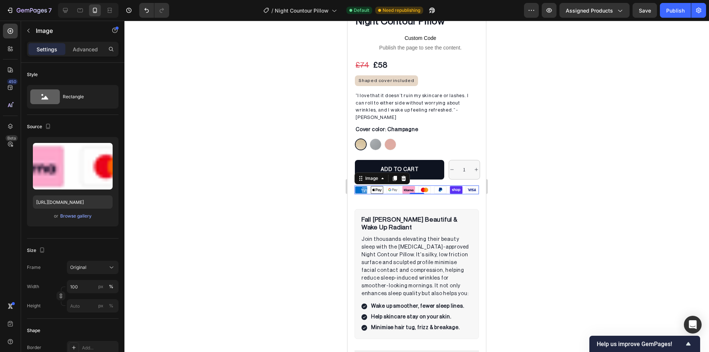
click at [222, 226] on div at bounding box center [416, 186] width 585 height 331
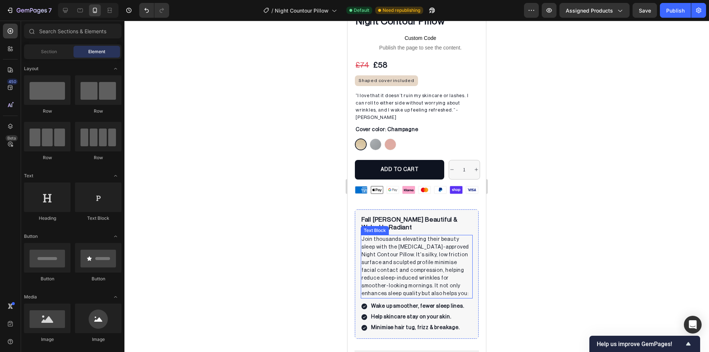
scroll to position [110, 0]
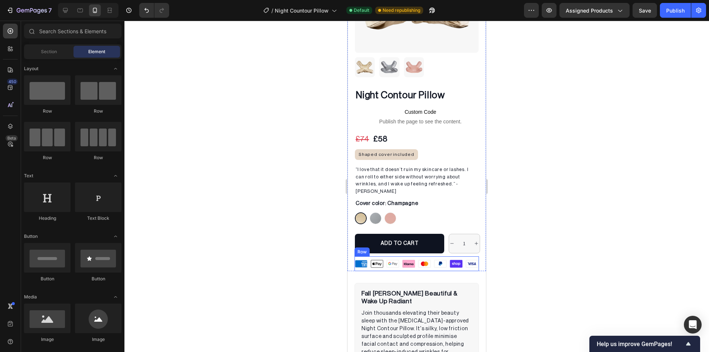
drag, startPoint x: 550, startPoint y: 222, endPoint x: 374, endPoint y: 246, distance: 177.5
click at [374, 256] on div "Image Row" at bounding box center [417, 263] width 125 height 15
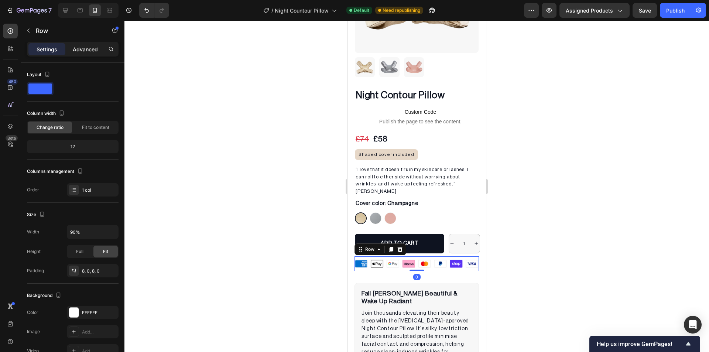
click at [79, 52] on p "Advanced" at bounding box center [85, 49] width 25 height 8
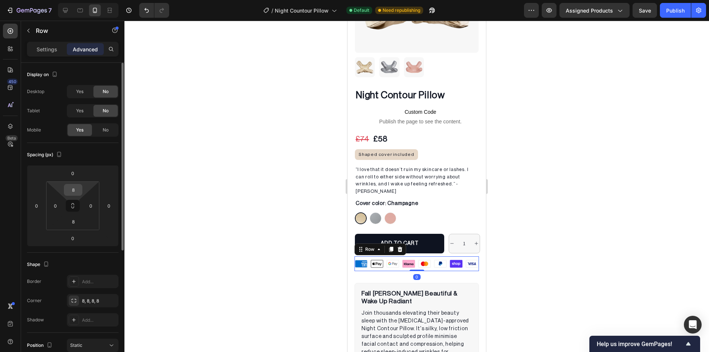
click at [75, 189] on input "8" at bounding box center [73, 189] width 15 height 11
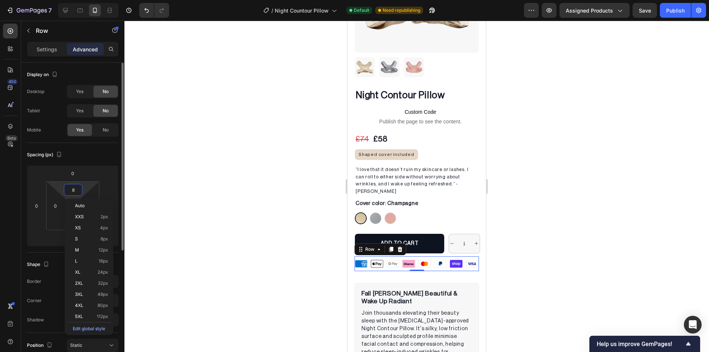
type input "4"
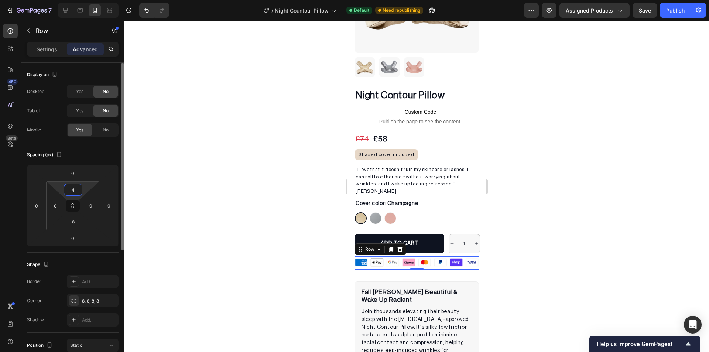
click at [75, 189] on input "4" at bounding box center [73, 189] width 15 height 11
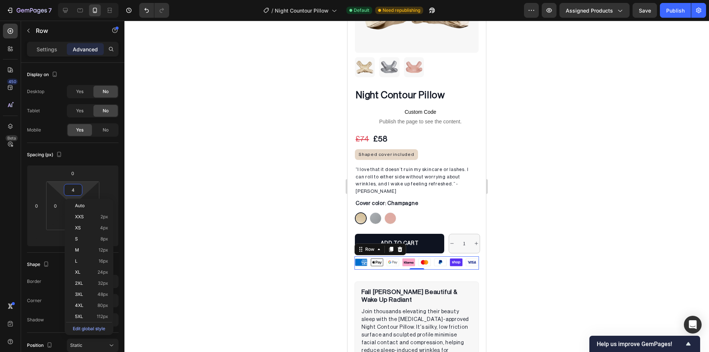
click at [213, 175] on div at bounding box center [416, 186] width 585 height 331
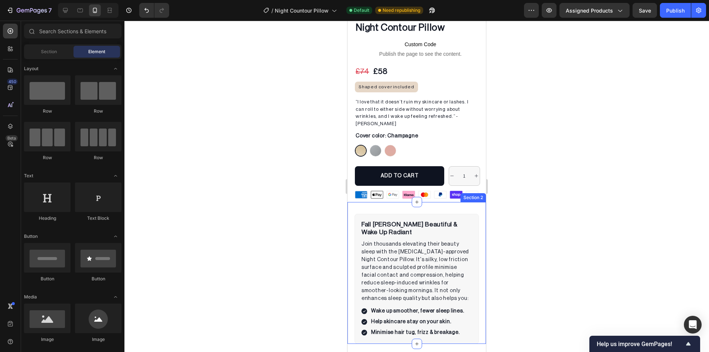
scroll to position [184, 0]
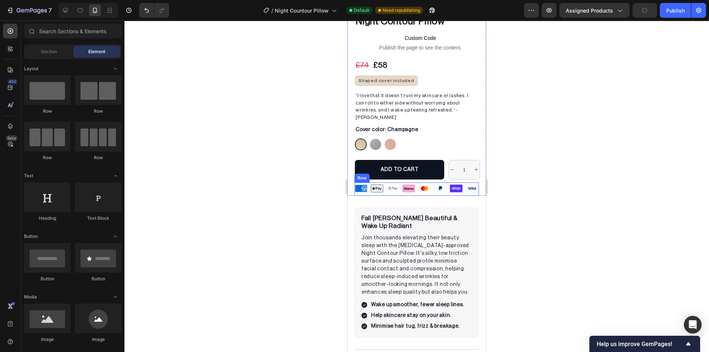
click at [379, 182] on div "Image Row" at bounding box center [417, 189] width 125 height 14
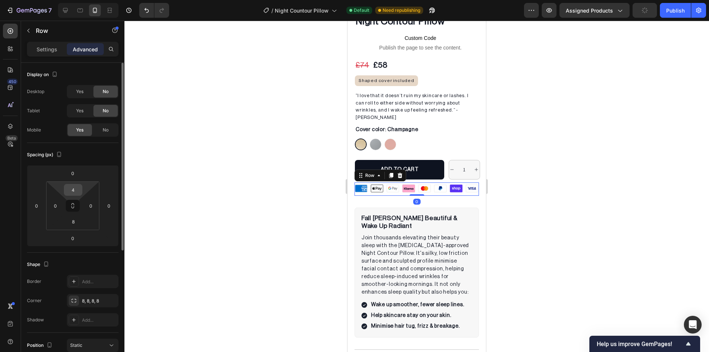
click at [72, 189] on input "4" at bounding box center [73, 189] width 15 height 11
type input "0"
click at [199, 169] on div at bounding box center [416, 186] width 585 height 331
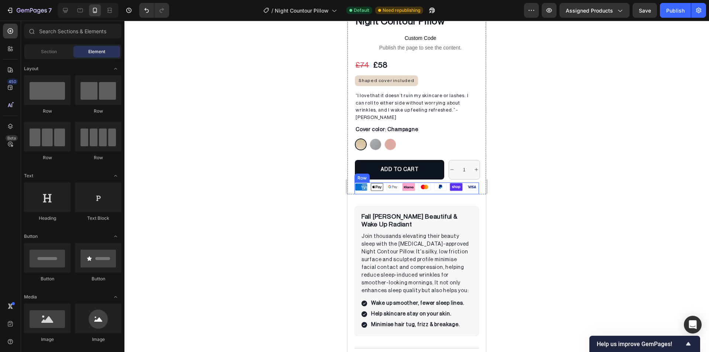
click at [387, 182] on div "Image Row" at bounding box center [417, 188] width 125 height 12
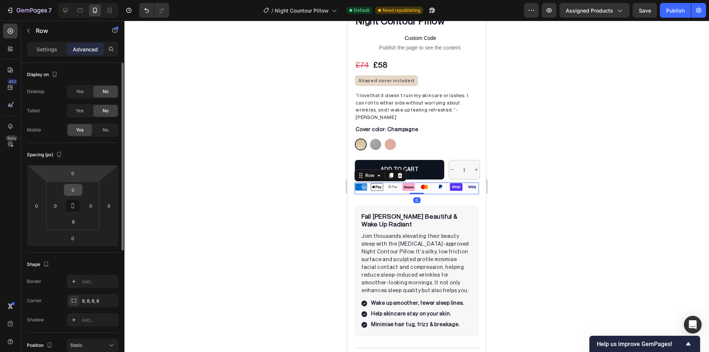
click at [75, 185] on input "0" at bounding box center [73, 189] width 15 height 11
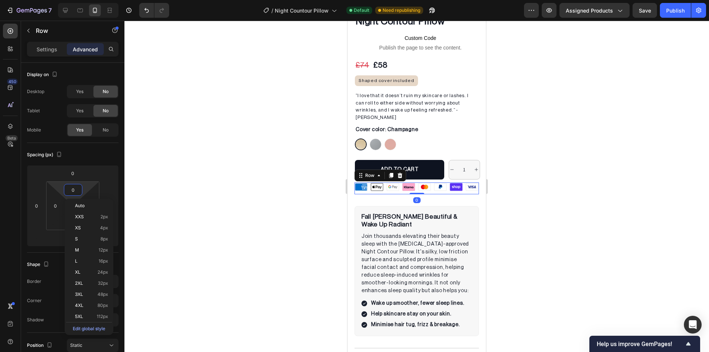
type input "4"
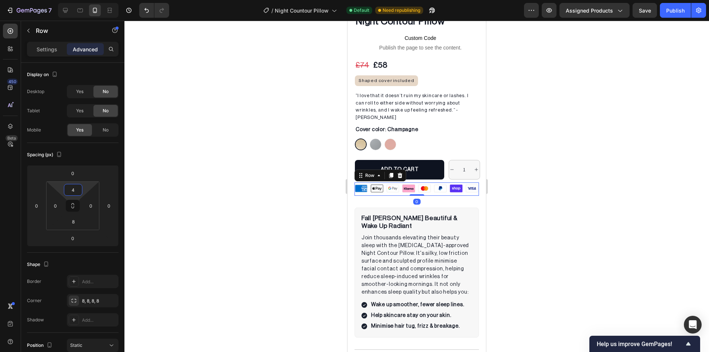
click at [237, 177] on div at bounding box center [416, 186] width 585 height 331
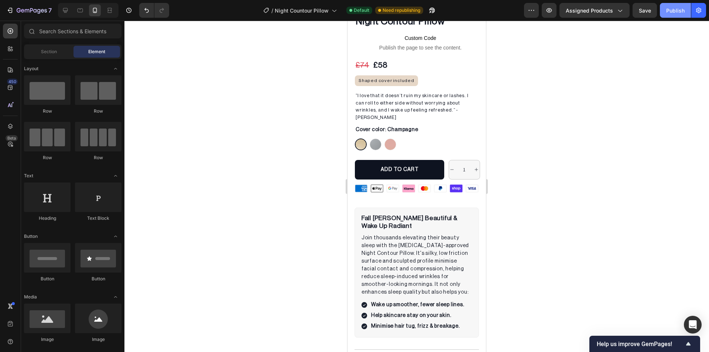
click at [673, 7] on div "Publish" at bounding box center [675, 11] width 18 height 8
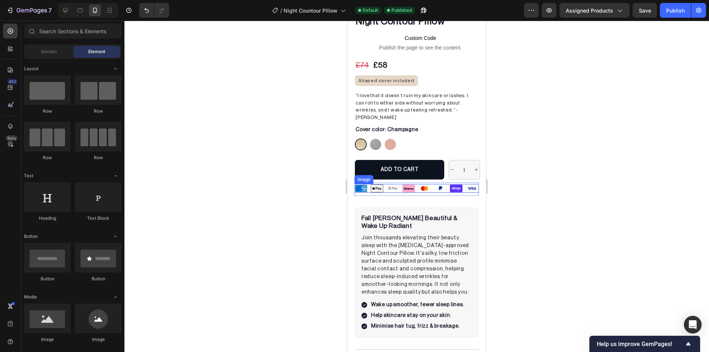
click at [436, 184] on img at bounding box center [417, 188] width 125 height 9
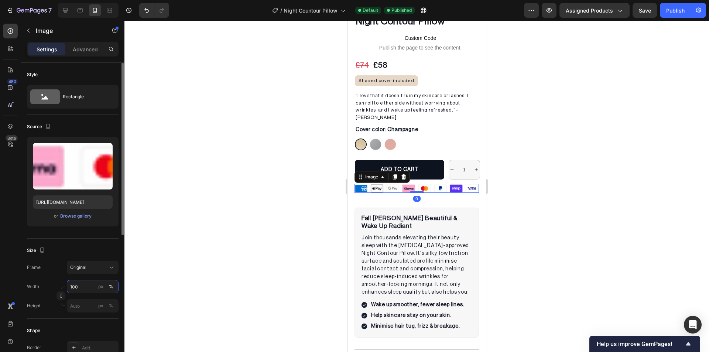
click at [79, 292] on input "100" at bounding box center [93, 286] width 52 height 13
type input "95"
click at [208, 244] on div at bounding box center [416, 186] width 585 height 331
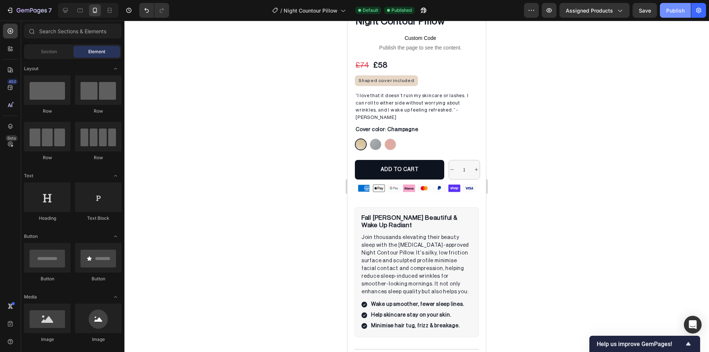
click at [678, 12] on div "Publish" at bounding box center [675, 11] width 18 height 8
click at [365, 160] on button "ADD TO CART" at bounding box center [399, 170] width 89 height 20
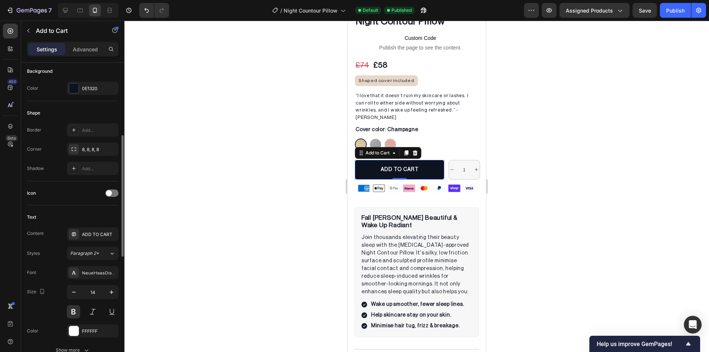
scroll to position [295, 0]
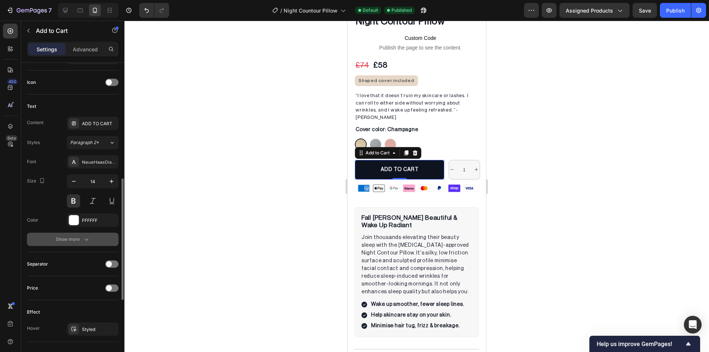
click at [75, 238] on div "Show more" at bounding box center [73, 239] width 34 height 7
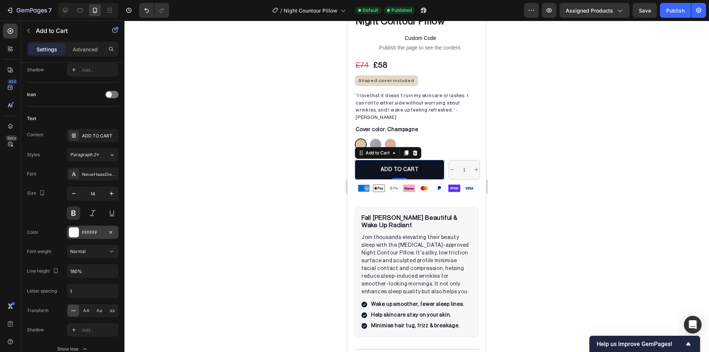
scroll to position [62, 0]
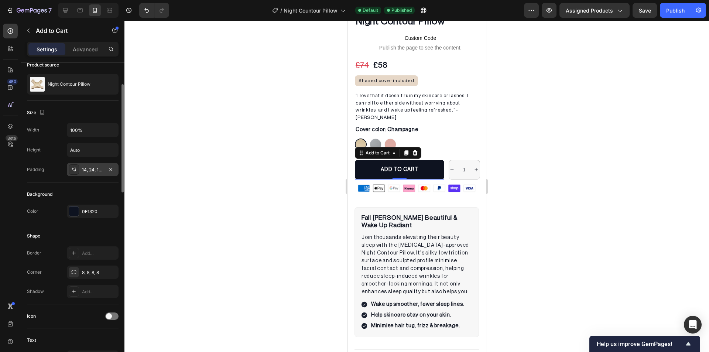
click at [83, 169] on div "14, 24, 14, 24" at bounding box center [92, 170] width 21 height 7
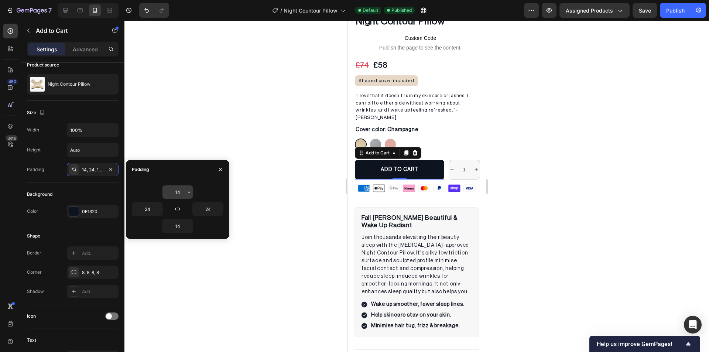
click at [175, 194] on input "14" at bounding box center [177, 191] width 30 height 13
type input "10"
click at [178, 234] on div "10 24 24 14" at bounding box center [177, 209] width 103 height 60
click at [177, 232] on input "14" at bounding box center [177, 225] width 30 height 13
type input "10"
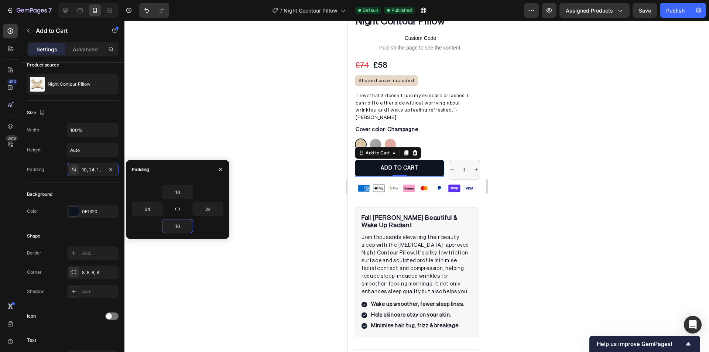
click at [256, 135] on div at bounding box center [416, 186] width 585 height 331
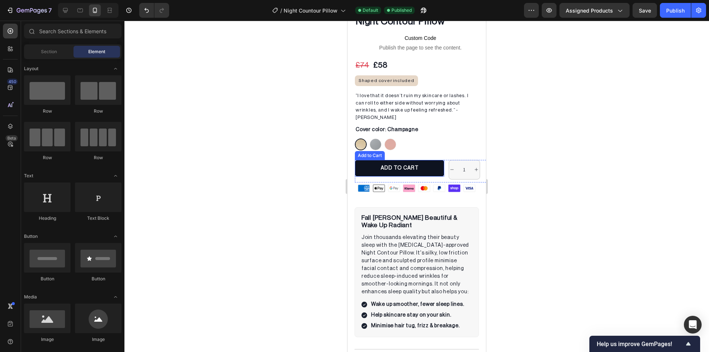
click at [370, 151] on div "Add to Cart" at bounding box center [370, 155] width 30 height 9
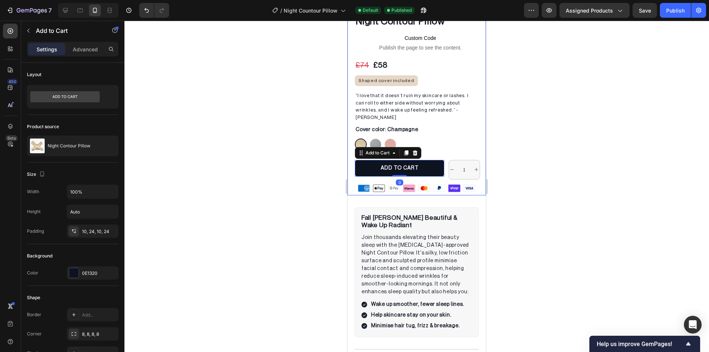
drag, startPoint x: 218, startPoint y: 85, endPoint x: 147, endPoint y: 60, distance: 74.9
click at [218, 85] on div at bounding box center [416, 186] width 585 height 331
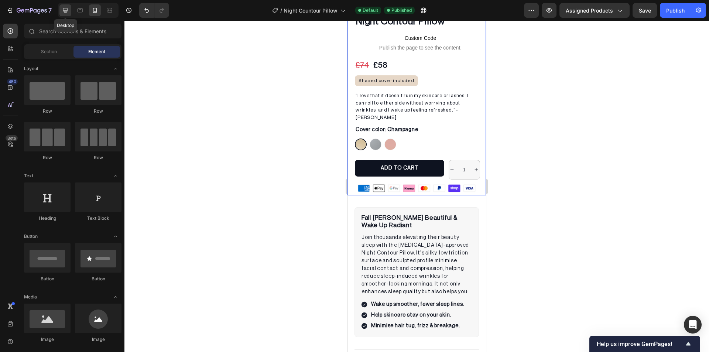
click at [68, 15] on div at bounding box center [65, 10] width 12 height 12
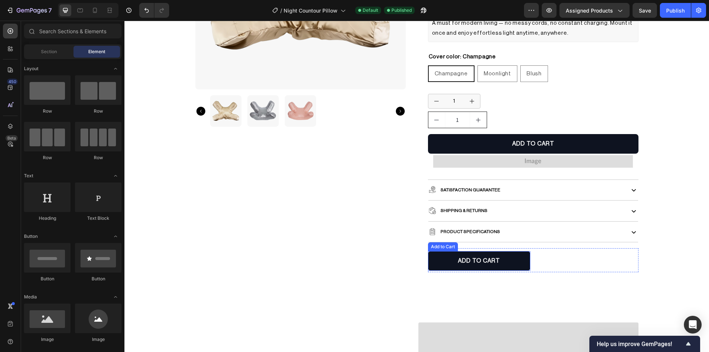
scroll to position [222, 0]
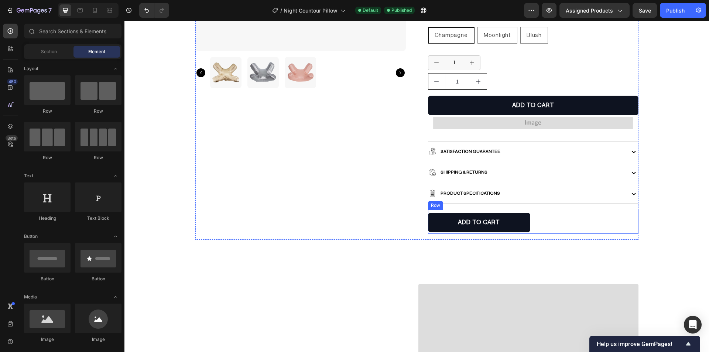
click at [550, 221] on div "1 Product Quantity" at bounding box center [587, 222] width 102 height 24
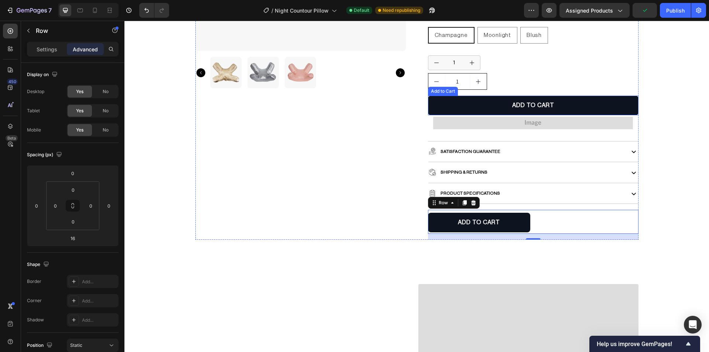
click at [435, 94] on div "Add to Cart" at bounding box center [443, 91] width 30 height 9
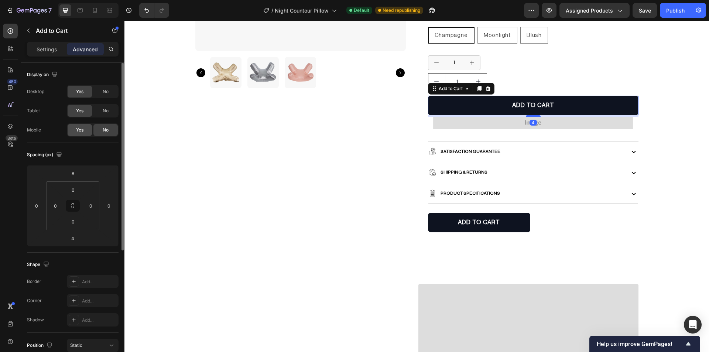
click at [78, 129] on span "Yes" at bounding box center [79, 130] width 7 height 7
click at [95, 13] on icon at bounding box center [95, 10] width 4 height 5
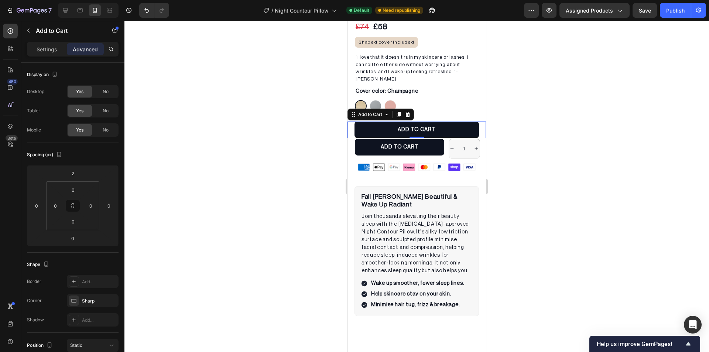
click at [215, 176] on div at bounding box center [416, 186] width 585 height 331
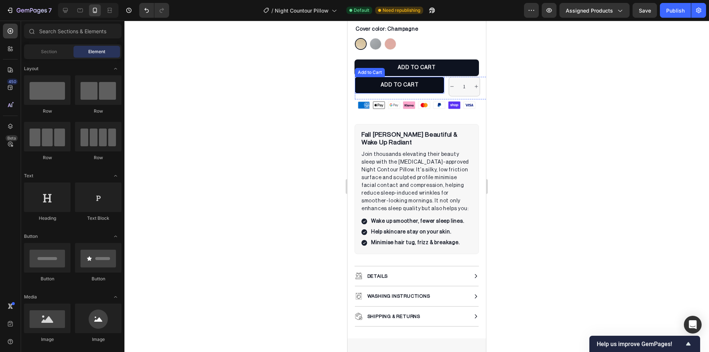
scroll to position [247, 0]
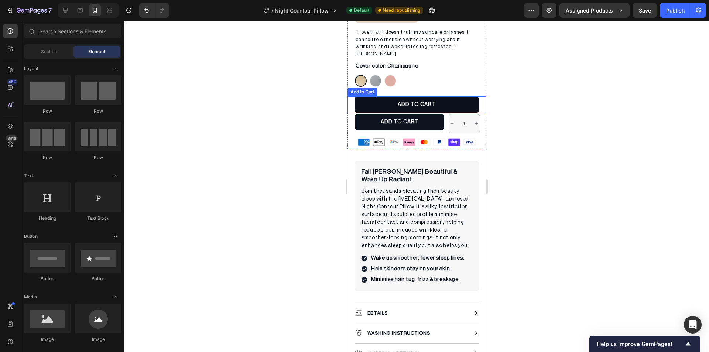
click at [359, 96] on button "ADD TO CART" at bounding box center [417, 104] width 125 height 17
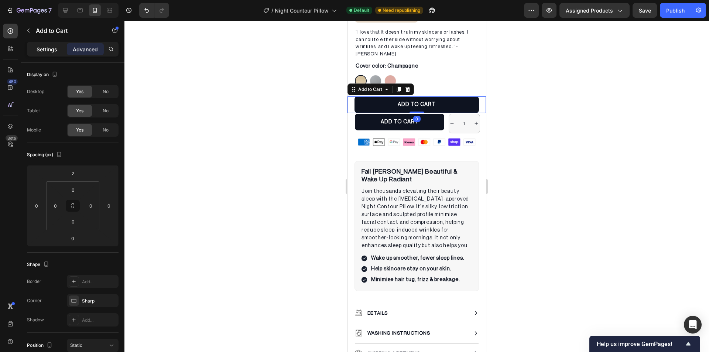
click at [50, 48] on p "Settings" at bounding box center [47, 49] width 21 height 8
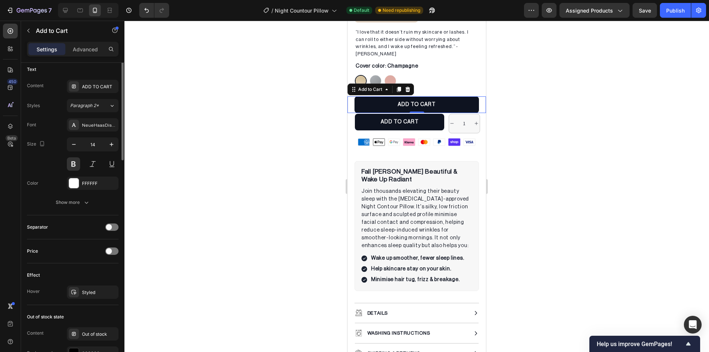
scroll to position [148, 0]
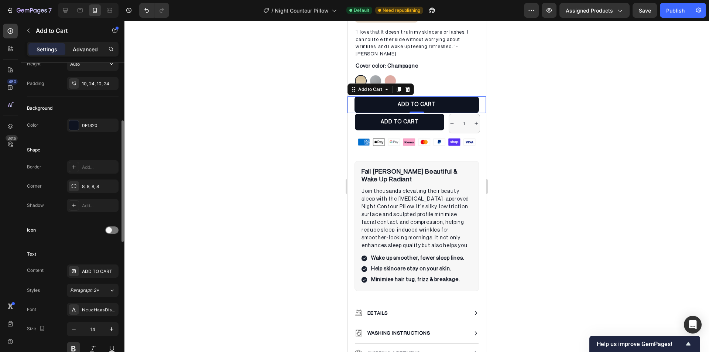
click at [83, 50] on p "Advanced" at bounding box center [85, 49] width 25 height 8
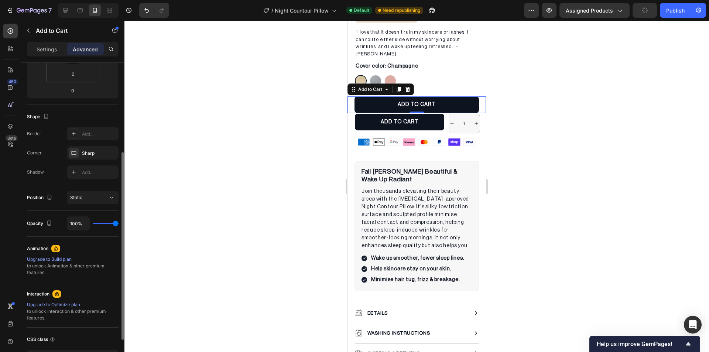
scroll to position [0, 0]
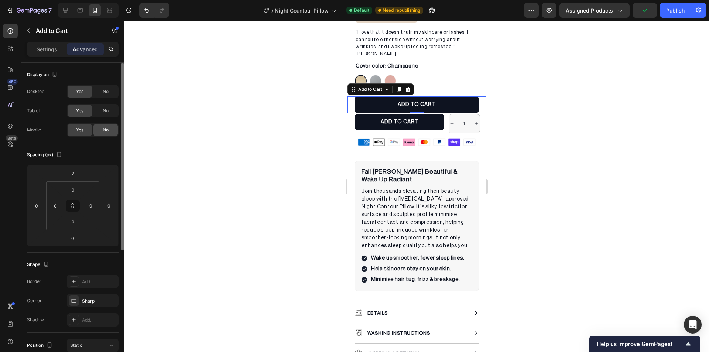
click at [102, 131] on div "No" at bounding box center [105, 130] width 24 height 12
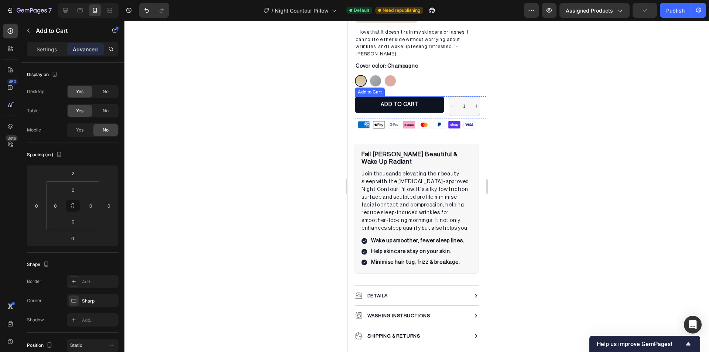
click at [365, 88] on div "Add to Cart" at bounding box center [370, 92] width 30 height 9
click at [44, 47] on p "Settings" at bounding box center [47, 49] width 21 height 8
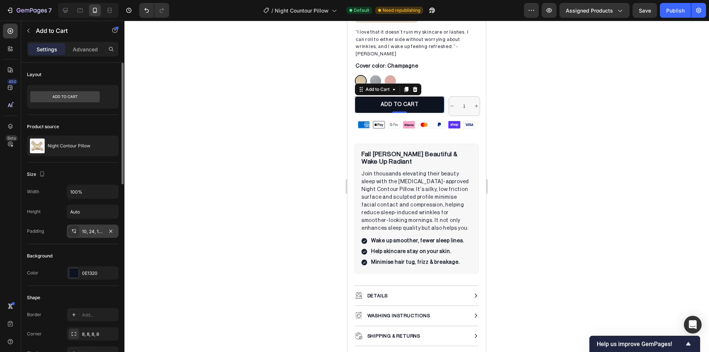
click at [84, 233] on div "10, 24, 10, 24" at bounding box center [92, 231] width 21 height 7
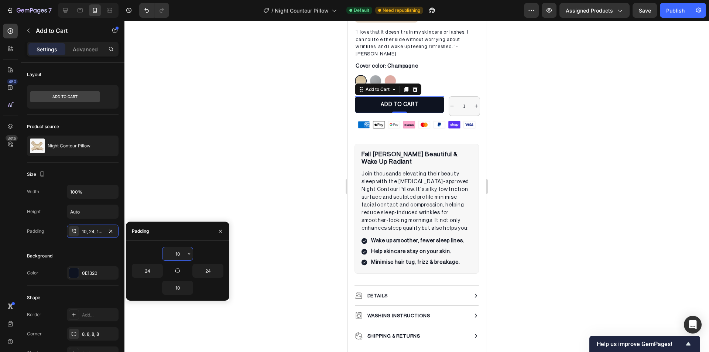
click at [177, 252] on input "10" at bounding box center [177, 253] width 30 height 13
type input "12"
click at [174, 287] on input "10" at bounding box center [177, 287] width 30 height 13
type input "12"
click at [266, 184] on div at bounding box center [416, 186] width 585 height 331
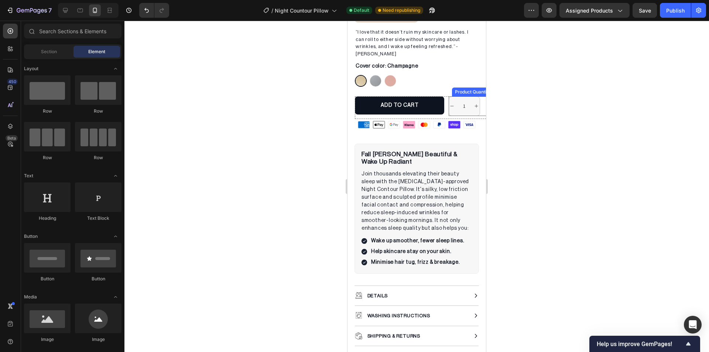
click at [458, 88] on div "Product Quantity" at bounding box center [472, 92] width 41 height 9
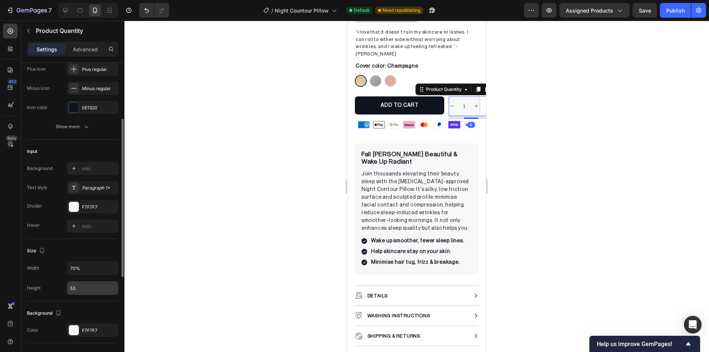
scroll to position [185, 0]
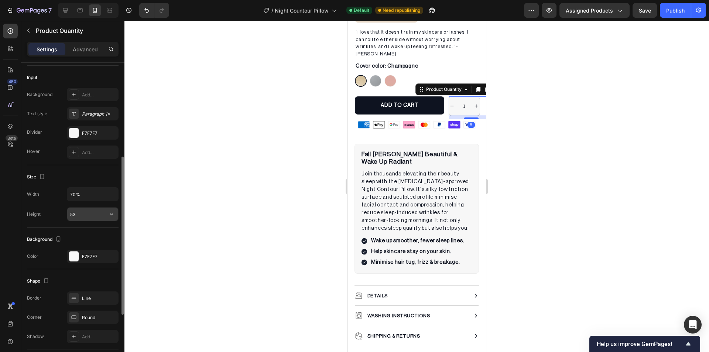
click at [79, 216] on input "53" at bounding box center [92, 214] width 51 height 13
type input "43"
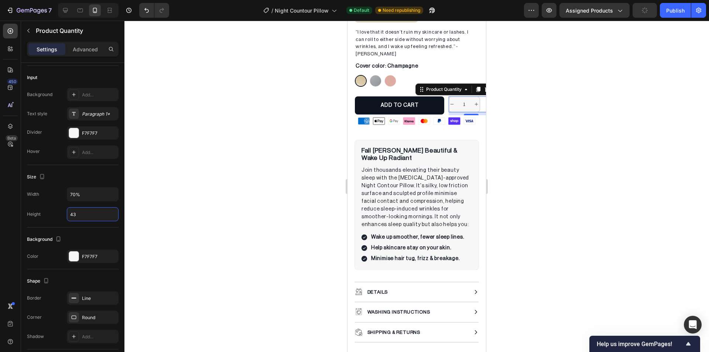
click at [199, 187] on div at bounding box center [416, 186] width 585 height 331
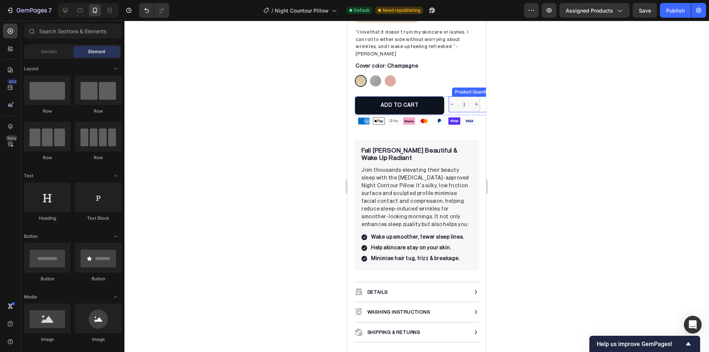
click at [453, 83] on div "Night Contour Pillow (P) Title Custom Code Publish the page to see the content.…" at bounding box center [417, 40] width 138 height 177
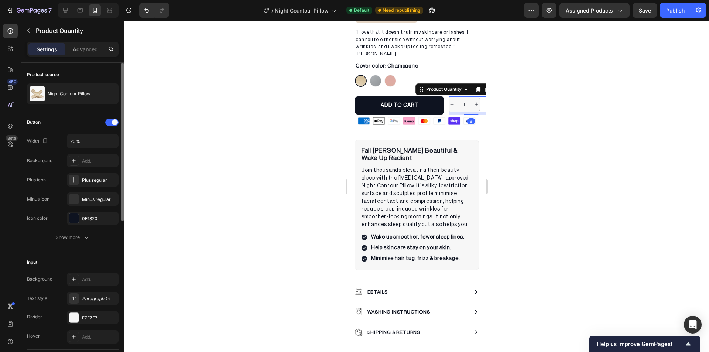
scroll to position [74, 0]
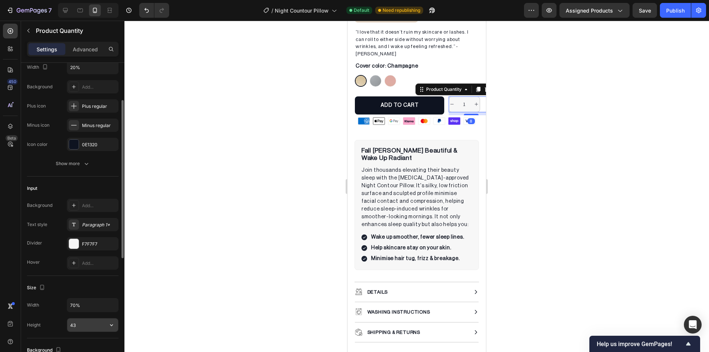
click at [80, 330] on input "43" at bounding box center [92, 324] width 51 height 13
click at [83, 327] on input "45" at bounding box center [92, 324] width 51 height 13
type input "46"
click at [191, 248] on div at bounding box center [416, 186] width 585 height 331
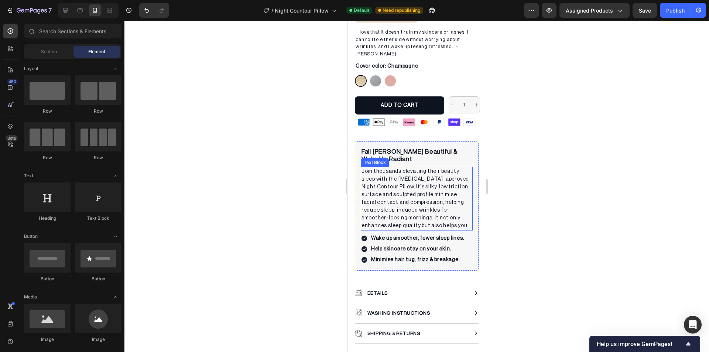
scroll to position [136, 0]
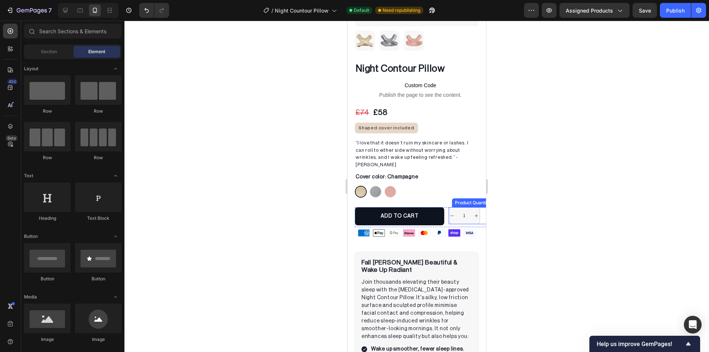
click at [455, 199] on div "Product Quantity" at bounding box center [473, 202] width 38 height 7
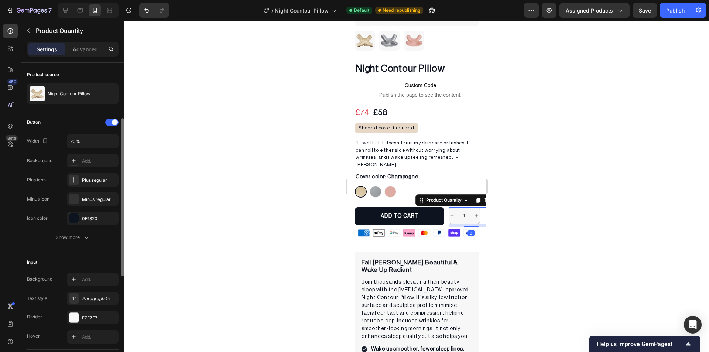
scroll to position [74, 0]
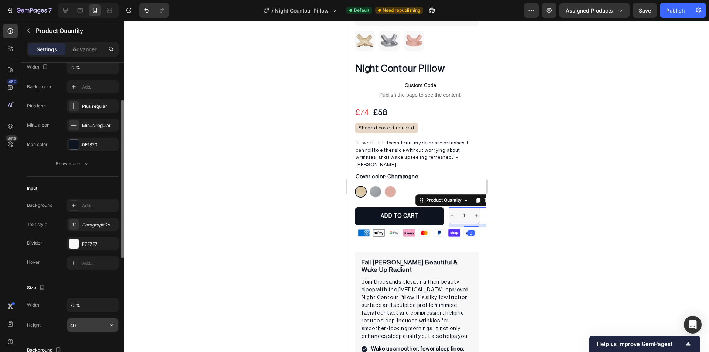
click at [80, 325] on input "46" at bounding box center [92, 324] width 51 height 13
type input "47"
click at [242, 238] on div at bounding box center [416, 186] width 585 height 331
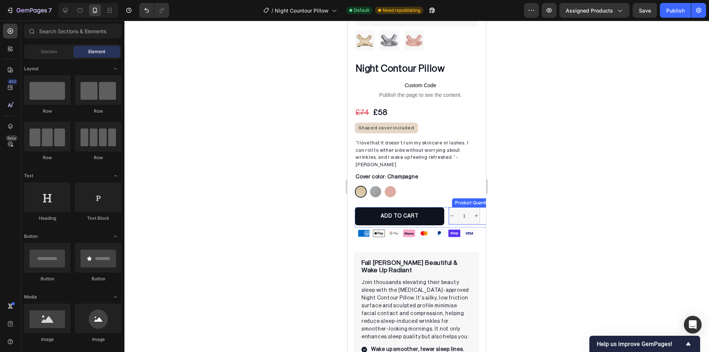
click at [458, 208] on input "1" at bounding box center [464, 216] width 18 height 17
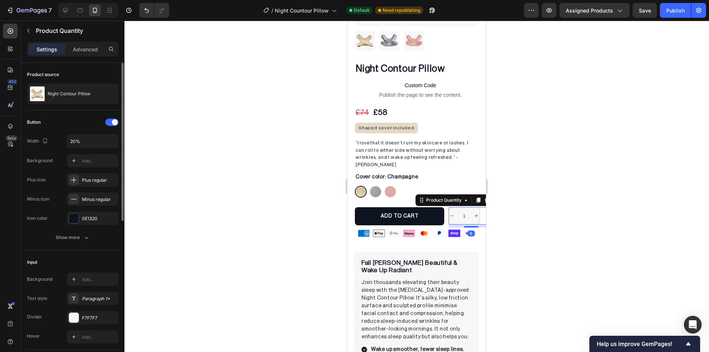
scroll to position [111, 0]
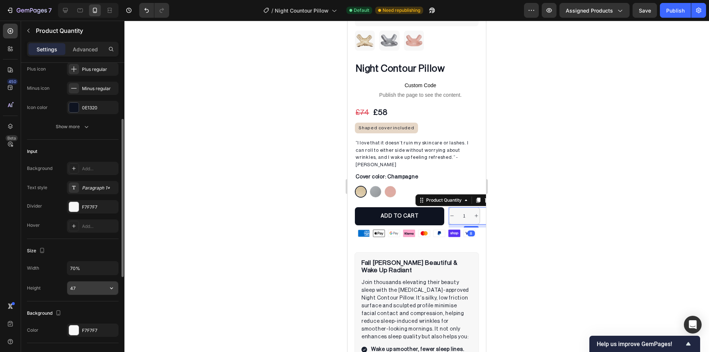
click at [80, 286] on input "47" at bounding box center [92, 287] width 51 height 13
type input "48"
click at [264, 208] on div at bounding box center [416, 186] width 585 height 331
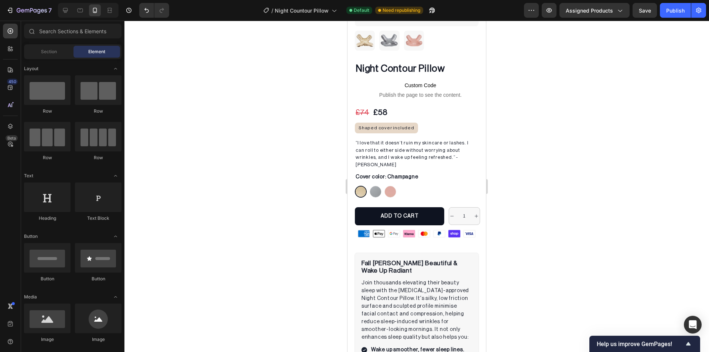
click at [673, 19] on div "7 / Night Countour Pillow Default Need republishing Preview Assigned Products S…" at bounding box center [354, 10] width 709 height 21
click at [677, 12] on div "Publish" at bounding box center [675, 11] width 18 height 8
click at [443, 207] on div "ADD TO CART Add to Cart 1 Product Quantity Row" at bounding box center [424, 217] width 138 height 21
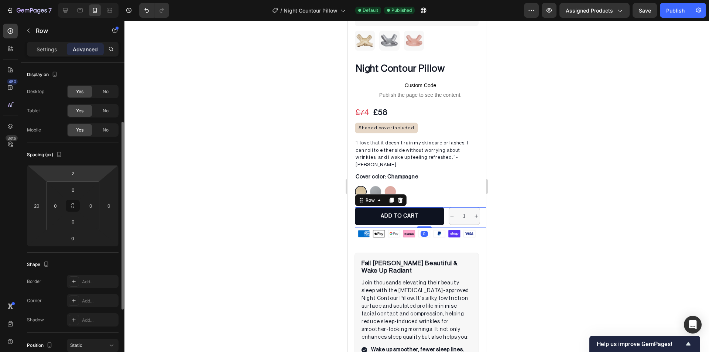
scroll to position [37, 0]
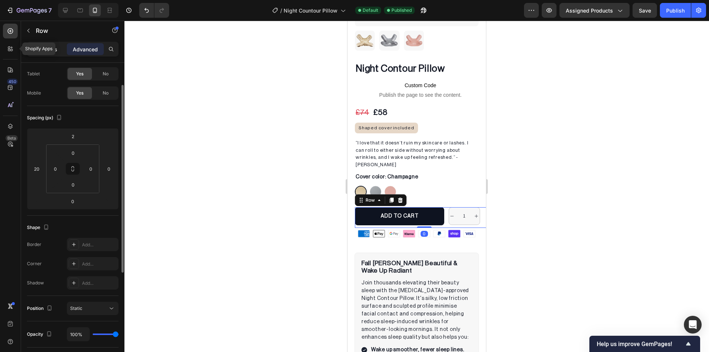
click at [31, 52] on div "Settings" at bounding box center [46, 49] width 37 height 12
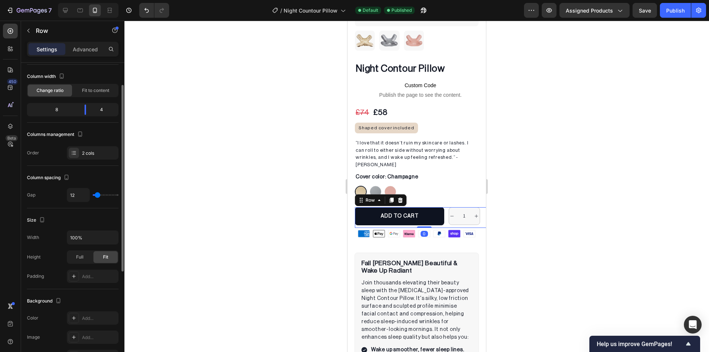
type input "11"
type input "0"
drag, startPoint x: 97, startPoint y: 194, endPoint x: 209, endPoint y: 151, distance: 119.2
type input "0"
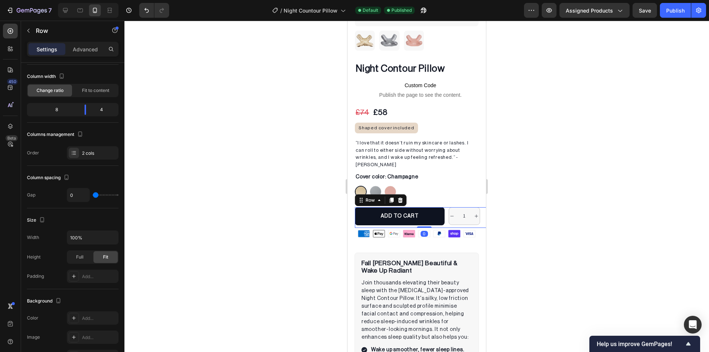
click at [93, 196] on input "range" at bounding box center [106, 194] width 26 height 1
click at [209, 151] on div at bounding box center [416, 186] width 585 height 331
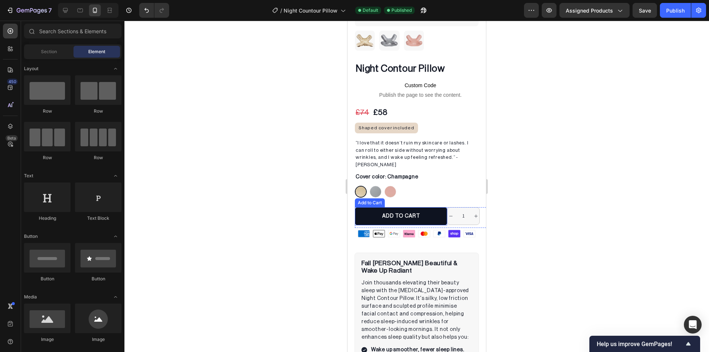
click at [366, 194] on div "Night Contour Pillow (P) Title Custom Code Publish the page to see the content.…" at bounding box center [417, 151] width 138 height 178
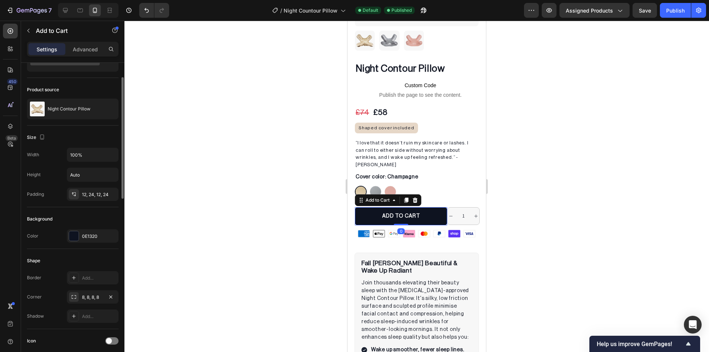
click at [68, 303] on div "8, 8, 8, 8" at bounding box center [93, 296] width 52 height 13
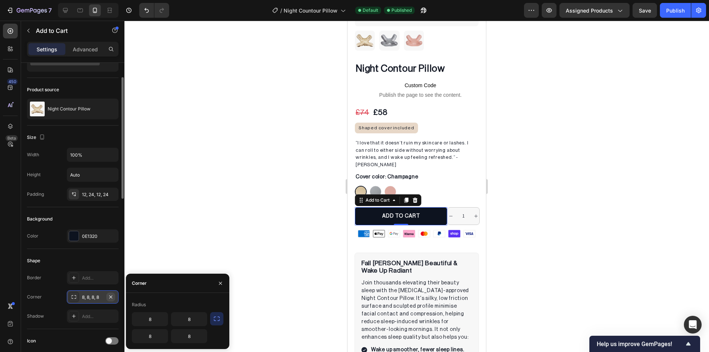
click at [108, 298] on icon "button" at bounding box center [111, 297] width 6 height 6
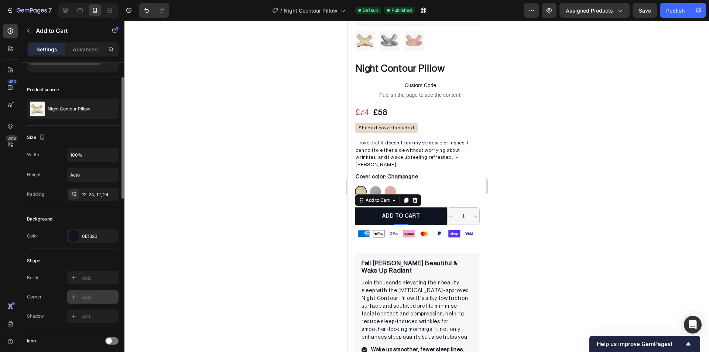
click at [266, 236] on div at bounding box center [416, 186] width 585 height 331
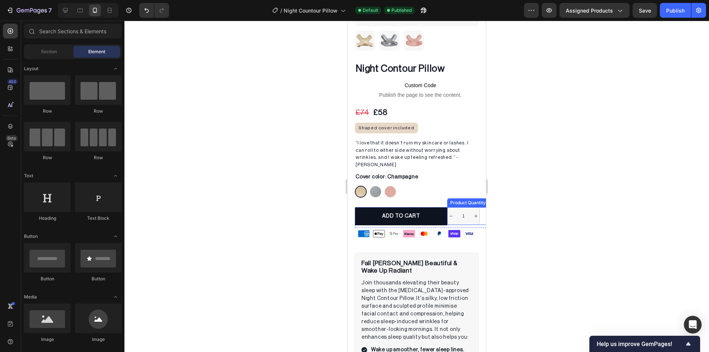
click at [453, 198] on div "Product Quantity" at bounding box center [467, 202] width 41 height 9
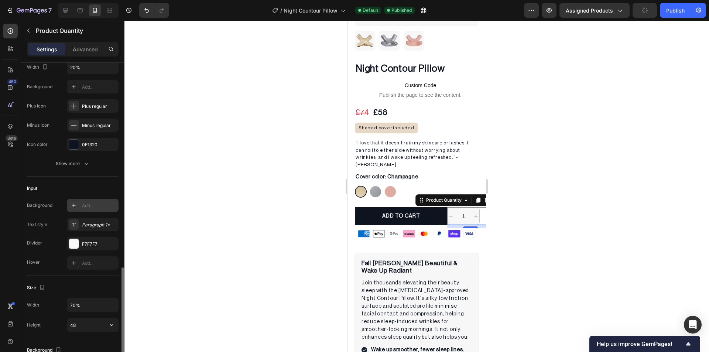
scroll to position [222, 0]
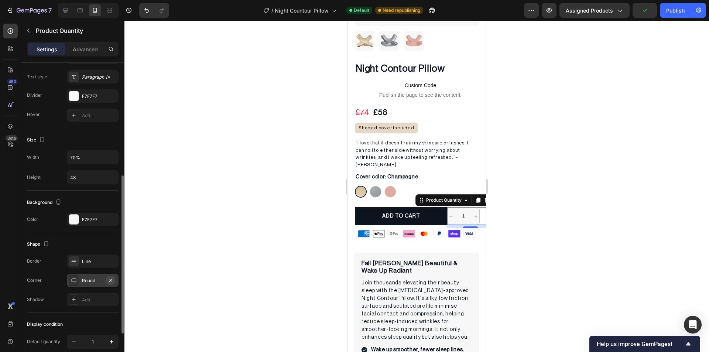
click at [114, 281] on button "button" at bounding box center [110, 280] width 9 height 9
click at [209, 250] on div at bounding box center [416, 186] width 585 height 331
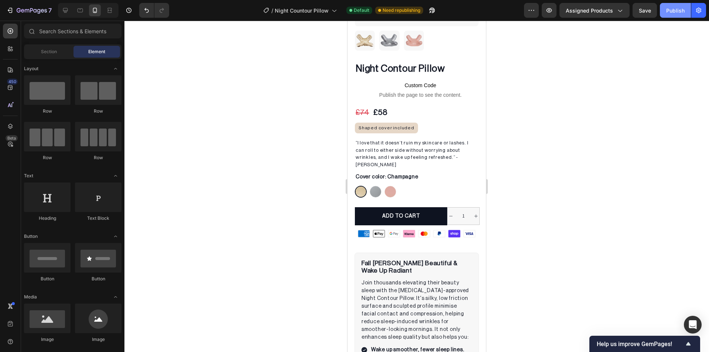
click at [674, 10] on div "Publish" at bounding box center [675, 11] width 18 height 8
click at [459, 198] on div "Product Quantity" at bounding box center [467, 202] width 41 height 9
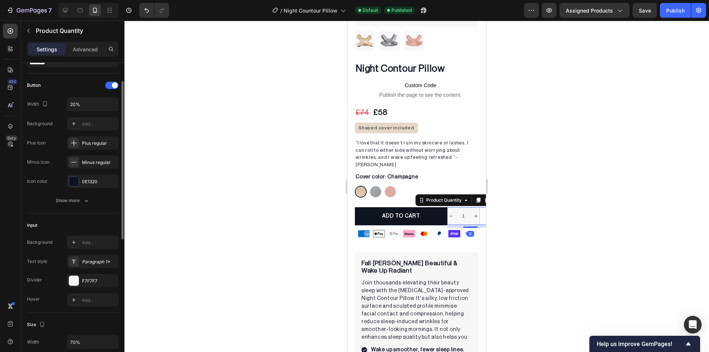
scroll to position [111, 0]
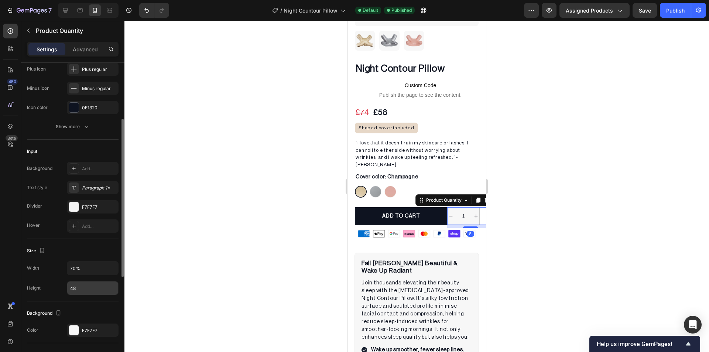
click at [83, 288] on input "48" at bounding box center [92, 287] width 51 height 13
type input "49"
click at [209, 232] on div at bounding box center [416, 186] width 585 height 331
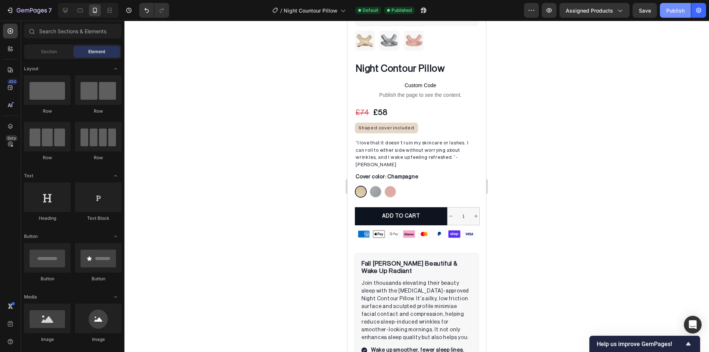
click at [665, 16] on button "Publish" at bounding box center [675, 10] width 31 height 15
click at [461, 199] on div "Product Quantity" at bounding box center [468, 202] width 38 height 7
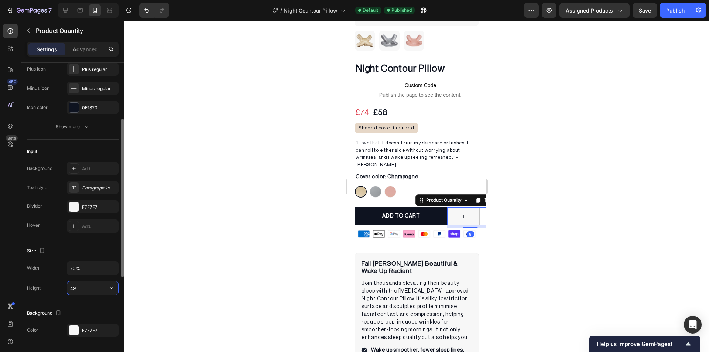
click at [83, 288] on input "49" at bounding box center [92, 287] width 51 height 13
type input "50"
click at [196, 251] on div at bounding box center [416, 186] width 585 height 331
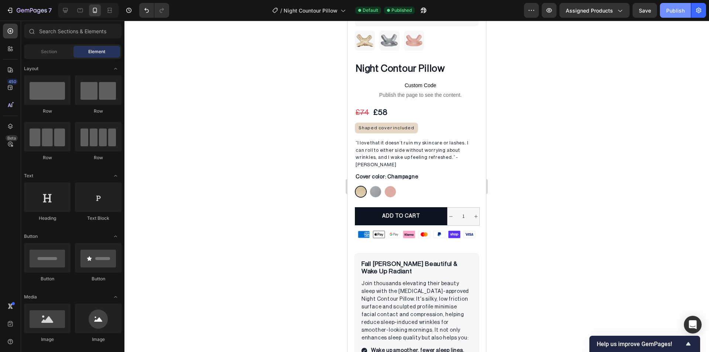
click at [671, 11] on div "Publish" at bounding box center [675, 11] width 18 height 8
click at [363, 194] on div "Night Contour Pillow (P) Title Custom Code Publish the page to see the content.…" at bounding box center [417, 151] width 138 height 179
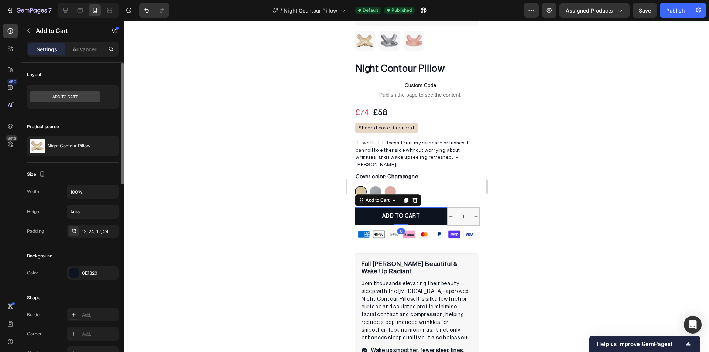
scroll to position [37, 0]
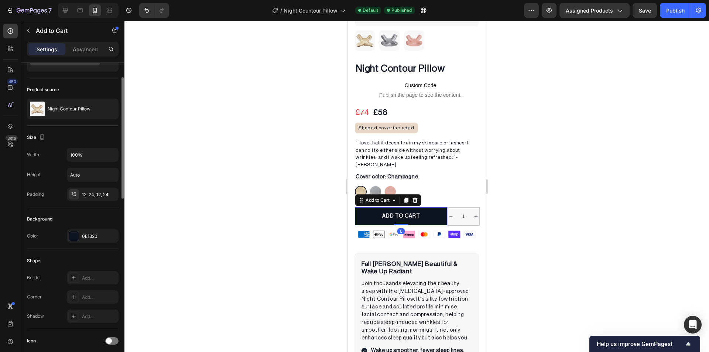
click at [88, 209] on div "Background Color 0E1320" at bounding box center [73, 228] width 92 height 42
click at [87, 199] on div "12, 24, 12, 24" at bounding box center [93, 194] width 52 height 13
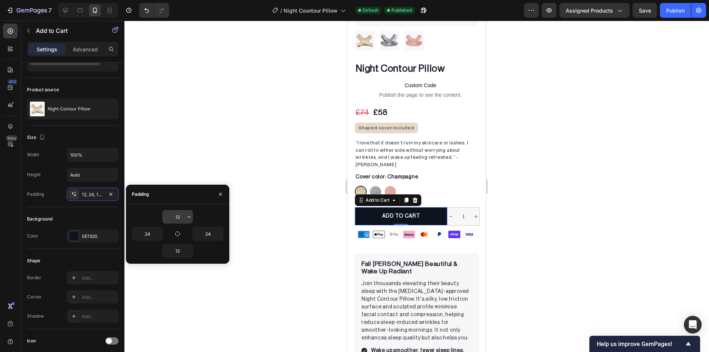
click at [177, 217] on input "12" at bounding box center [177, 216] width 30 height 13
click at [180, 217] on input "12" at bounding box center [177, 216] width 30 height 13
type input "12.5"
click at [182, 250] on input "12" at bounding box center [177, 250] width 30 height 13
click at [180, 250] on input "12" at bounding box center [177, 250] width 30 height 13
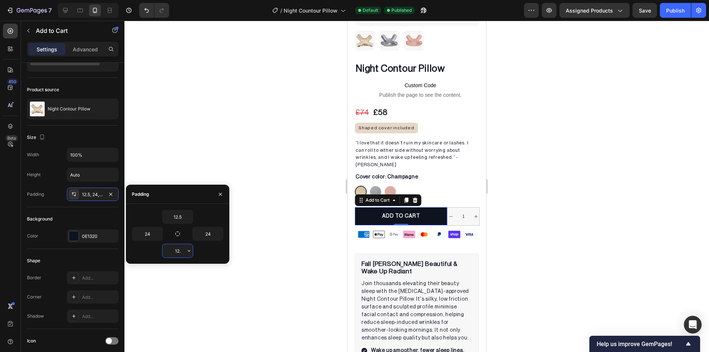
type input "12.5"
click at [259, 229] on div at bounding box center [416, 186] width 585 height 331
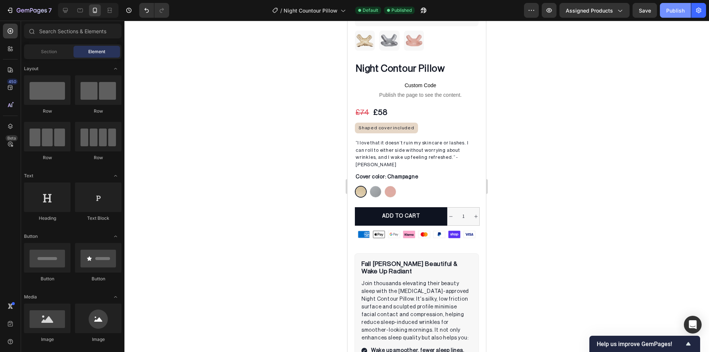
click at [668, 16] on button "Publish" at bounding box center [675, 10] width 31 height 15
click at [360, 214] on div "ADD TO CART Add to Cart" at bounding box center [401, 217] width 92 height 21
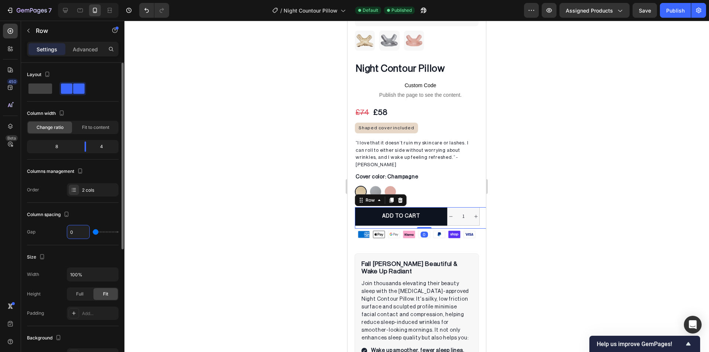
click at [75, 234] on input "0" at bounding box center [78, 231] width 22 height 13
type input "8"
click at [244, 212] on div at bounding box center [416, 186] width 585 height 331
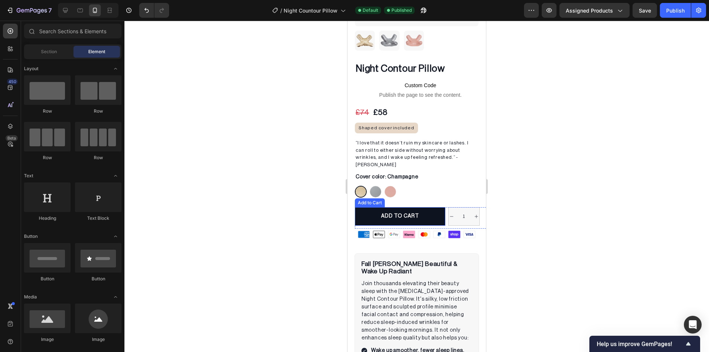
click at [365, 199] on div "Add to Cart" at bounding box center [369, 202] width 27 height 7
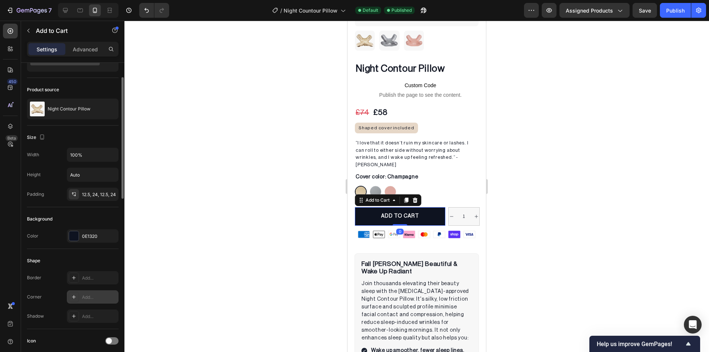
click at [71, 292] on div at bounding box center [74, 297] width 10 height 10
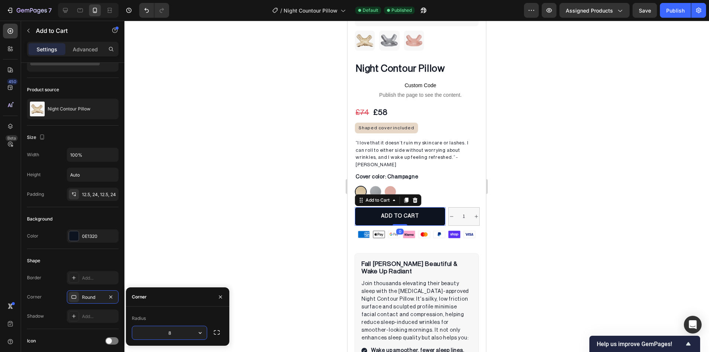
click at [252, 251] on div at bounding box center [416, 186] width 585 height 331
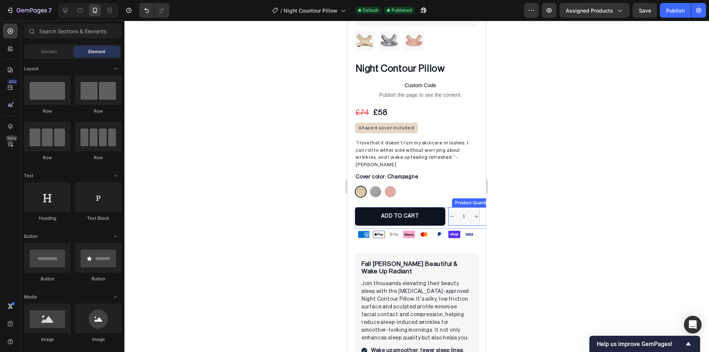
click at [463, 198] on div "Product Quantity" at bounding box center [472, 202] width 41 height 9
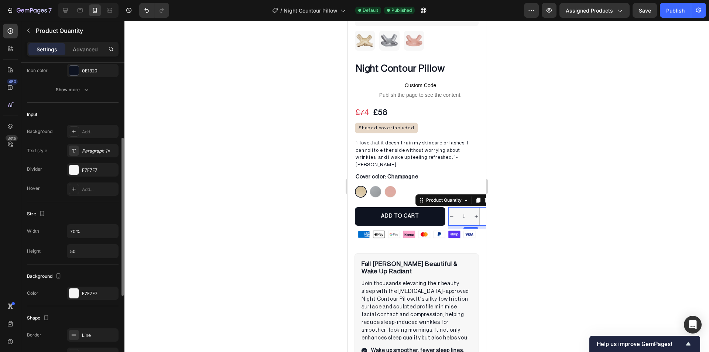
scroll to position [222, 0]
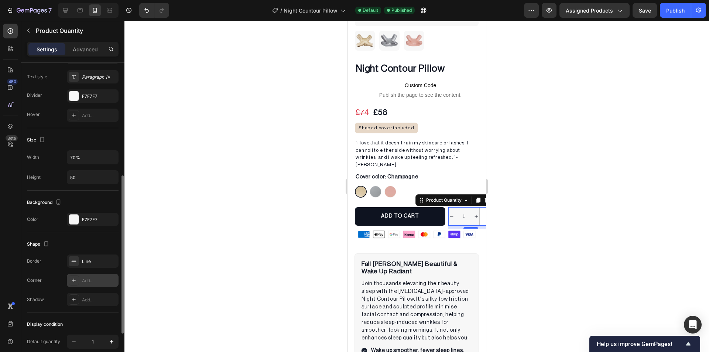
click at [75, 280] on icon at bounding box center [74, 280] width 6 height 6
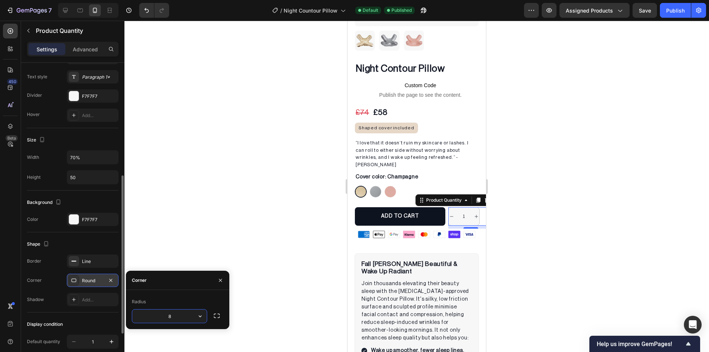
click at [189, 219] on div at bounding box center [416, 186] width 585 height 331
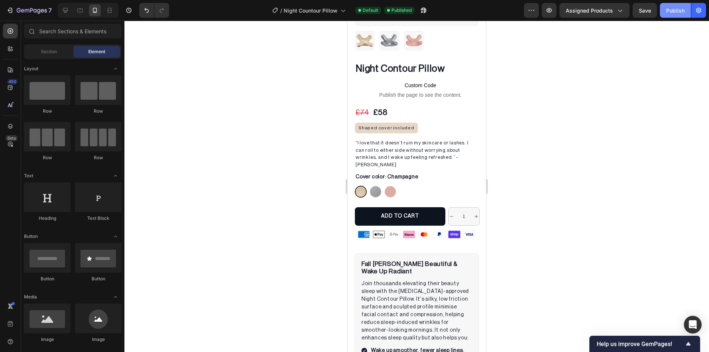
click at [677, 14] on div "Publish" at bounding box center [675, 11] width 18 height 8
click at [443, 207] on div "ADD TO CART Add to Cart 1 Product Quantity Row" at bounding box center [424, 217] width 138 height 21
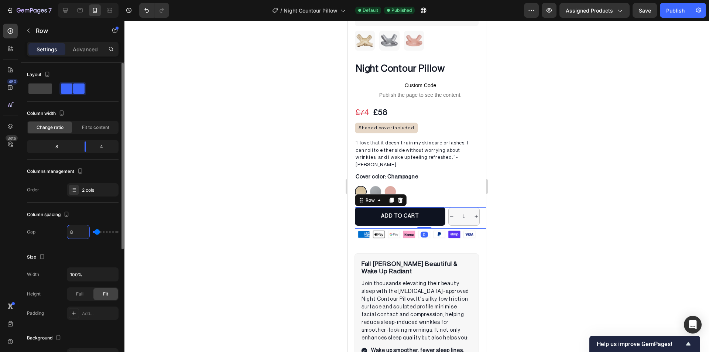
click at [73, 232] on input "8" at bounding box center [78, 231] width 22 height 13
type input "1"
type input "10"
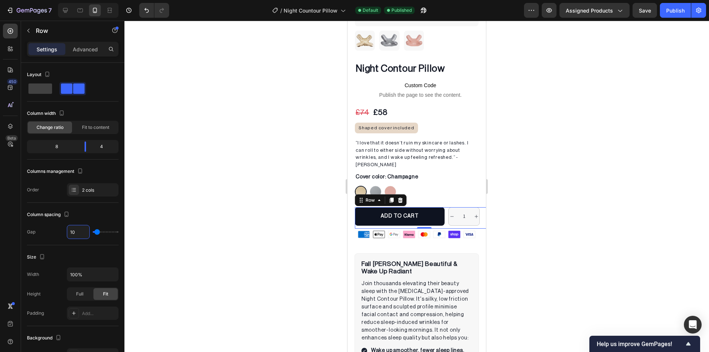
click at [230, 194] on div at bounding box center [416, 186] width 585 height 331
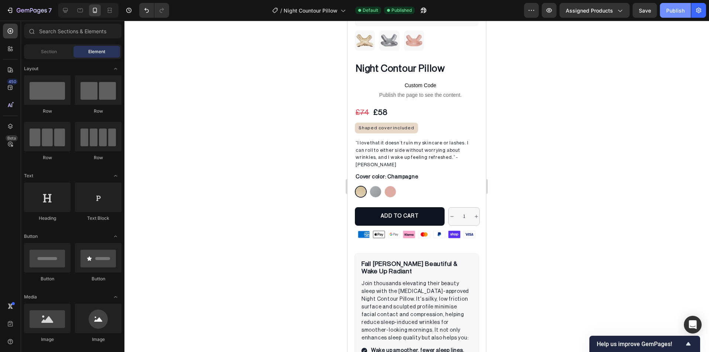
click at [670, 11] on div "Publish" at bounding box center [675, 11] width 18 height 8
click at [459, 198] on div "Product Quantity" at bounding box center [472, 202] width 41 height 9
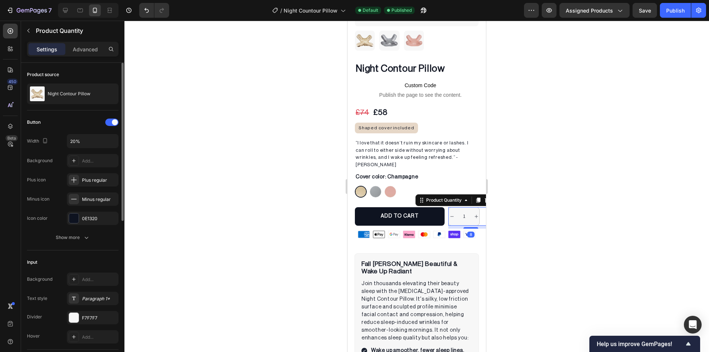
click at [75, 228] on div "Button Width 20% Background Add... Plus icon Plus regular Minus icon Minus regu…" at bounding box center [73, 180] width 92 height 128
click at [74, 238] on div "Show more" at bounding box center [73, 237] width 34 height 7
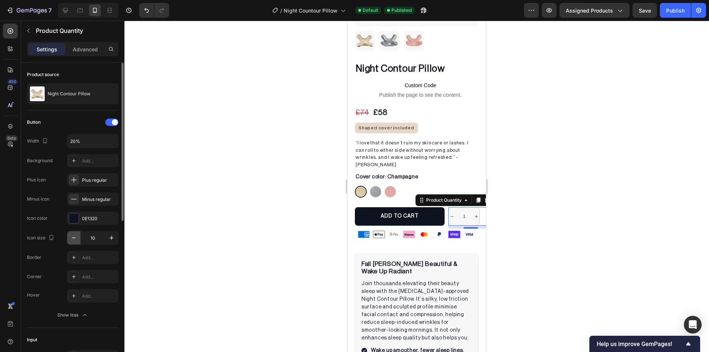
click at [76, 237] on icon "button" at bounding box center [73, 237] width 7 height 7
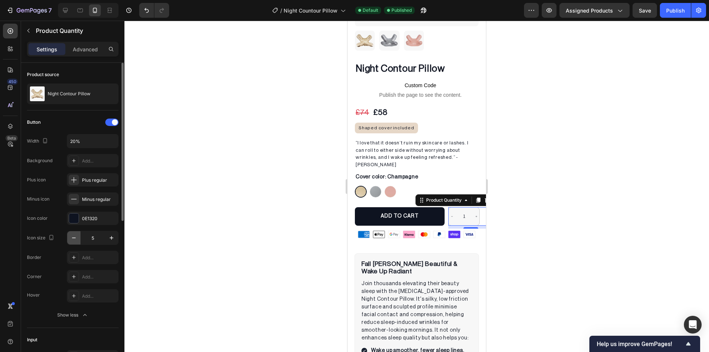
click at [76, 237] on icon "button" at bounding box center [73, 237] width 7 height 7
click at [106, 237] on button "button" at bounding box center [111, 237] width 13 height 13
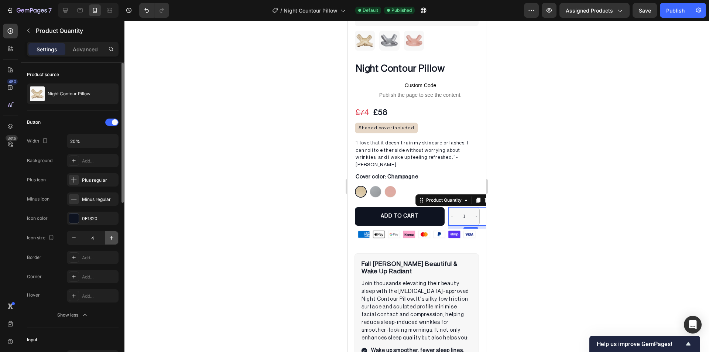
click at [106, 237] on button "button" at bounding box center [111, 237] width 13 height 13
click at [110, 239] on icon "button" at bounding box center [111, 237] width 7 height 7
type input "8"
click at [74, 143] on input "20%" at bounding box center [92, 140] width 51 height 13
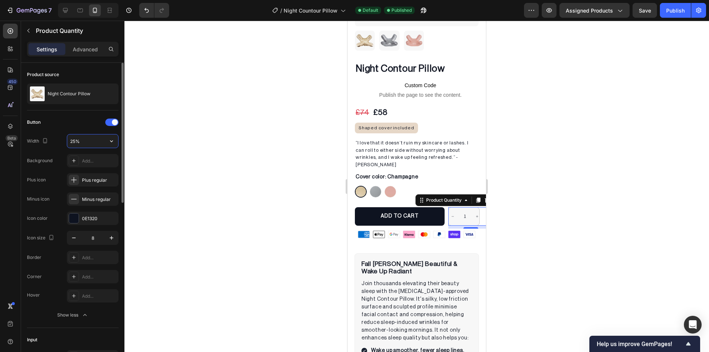
click at [74, 143] on input "25%" at bounding box center [92, 140] width 51 height 13
click at [74, 143] on input "40%" at bounding box center [92, 140] width 51 height 13
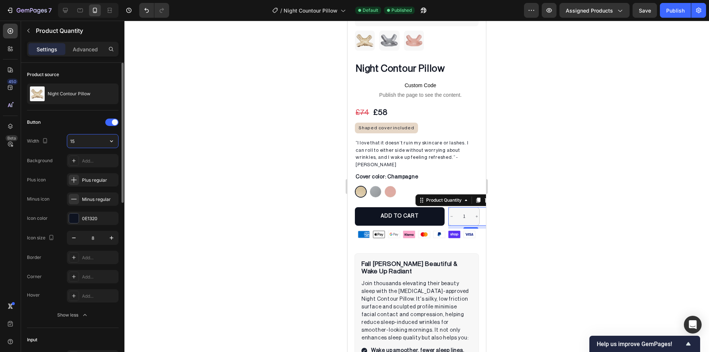
click at [74, 143] on input "15" at bounding box center [92, 140] width 51 height 13
click at [74, 143] on input "25" at bounding box center [92, 140] width 51 height 13
click at [74, 143] on input "20" at bounding box center [92, 140] width 51 height 13
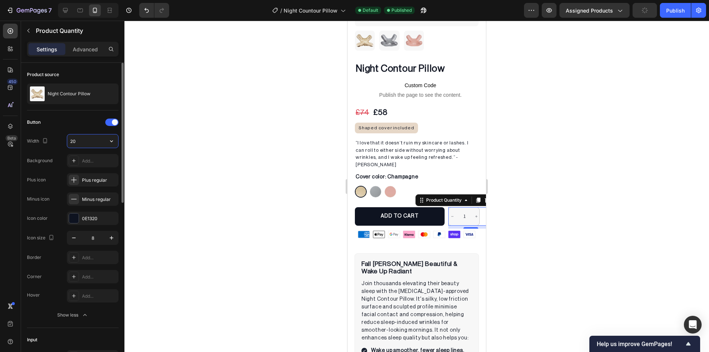
click at [74, 143] on input "20" at bounding box center [92, 140] width 51 height 13
click at [74, 143] on input "15" at bounding box center [92, 140] width 51 height 13
click at [74, 143] on input "25" at bounding box center [92, 140] width 51 height 13
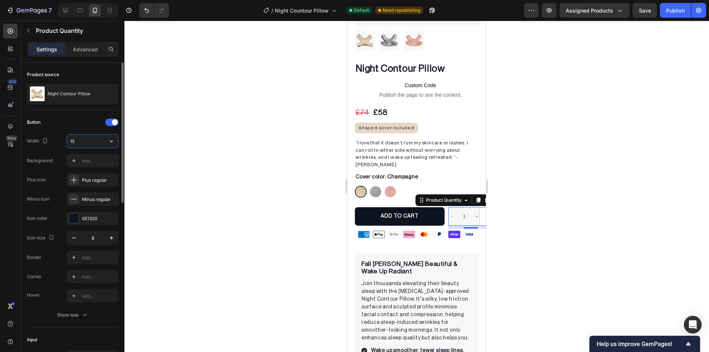
type input "1"
type input "20"
click at [228, 118] on div at bounding box center [416, 186] width 585 height 331
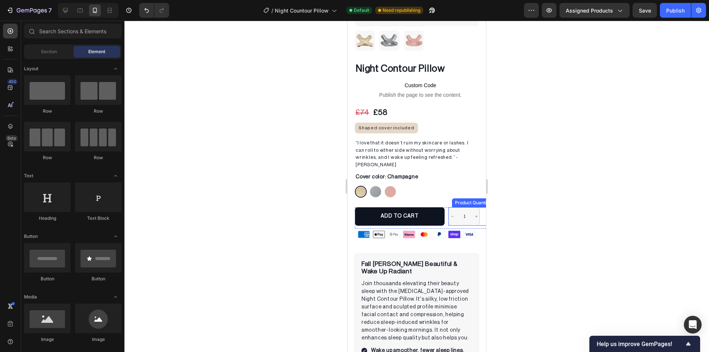
click at [456, 194] on div "Night Contour Pillow (P) Title Custom Code Publish the page to see the content.…" at bounding box center [417, 151] width 138 height 179
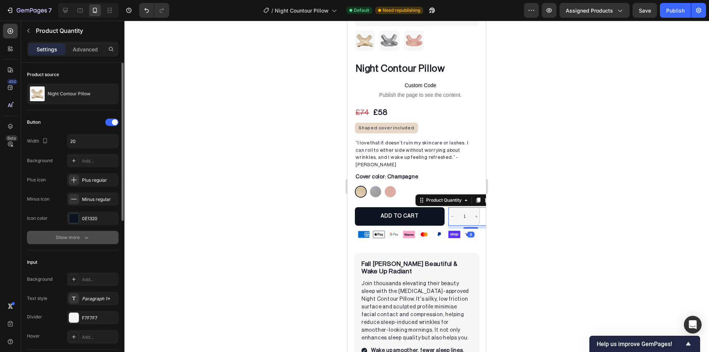
click at [82, 233] on button "Show more" at bounding box center [73, 237] width 92 height 13
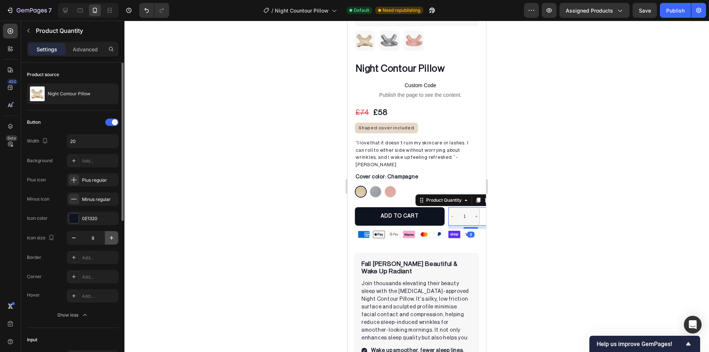
click at [114, 238] on icon "button" at bounding box center [111, 237] width 7 height 7
click at [113, 237] on icon "button" at bounding box center [111, 237] width 7 height 7
type input "10"
click at [220, 225] on div at bounding box center [416, 186] width 585 height 331
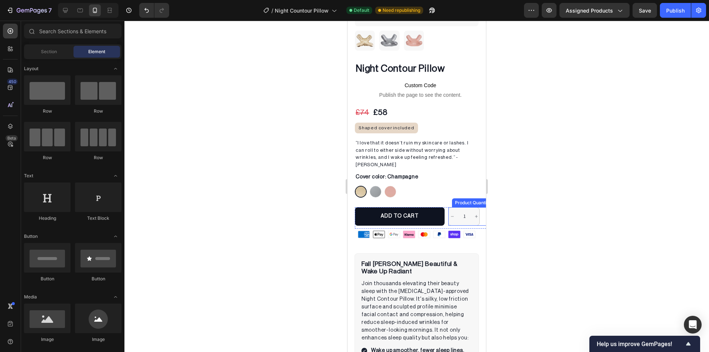
click at [459, 198] on div "Product Quantity" at bounding box center [472, 202] width 41 height 9
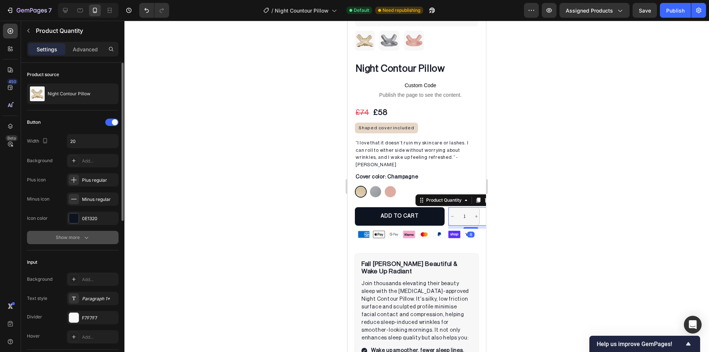
click at [88, 234] on icon "button" at bounding box center [86, 237] width 7 height 7
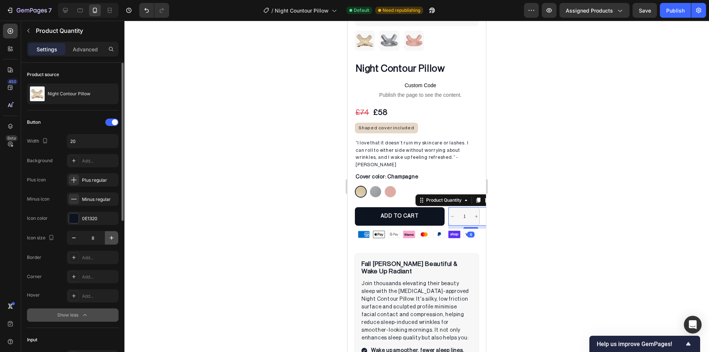
click at [114, 240] on icon "button" at bounding box center [111, 237] width 7 height 7
click at [113, 239] on icon "button" at bounding box center [111, 237] width 7 height 7
type input "10"
click at [85, 311] on button "Show less" at bounding box center [73, 314] width 92 height 13
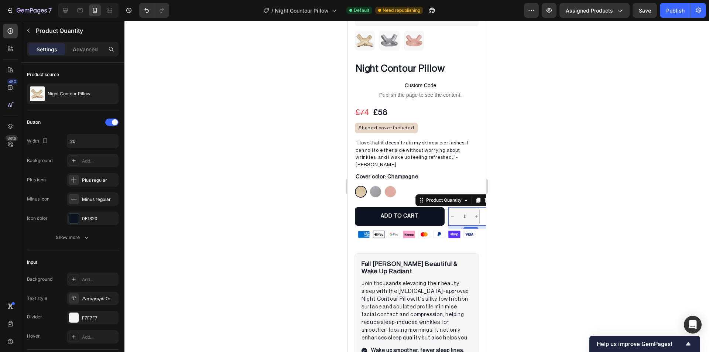
click at [281, 219] on div at bounding box center [416, 186] width 585 height 331
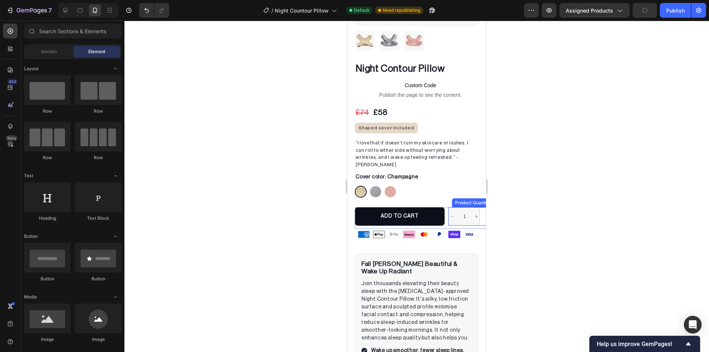
drag, startPoint x: 558, startPoint y: 215, endPoint x: 366, endPoint y: 198, distance: 192.8
click at [462, 199] on div "Product Quantity" at bounding box center [473, 202] width 38 height 7
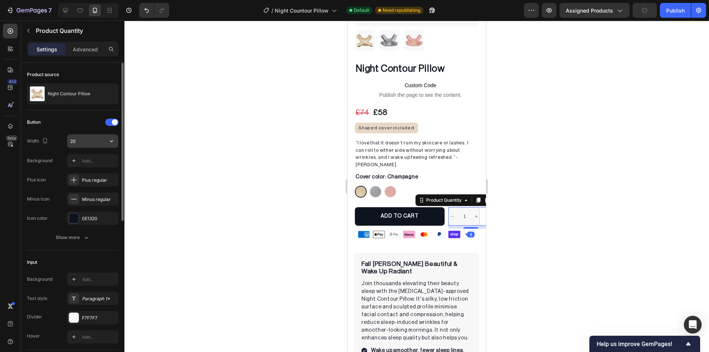
click at [84, 142] on input "20" at bounding box center [92, 140] width 51 height 13
click at [84, 142] on input "15" at bounding box center [92, 140] width 51 height 13
type input "15"
click at [220, 117] on div at bounding box center [416, 186] width 585 height 331
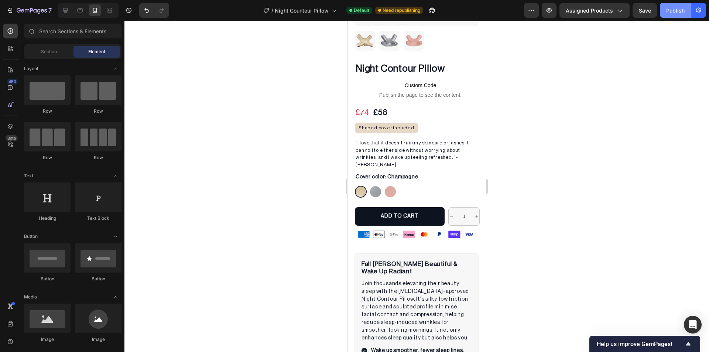
click at [674, 14] on div "Publish" at bounding box center [675, 11] width 18 height 8
click at [461, 207] on div "1 Product Quantity" at bounding box center [470, 216] width 45 height 18
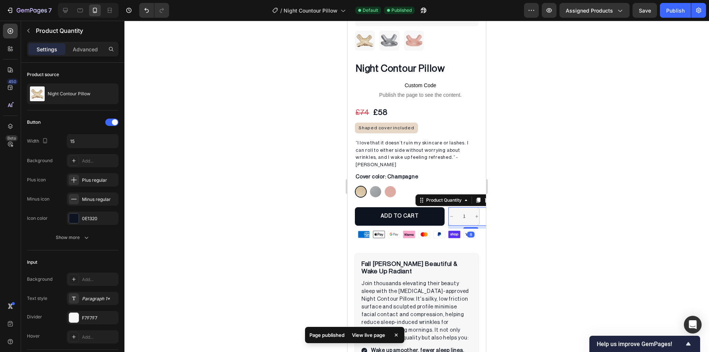
click at [81, 56] on div "Settings Advanced" at bounding box center [73, 49] width 92 height 15
drag, startPoint x: 79, startPoint y: 51, endPoint x: 59, endPoint y: 54, distance: 19.4
click at [78, 51] on p "Advanced" at bounding box center [85, 49] width 25 height 8
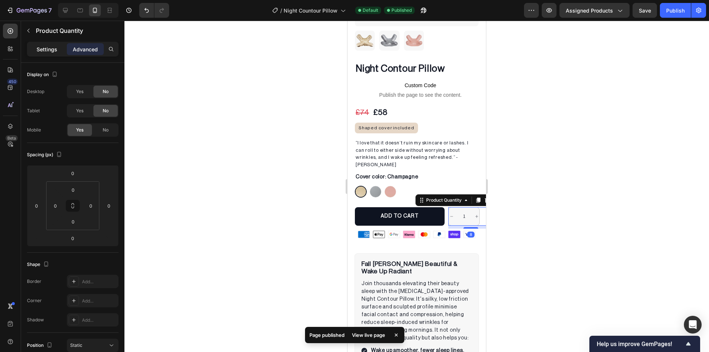
click at [54, 54] on div "Settings" at bounding box center [46, 49] width 37 height 12
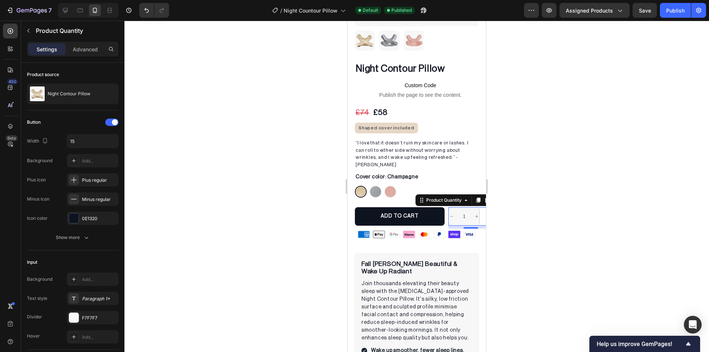
click at [3, 7] on div "7" at bounding box center [27, 10] width 55 height 15
click at [6, 8] on icon "button" at bounding box center [9, 10] width 7 height 7
